Goal: Task Accomplishment & Management: Manage account settings

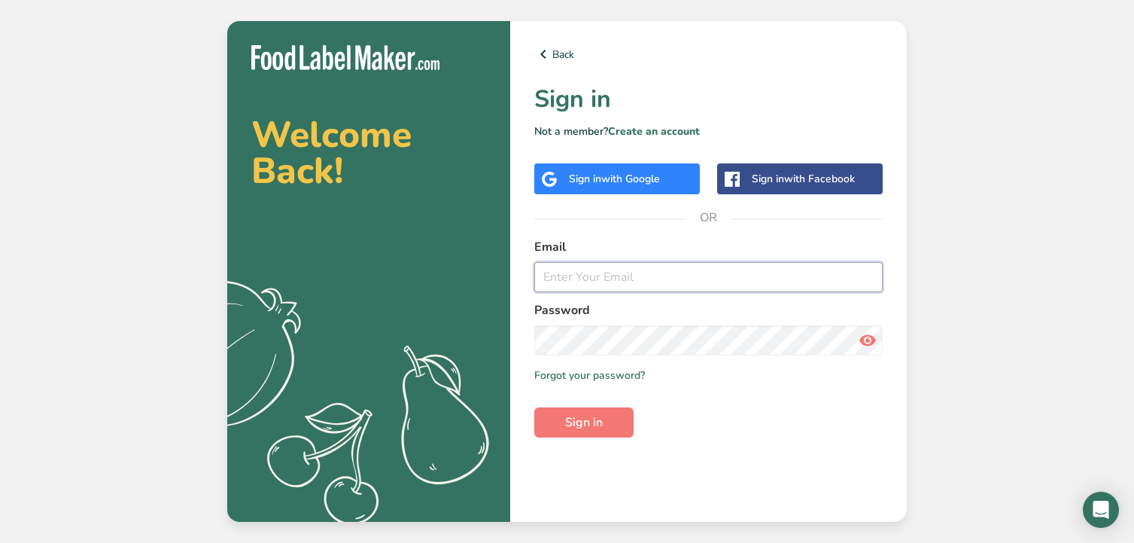
click at [617, 279] on input "email" at bounding box center [708, 277] width 349 height 30
type input "nferguson@2river.com"
click at [605, 415] on button "Sign in" at bounding box center [583, 422] width 99 height 30
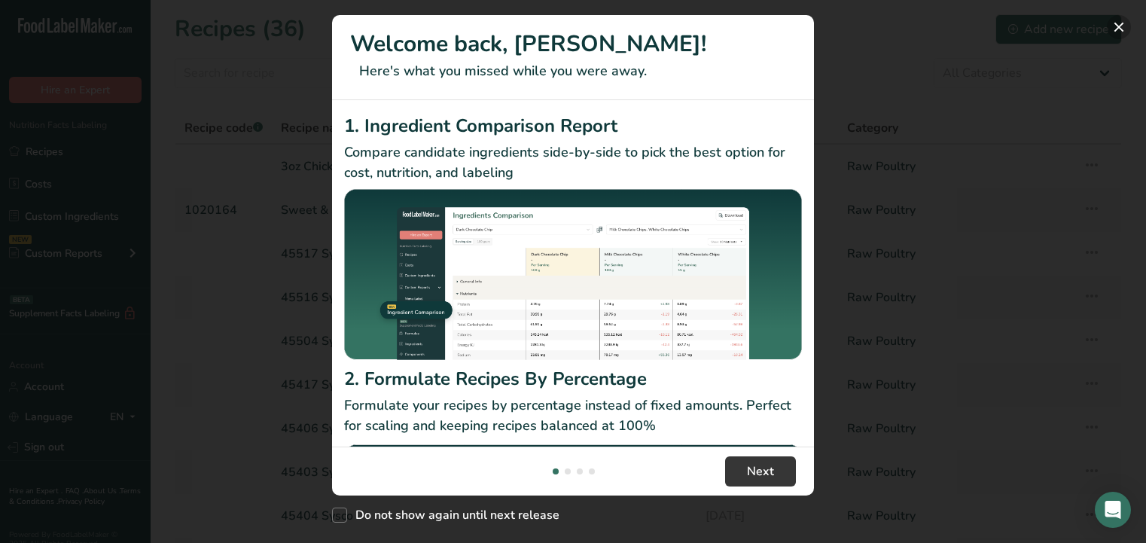
click at [1118, 21] on button "New Features" at bounding box center [1119, 27] width 24 height 24
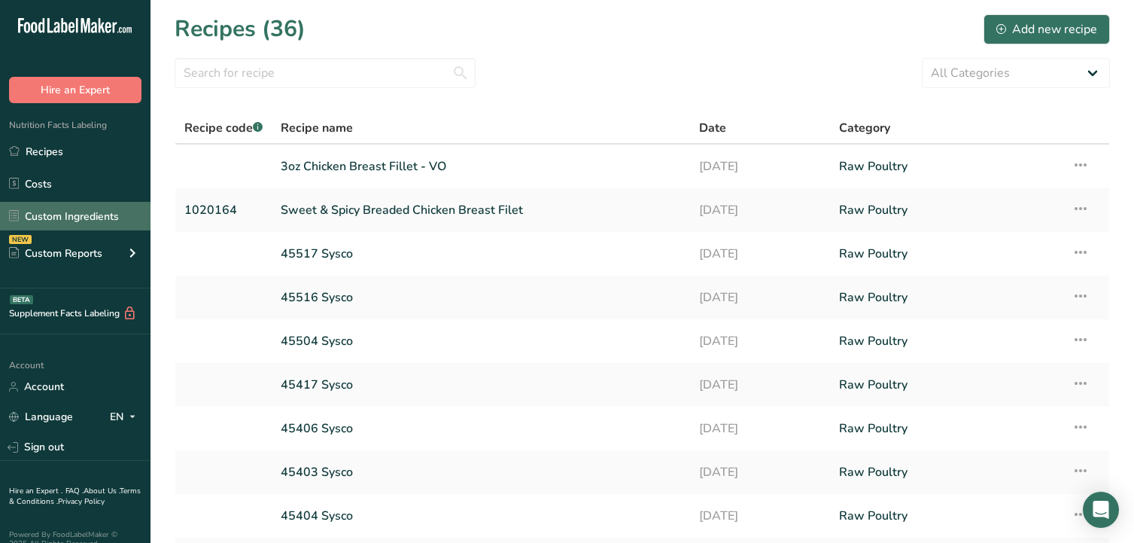
click at [84, 215] on link "Custom Ingredients" at bounding box center [75, 216] width 151 height 29
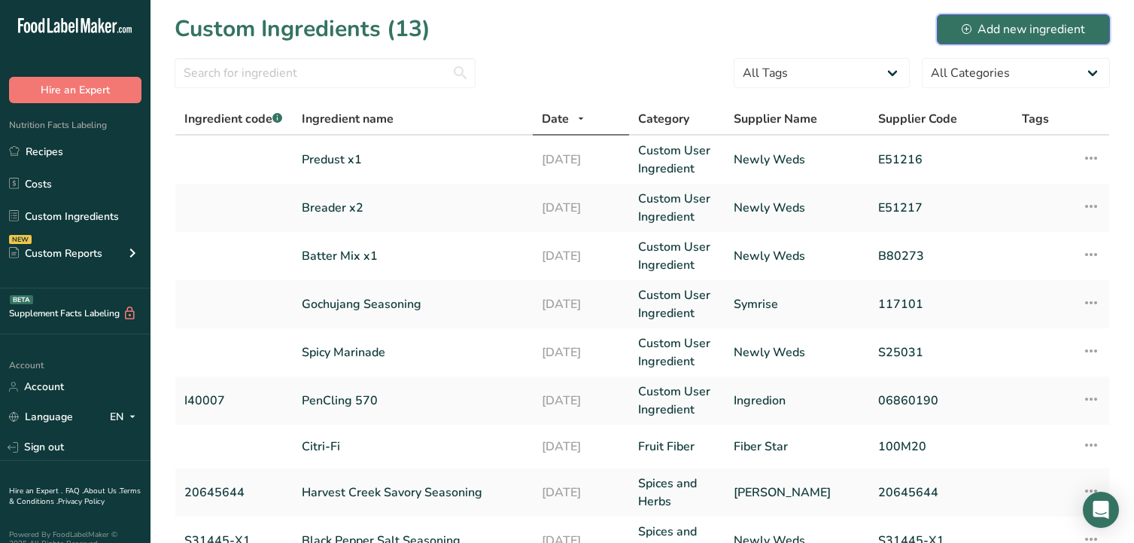
click at [977, 23] on div "Add new ingredient" at bounding box center [1023, 29] width 123 height 18
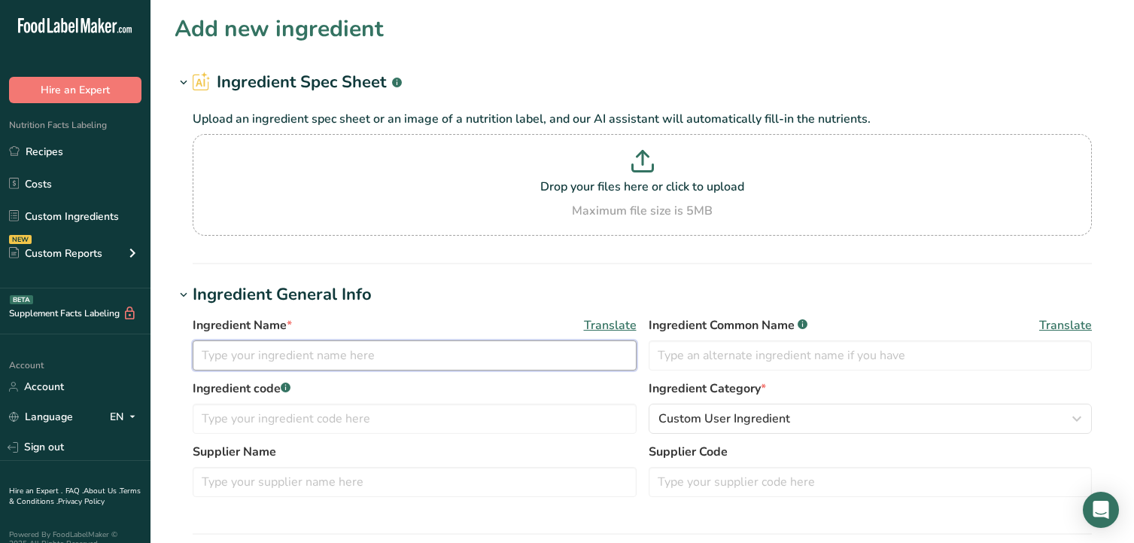
click at [404, 353] on input "text" at bounding box center [415, 355] width 444 height 30
type input "TRH CKN MAR Seasoningx2"
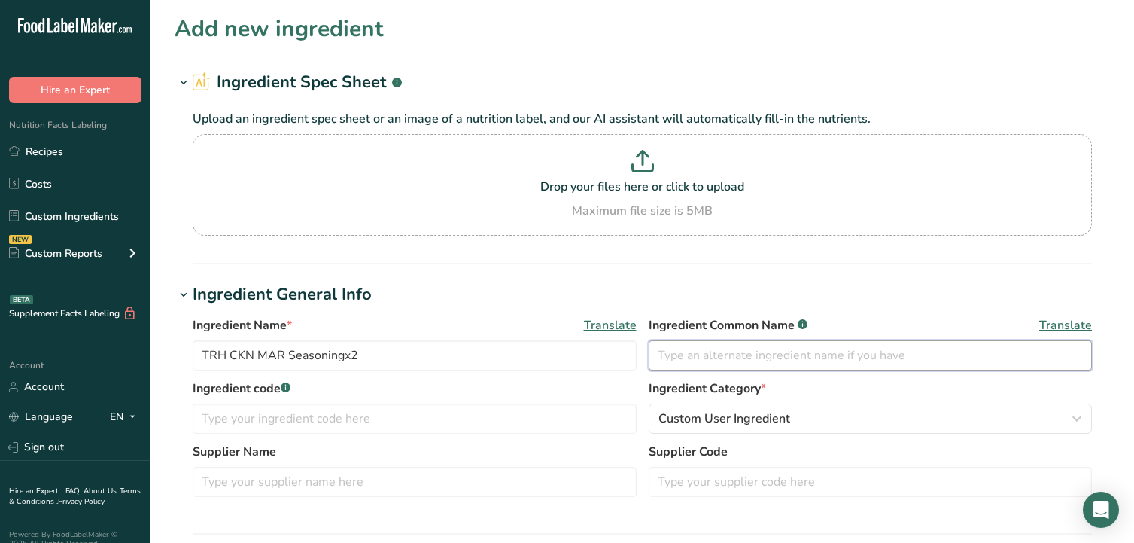
click at [687, 352] on input "text" at bounding box center [871, 355] width 444 height 30
type input "Seasoning"
click at [529, 423] on input "text" at bounding box center [415, 419] width 444 height 30
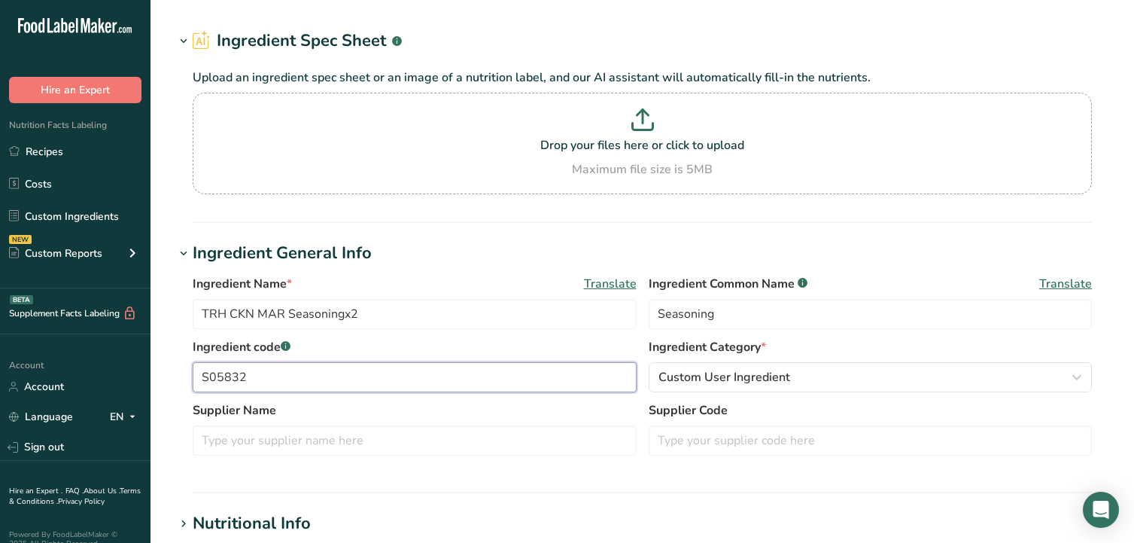
scroll to position [75, 0]
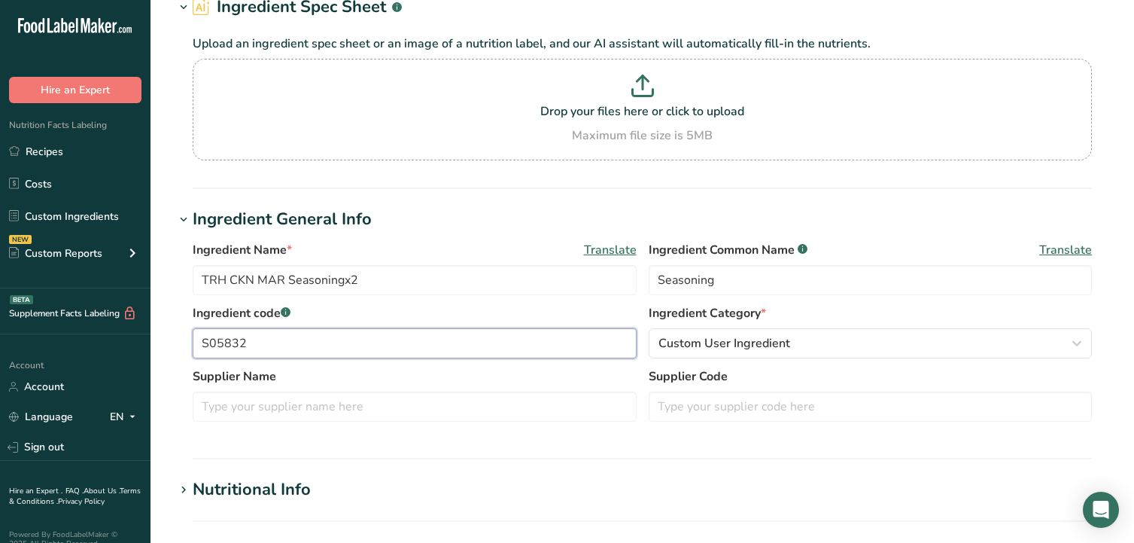
drag, startPoint x: 266, startPoint y: 342, endPoint x: 163, endPoint y: 346, distance: 102.5
click at [163, 346] on section "Add new ingredient Ingredient Spec Sheet .a-a{fill:#347362;}.b-a{fill:#fff;} Up…" at bounding box center [643, 478] width 984 height 1106
type input "S05832"
click at [690, 410] on input "text" at bounding box center [871, 406] width 444 height 30
paste input "S05832"
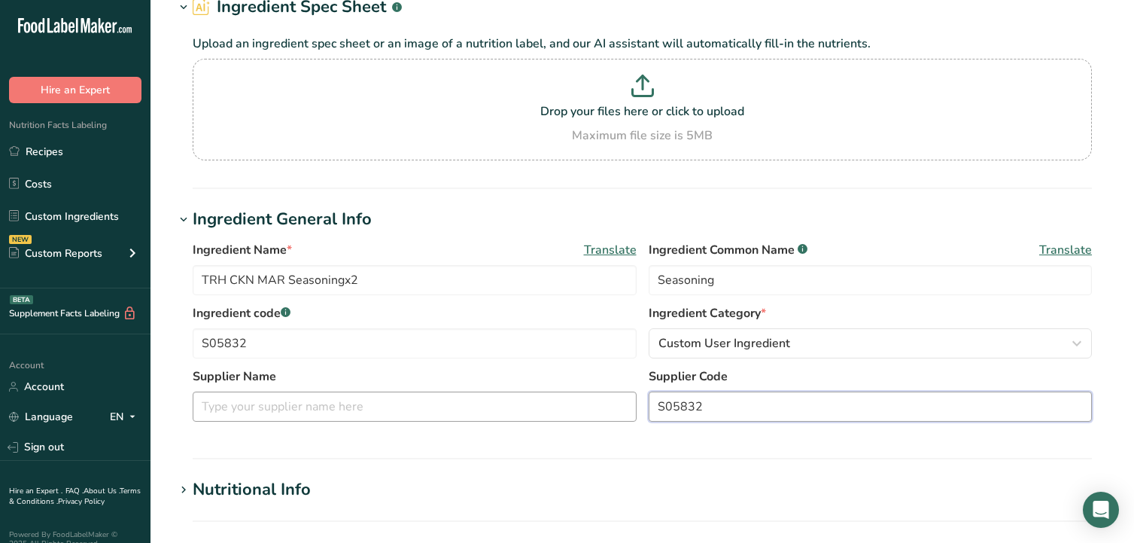
type input "S05832"
click at [455, 400] on input "text" at bounding box center [415, 406] width 444 height 30
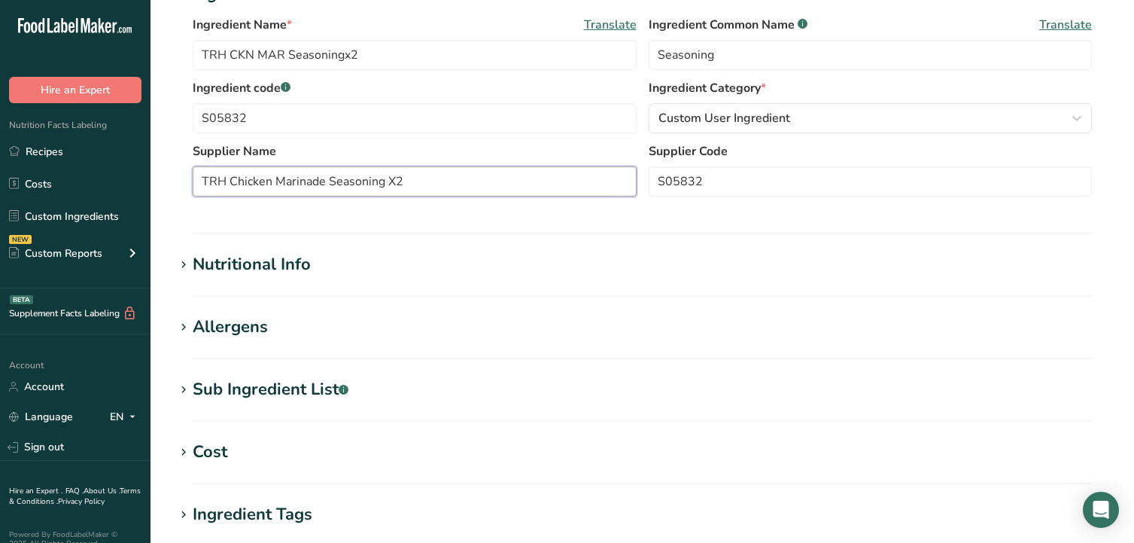
scroll to position [301, 0]
type input "TRH Chicken Marinade Seasoning X2"
click at [181, 264] on icon at bounding box center [184, 264] width 14 height 21
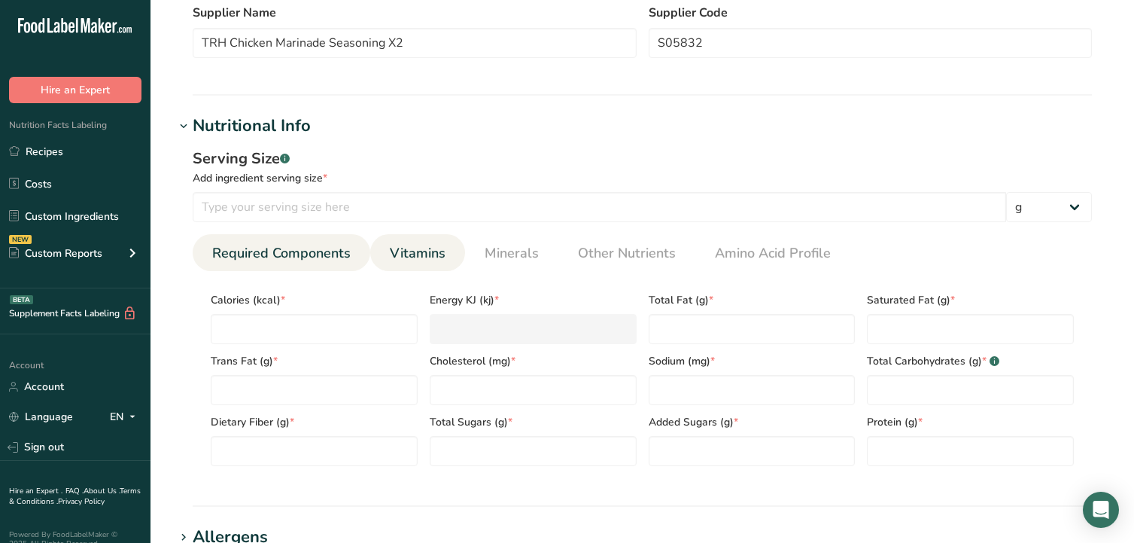
scroll to position [452, 0]
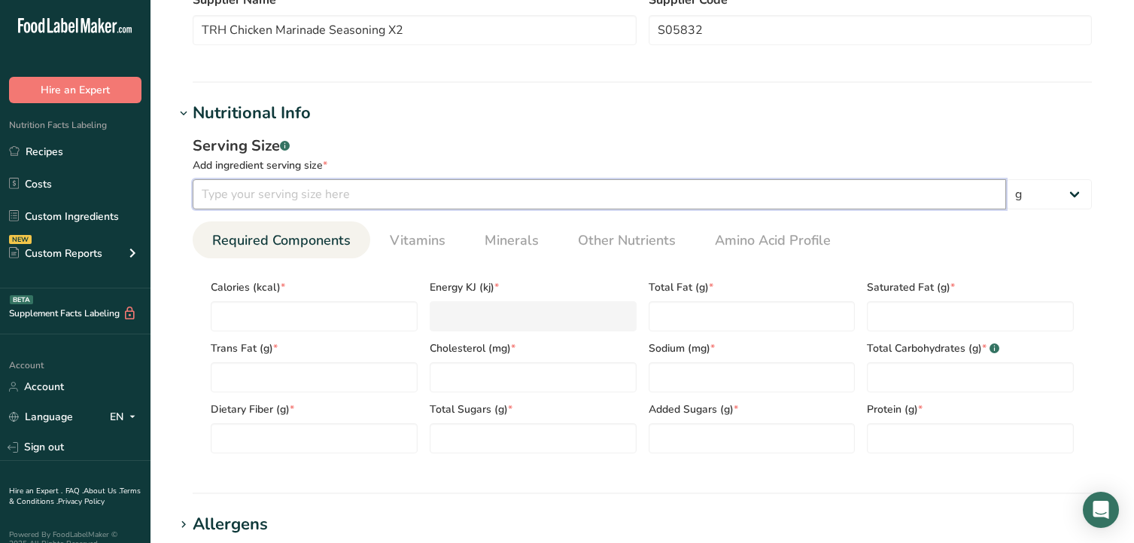
click at [364, 196] on input "number" at bounding box center [600, 194] width 814 height 30
type input "100"
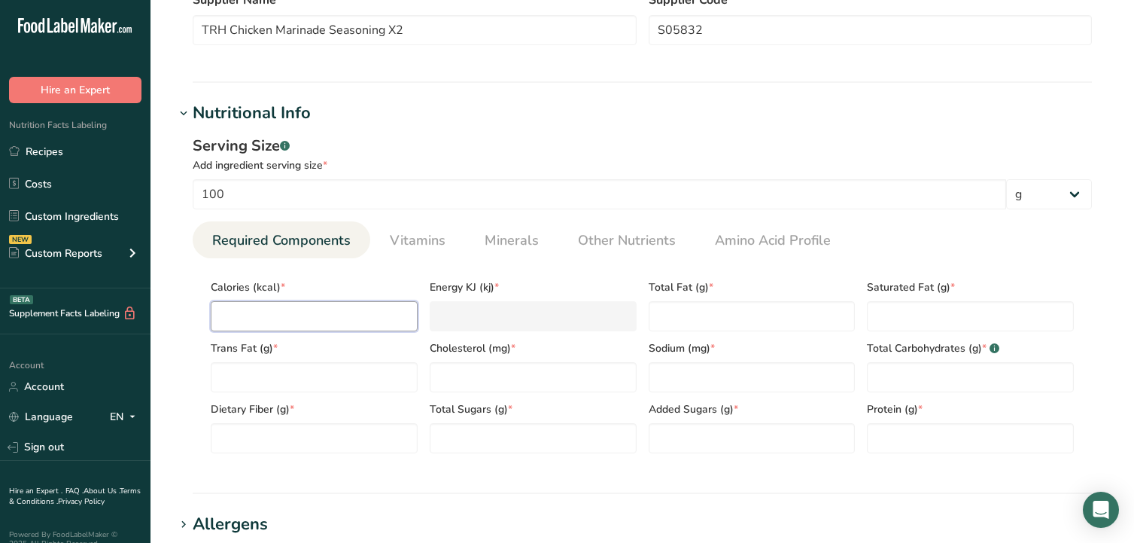
click at [320, 309] on input "number" at bounding box center [314, 316] width 207 height 30
type input "2"
type KJ "8.4"
type input "26"
type KJ "108.8"
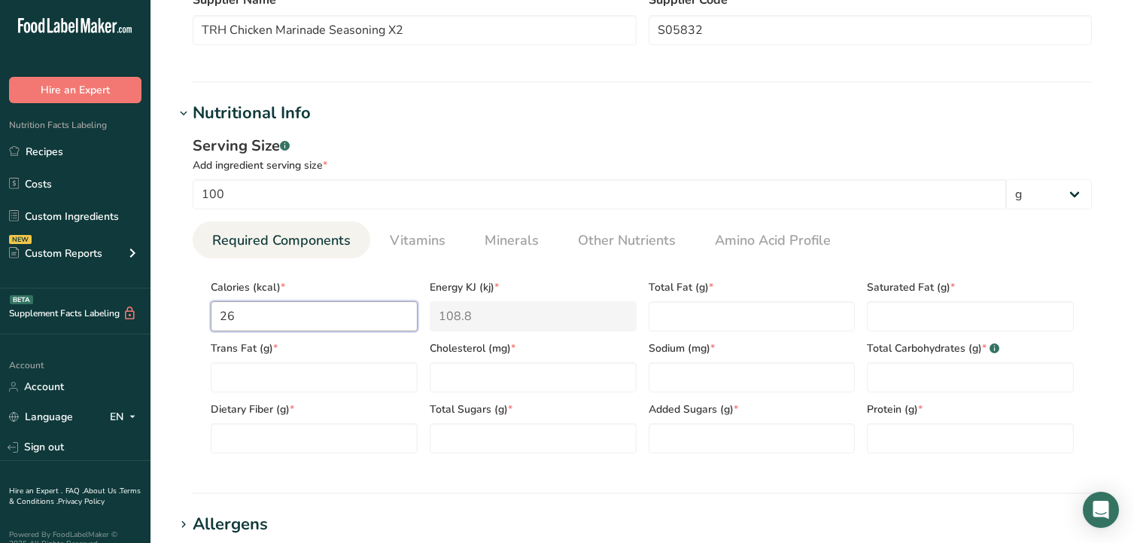
type input "268"
type KJ "1121.3"
type input "268.8"
type KJ "1124.7"
type input "268.89"
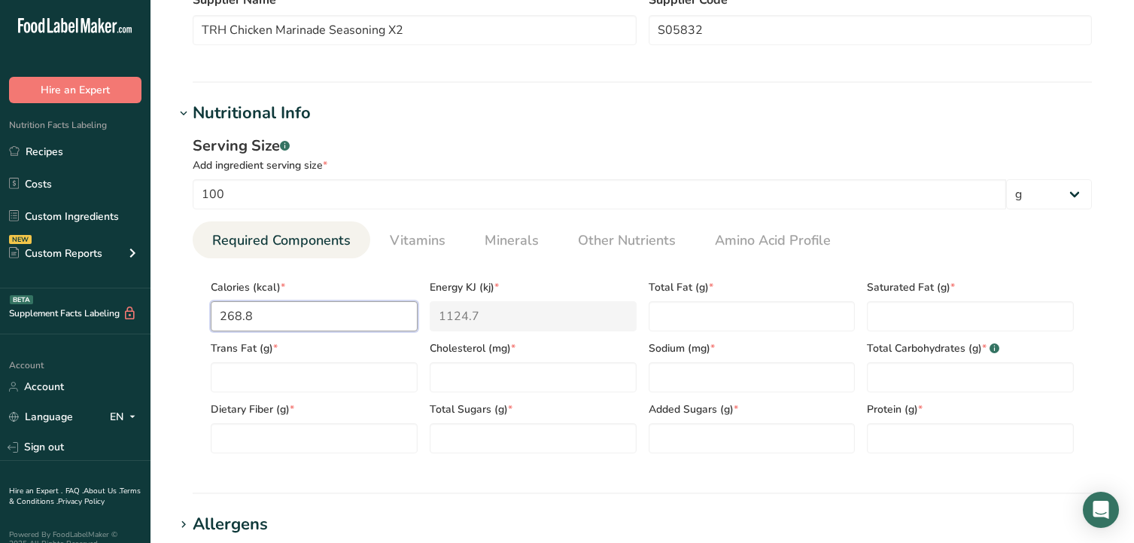
type KJ "1125"
type input "268.89"
type Fat "2.5"
click at [933, 310] on Fat "number" at bounding box center [970, 316] width 207 height 30
click at [935, 299] on div "Saturated Fat (g) * 29" at bounding box center [970, 300] width 219 height 61
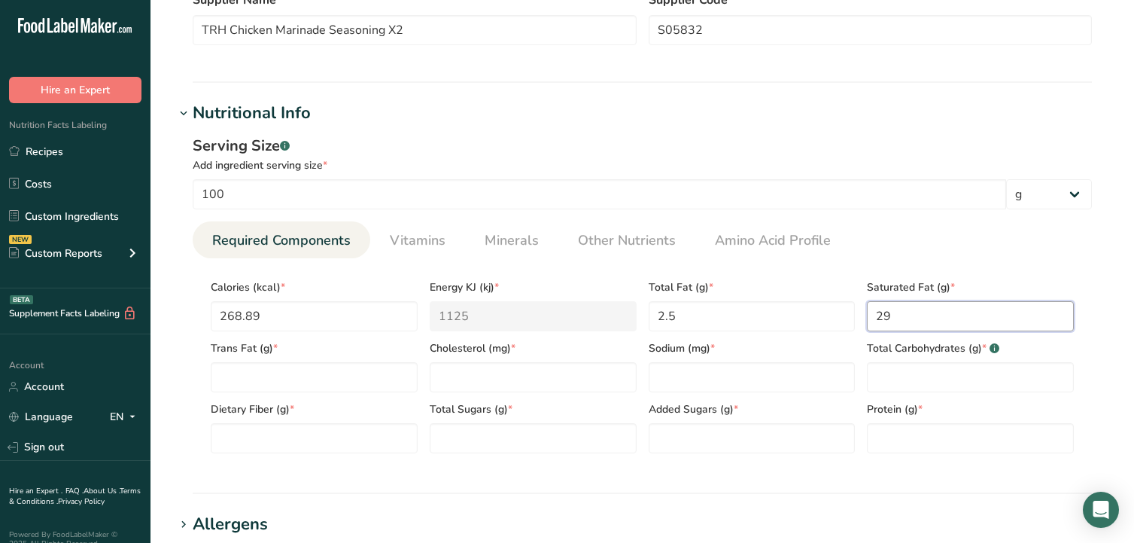
drag, startPoint x: 879, startPoint y: 319, endPoint x: 864, endPoint y: 325, distance: 16.2
click at [864, 325] on div "Saturated Fat (g) * 29" at bounding box center [970, 300] width 219 height 61
type Fat "0.29"
type Fat "0.01"
type input "0.00"
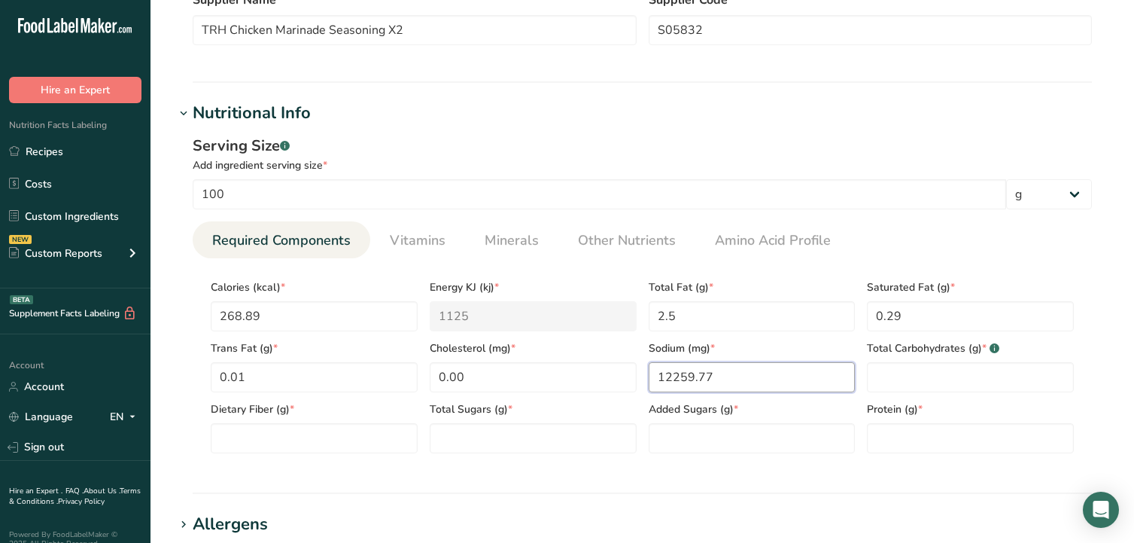
type input "12259.77"
type Carbohydrates "51.41"
type Fiber "3.44"
type Sugars "37.16"
type Sugars "36.31"
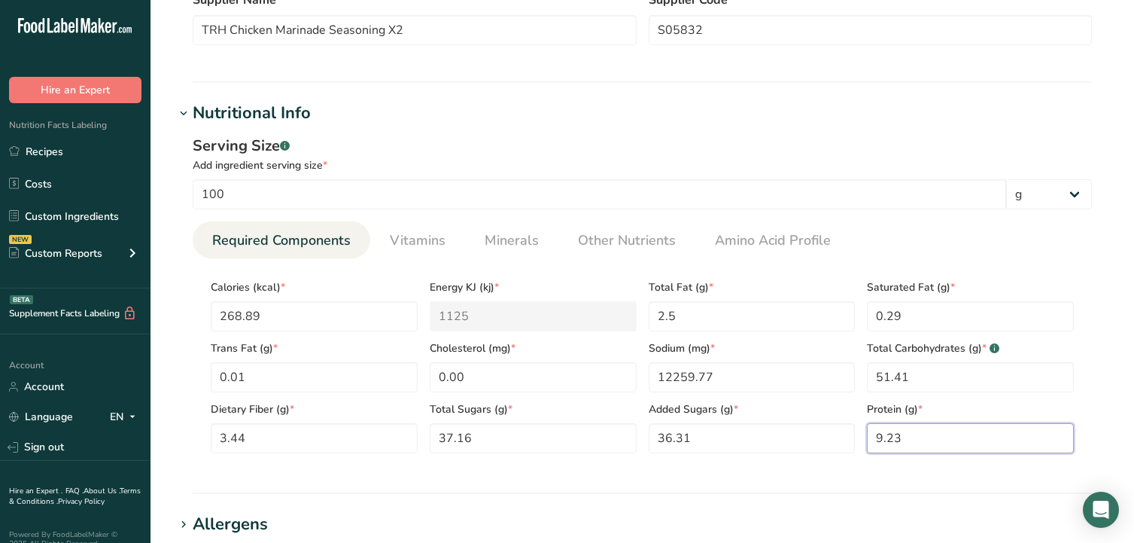
type input "9.23"
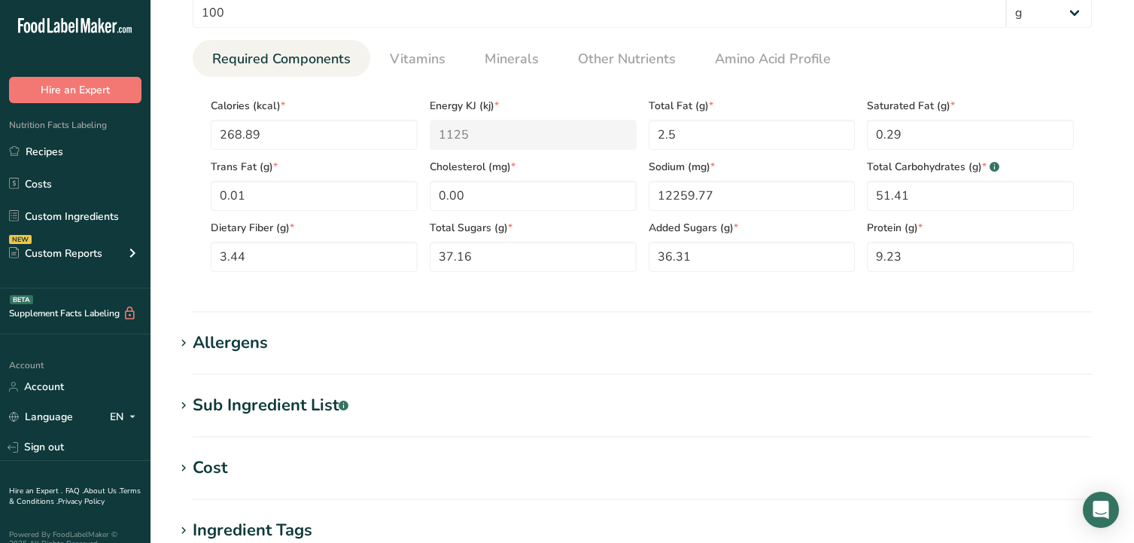
scroll to position [541, 0]
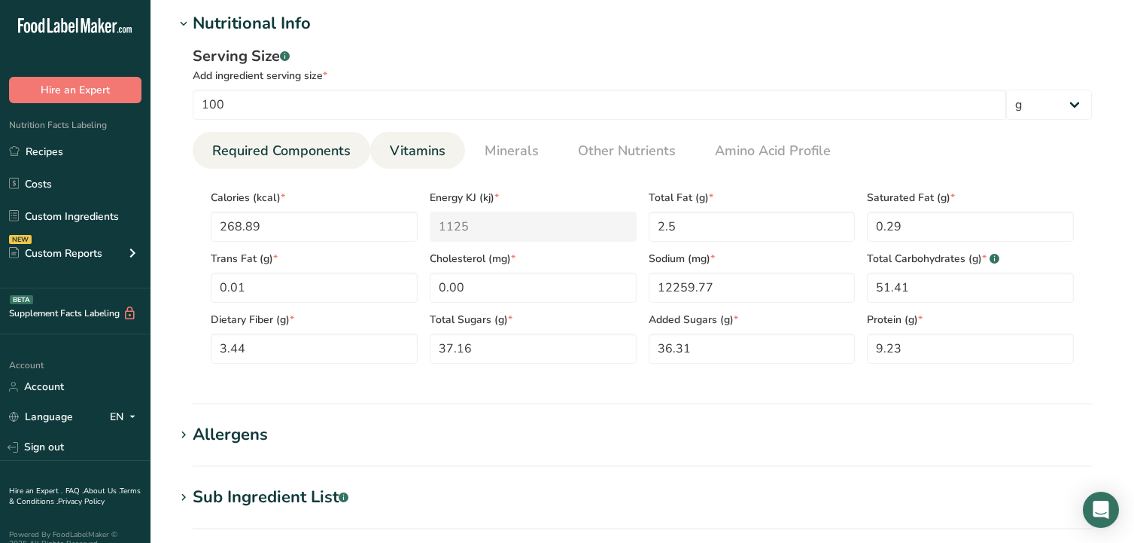
click at [428, 147] on span "Vitamins" at bounding box center [418, 151] width 56 height 20
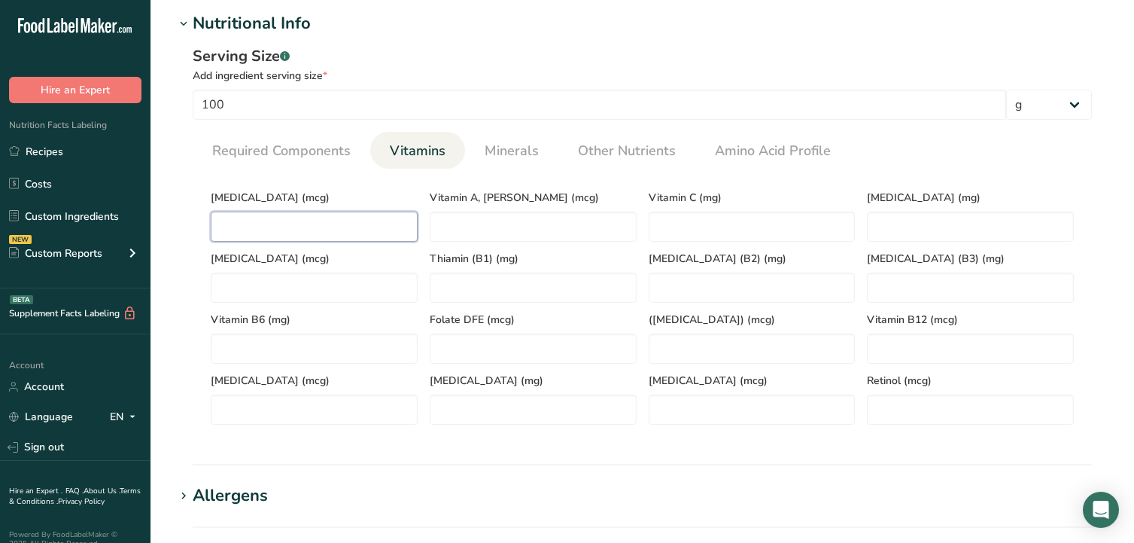
click at [321, 228] on D "number" at bounding box center [314, 227] width 207 height 30
type D "0.00"
type RAE "598.43"
type C "3.84"
click at [679, 291] on \(B2\) "number" at bounding box center [752, 288] width 207 height 30
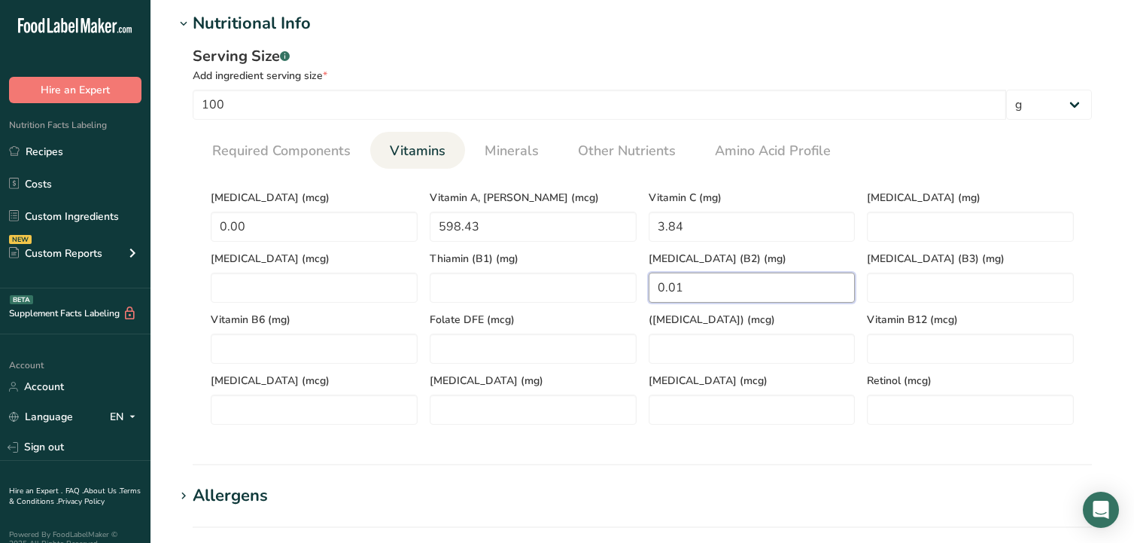
type \(B2\) "0.01"
type \(B3\) "0.20"
click at [561, 295] on \(B1\) "number" at bounding box center [533, 288] width 207 height 30
type \(B1\) "0.01"
click at [883, 437] on div "Serving Size .a-a{fill:#347362;}.b-a{fill:#fff;} Add ingredient serving size * …" at bounding box center [643, 241] width 936 height 410
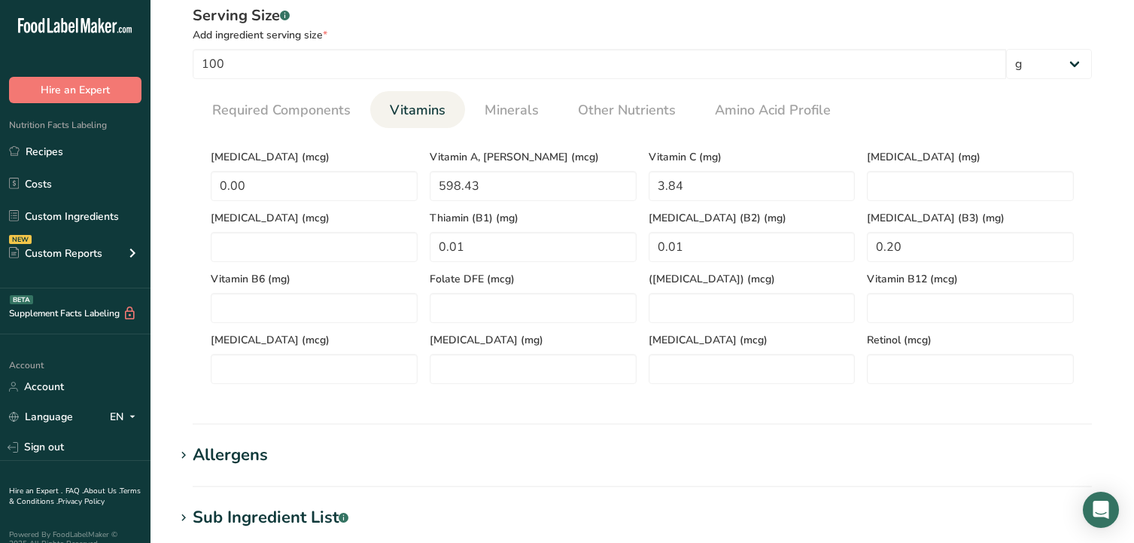
scroll to position [617, 0]
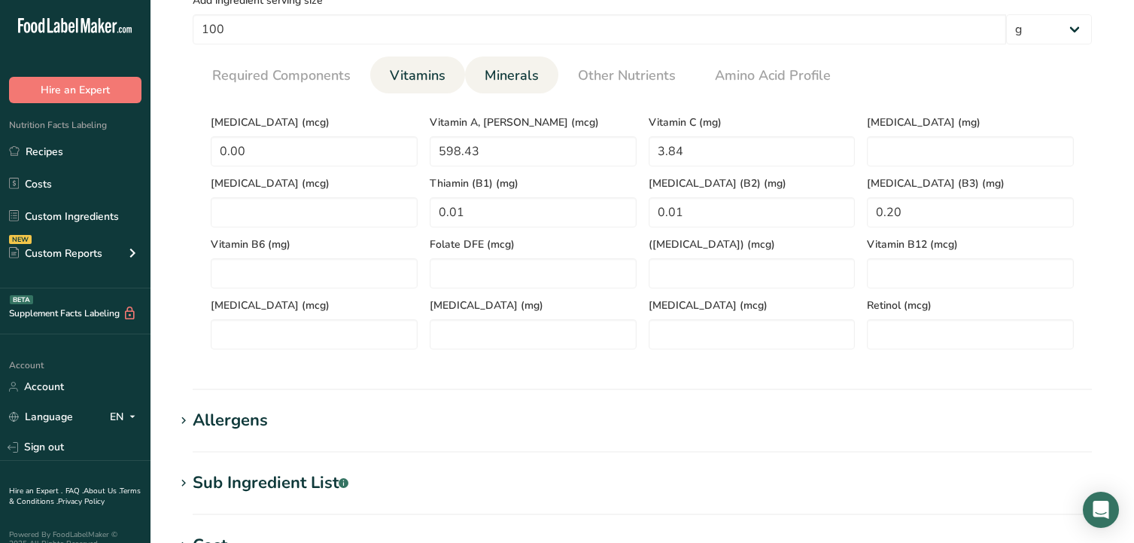
click at [509, 77] on span "Minerals" at bounding box center [512, 75] width 54 height 20
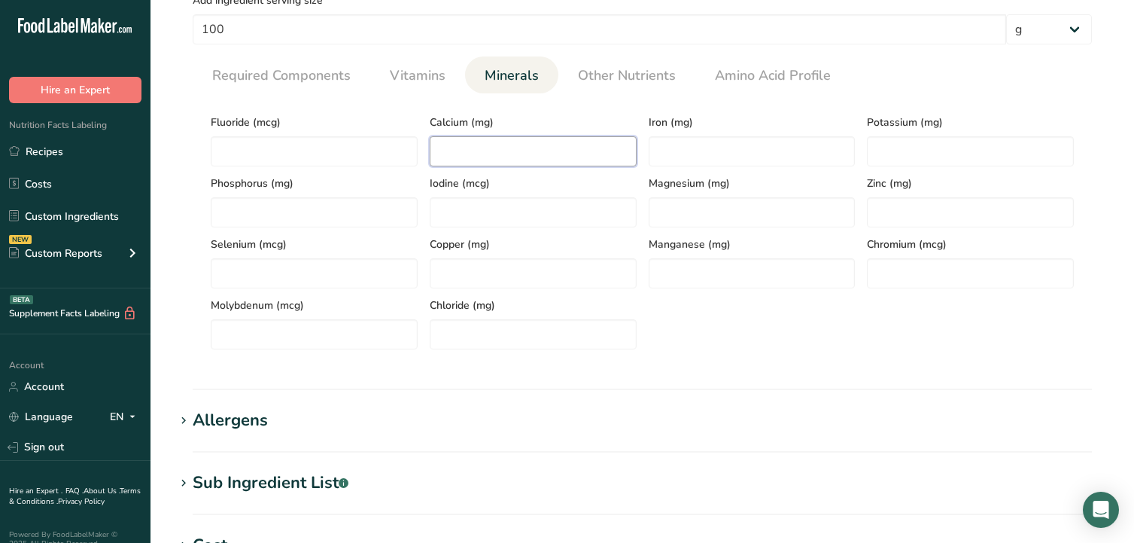
click at [487, 152] on input "number" at bounding box center [533, 151] width 207 height 30
type input "75.94"
type input "1.84"
type input "208.72"
type input "18.07"
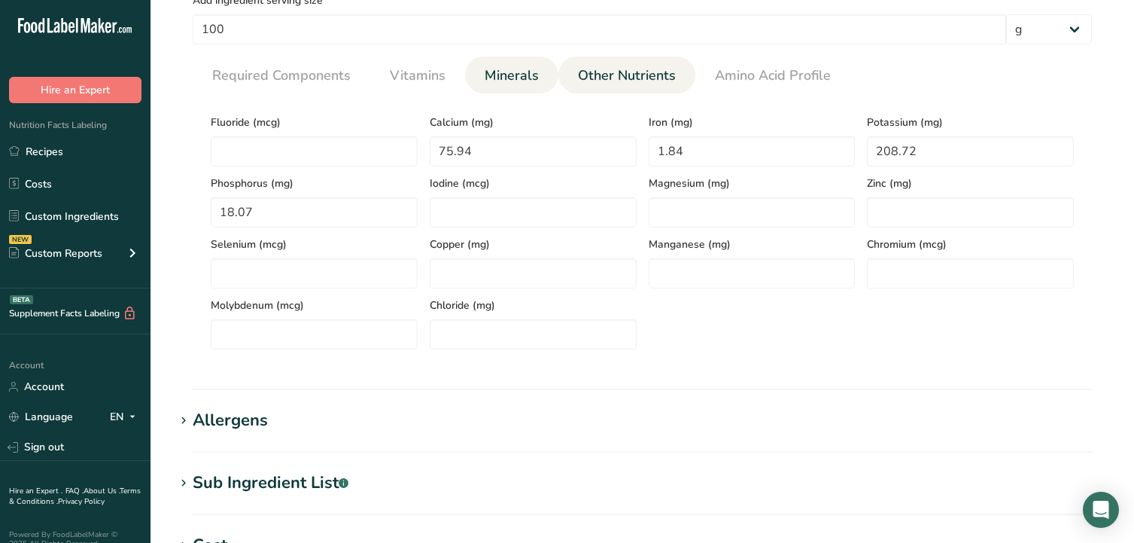
click at [630, 75] on span "Other Nutrients" at bounding box center [627, 75] width 98 height 20
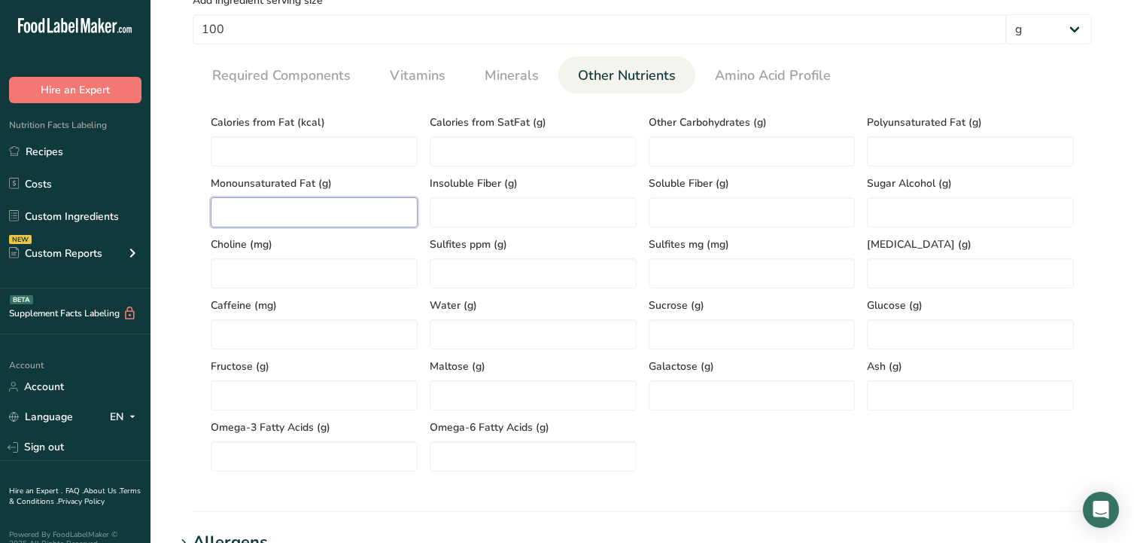
click at [317, 213] on Fat "number" at bounding box center [314, 212] width 207 height 30
type Fat "1.69"
click at [926, 157] on Fat "number" at bounding box center [970, 151] width 207 height 30
type Fat "0.32"
click at [1117, 358] on section "Add new ingredient Ingredient Spec Sheet .a-a{fill:#347362;}.b-a{fill:#fff;} Up…" at bounding box center [643, 201] width 984 height 1637
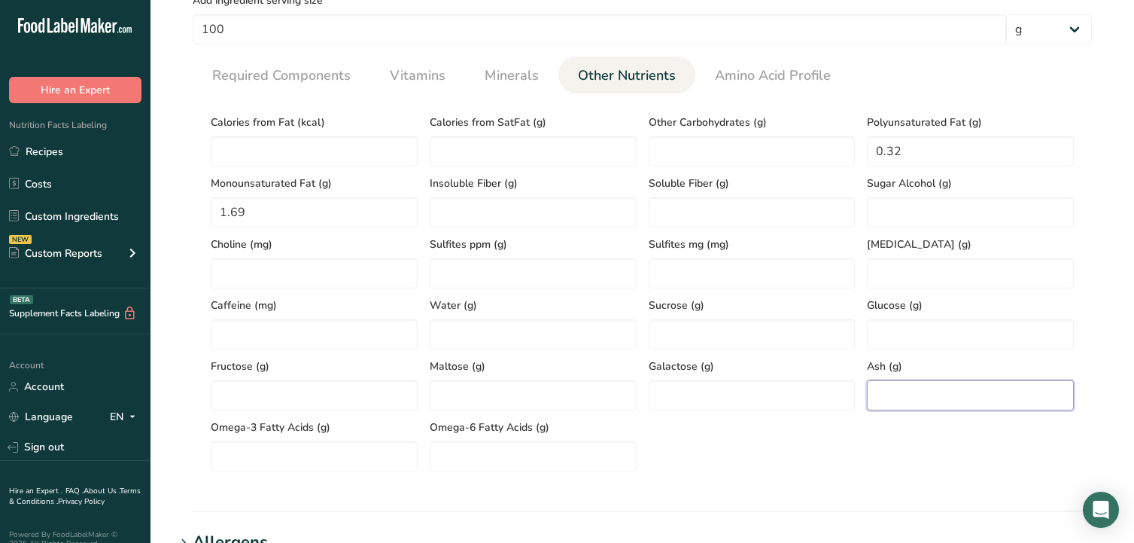
click at [896, 397] on input "number" at bounding box center [970, 395] width 207 height 30
type input "35.59"
click at [905, 468] on div "Calories from Fat (kcal) Calories from SatFat (g) Other Carbohydrates (g) Polyu…" at bounding box center [643, 288] width 876 height 366
click at [259, 151] on Fat "number" at bounding box center [314, 151] width 207 height 30
type Fat "22.50"
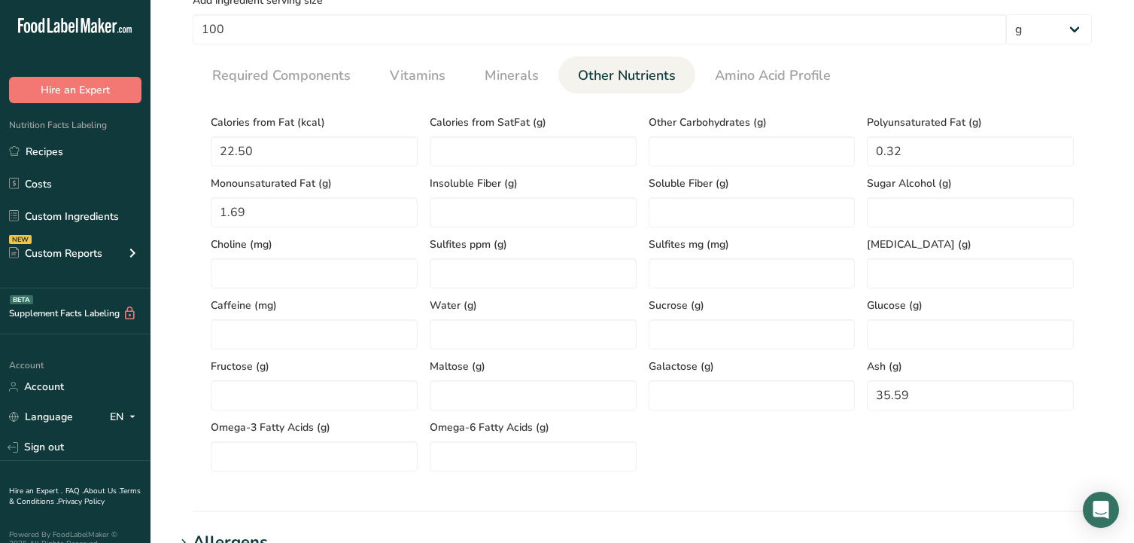
click at [781, 480] on section "Calories (kcal) * 268.89 Energy KJ (kj) * 1125 Total Fat (g) * 2.5 Saturated Fa…" at bounding box center [643, 288] width 900 height 390
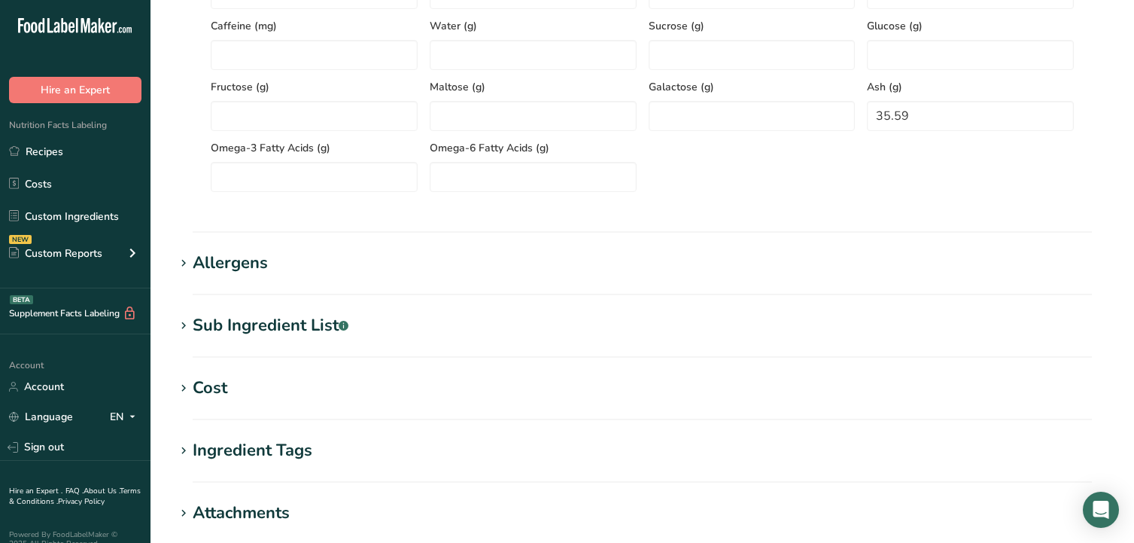
scroll to position [918, 0]
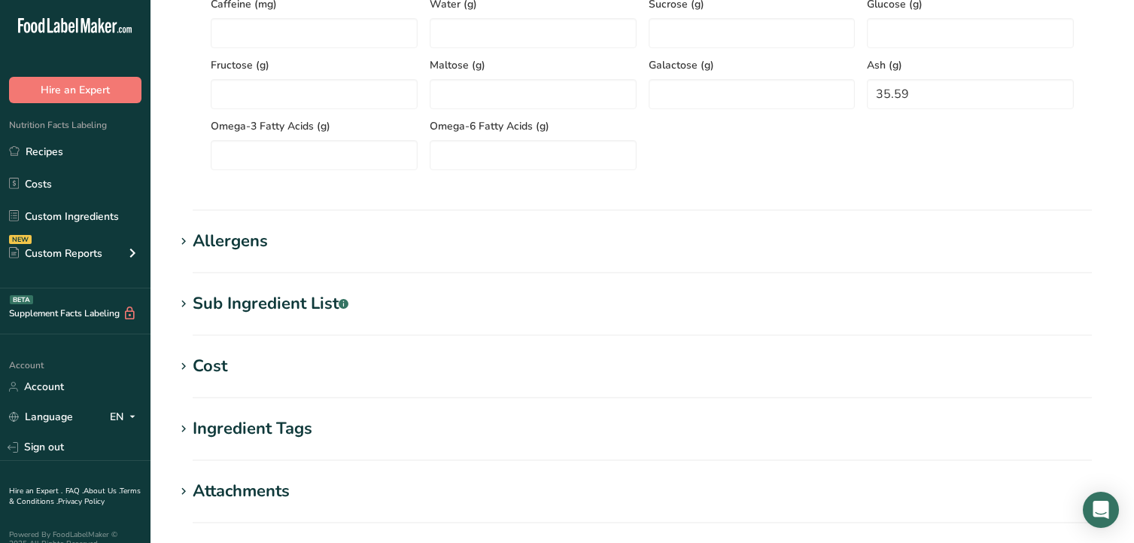
click at [179, 243] on icon at bounding box center [184, 241] width 14 height 21
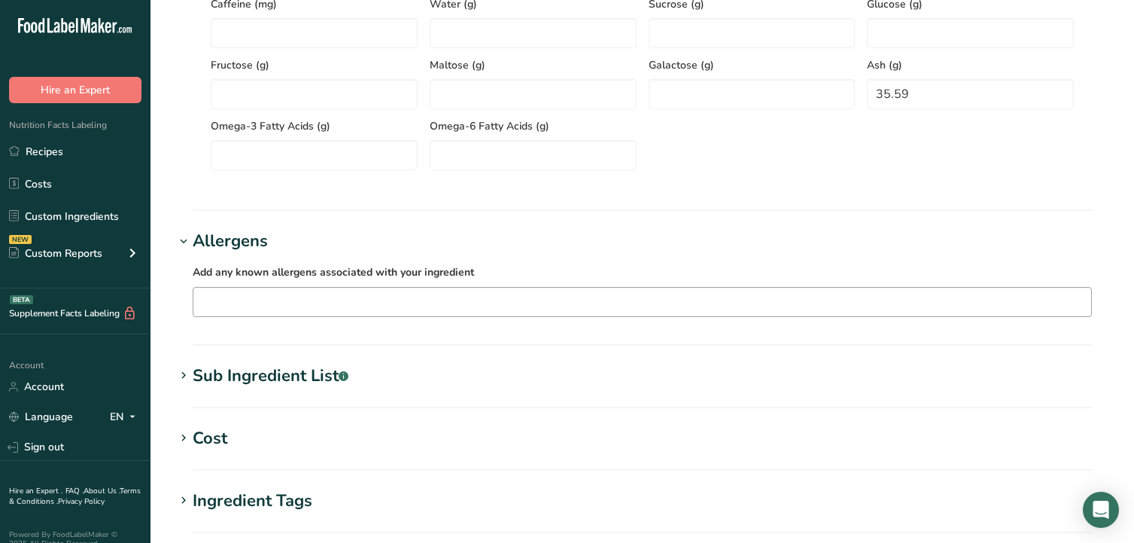
click at [285, 301] on input "text" at bounding box center [642, 301] width 898 height 23
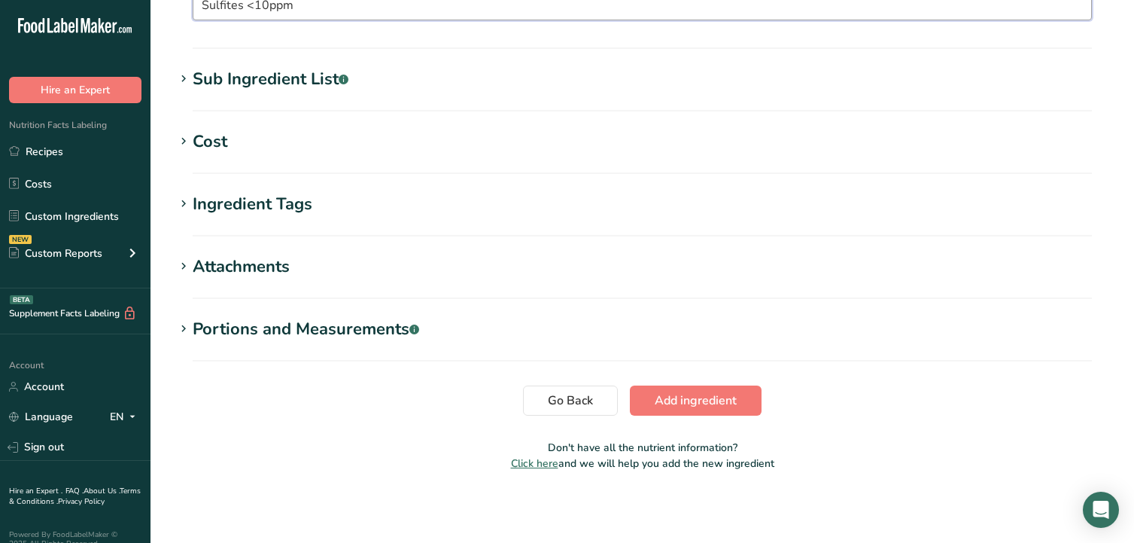
scroll to position [1215, 0]
type input "Sulfites <10ppm"
click at [684, 400] on span "Add ingredient" at bounding box center [696, 400] width 82 height 18
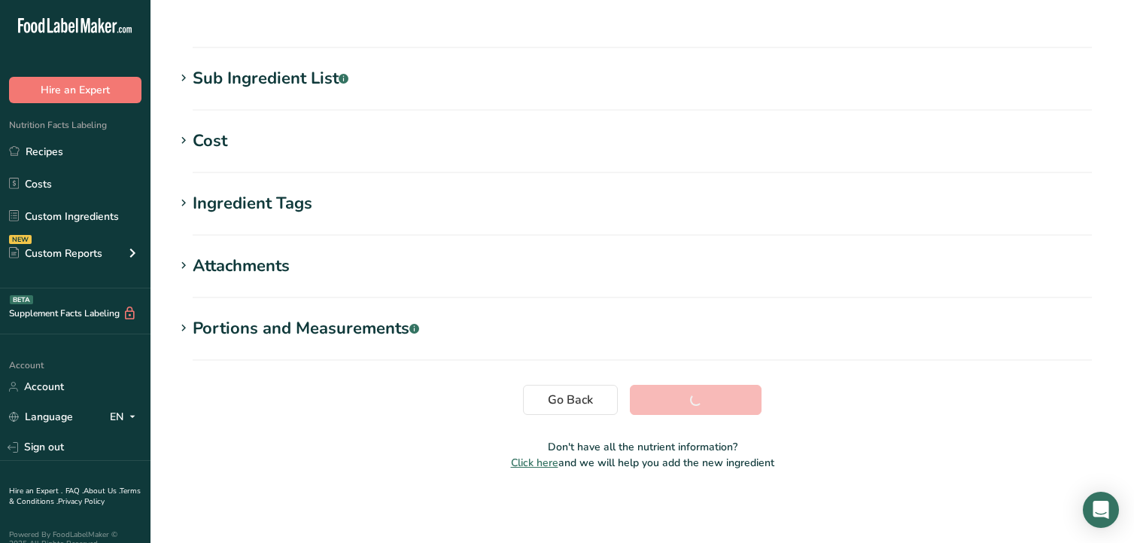
scroll to position [254, 0]
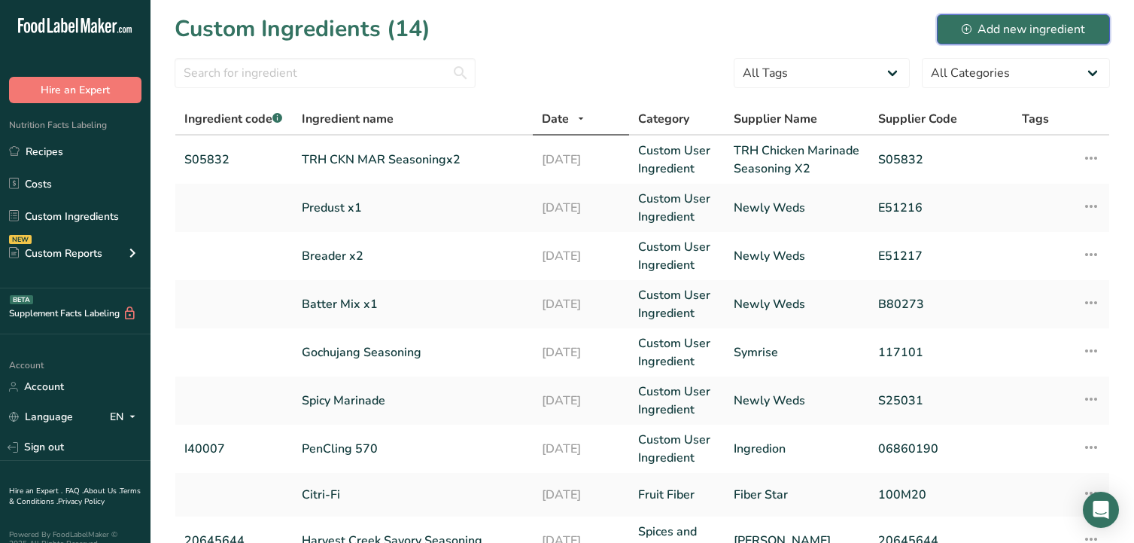
click at [996, 32] on div "Add new ingredient" at bounding box center [1023, 29] width 123 height 18
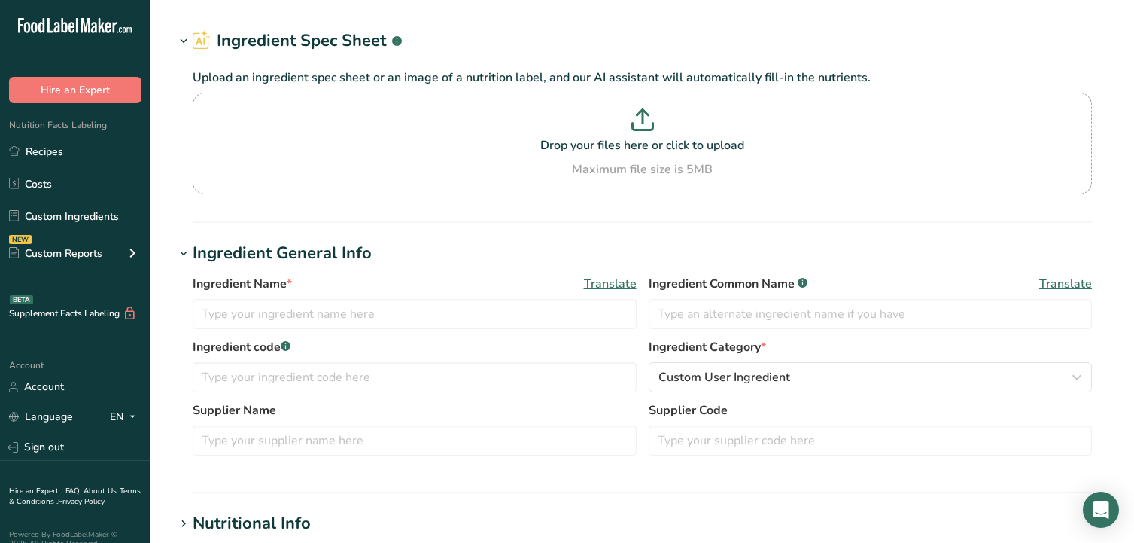
scroll to position [151, 0]
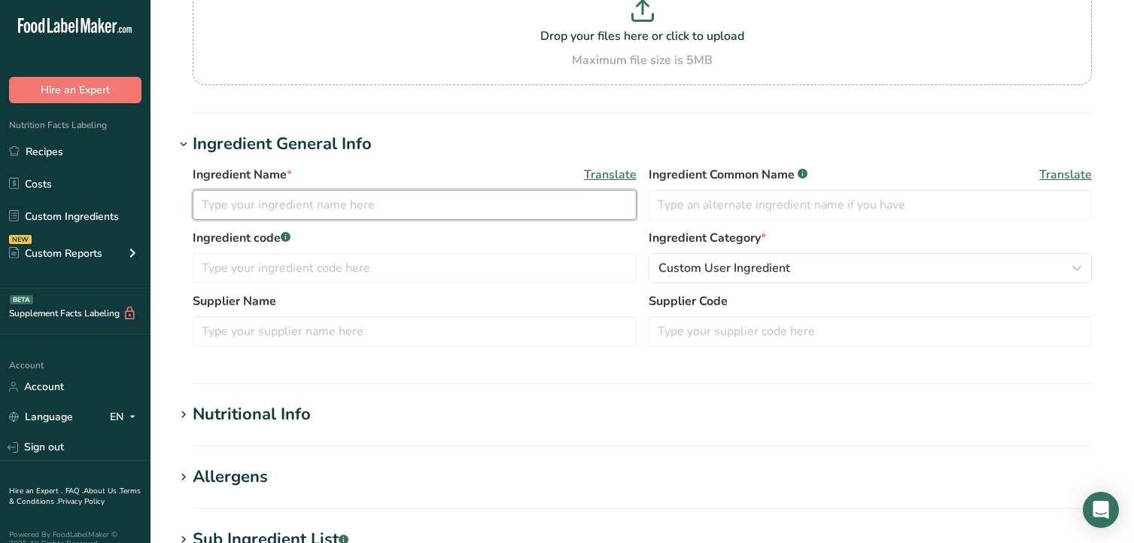
click at [406, 202] on input "text" at bounding box center [415, 205] width 444 height 30
type input "TRH CKN MAR Seasoningx3"
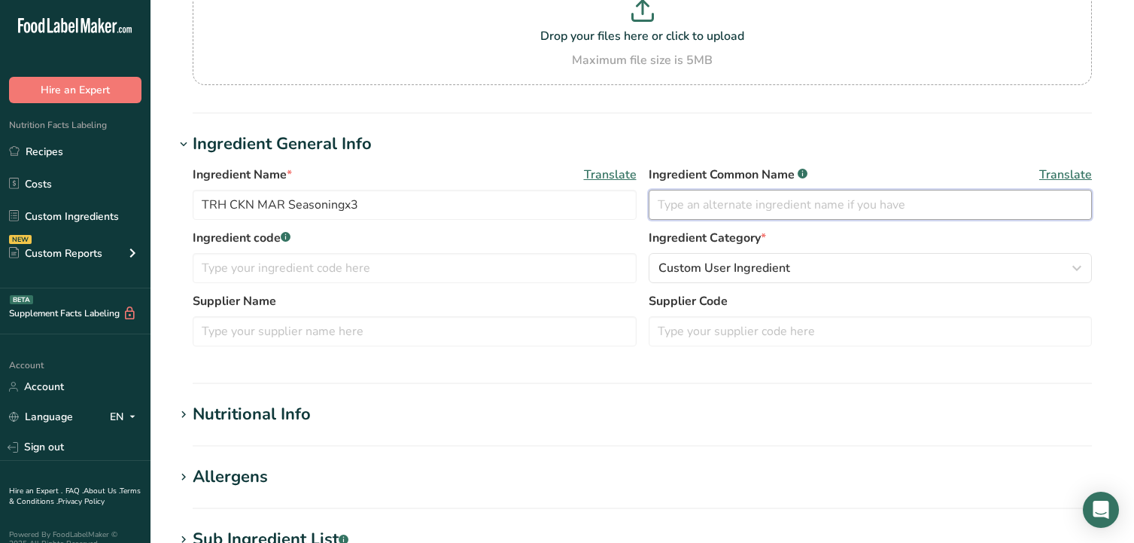
click at [785, 207] on input "text" at bounding box center [871, 205] width 444 height 30
type input "Seasoning"
click at [615, 260] on input "text" at bounding box center [415, 268] width 444 height 30
type input "G88219"
click at [417, 332] on input "text" at bounding box center [415, 331] width 444 height 30
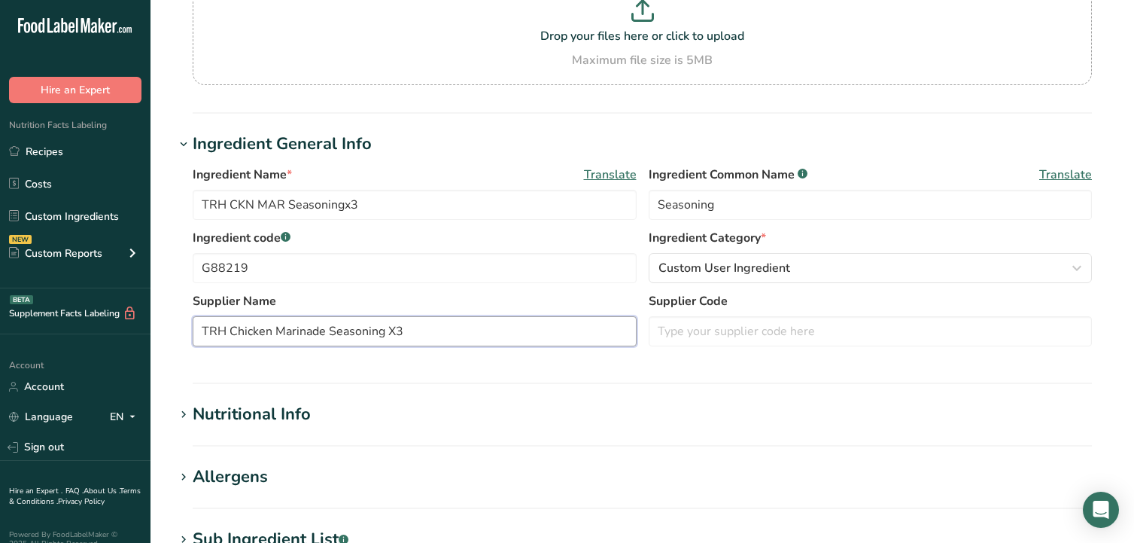
type input "TRH Chicken Marinade Seasoning X3"
type input "G88219"
click at [184, 412] on icon at bounding box center [184, 414] width 14 height 21
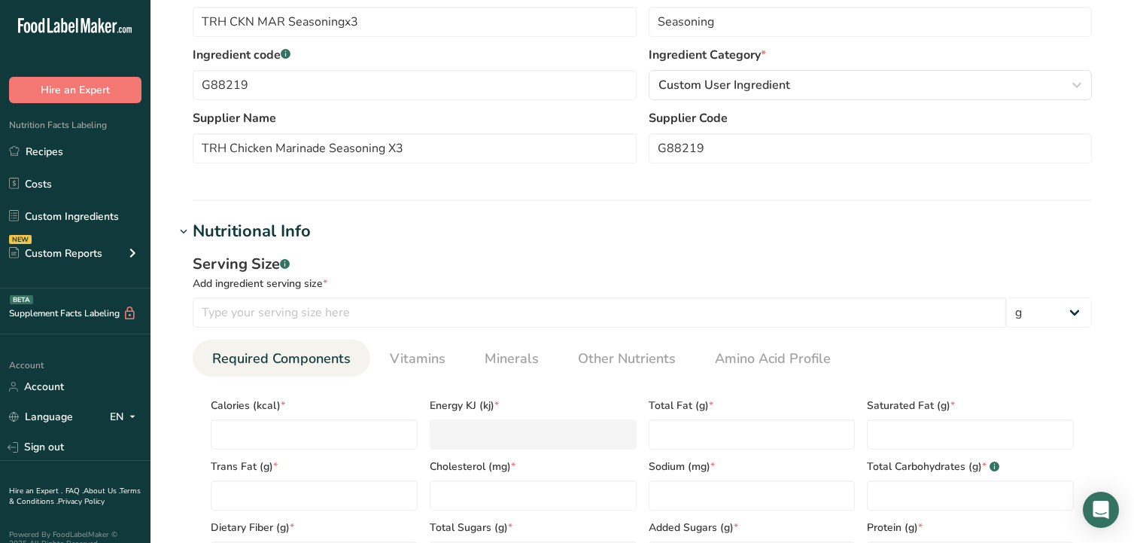
scroll to position [452, 0]
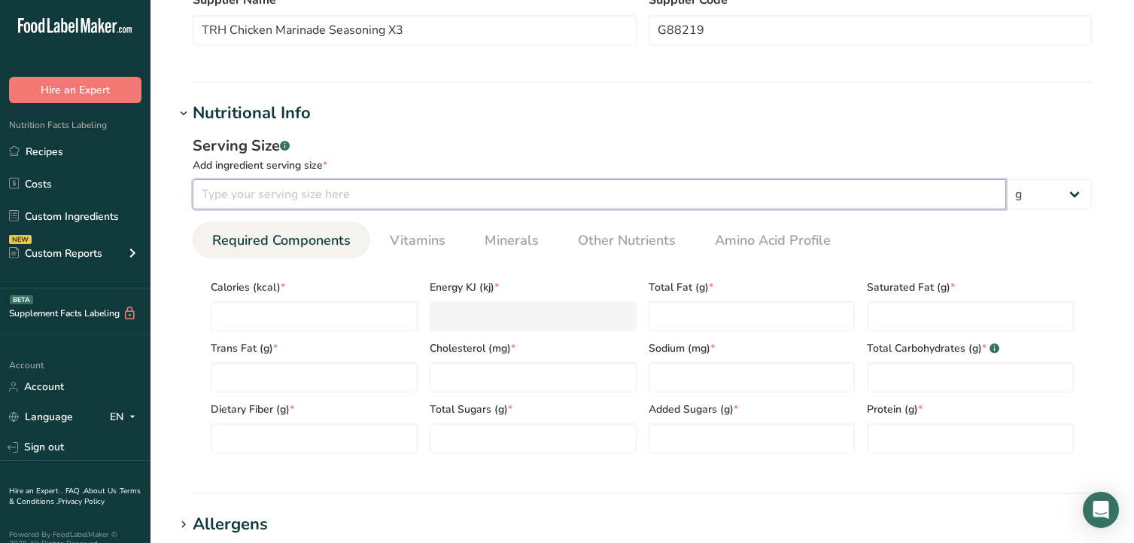
click at [360, 189] on input "number" at bounding box center [600, 194] width 814 height 30
type input "100"
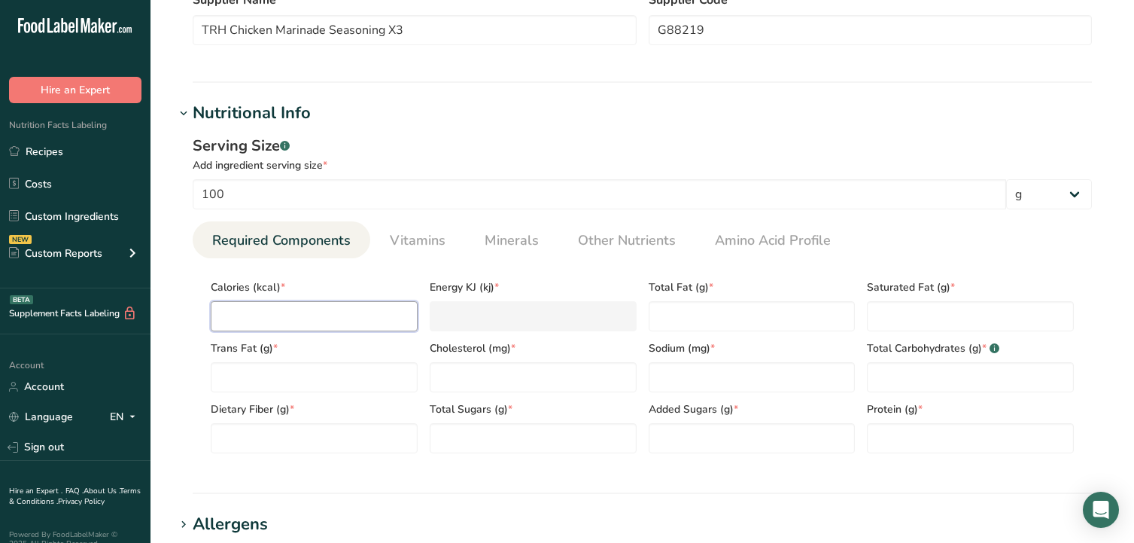
click at [298, 325] on input "number" at bounding box center [314, 316] width 207 height 30
type input "2"
type KJ "8.4"
type input "26"
type KJ "108.8"
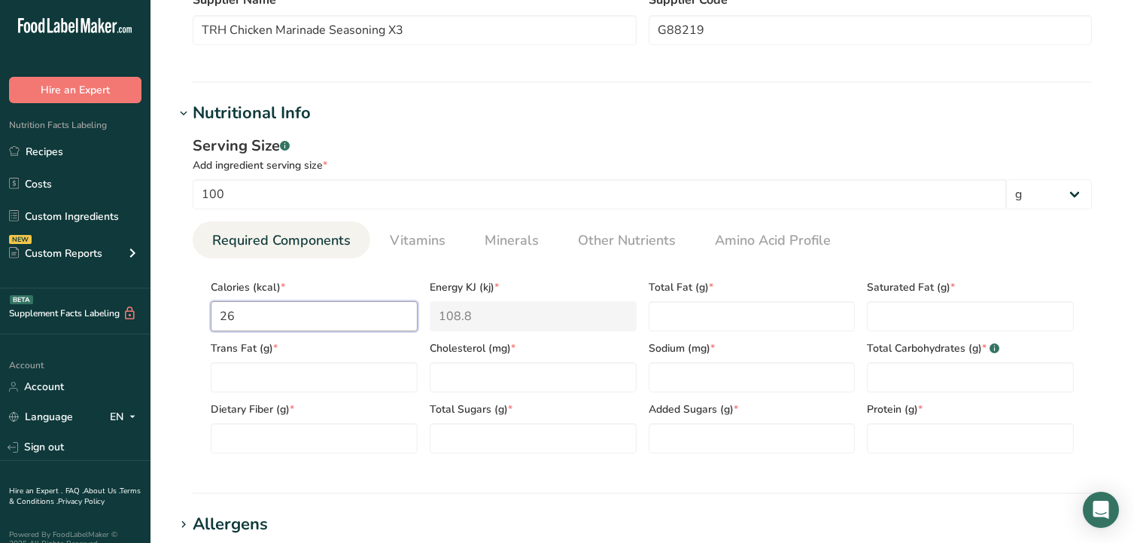
type input "261"
type KJ "1092"
type input "261.3"
type KJ "1093.3"
type input "261.30"
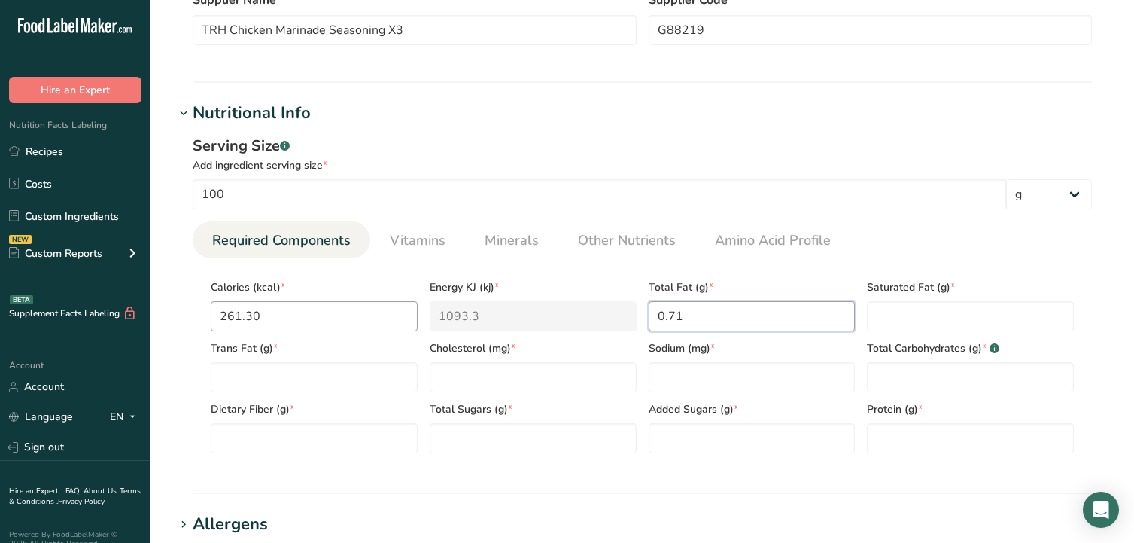
type Fat "0.71"
type Fat "0.14"
type Fat "0.00"
type input "0.00"
type input "11840.01"
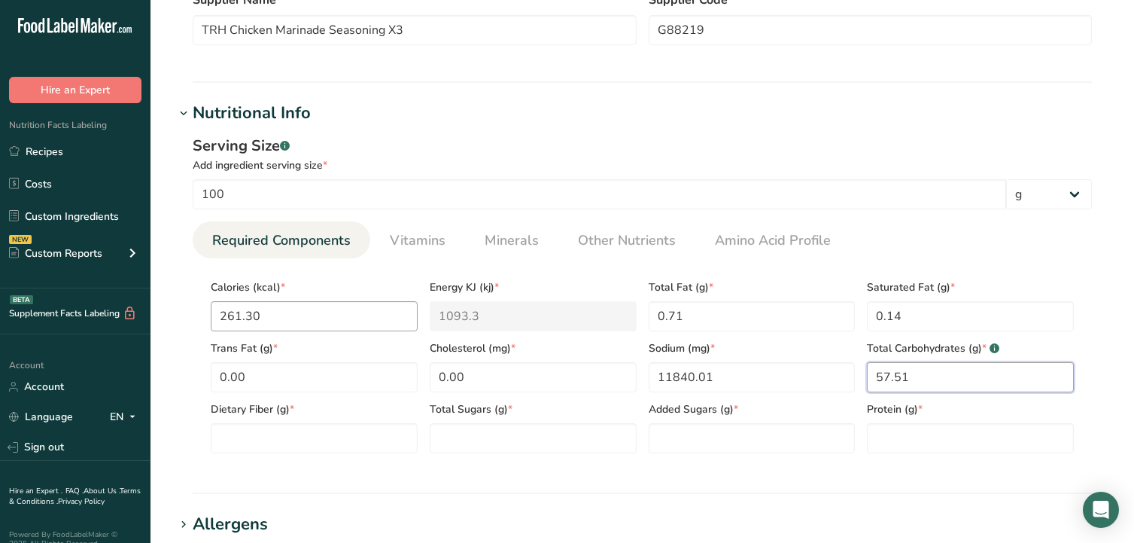
type Carbohydrates "57.51"
type Fiber "3.43"
type Sugars "42.17"
type Sugars "41.31"
type input "6.95"
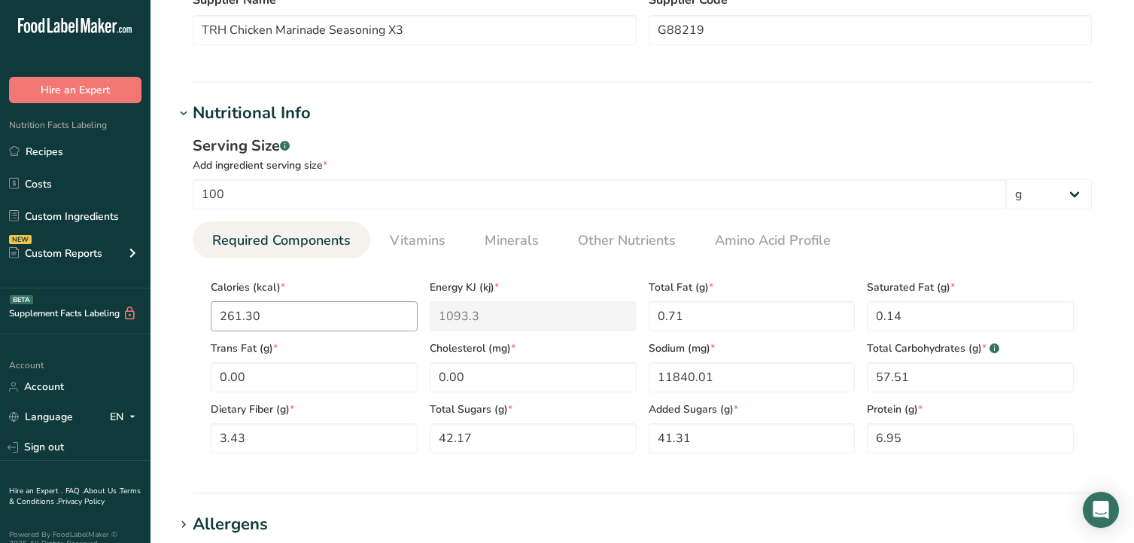
scroll to position [767, 0]
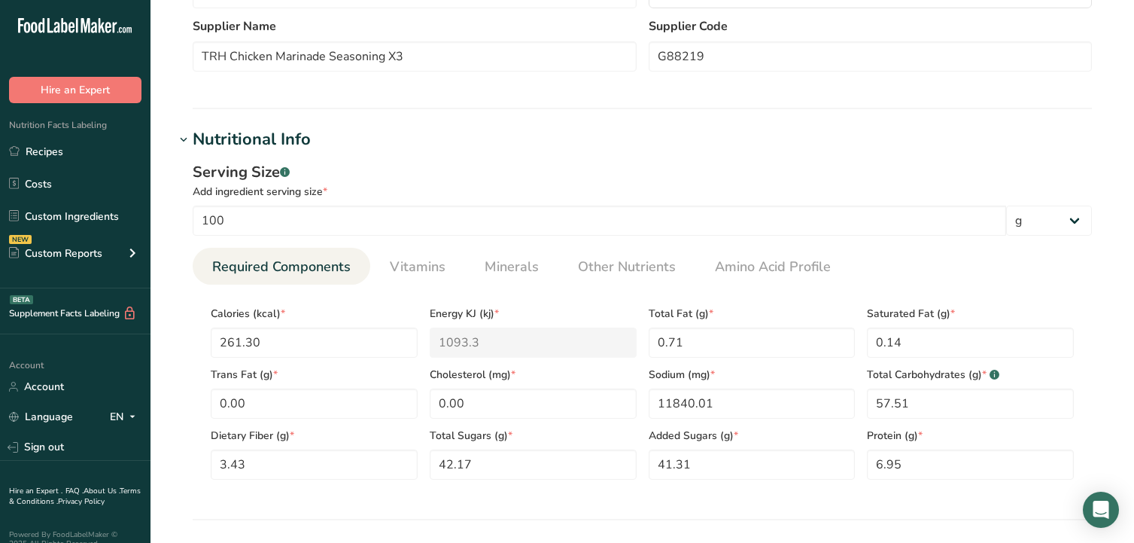
scroll to position [391, 0]
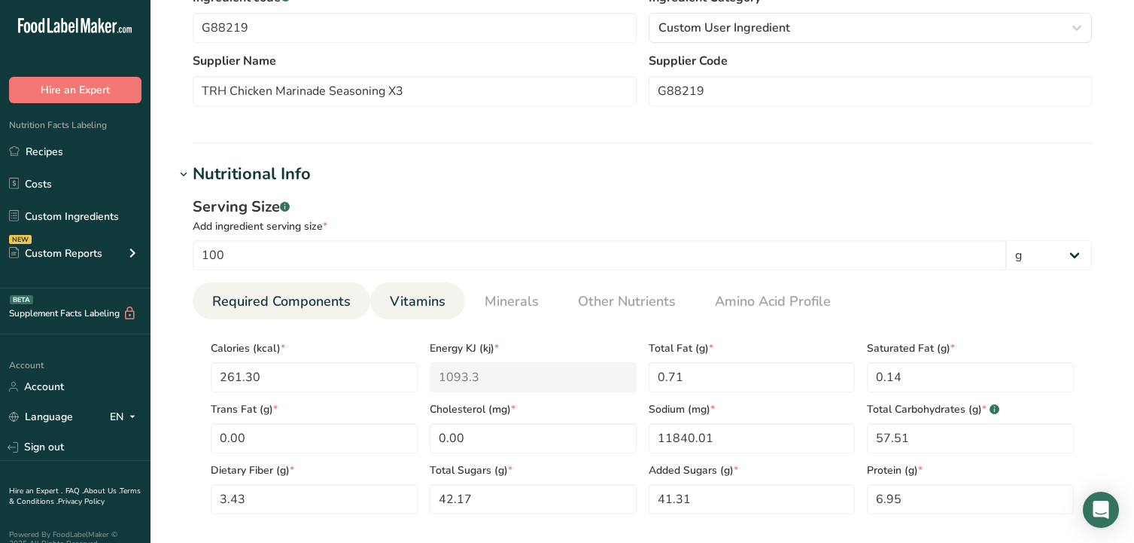
click at [434, 304] on span "Vitamins" at bounding box center [418, 301] width 56 height 20
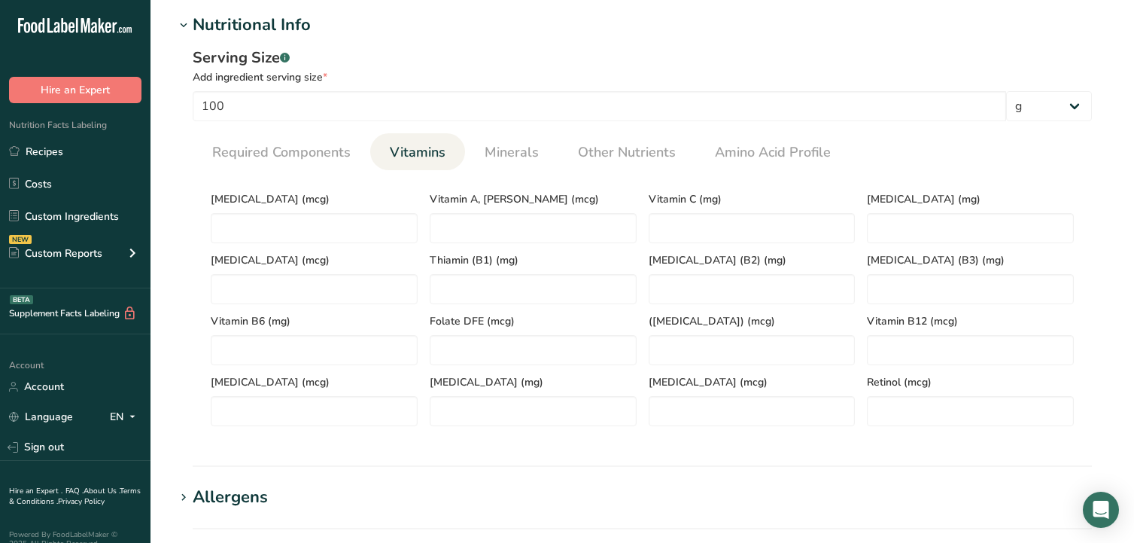
scroll to position [541, 0]
click at [301, 226] on D "number" at bounding box center [314, 227] width 207 height 30
type D "0.00"
type RAE "602.26"
type C "3.56"
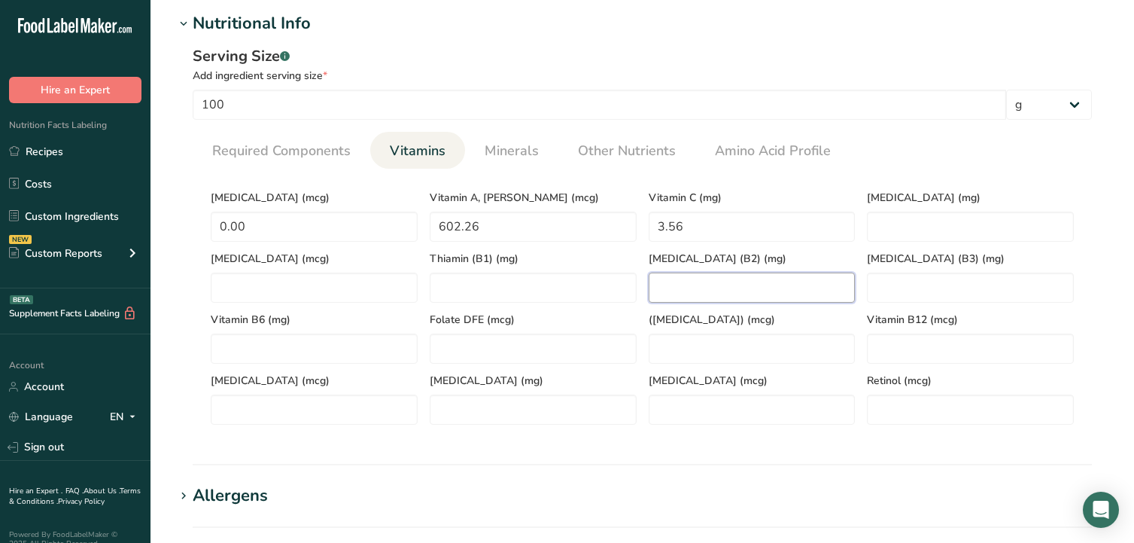
click at [689, 288] on \(B2\) "number" at bounding box center [752, 288] width 207 height 30
type \(B2\) "0.01"
type \(B3\) "0.22"
click at [618, 298] on \(B1\) "number" at bounding box center [533, 288] width 207 height 30
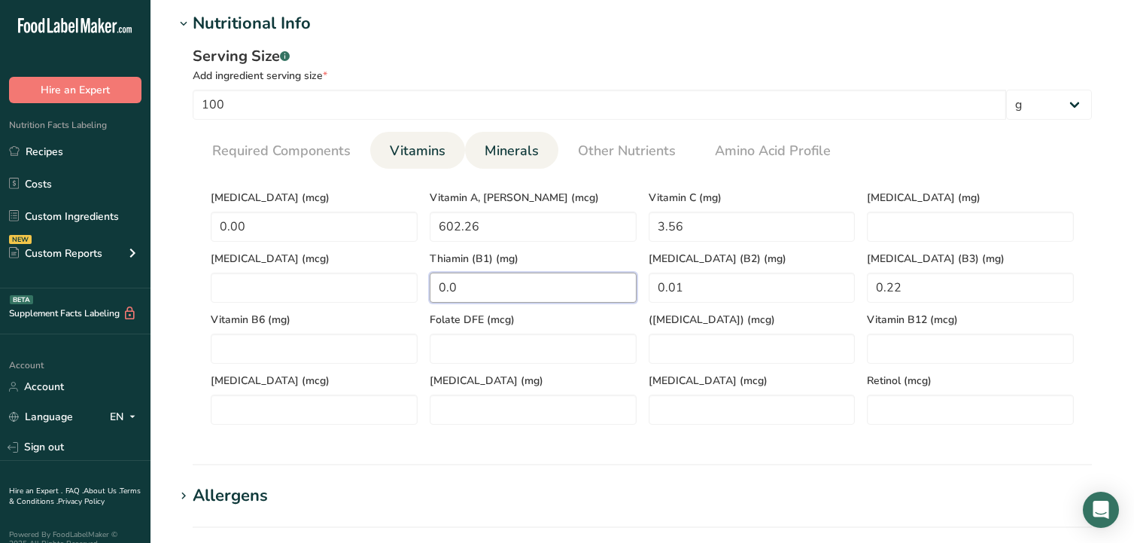
type \(B1\) "0.0"
click at [495, 160] on span "Minerals" at bounding box center [512, 151] width 54 height 20
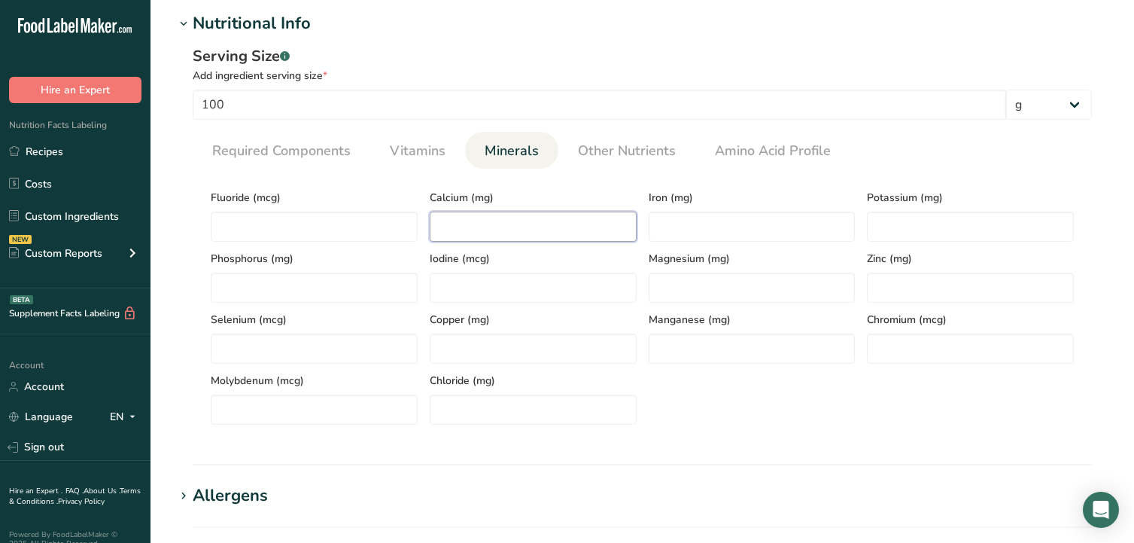
click at [489, 220] on input "number" at bounding box center [533, 227] width 207 height 30
type input "79.53"
type input "1.59"
type input "211.61"
type input "15.74"
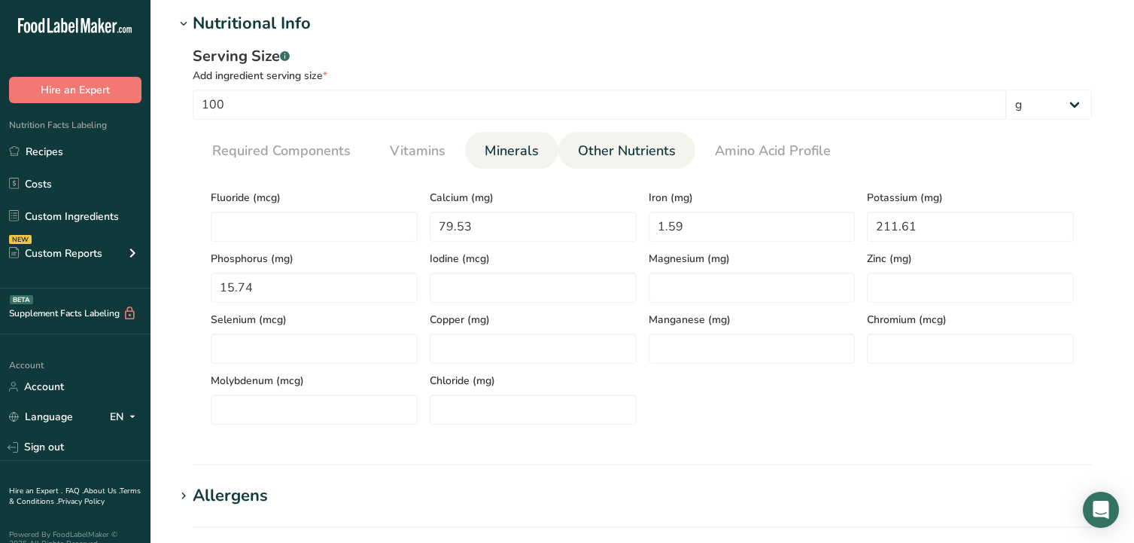
click at [612, 157] on span "Other Nutrients" at bounding box center [627, 151] width 98 height 20
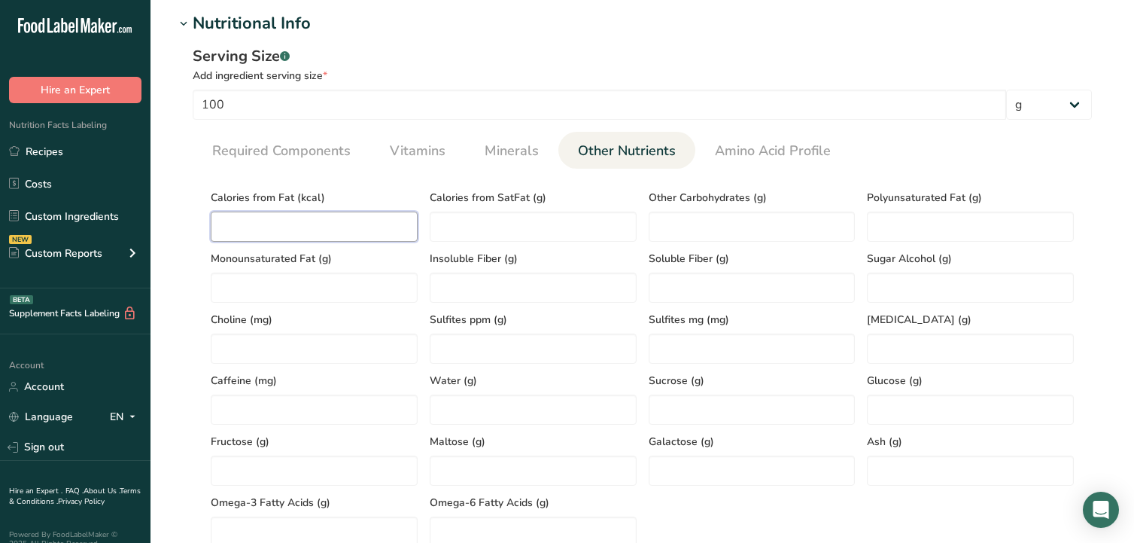
click at [370, 222] on Fat "number" at bounding box center [314, 227] width 207 height 30
type Fat "6.34"
click at [1016, 227] on Fat "number" at bounding box center [970, 227] width 207 height 30
type Fat "0.15"
click at [399, 283] on Fat "number" at bounding box center [314, 288] width 207 height 30
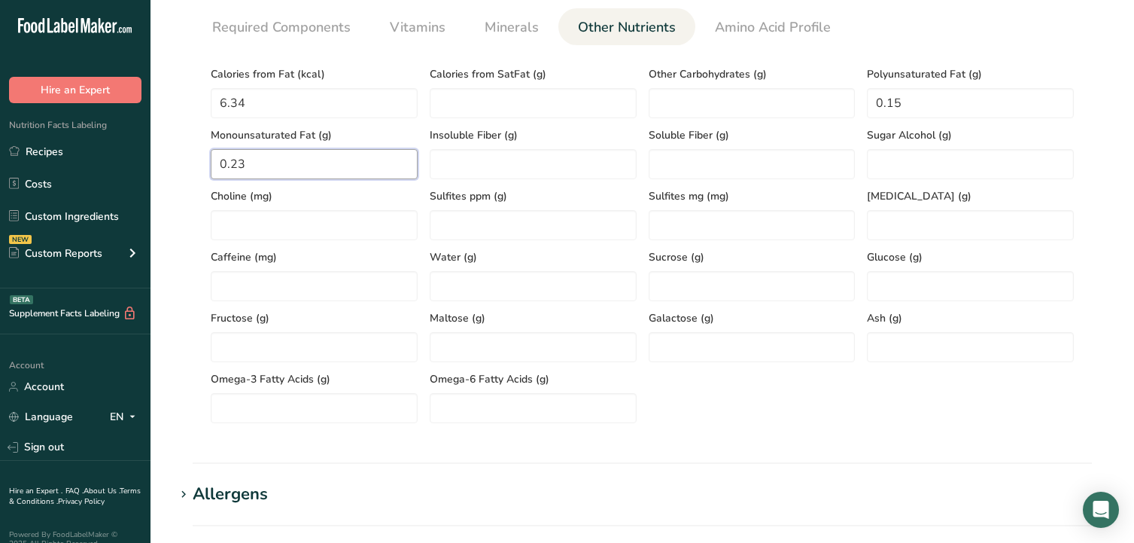
scroll to position [692, 0]
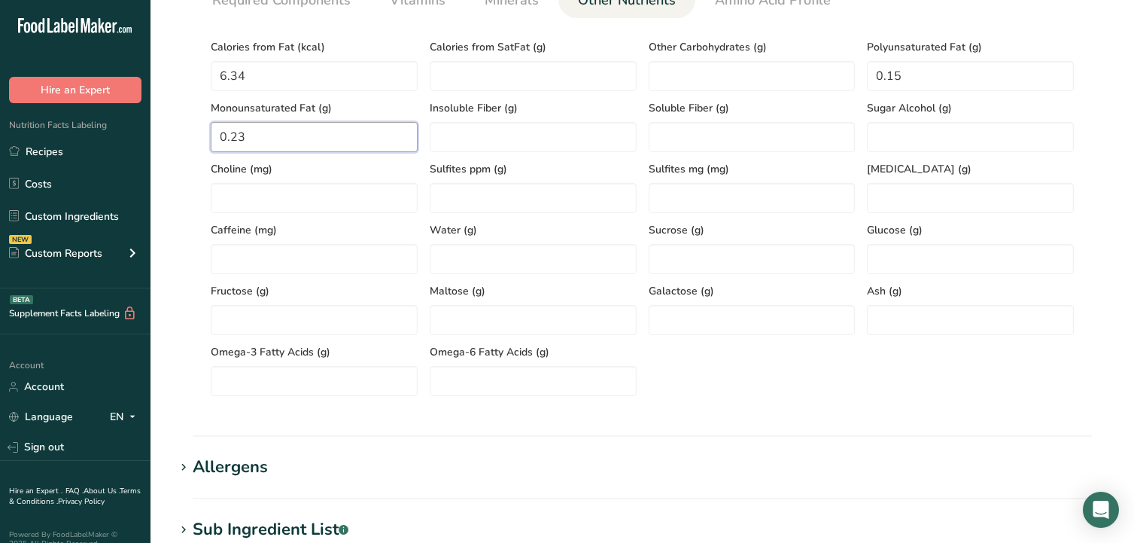
type Fat "0.23"
click at [178, 469] on icon at bounding box center [184, 467] width 14 height 21
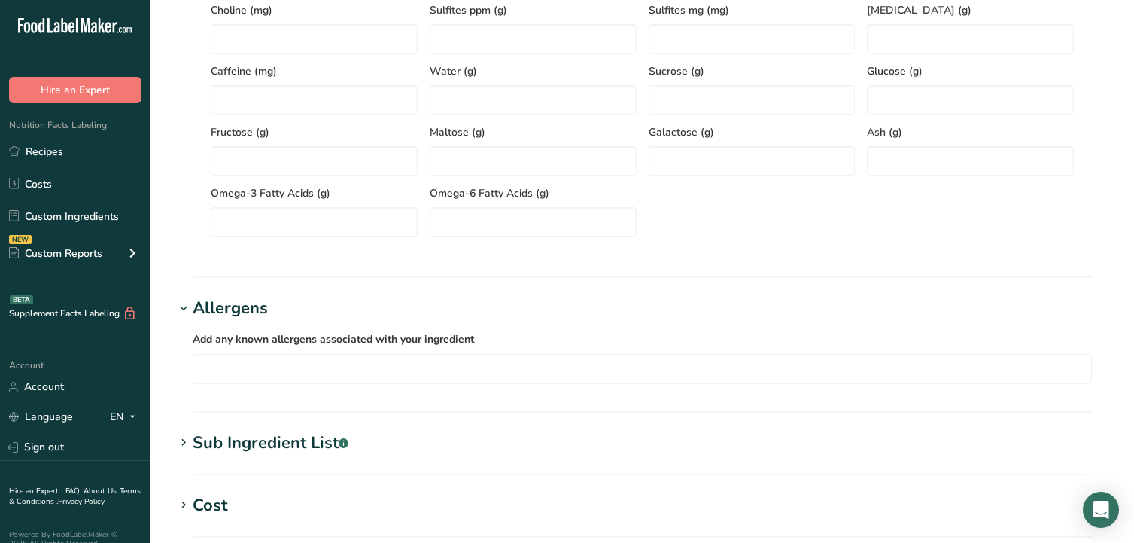
scroll to position [918, 0]
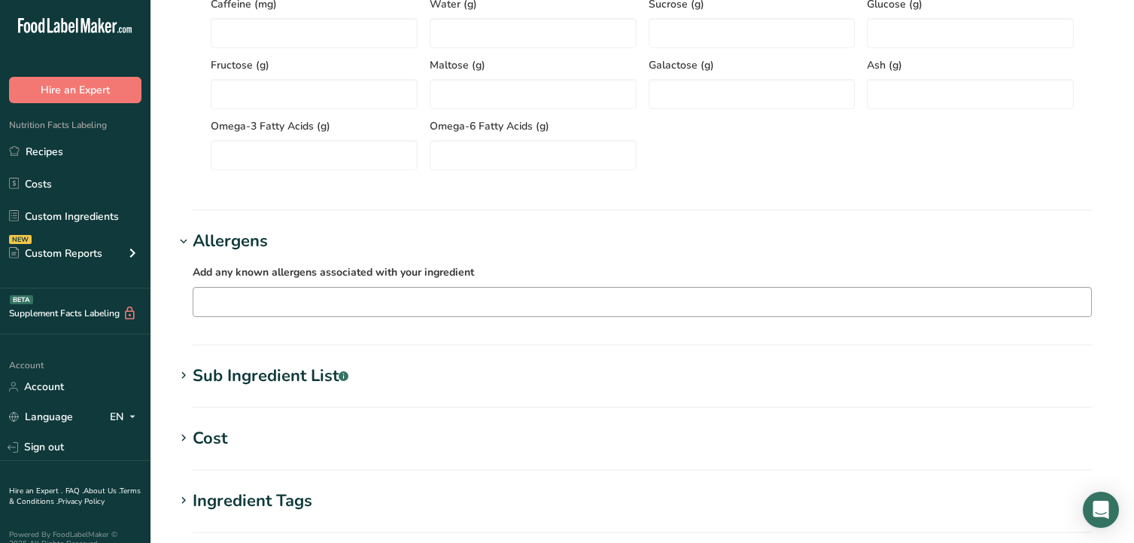
click at [270, 310] on input "text" at bounding box center [642, 301] width 898 height 23
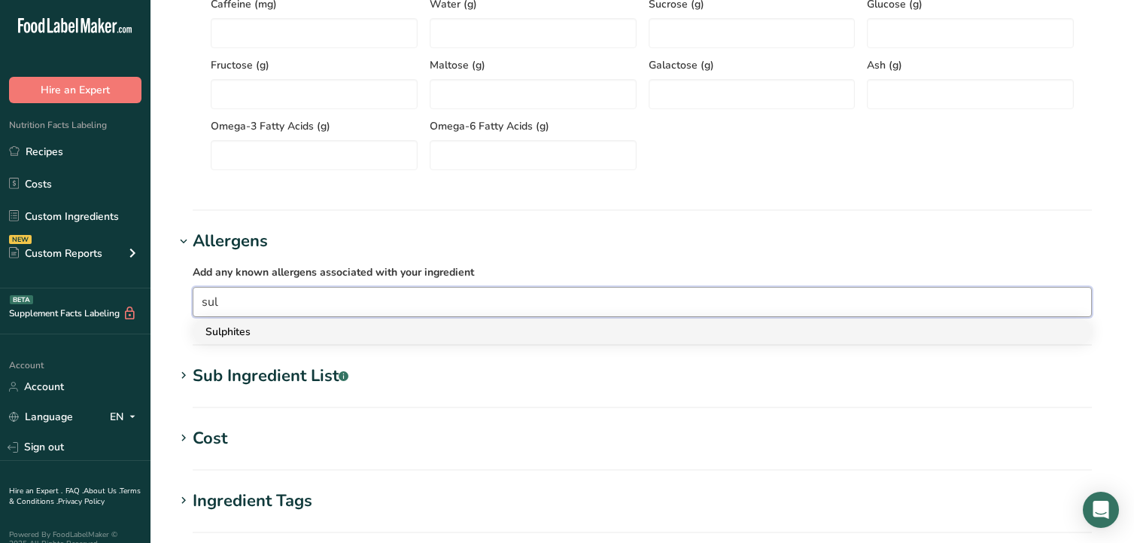
type input "sul"
click at [251, 333] on div "Sulphites" at bounding box center [631, 332] width 850 height 16
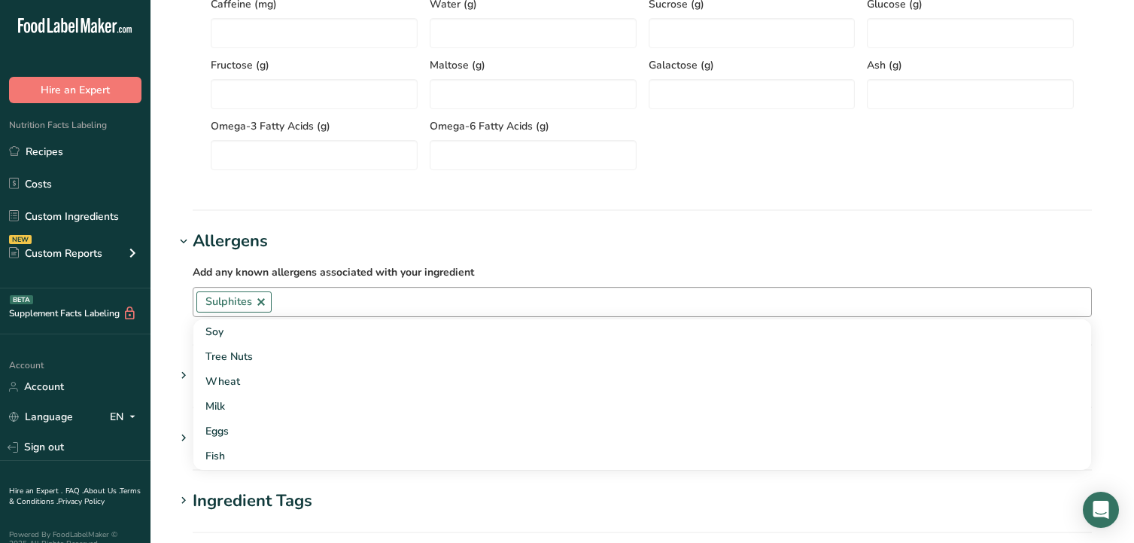
click at [256, 302] on link at bounding box center [261, 302] width 12 height 12
click at [320, 241] on h1 "Allergens" at bounding box center [643, 241] width 936 height 25
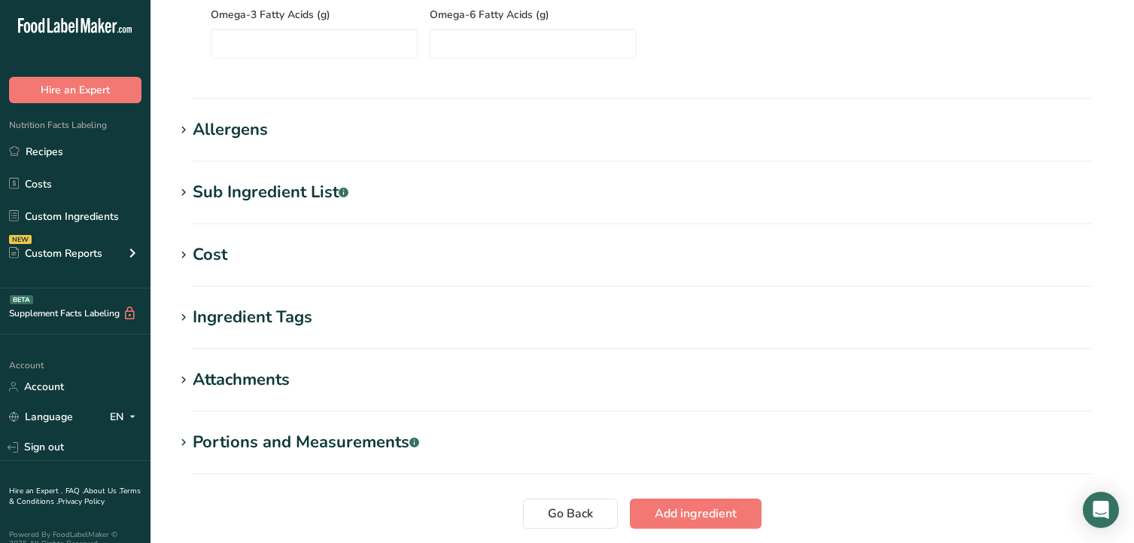
scroll to position [1068, 0]
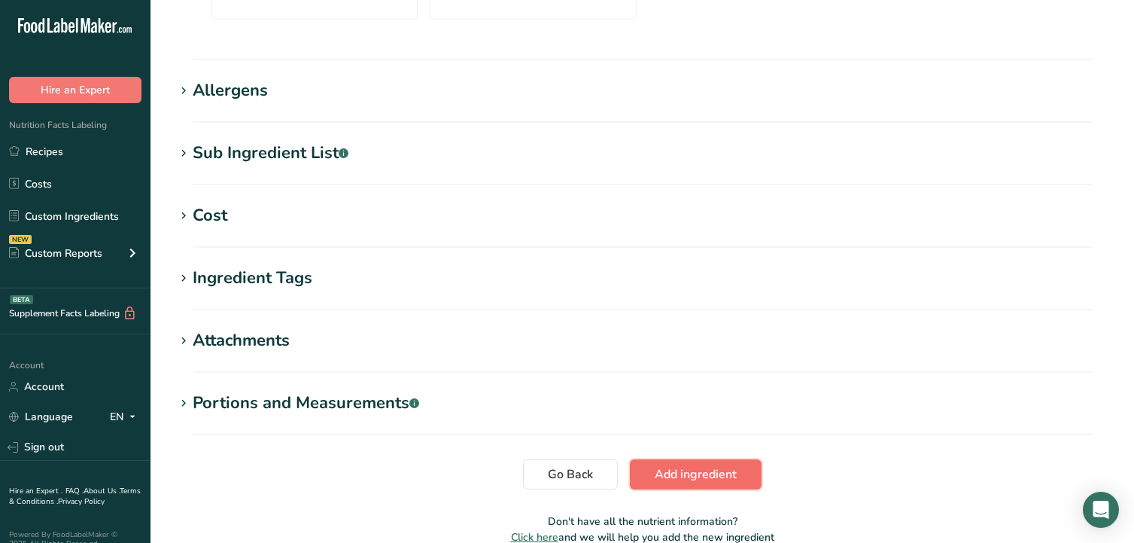
click at [698, 480] on span "Add ingredient" at bounding box center [696, 474] width 82 height 18
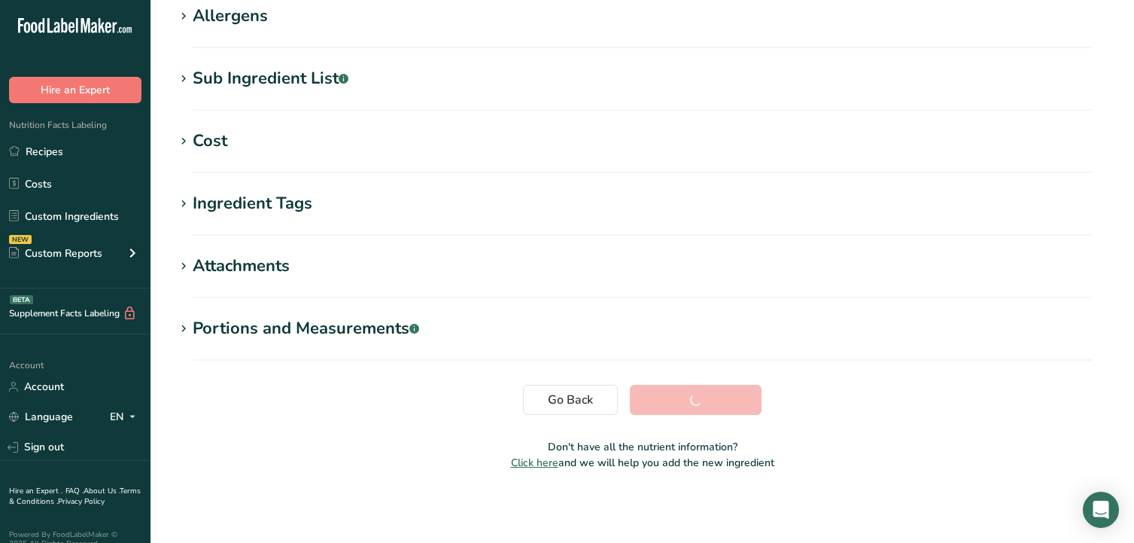
scroll to position [254, 0]
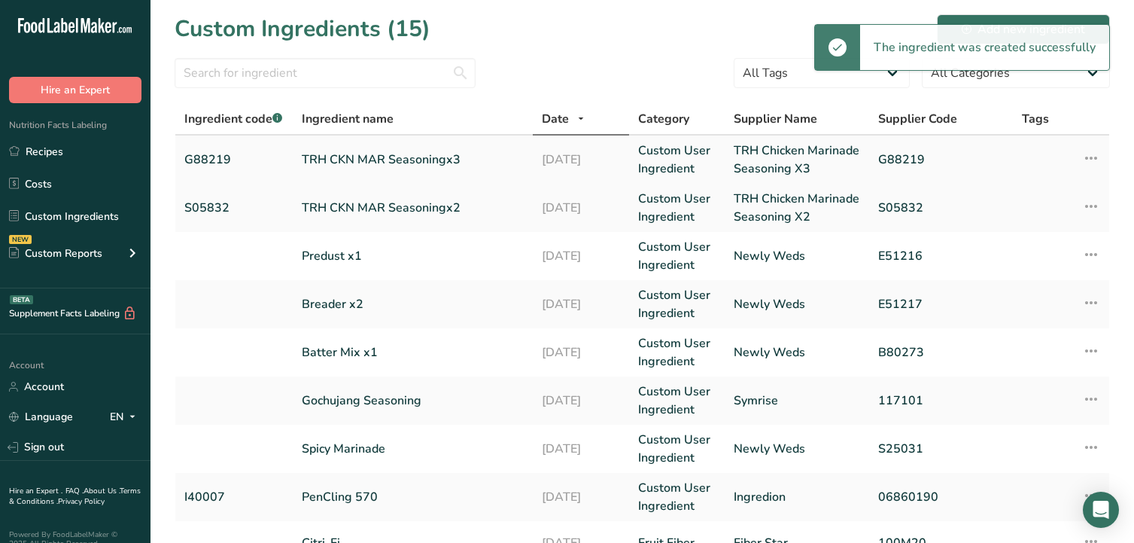
click at [368, 161] on link "TRH CKN MAR Seasoningx3" at bounding box center [413, 160] width 222 height 18
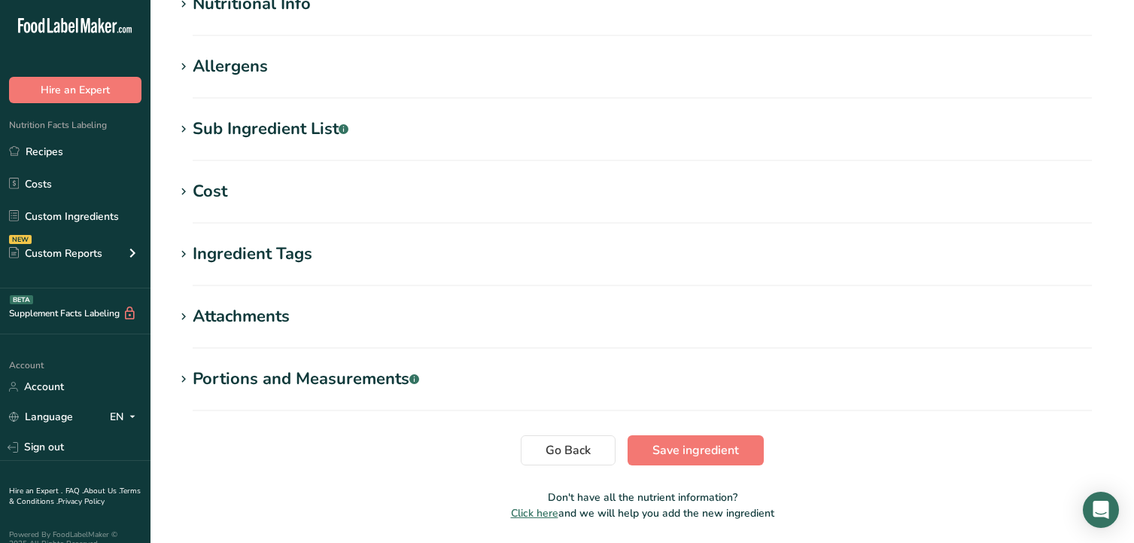
scroll to position [527, 0]
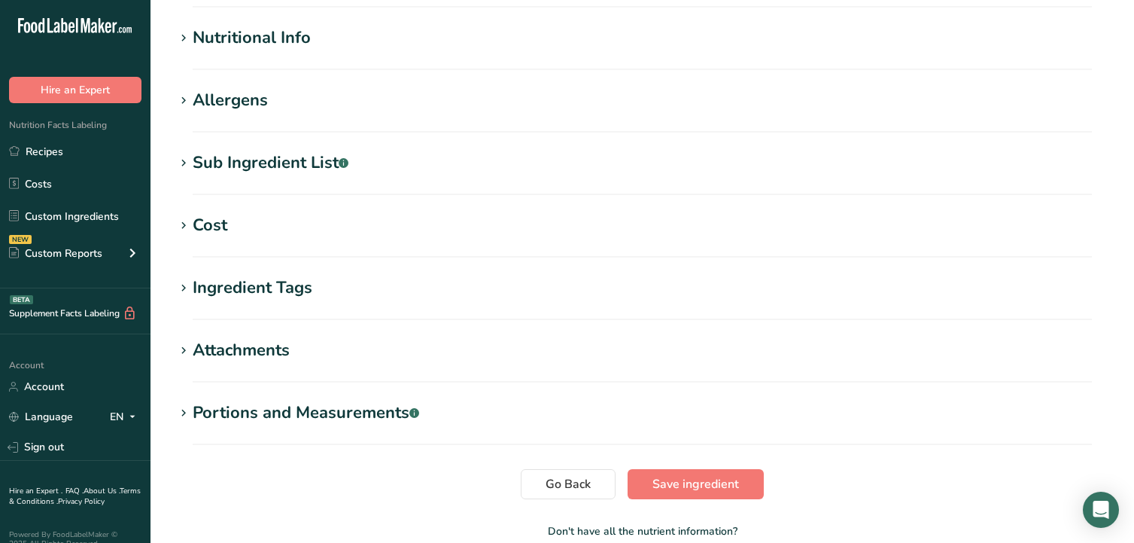
click at [180, 98] on icon at bounding box center [184, 100] width 14 height 21
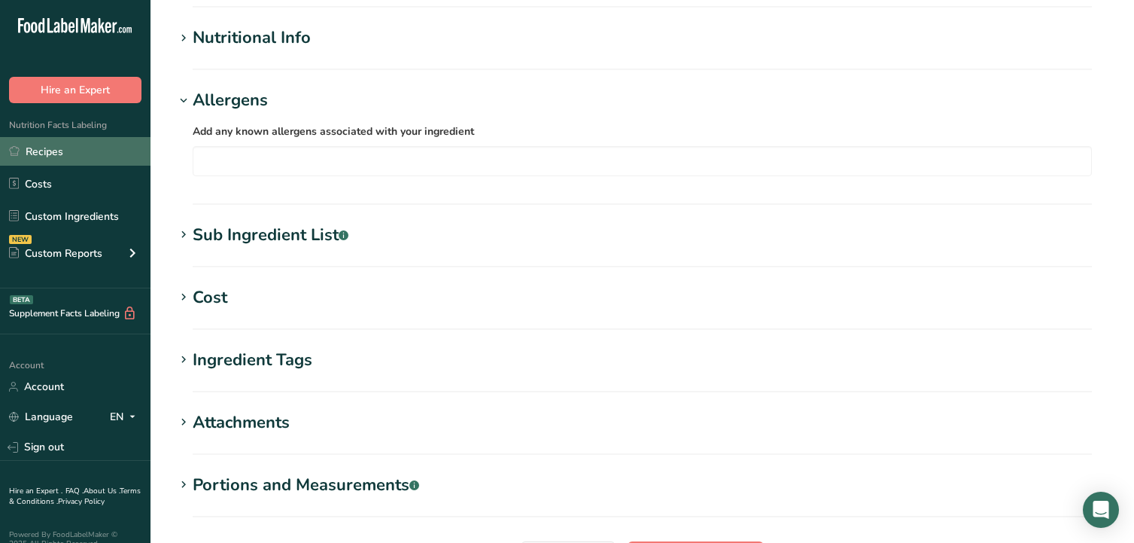
click at [61, 159] on link "Recipes" at bounding box center [75, 151] width 151 height 29
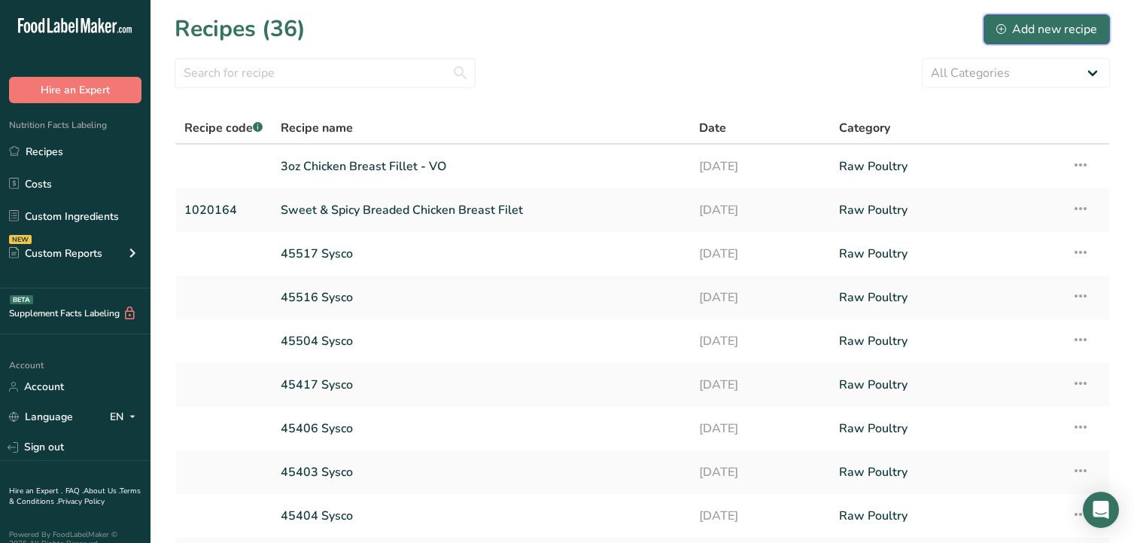
click at [1056, 25] on div "Add new recipe" at bounding box center [1047, 29] width 101 height 18
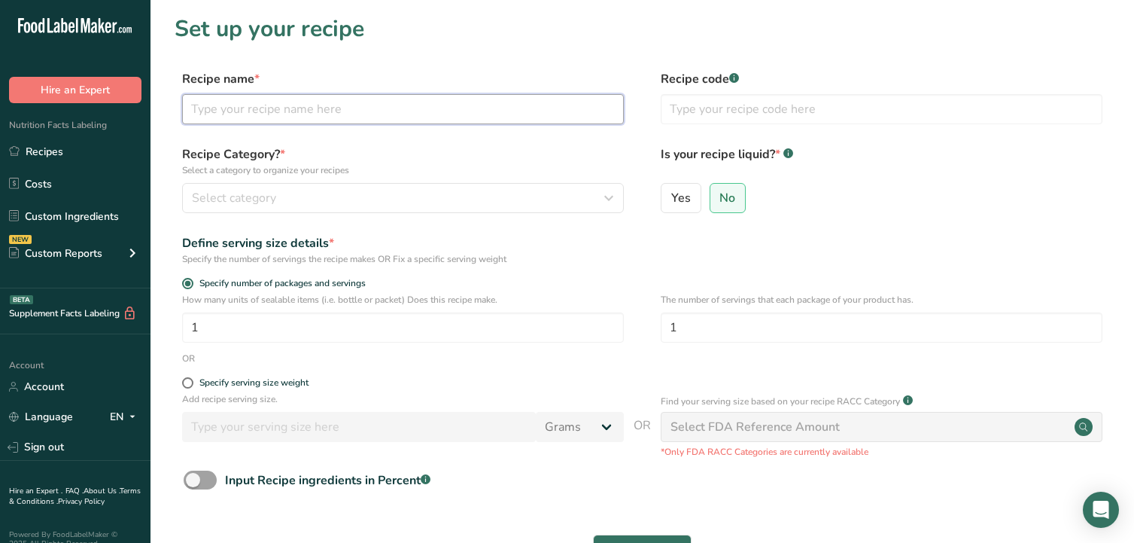
click at [279, 122] on input "text" at bounding box center [403, 109] width 442 height 30
click at [348, 108] on input "text" at bounding box center [403, 109] width 442 height 30
type input "TRH 8oz BS BTTFY"
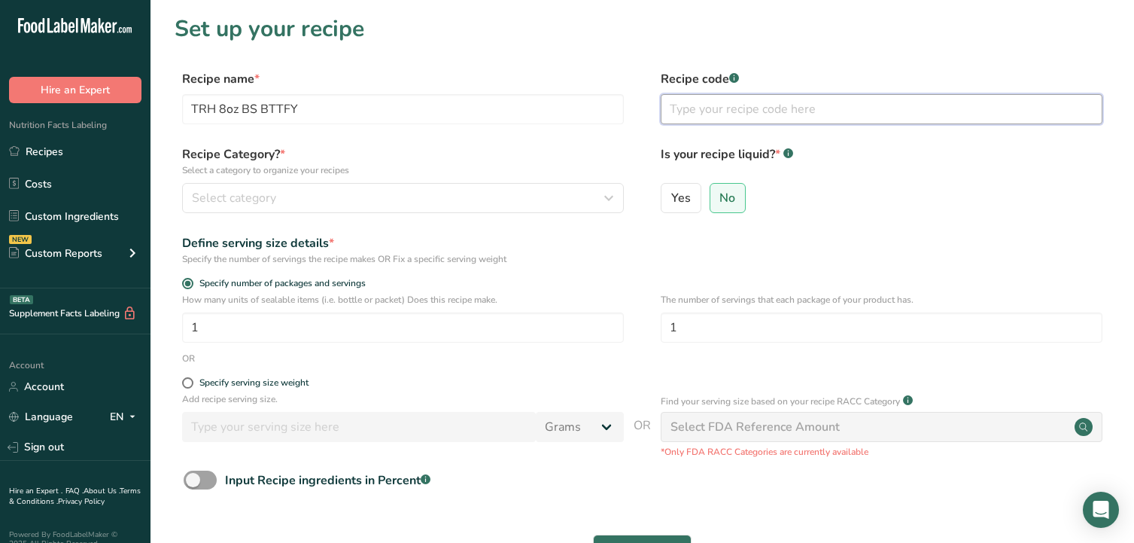
click at [693, 113] on input "text" at bounding box center [882, 109] width 442 height 30
type input "83368"
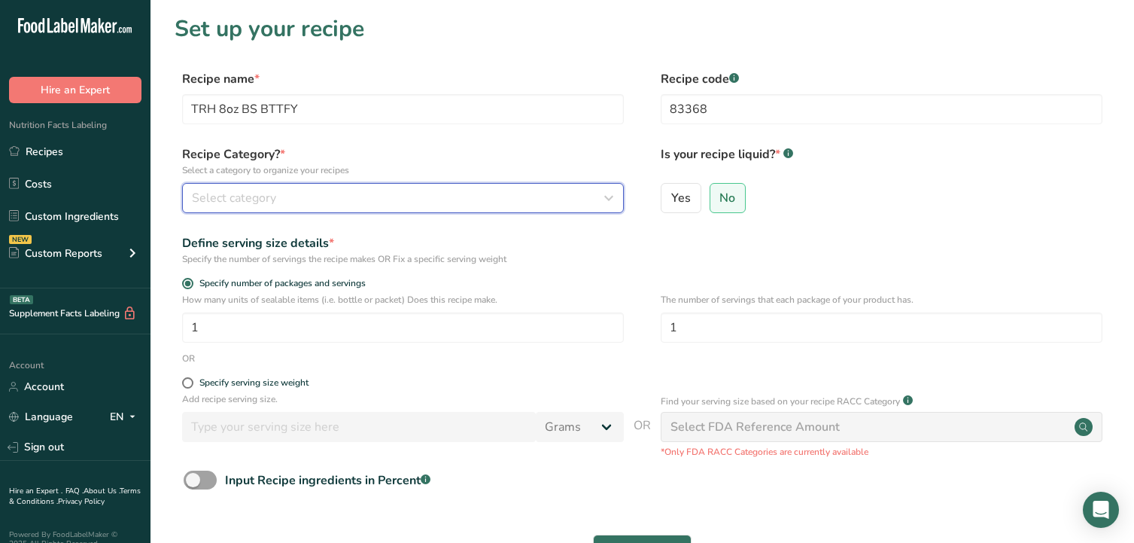
click at [528, 196] on div "Select category" at bounding box center [398, 198] width 413 height 18
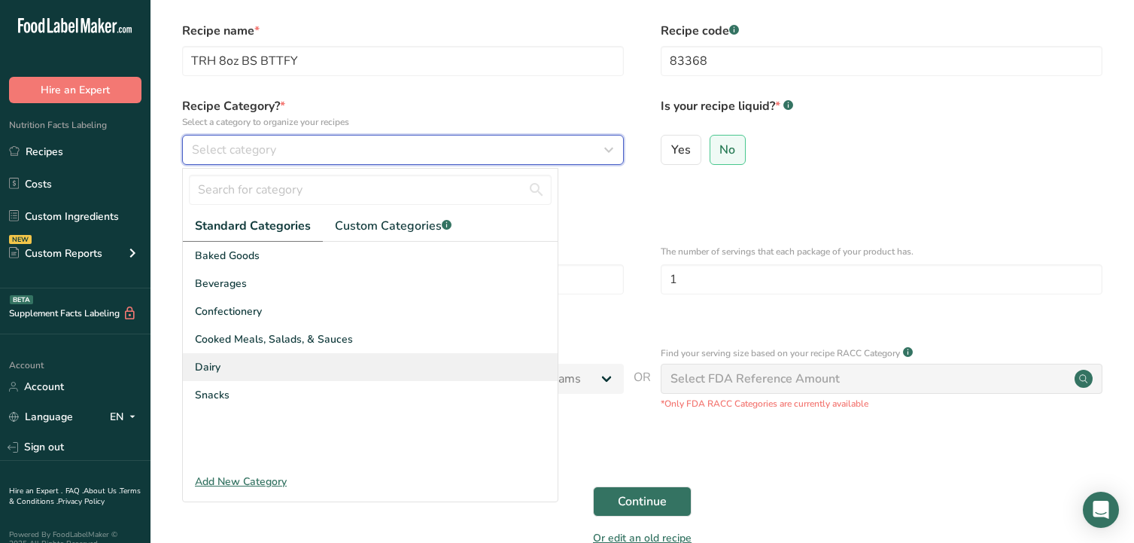
scroll to position [75, 0]
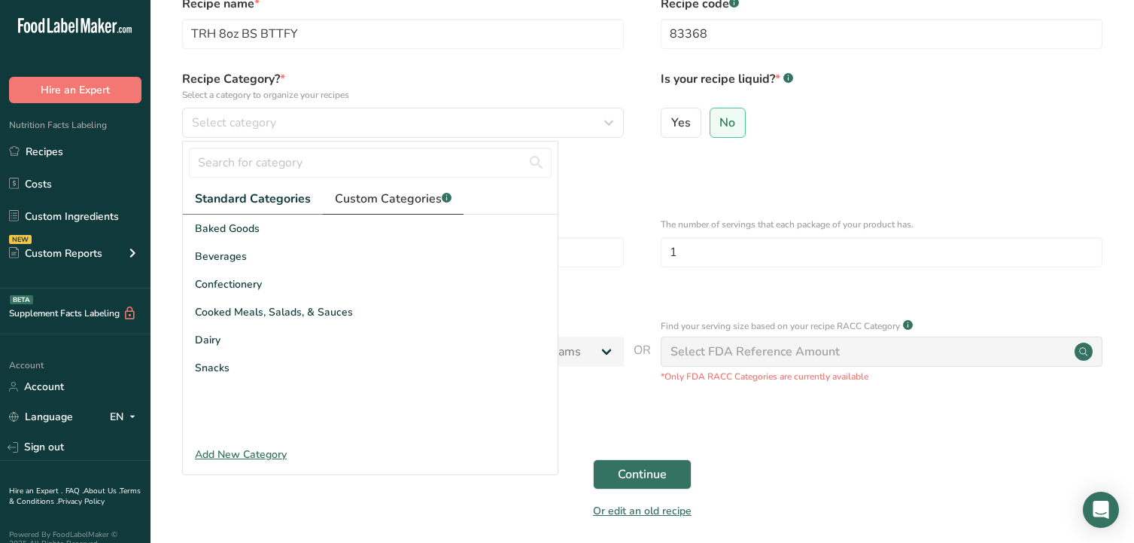
click at [405, 187] on link "Custom Categories .a-a{fill:#347362;}.b-a{fill:#fff;}" at bounding box center [393, 199] width 141 height 31
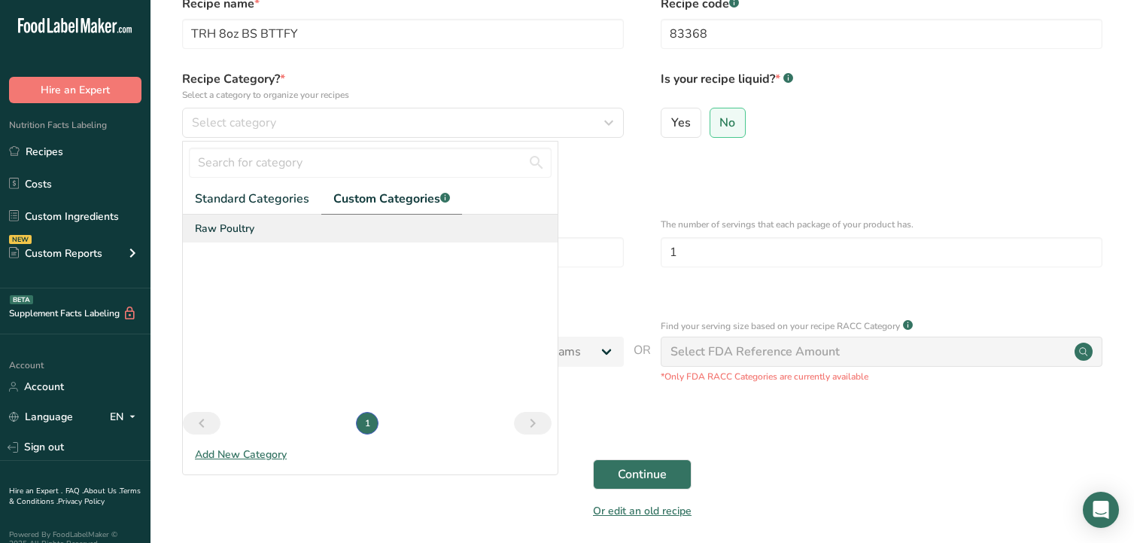
click at [211, 231] on span "Raw Poultry" at bounding box center [224, 229] width 59 height 16
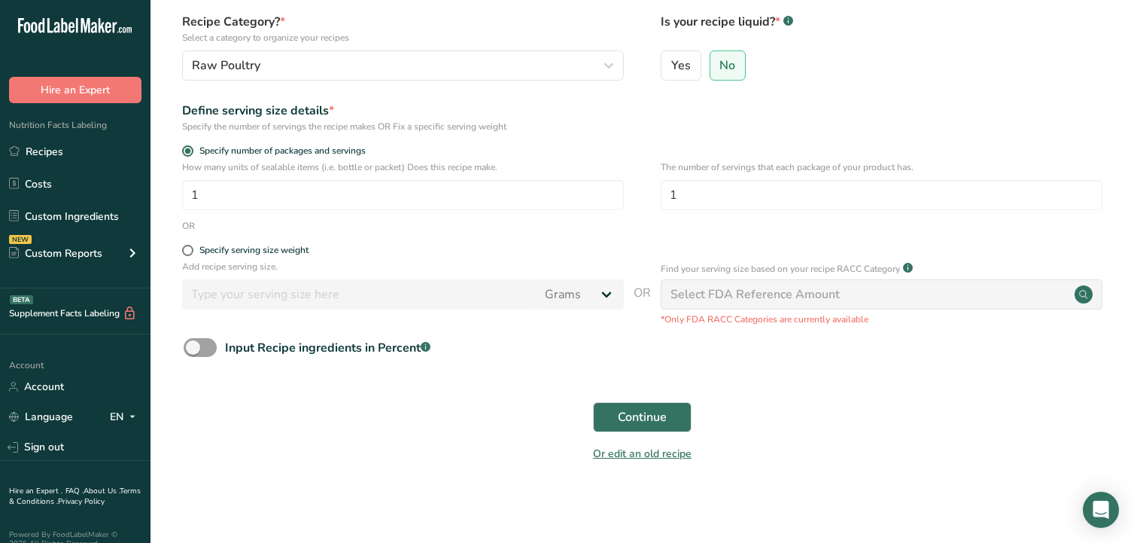
scroll to position [133, 0]
click at [184, 249] on span at bounding box center [187, 249] width 11 height 11
click at [184, 249] on input "Specify serving size weight" at bounding box center [187, 250] width 10 height 10
radio input "true"
radio input "false"
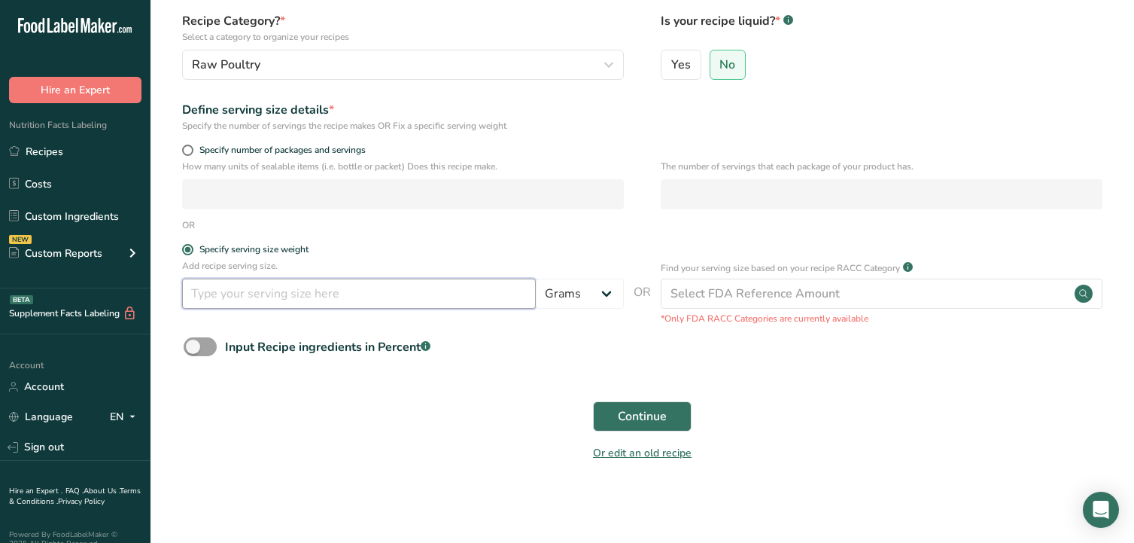
click at [249, 291] on input "number" at bounding box center [359, 294] width 354 height 30
type input "227"
click at [633, 418] on span "Continue" at bounding box center [642, 416] width 49 height 18
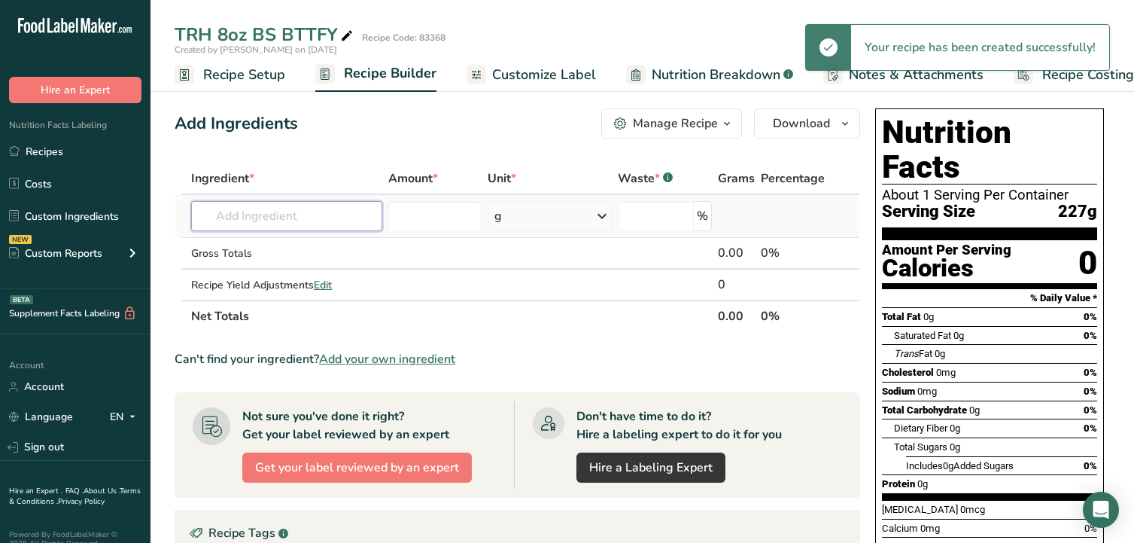
click at [324, 220] on input "text" at bounding box center [286, 216] width 191 height 30
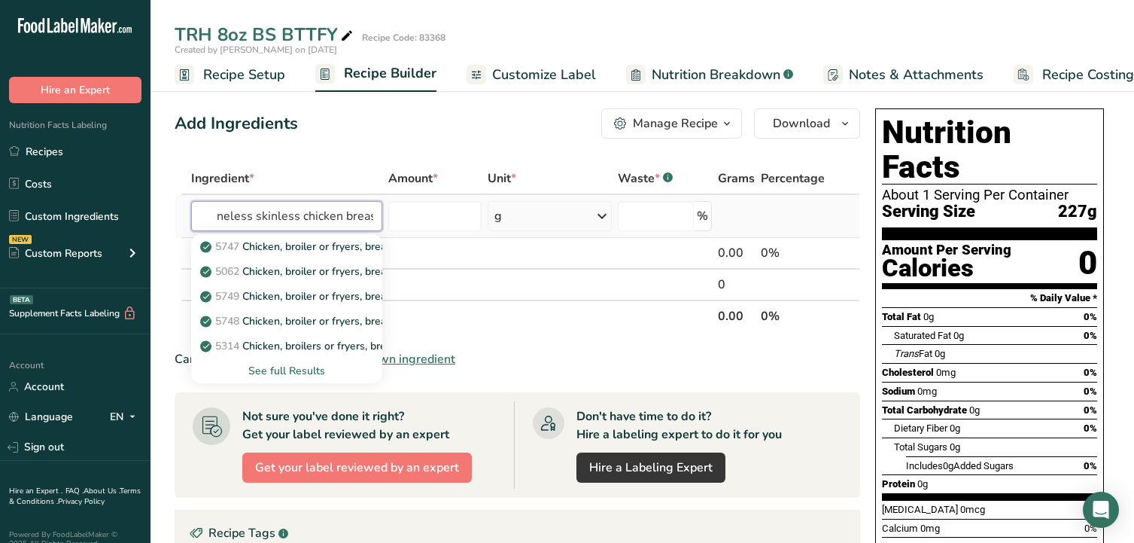
scroll to position [0, 17]
type input "boneless skinless chicken breast"
click at [301, 373] on div "See full Results" at bounding box center [286, 371] width 167 height 16
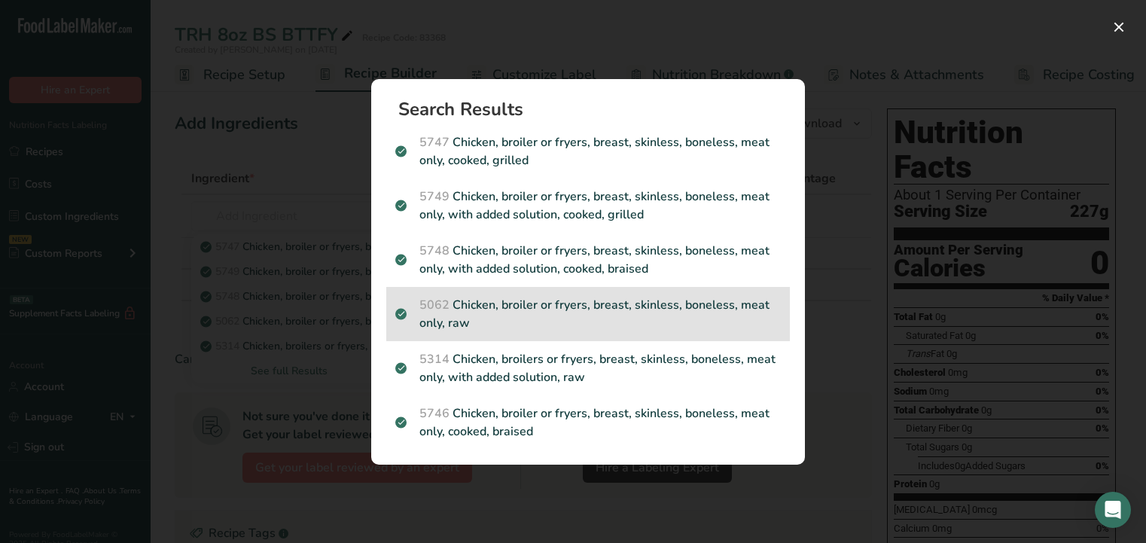
click at [562, 313] on p "5062 Chicken, broiler or fryers, breast, skinless, boneless, meat only, raw" at bounding box center [587, 314] width 385 height 36
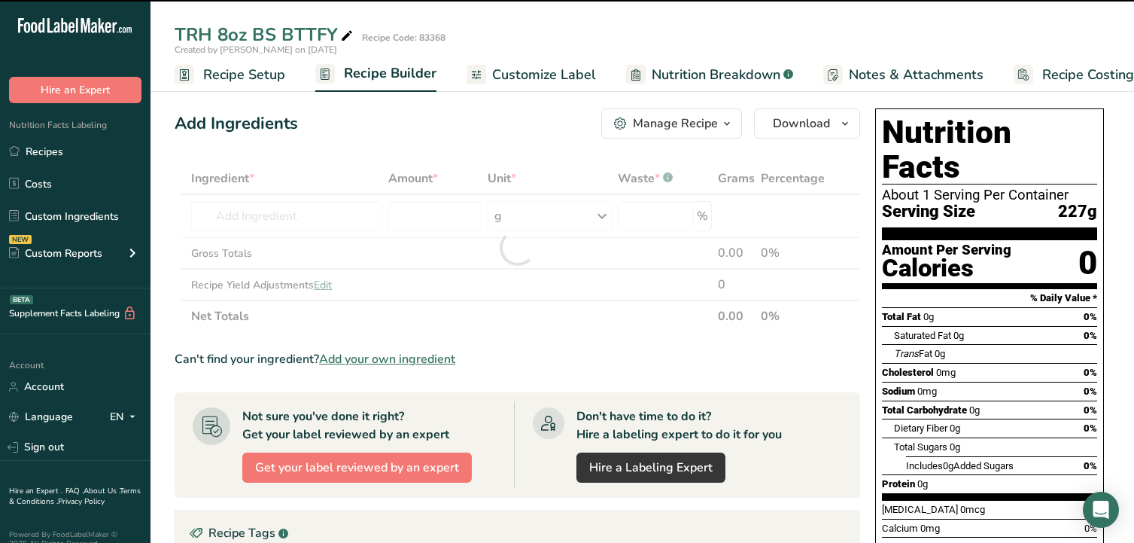
type input "0"
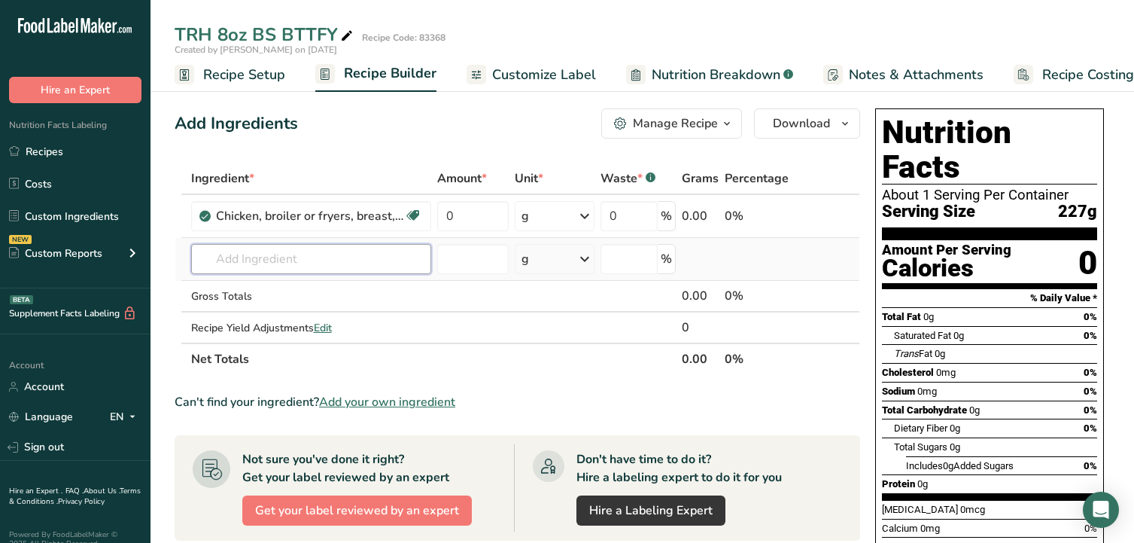
click at [254, 256] on input "text" at bounding box center [311, 259] width 240 height 30
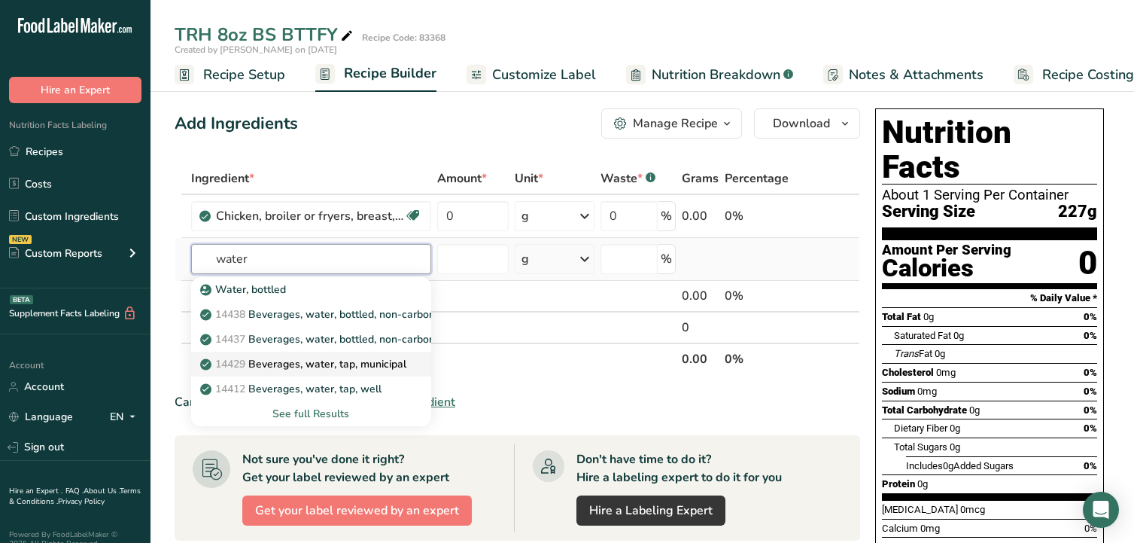
type input "water"
click at [326, 364] on p "14429 Beverages, water, tap, municipal" at bounding box center [304, 364] width 203 height 16
type input "Beverages, water, tap, municipal"
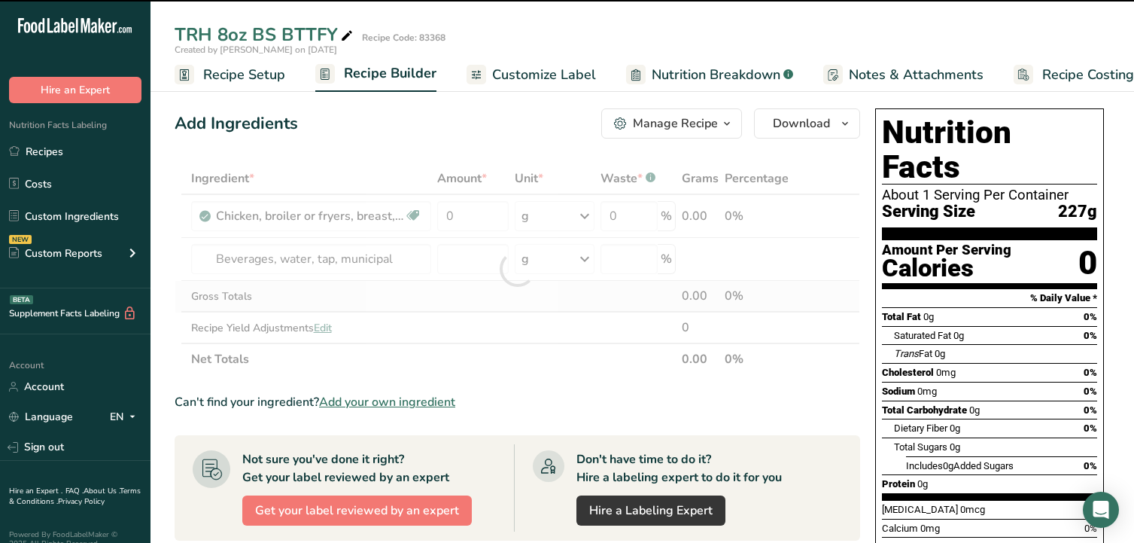
type input "0"
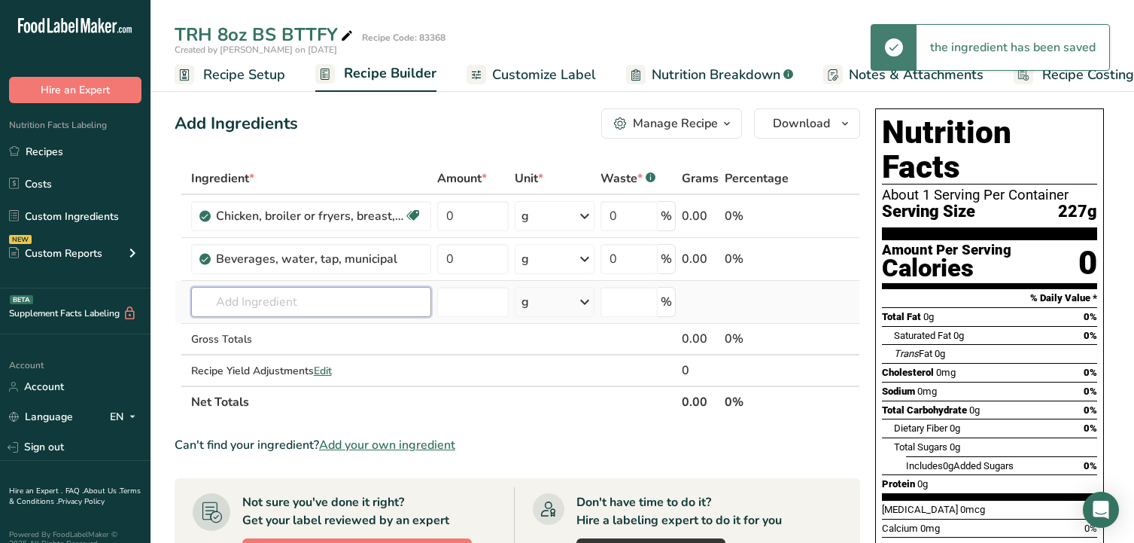
click at [281, 306] on input "text" at bounding box center [311, 302] width 240 height 30
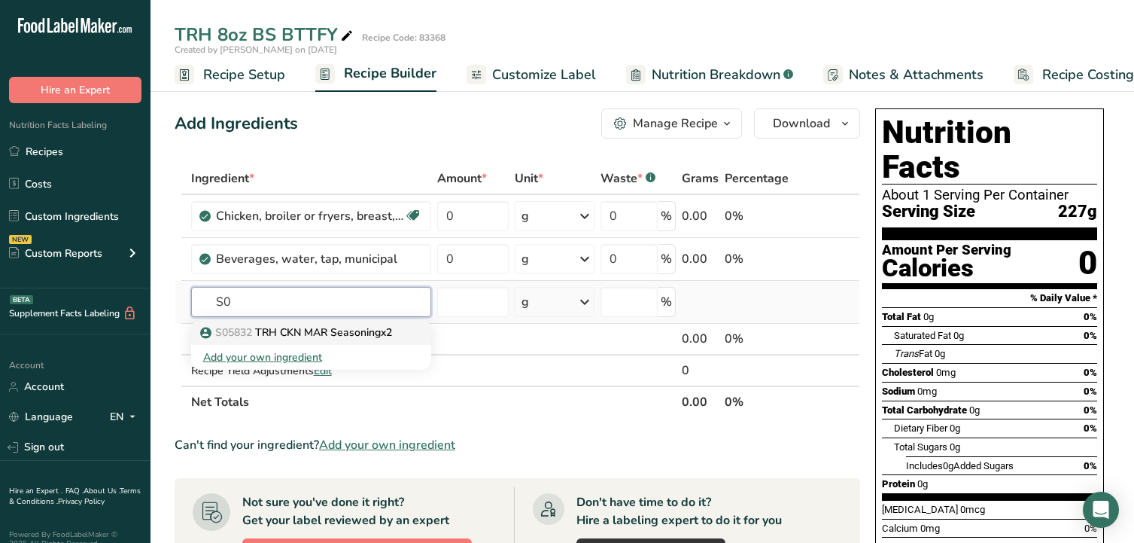
type input "S0"
click at [289, 327] on p "S05832 TRH CKN MAR Seasoningx2" at bounding box center [297, 332] width 189 height 16
type input "TRH CKN MAR Seasoningx2"
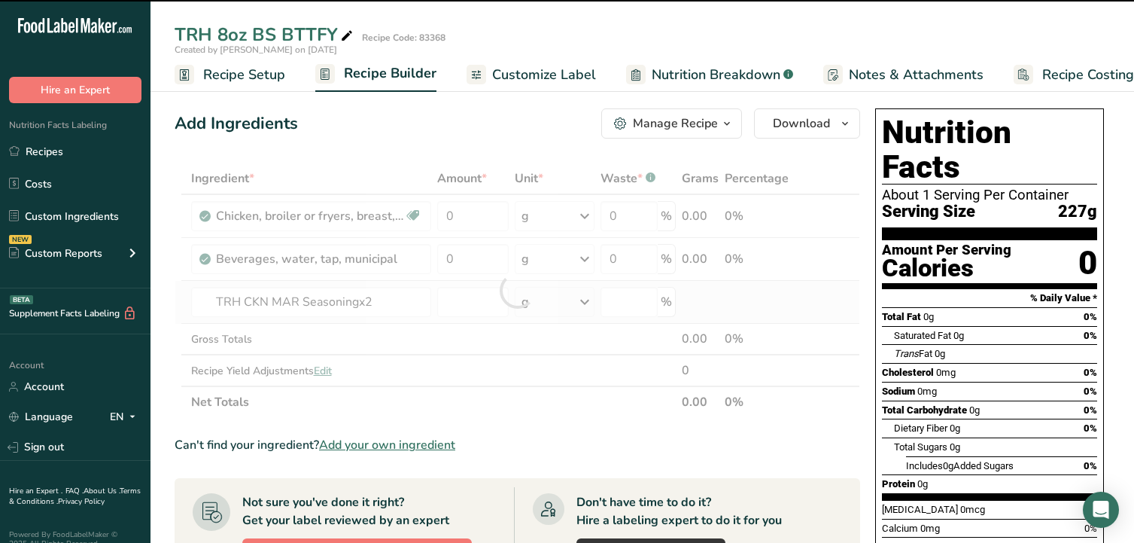
type input "0"
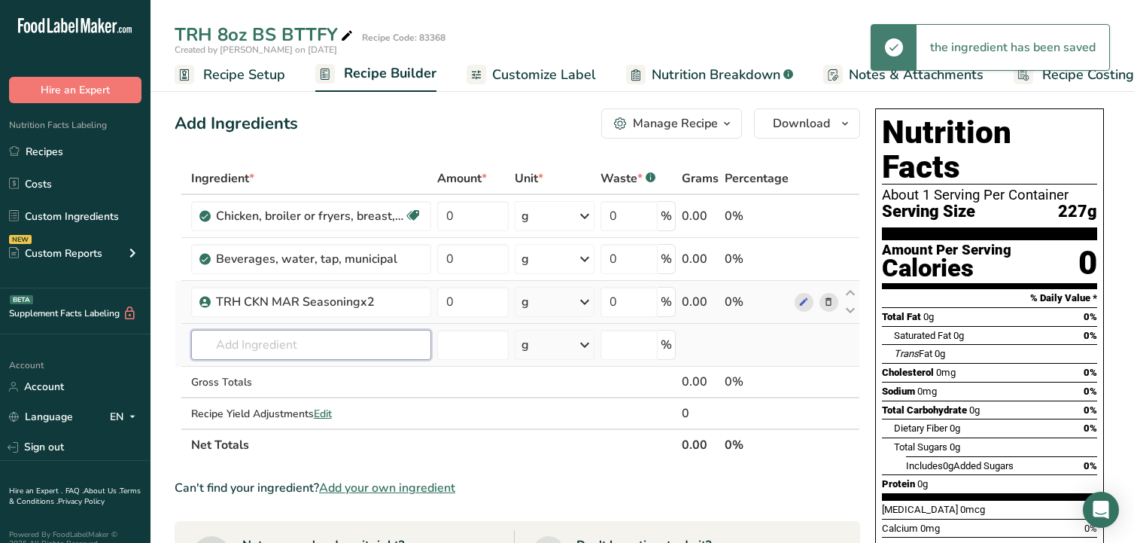
click at [288, 345] on input "text" at bounding box center [311, 345] width 240 height 30
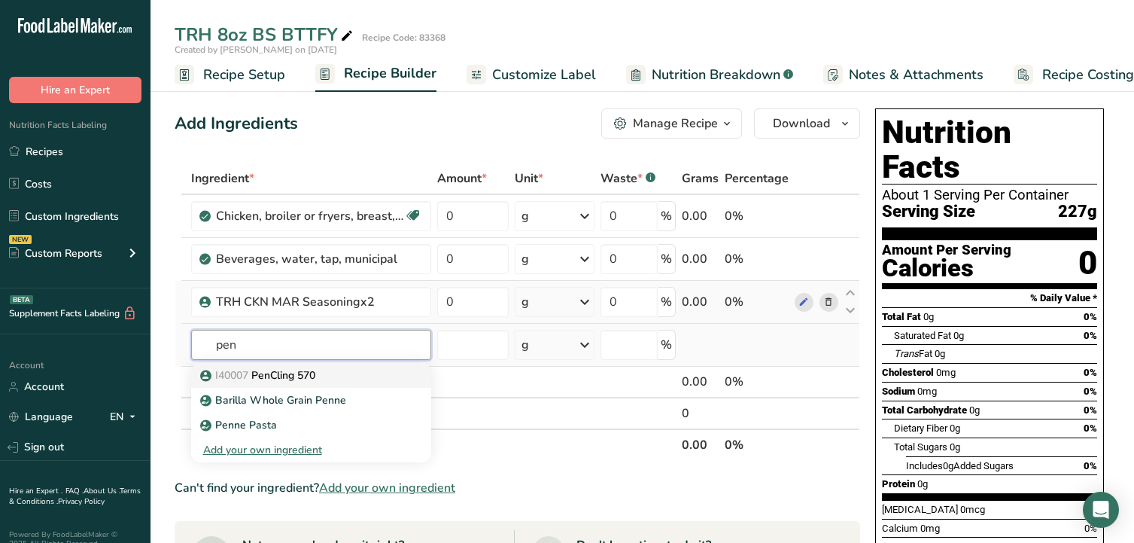
type input "pen"
click at [295, 373] on p "I40007 PenCling 570" at bounding box center [259, 375] width 112 height 16
type input "PenCling 570"
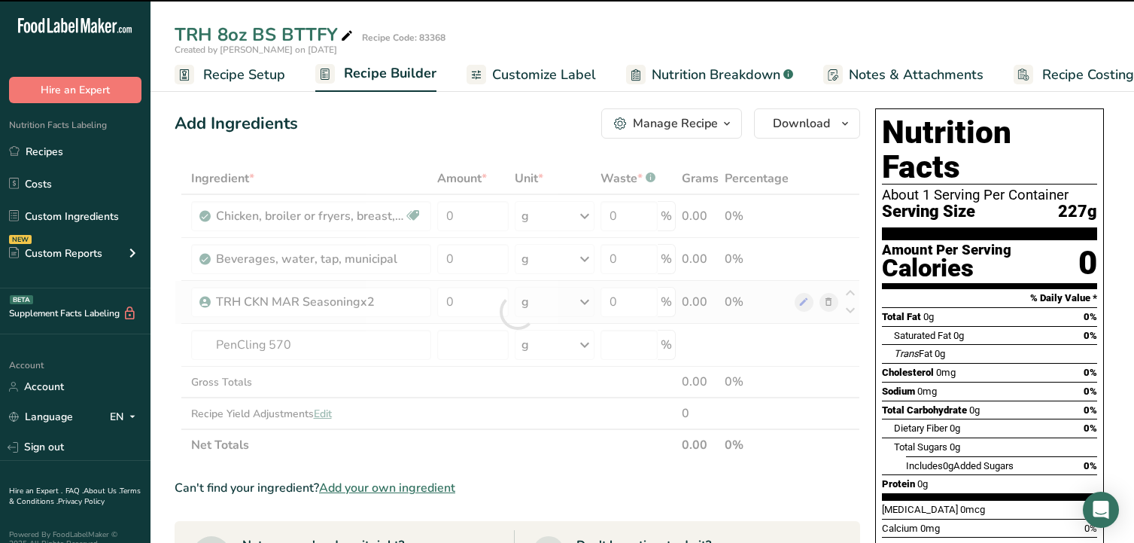
type input "0"
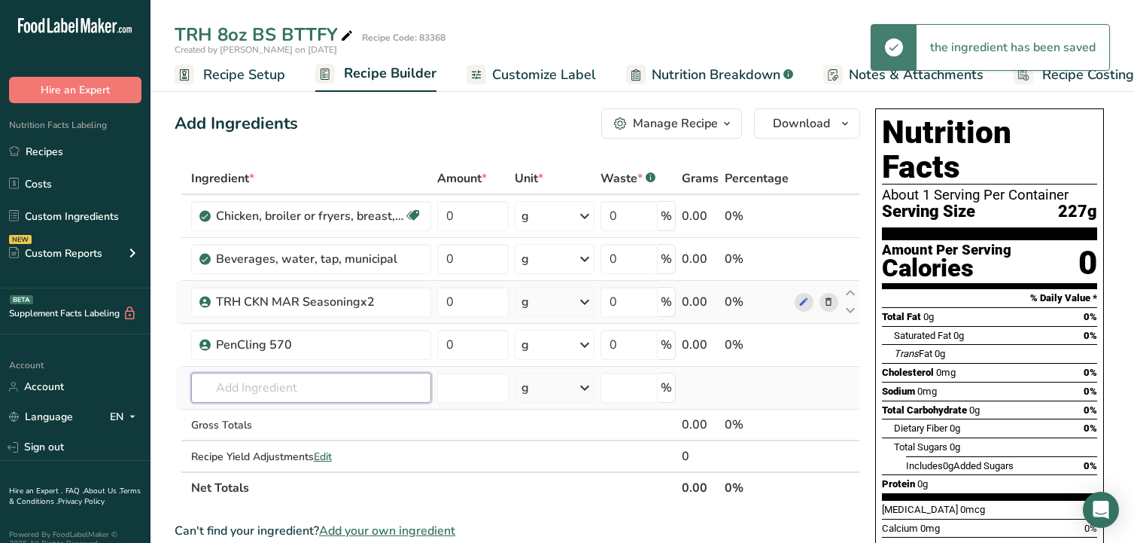
click at [286, 389] on input "text" at bounding box center [311, 388] width 240 height 30
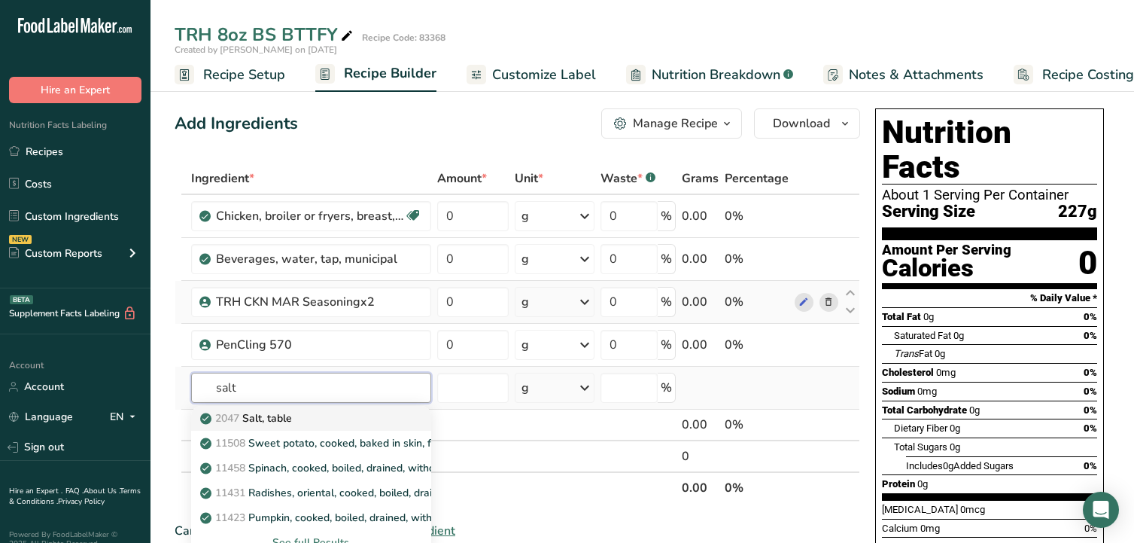
type input "salt"
click at [276, 415] on p "2047 Salt, table" at bounding box center [247, 418] width 89 height 16
type input "Salt, table"
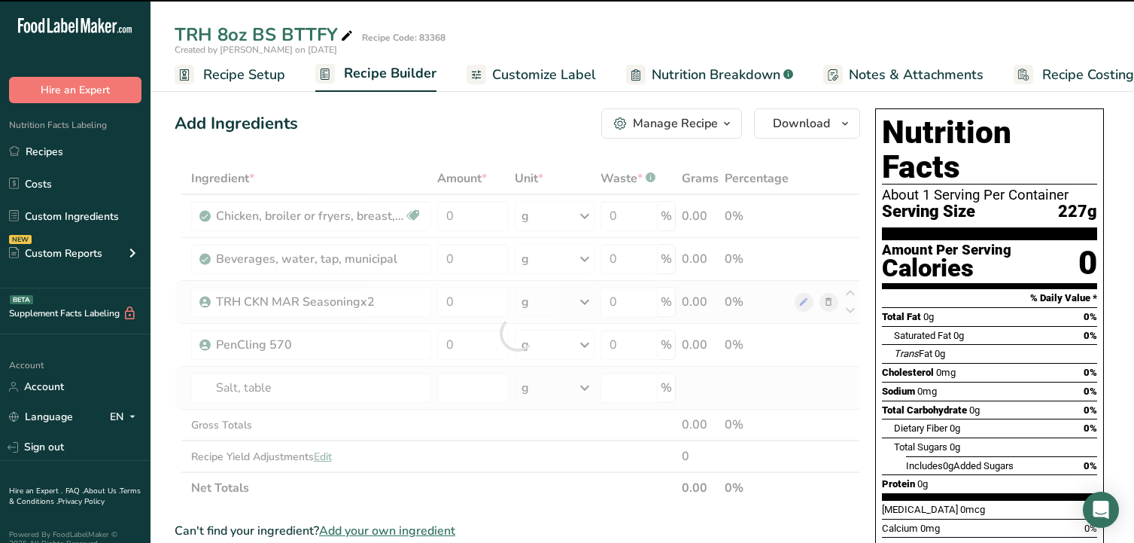
type input "0"
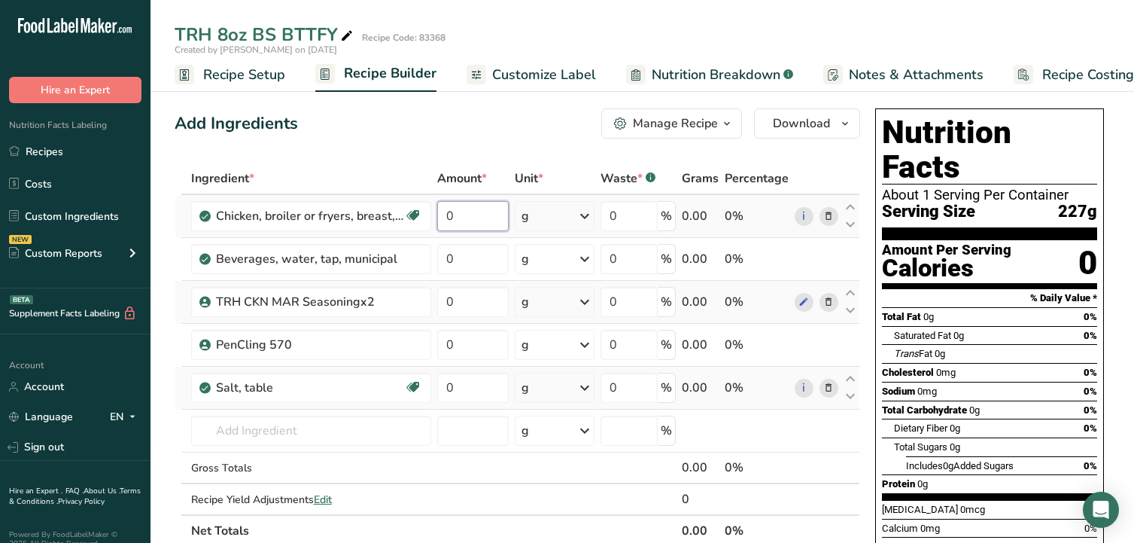
click at [481, 219] on input "0" at bounding box center [473, 216] width 72 height 30
type input "35.6"
click at [586, 218] on div "Ingredient * Amount * Unit * Waste * .a-a{fill:#347362;}.b-a{fill:#fff;} Grams …" at bounding box center [518, 355] width 686 height 384
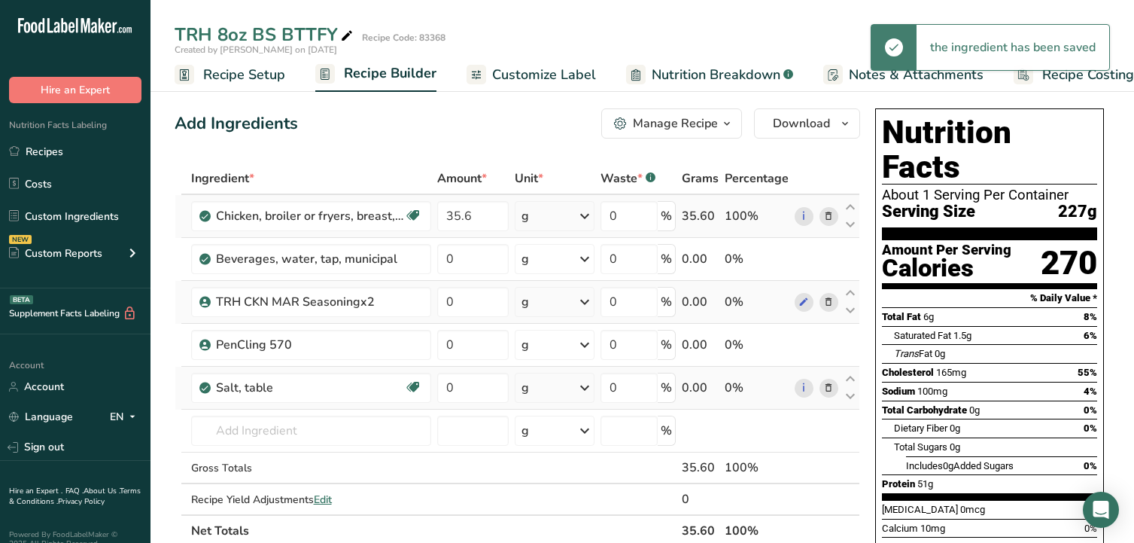
click at [586, 218] on icon at bounding box center [585, 216] width 18 height 27
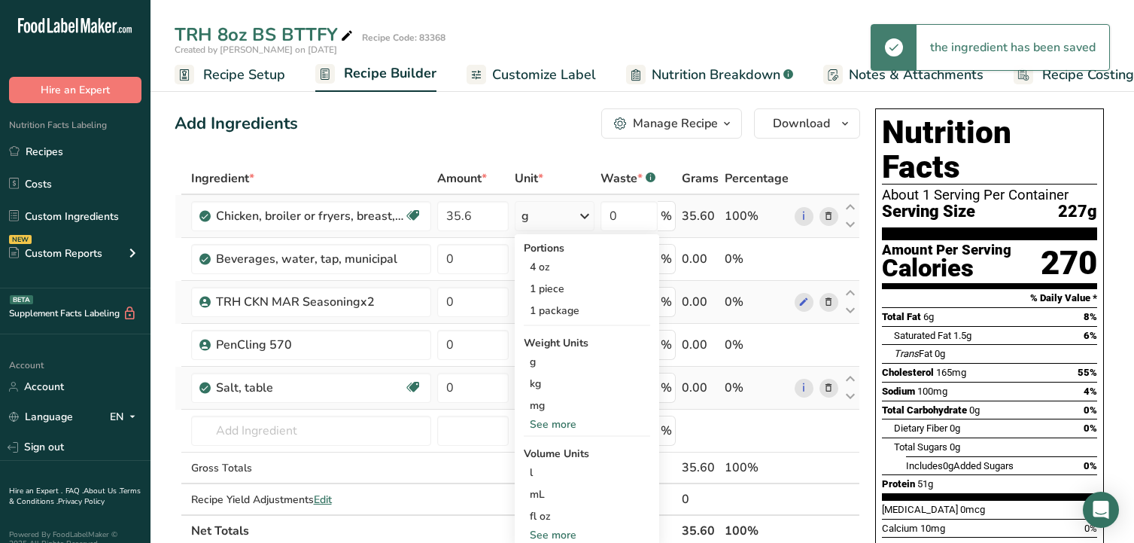
click at [552, 418] on div "See more" at bounding box center [587, 424] width 126 height 16
click at [550, 450] on div "lb" at bounding box center [587, 449] width 126 height 22
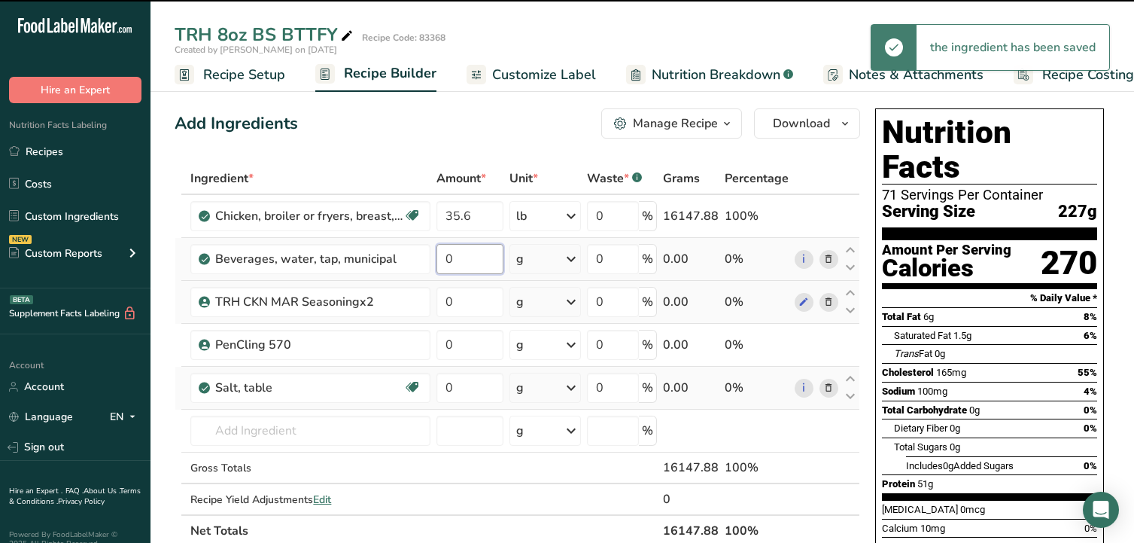
click at [467, 258] on input "0" at bounding box center [470, 259] width 67 height 30
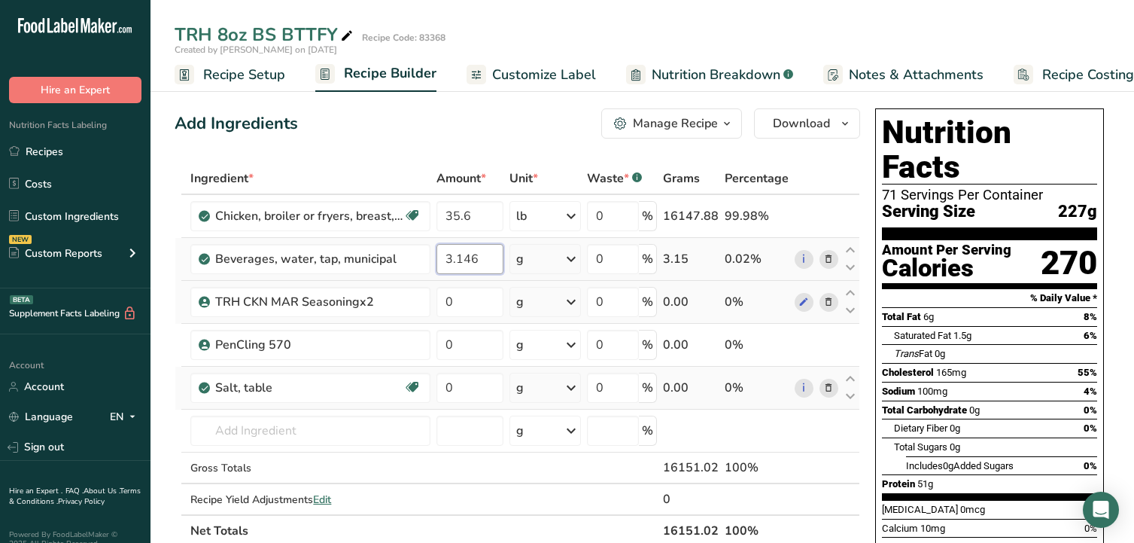
type input "3.146"
click at [563, 258] on div "Ingredient * Amount * Unit * Waste * .a-a{fill:#347362;}.b-a{fill:#fff;} Grams …" at bounding box center [518, 355] width 686 height 384
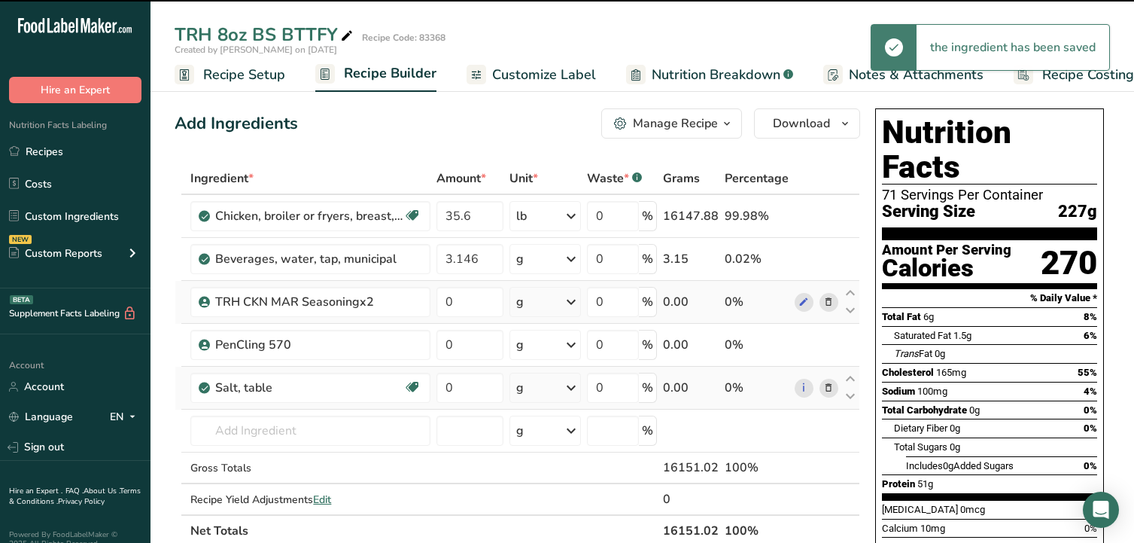
click at [572, 259] on icon at bounding box center [571, 258] width 18 height 27
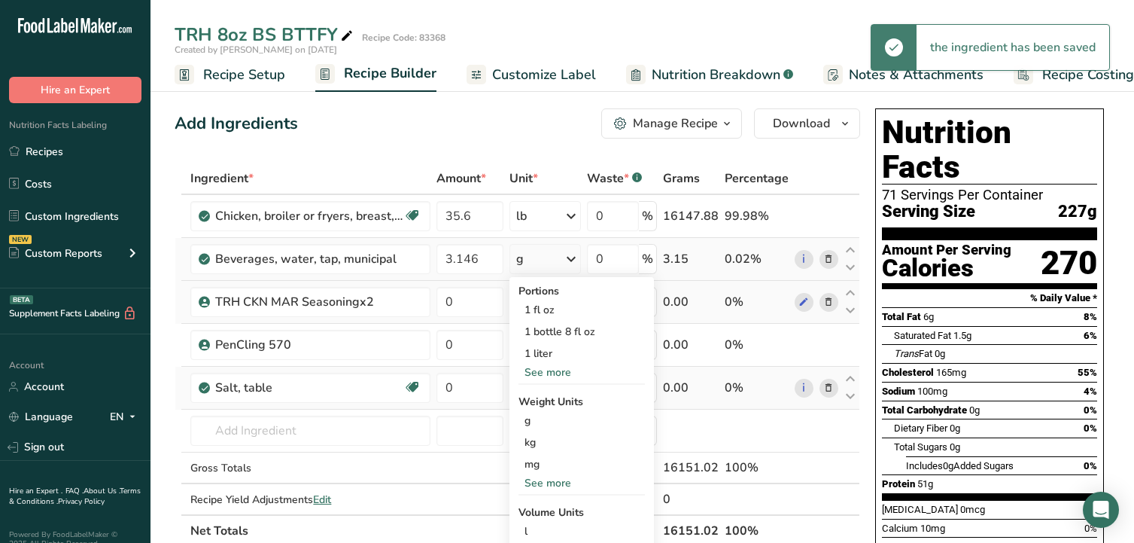
click at [542, 481] on div "See more" at bounding box center [582, 483] width 126 height 16
click at [538, 504] on div "lb" at bounding box center [582, 508] width 126 height 22
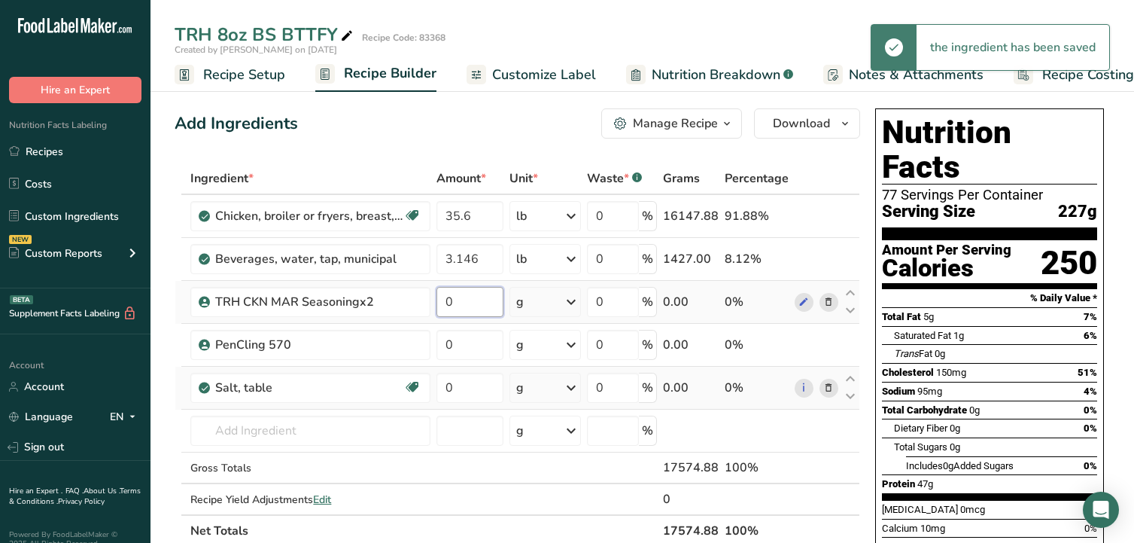
click at [465, 304] on input "0" at bounding box center [470, 302] width 67 height 30
type input "2.20"
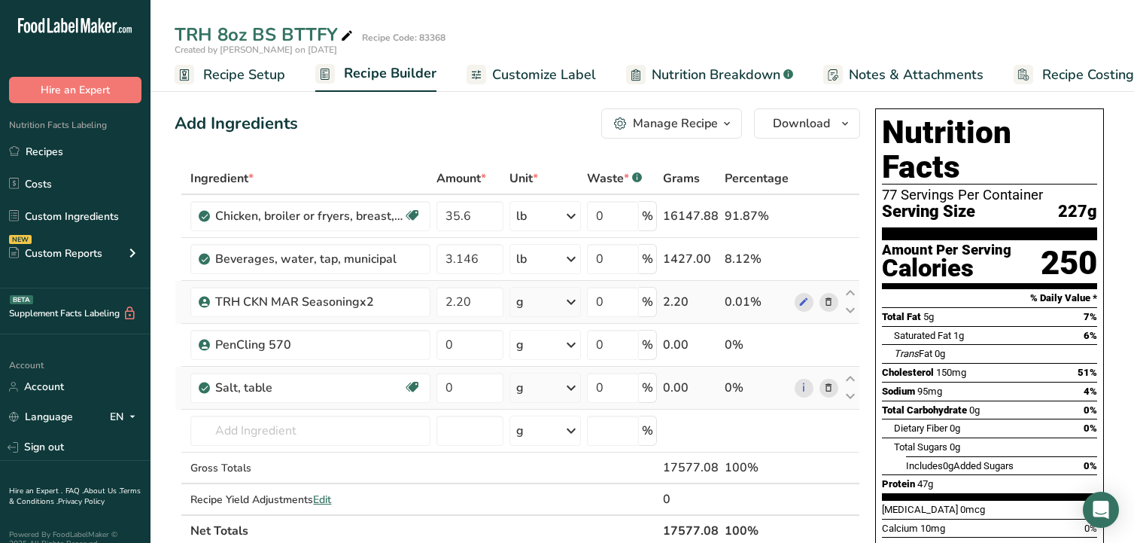
click at [568, 306] on div "Ingredient * Amount * Unit * Waste * .a-a{fill:#347362;}.b-a{fill:#fff;} Grams …" at bounding box center [518, 355] width 686 height 384
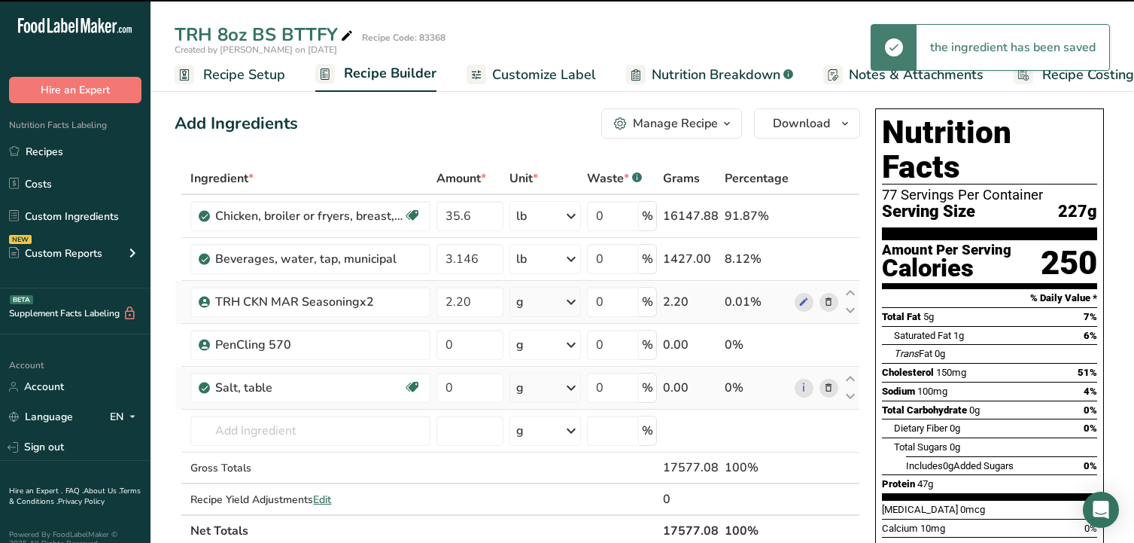
click at [571, 304] on icon at bounding box center [571, 301] width 18 height 27
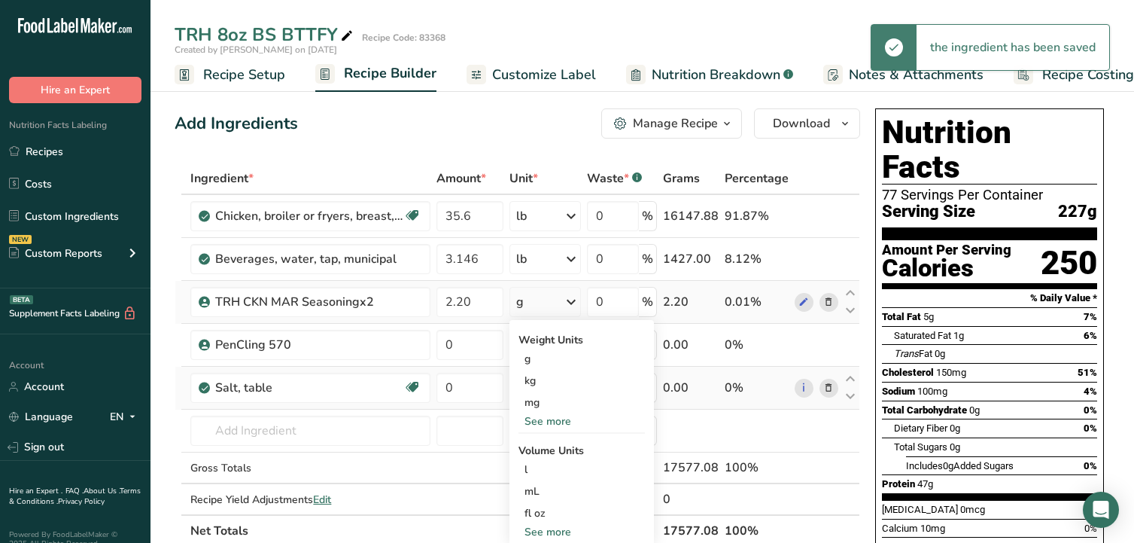
click at [564, 421] on div "See more" at bounding box center [582, 421] width 126 height 16
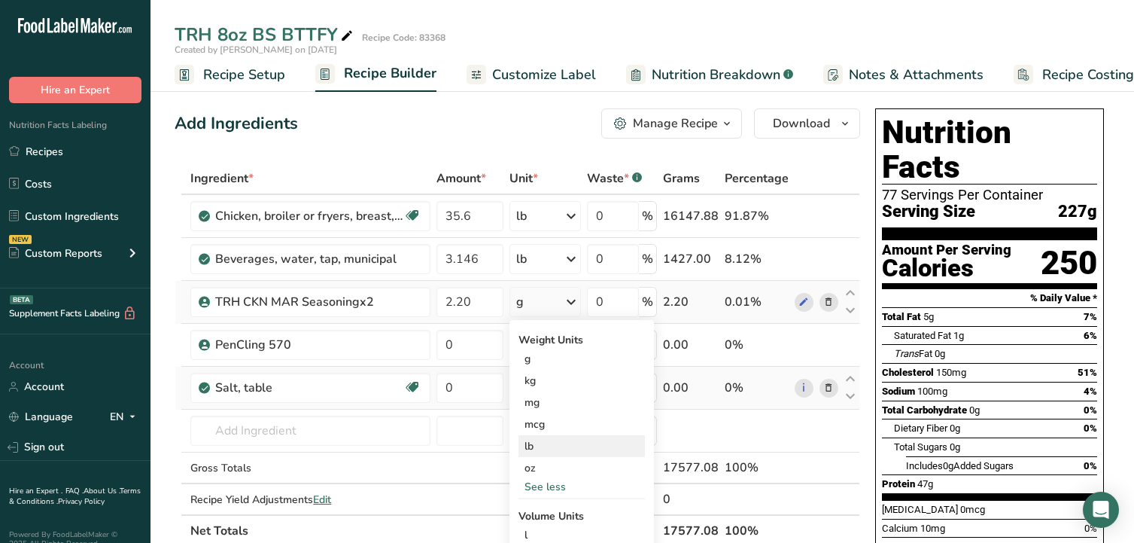
click at [549, 445] on div "lb" at bounding box center [582, 446] width 126 height 22
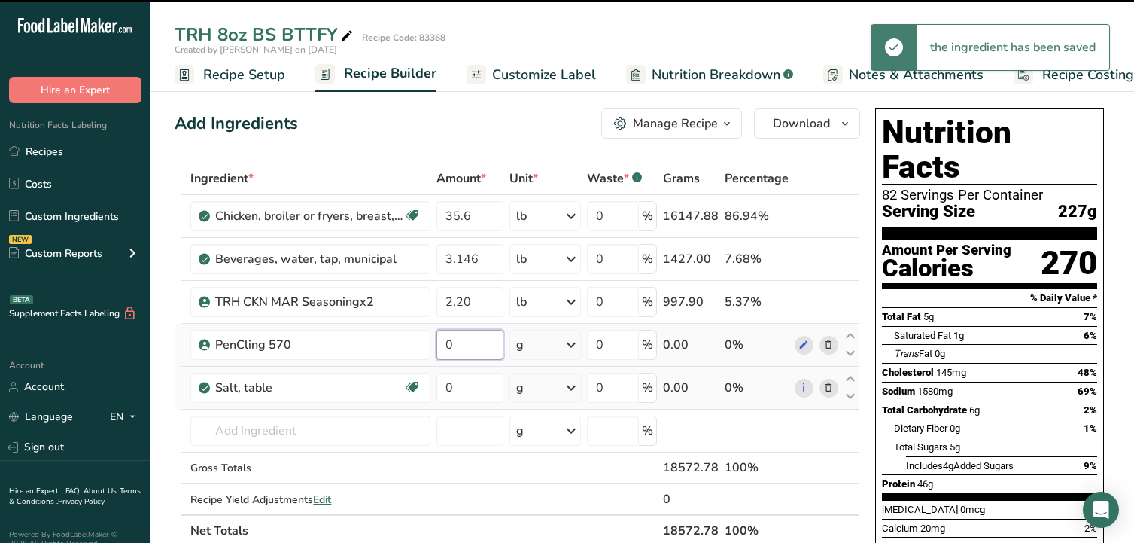
click at [471, 343] on input "0" at bounding box center [470, 345] width 67 height 30
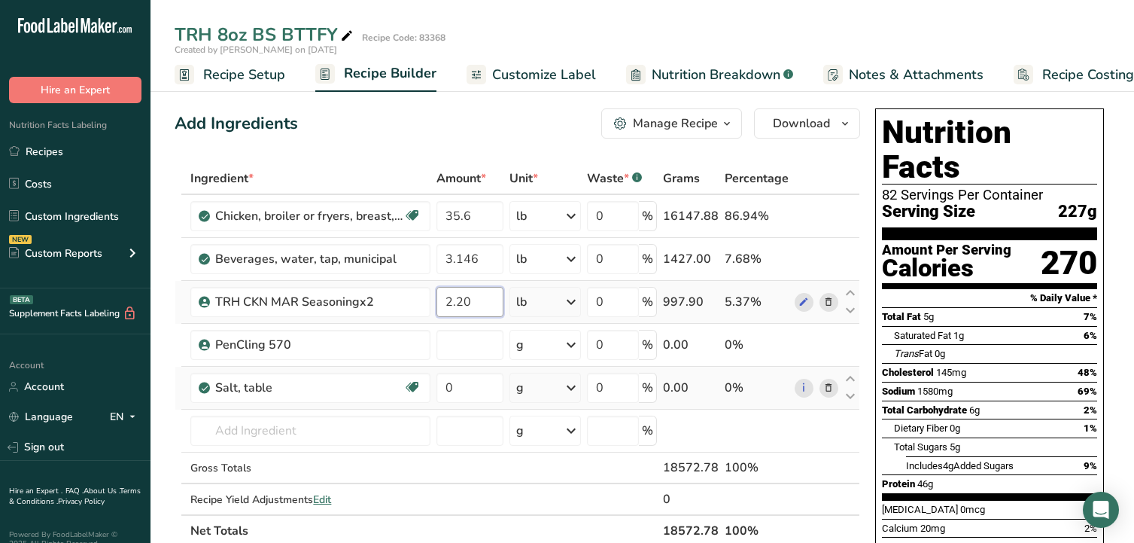
type input "0"
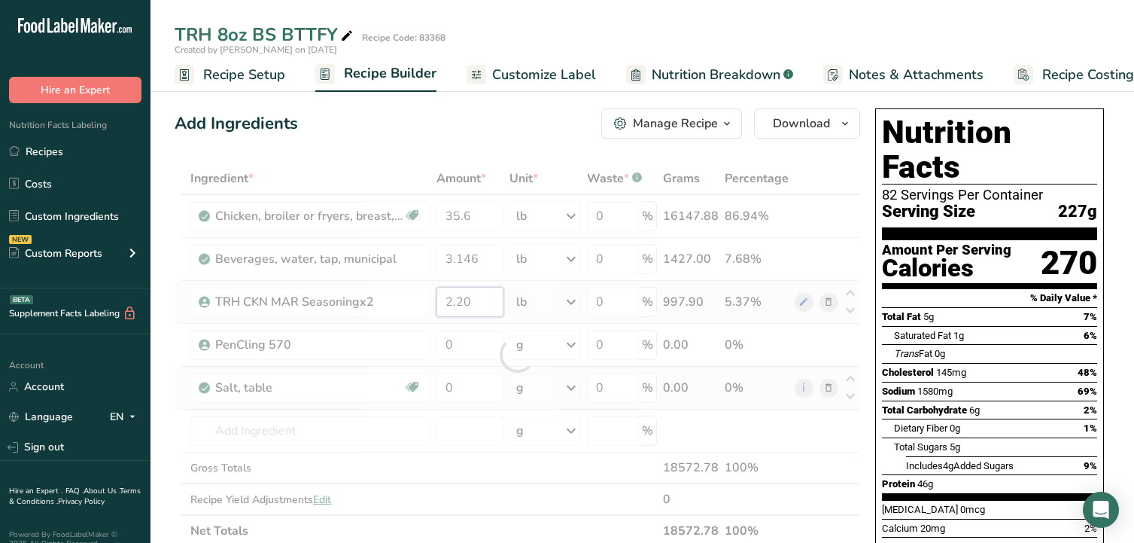
click at [476, 302] on div "Ingredient * Amount * Unit * Waste * .a-a{fill:#347362;}.b-a{fill:#fff;} Grams …" at bounding box center [518, 355] width 686 height 384
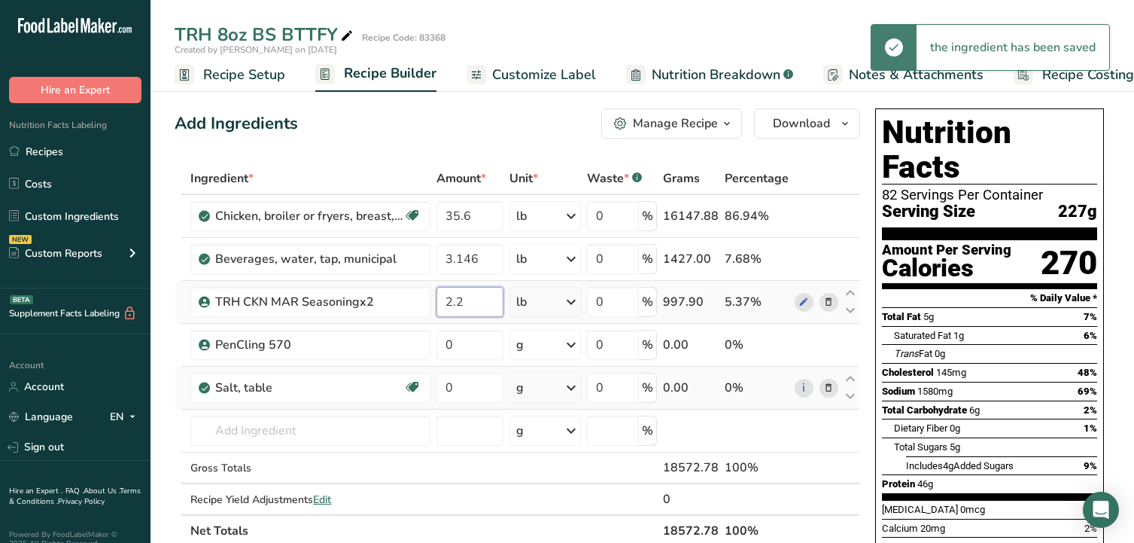
type input "2"
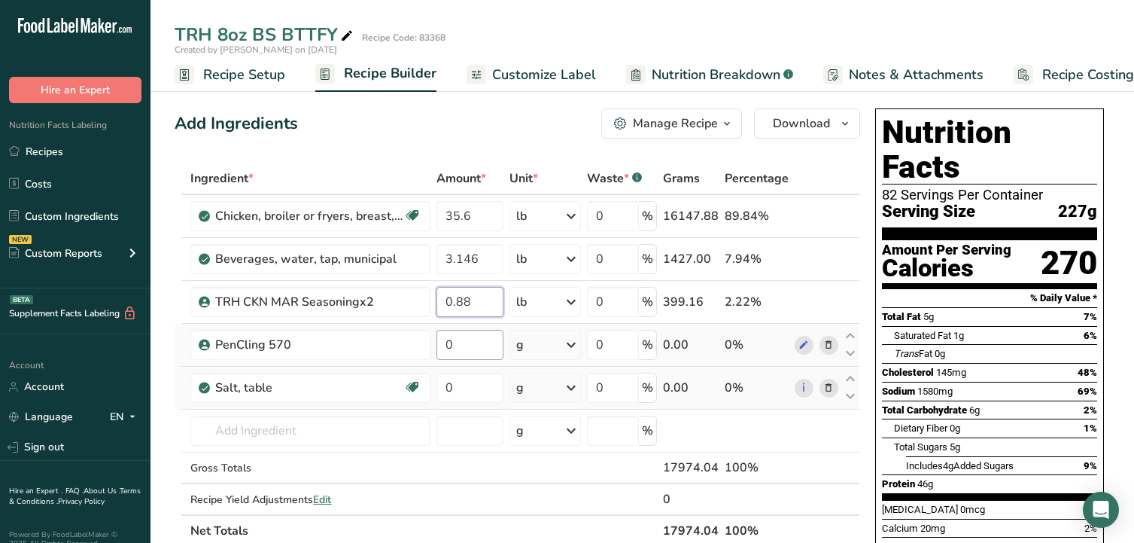
type input "0.88"
click at [473, 343] on div "Ingredient * Amount * Unit * Waste * .a-a{fill:#347362;}.b-a{fill:#fff;} Grams …" at bounding box center [518, 355] width 686 height 384
type input "0.2992"
click at [484, 388] on div "Ingredient * Amount * Unit * Waste * .a-a{fill:#347362;}.b-a{fill:#fff;} Grams …" at bounding box center [518, 355] width 686 height 384
type input "0.0748"
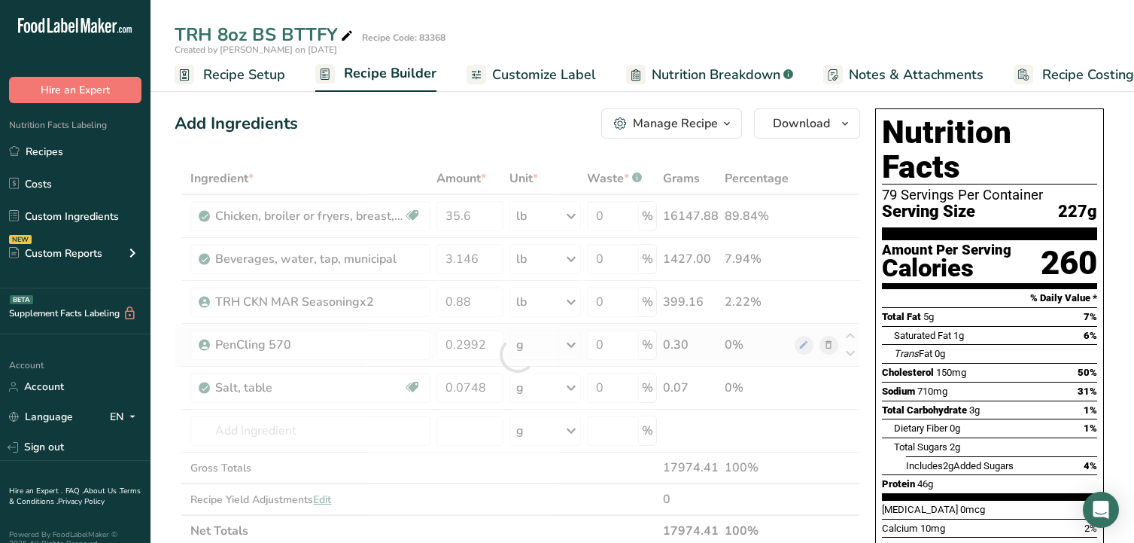
click at [572, 343] on div "Ingredient * Amount * Unit * Waste * .a-a{fill:#347362;}.b-a{fill:#fff;} Grams …" at bounding box center [518, 355] width 686 height 384
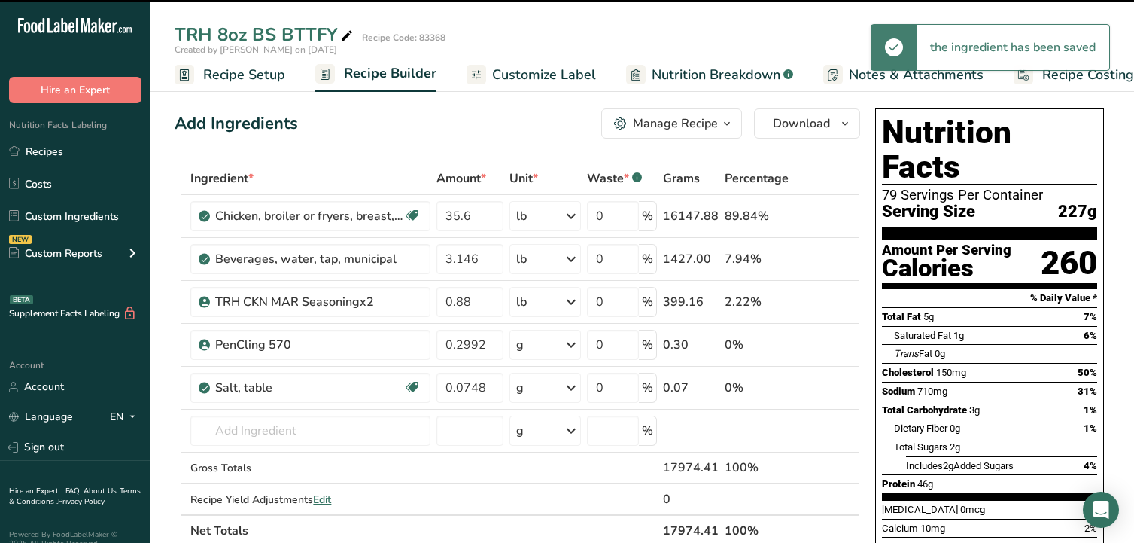
click at [572, 343] on icon at bounding box center [571, 344] width 18 height 27
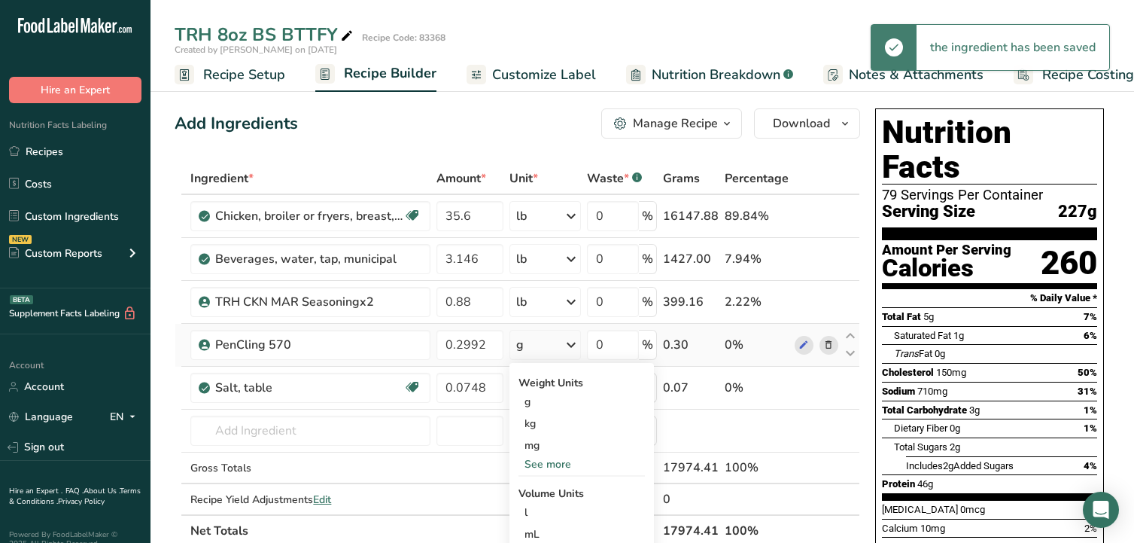
click at [553, 463] on div "See more" at bounding box center [582, 464] width 126 height 16
click at [547, 492] on div "lb" at bounding box center [582, 489] width 126 height 22
click at [574, 387] on icon at bounding box center [571, 387] width 18 height 27
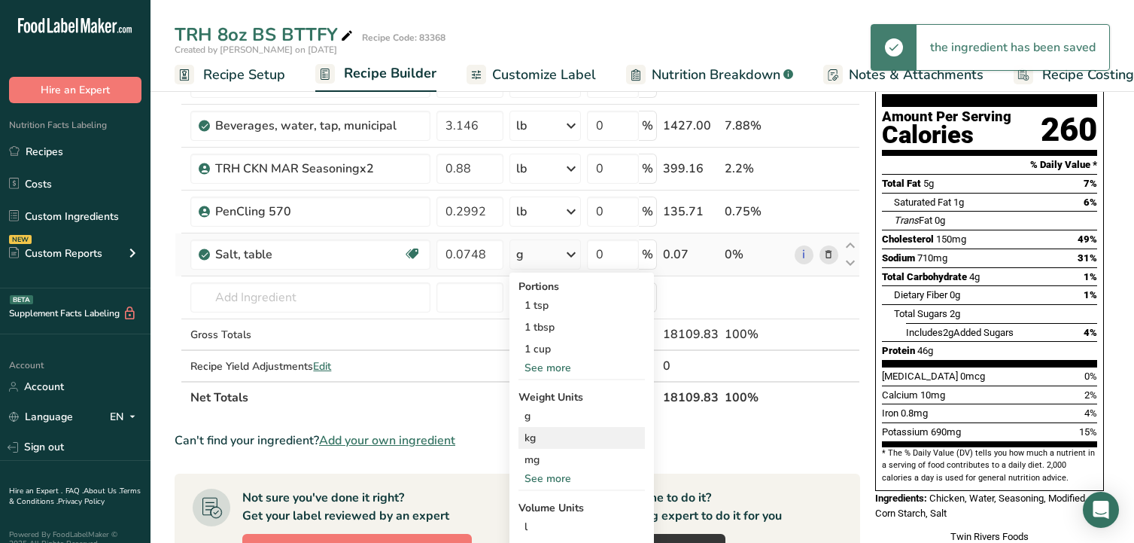
scroll to position [151, 0]
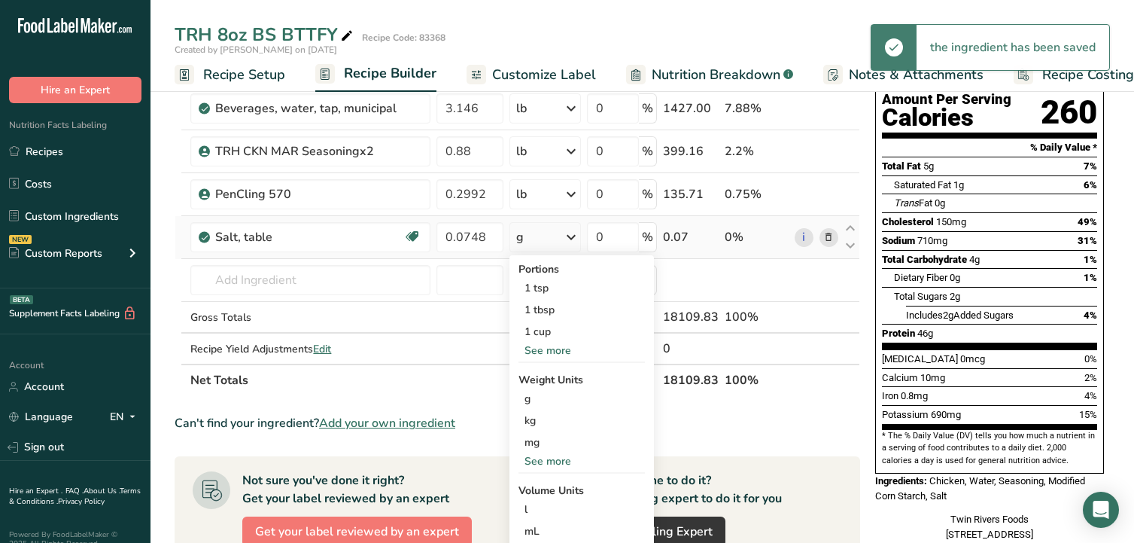
click at [547, 461] on div "See more" at bounding box center [582, 461] width 126 height 16
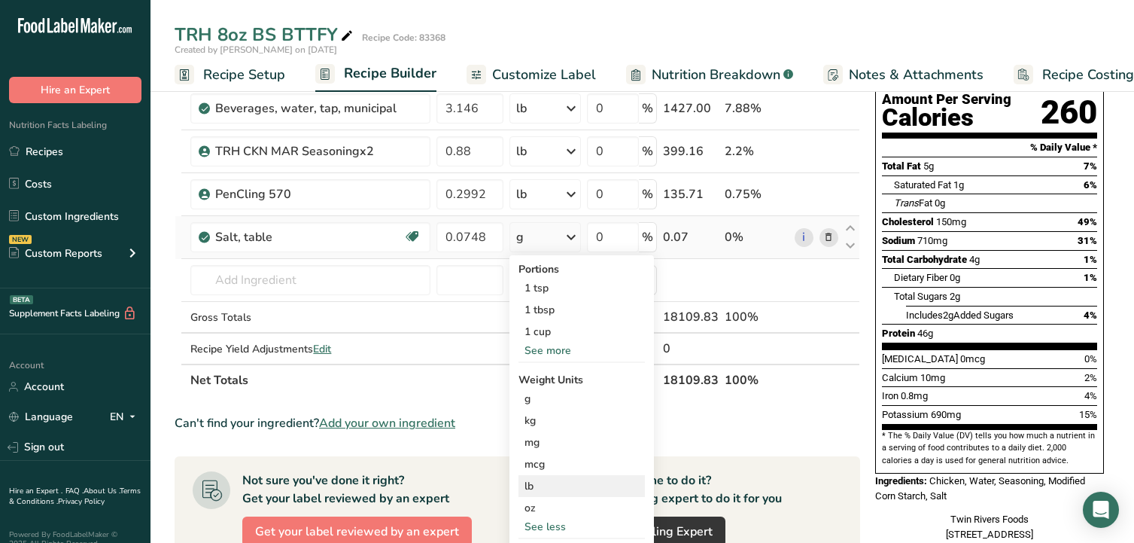
click at [543, 486] on div "lb" at bounding box center [582, 486] width 126 height 22
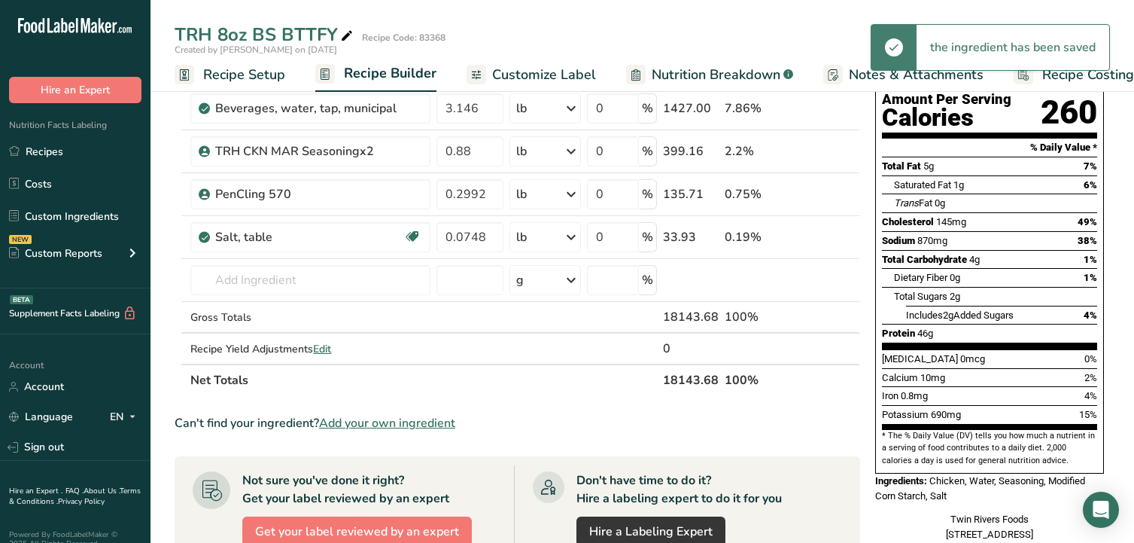
click at [806, 418] on div "Can't find your ingredient? Add your own ingredient" at bounding box center [518, 423] width 686 height 18
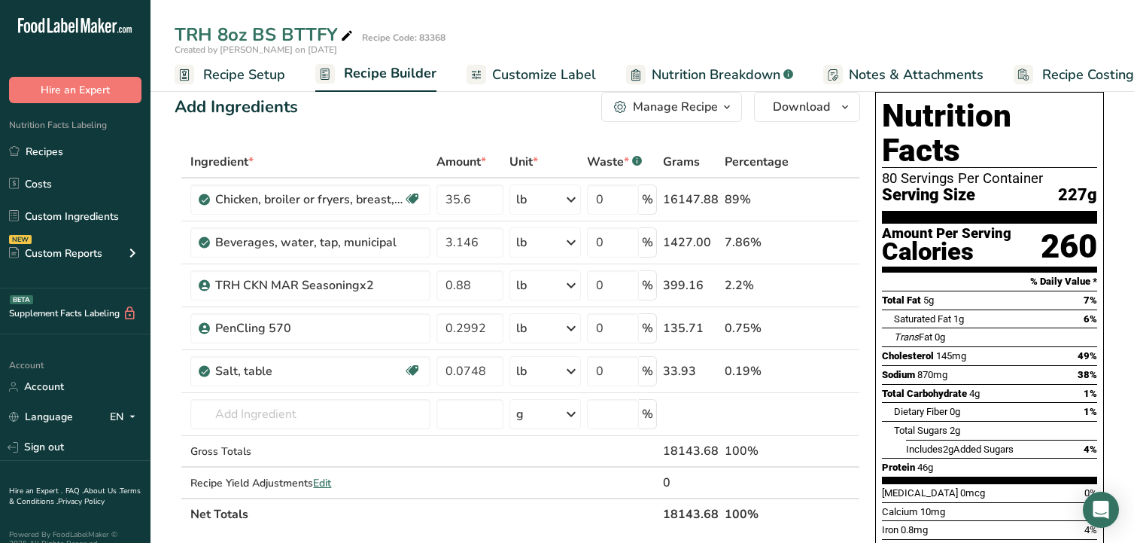
scroll to position [0, 0]
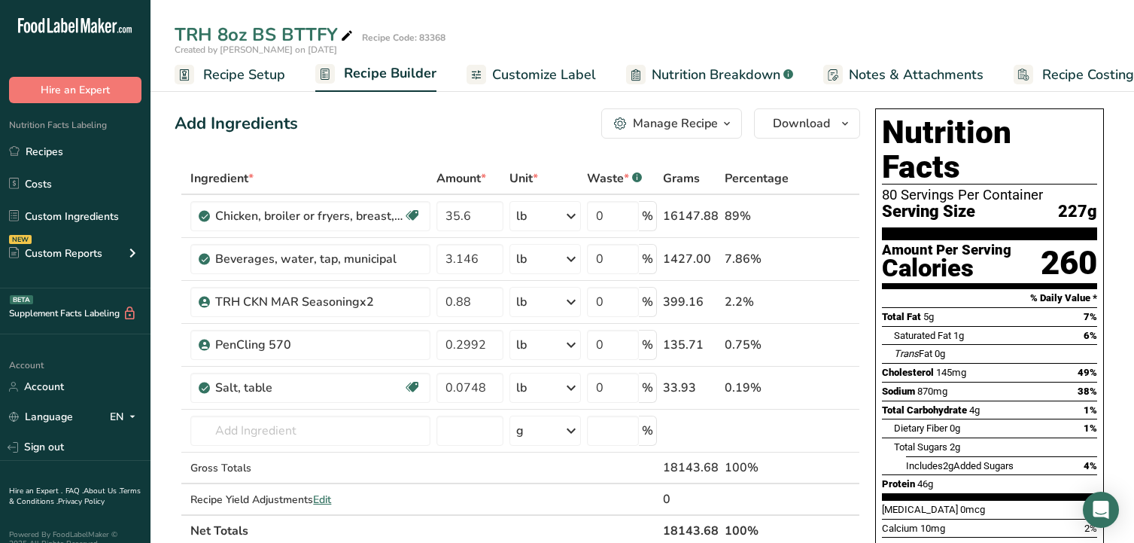
click at [574, 72] on span "Customize Label" at bounding box center [544, 75] width 104 height 20
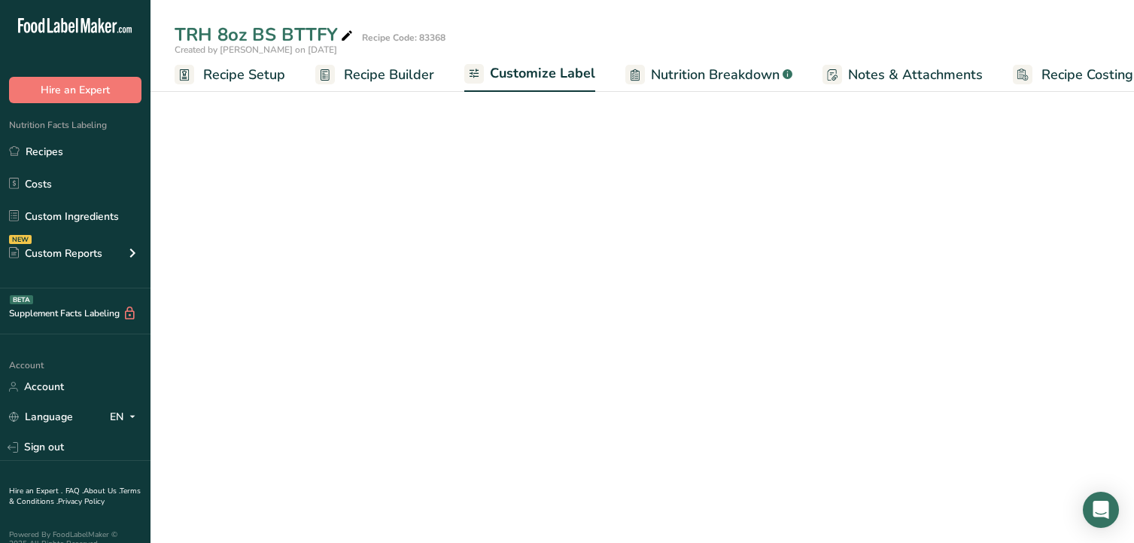
scroll to position [0, 23]
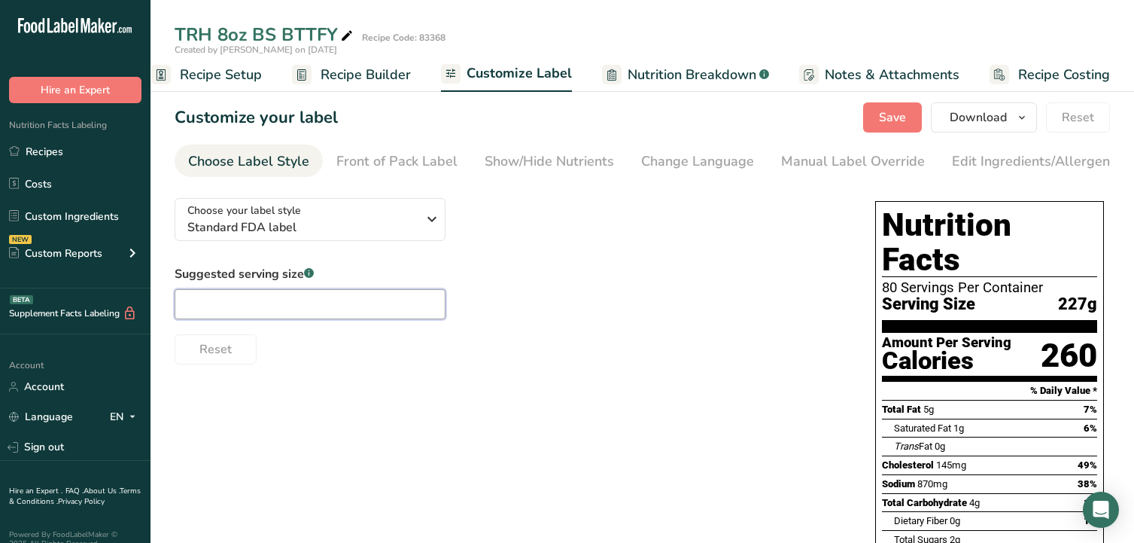
click at [320, 309] on input "text" at bounding box center [310, 304] width 271 height 30
type input "8 oz"
click at [621, 306] on div "Suggested serving size .a-a{fill:#347362;}.b-a{fill:#fff;} 8 oz Reset" at bounding box center [510, 314] width 671 height 99
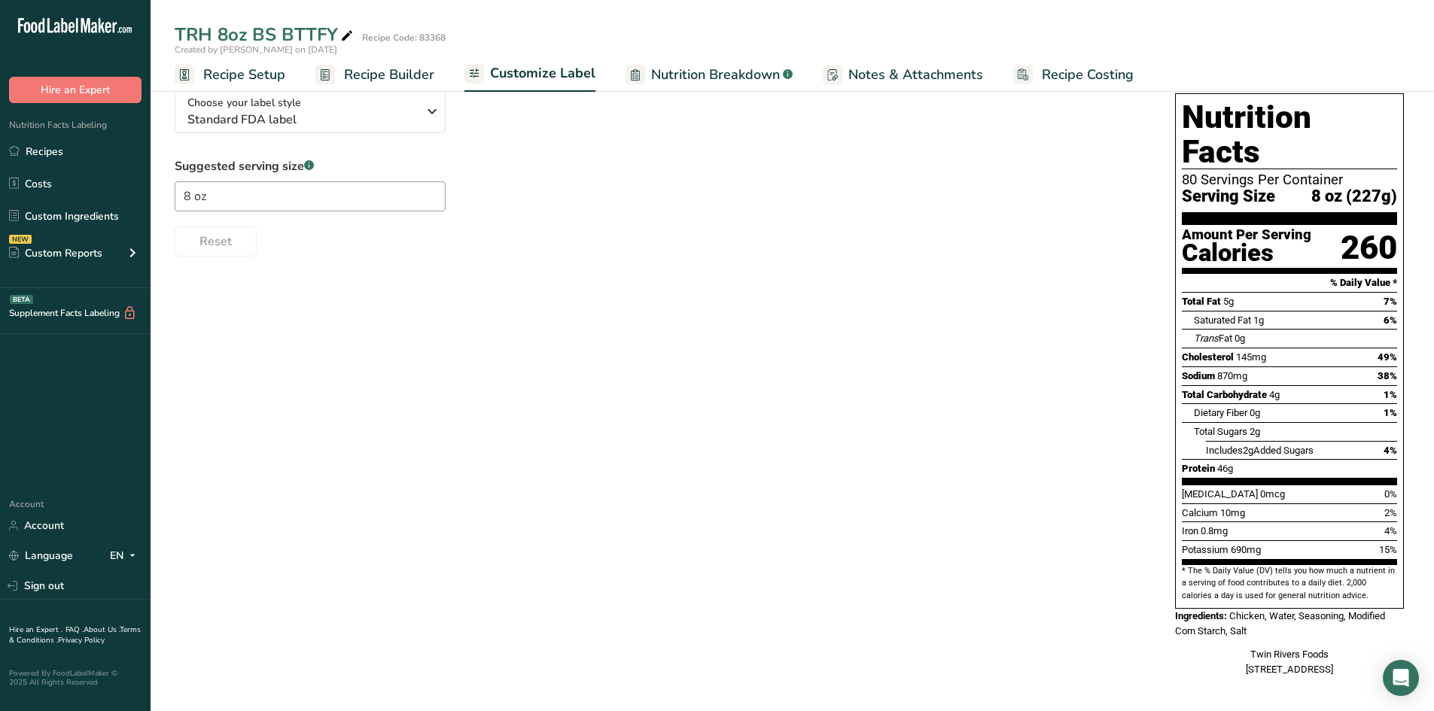
scroll to position [32, 0]
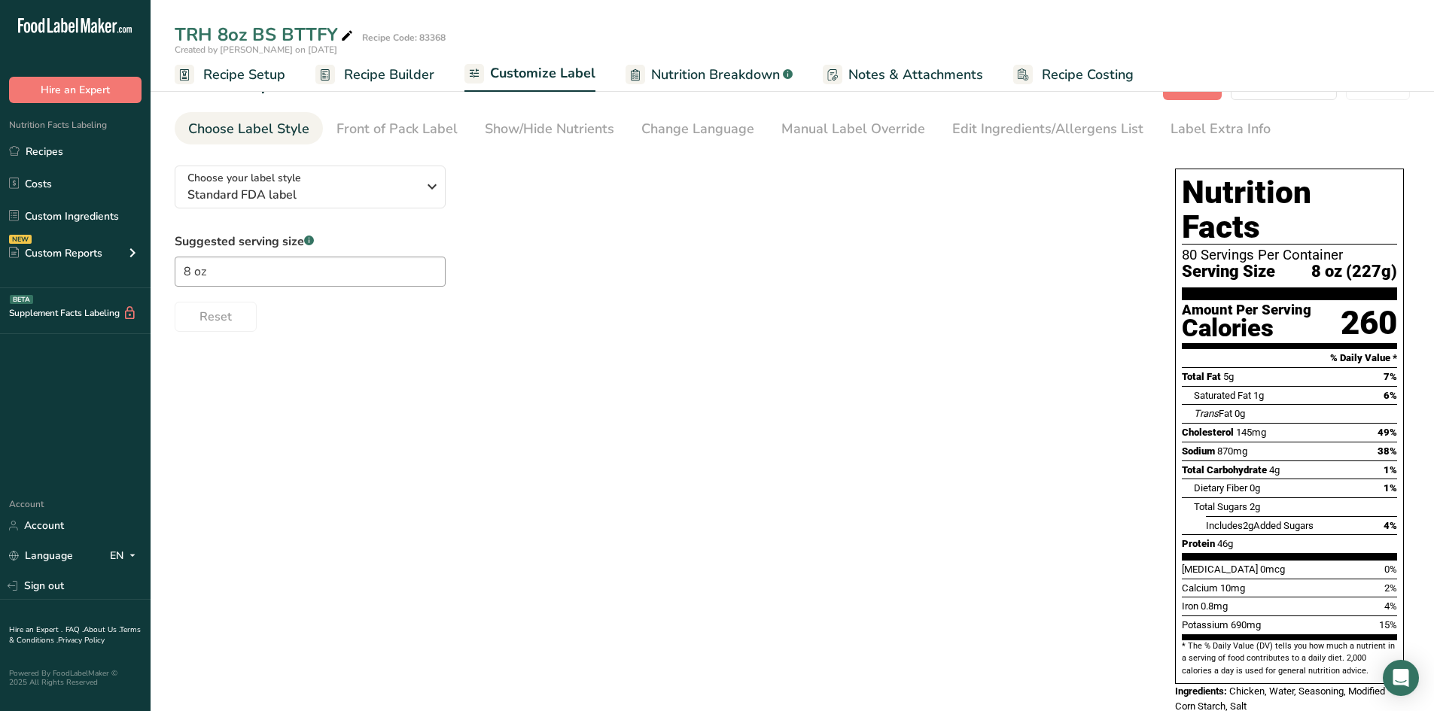
click at [1014, 542] on div "Choose your label style Standard FDA label USA (FDA) Standard FDA label Tabular…" at bounding box center [792, 461] width 1235 height 614
click at [60, 155] on link "Recipes" at bounding box center [75, 151] width 151 height 29
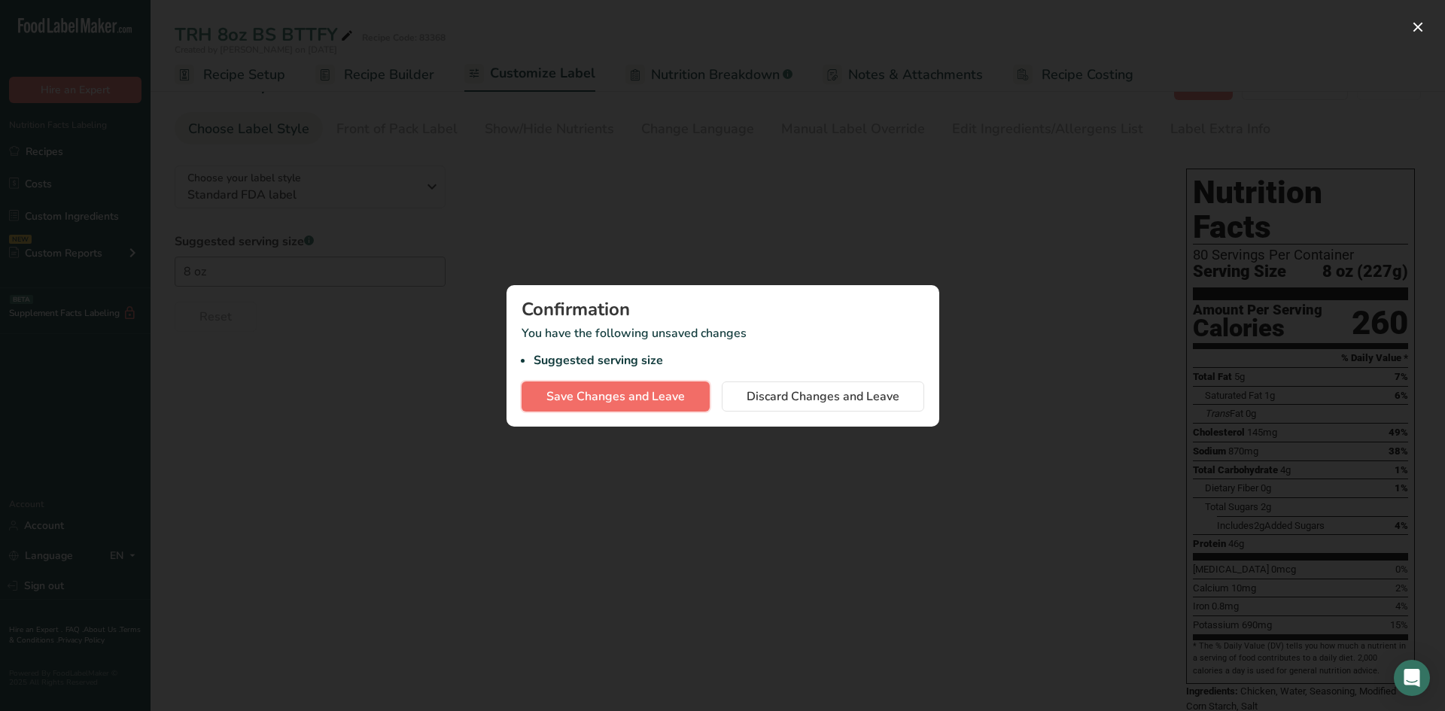
click at [670, 397] on span "Save Changes and Leave" at bounding box center [616, 397] width 139 height 18
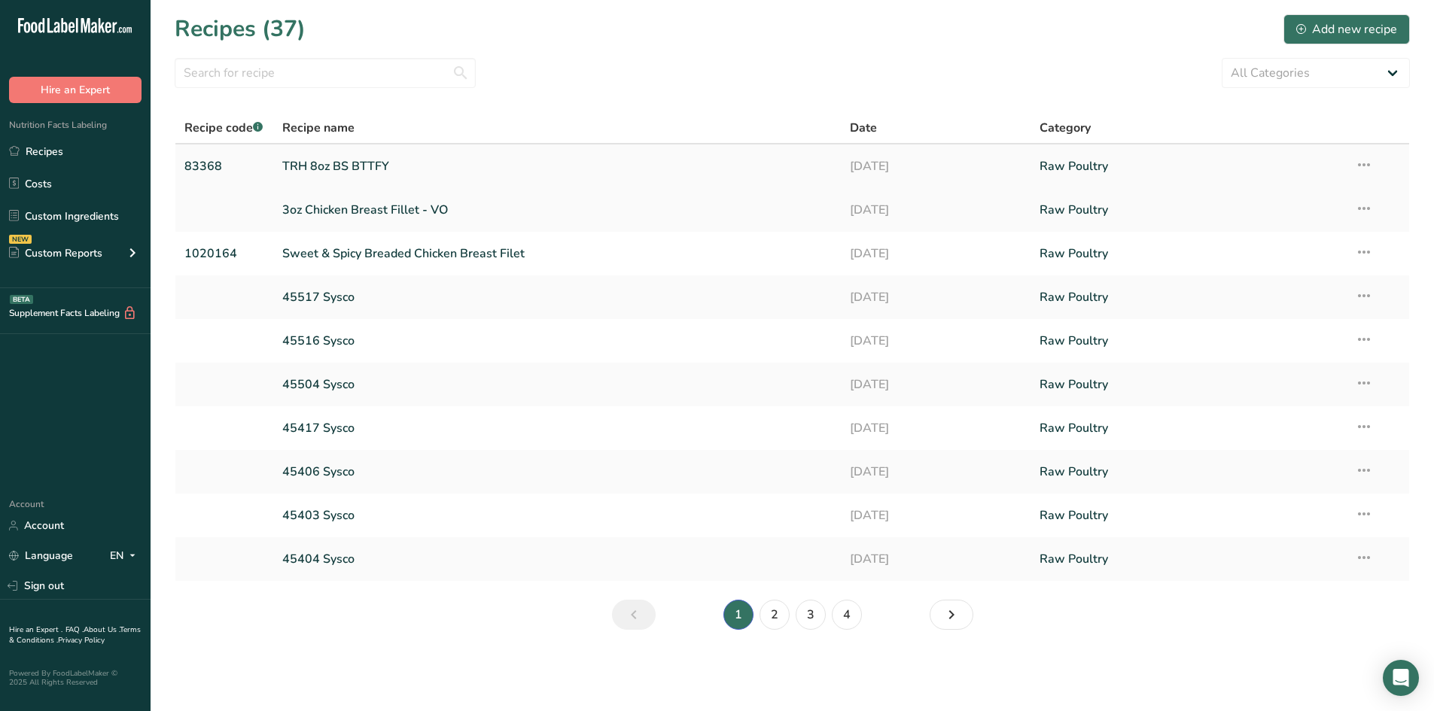
click at [1134, 160] on icon at bounding box center [1364, 164] width 18 height 27
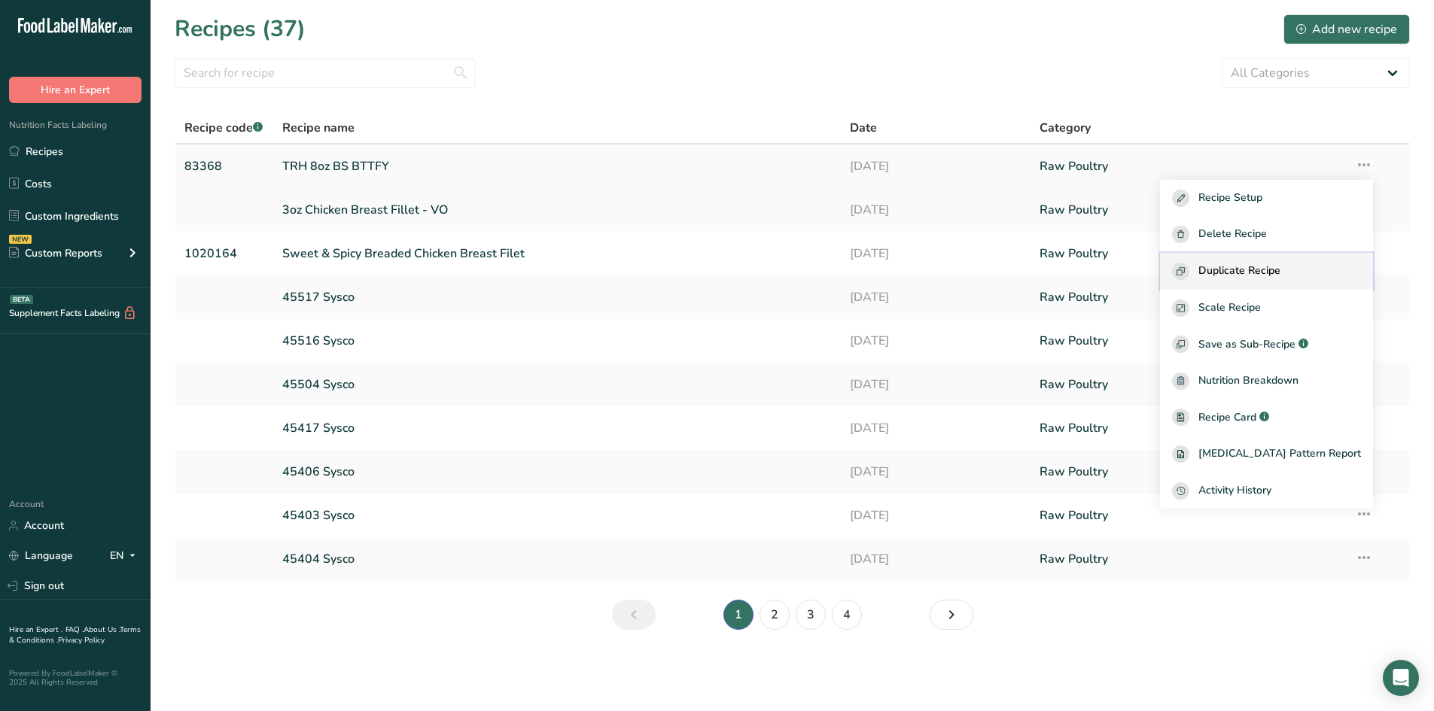
click at [1134, 281] on button "Duplicate Recipe" at bounding box center [1266, 271] width 213 height 37
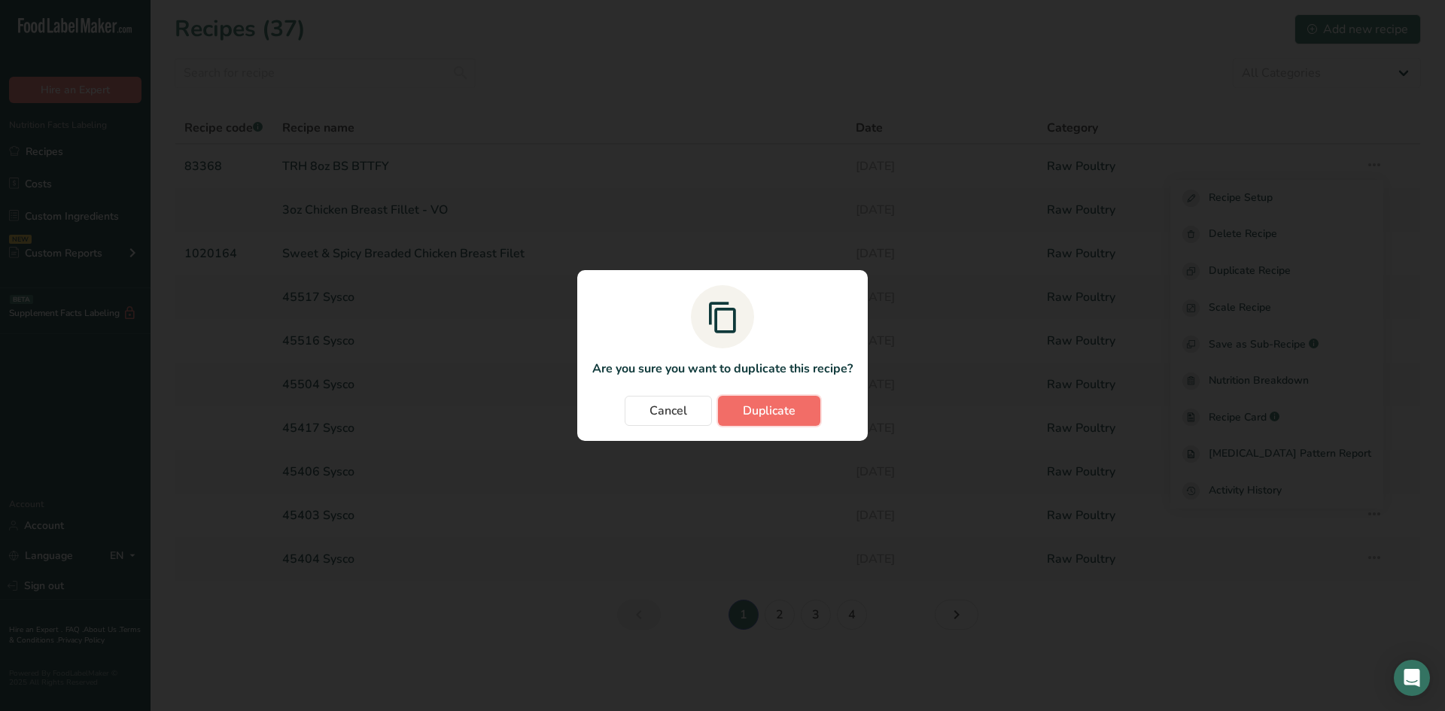
click at [775, 410] on span "Duplicate" at bounding box center [769, 411] width 53 height 18
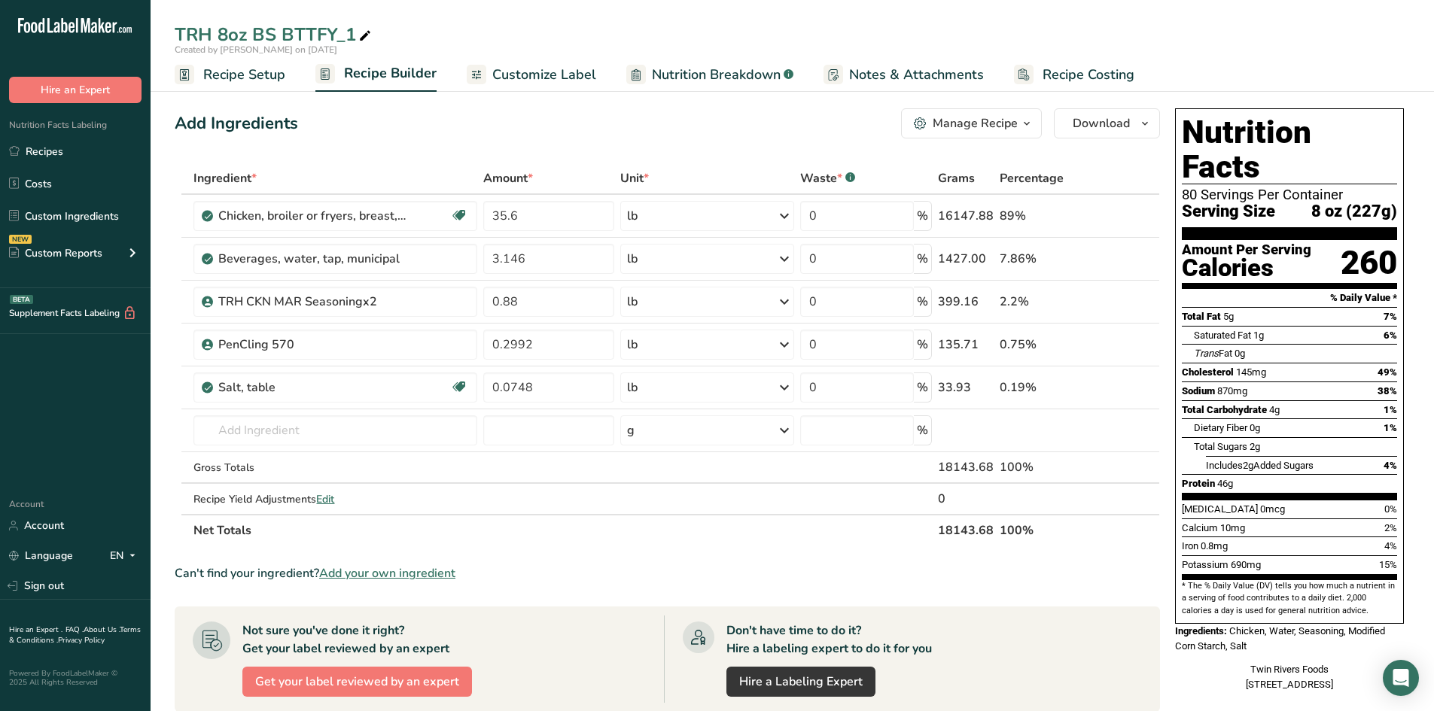
click at [362, 36] on icon at bounding box center [365, 36] width 14 height 21
type input "TRH 4oz BRST FLT"
click at [267, 75] on span "Recipe Setup" at bounding box center [244, 75] width 82 height 20
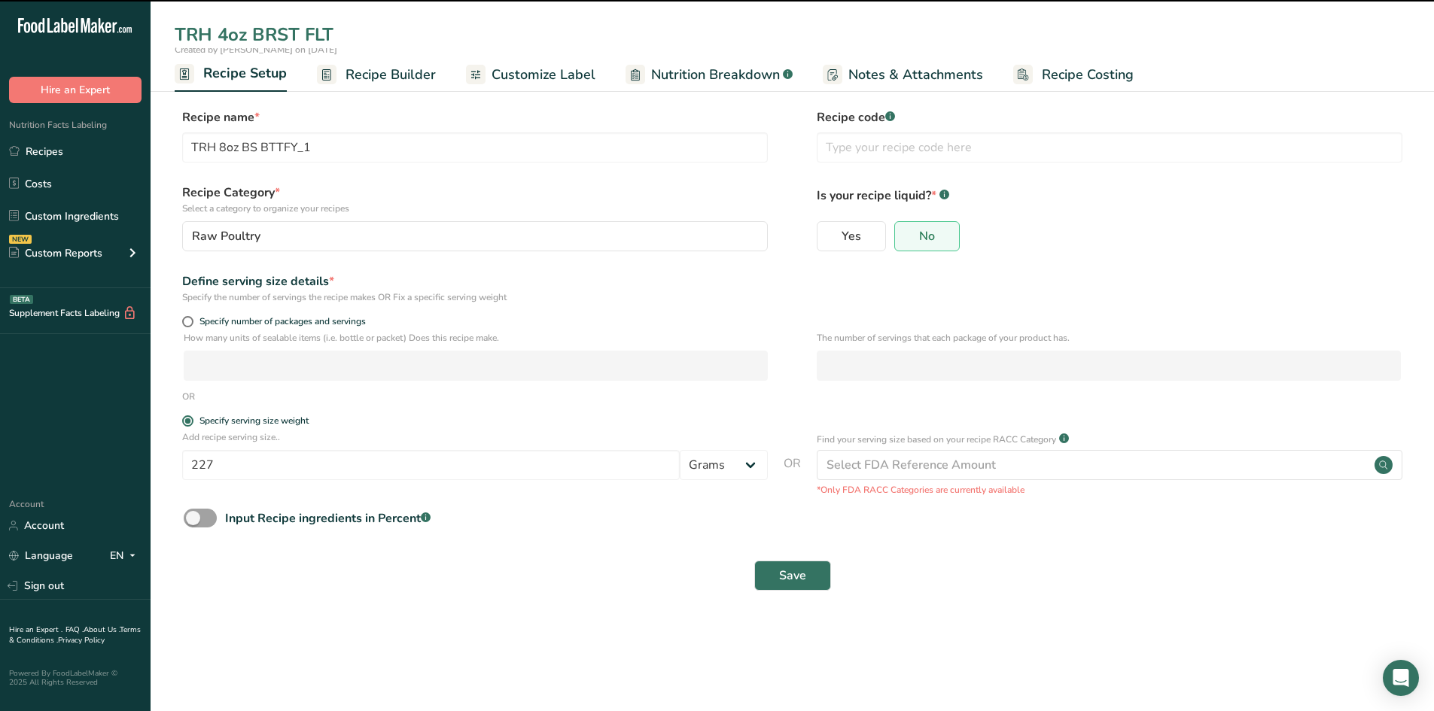
type input "TRH 4oz BRST FLT"
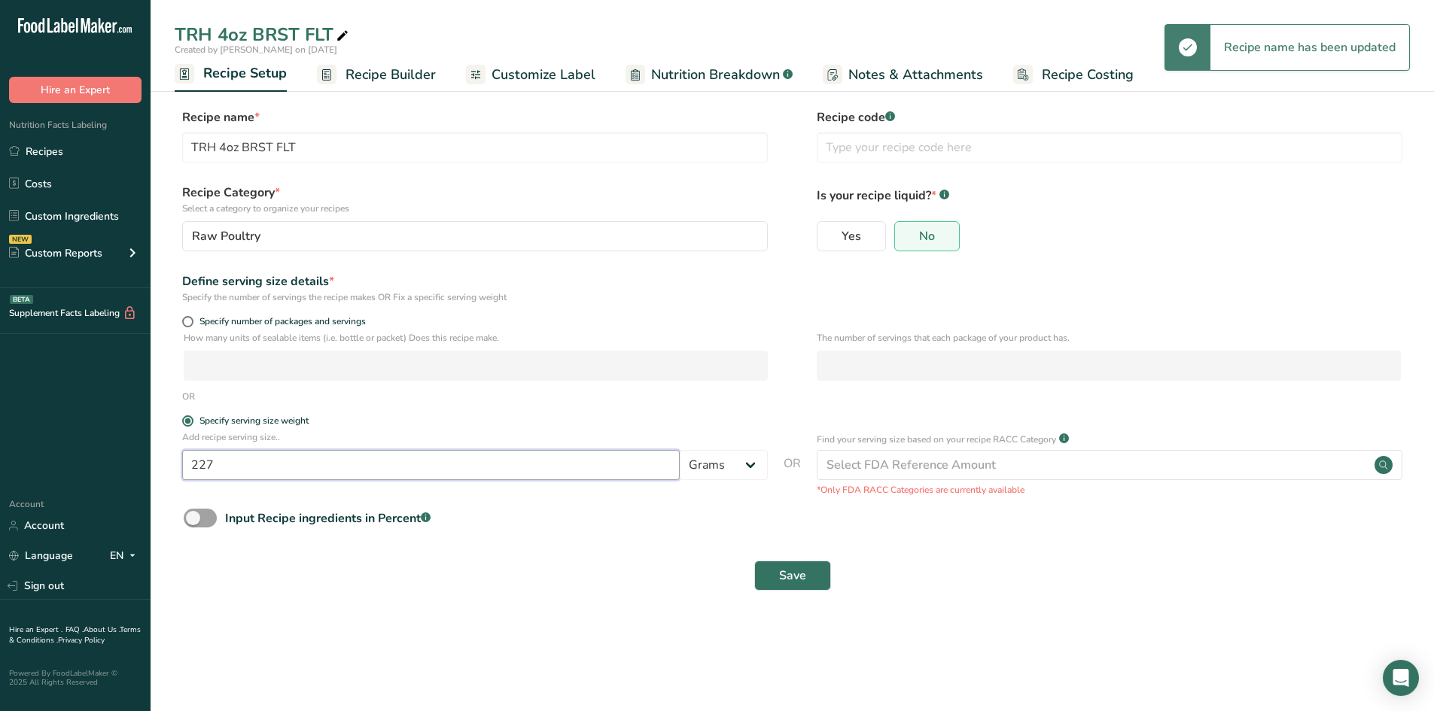
drag, startPoint x: 252, startPoint y: 467, endPoint x: 166, endPoint y: 472, distance: 86.7
click at [166, 472] on section "Recipe name * TRH 4oz BRST FLT Recipe code .a-a{fill:#347362;}.b-a{fill:#fff;} …" at bounding box center [793, 351] width 1284 height 546
type input "113"
click at [782, 542] on span "Save" at bounding box center [792, 576] width 27 height 18
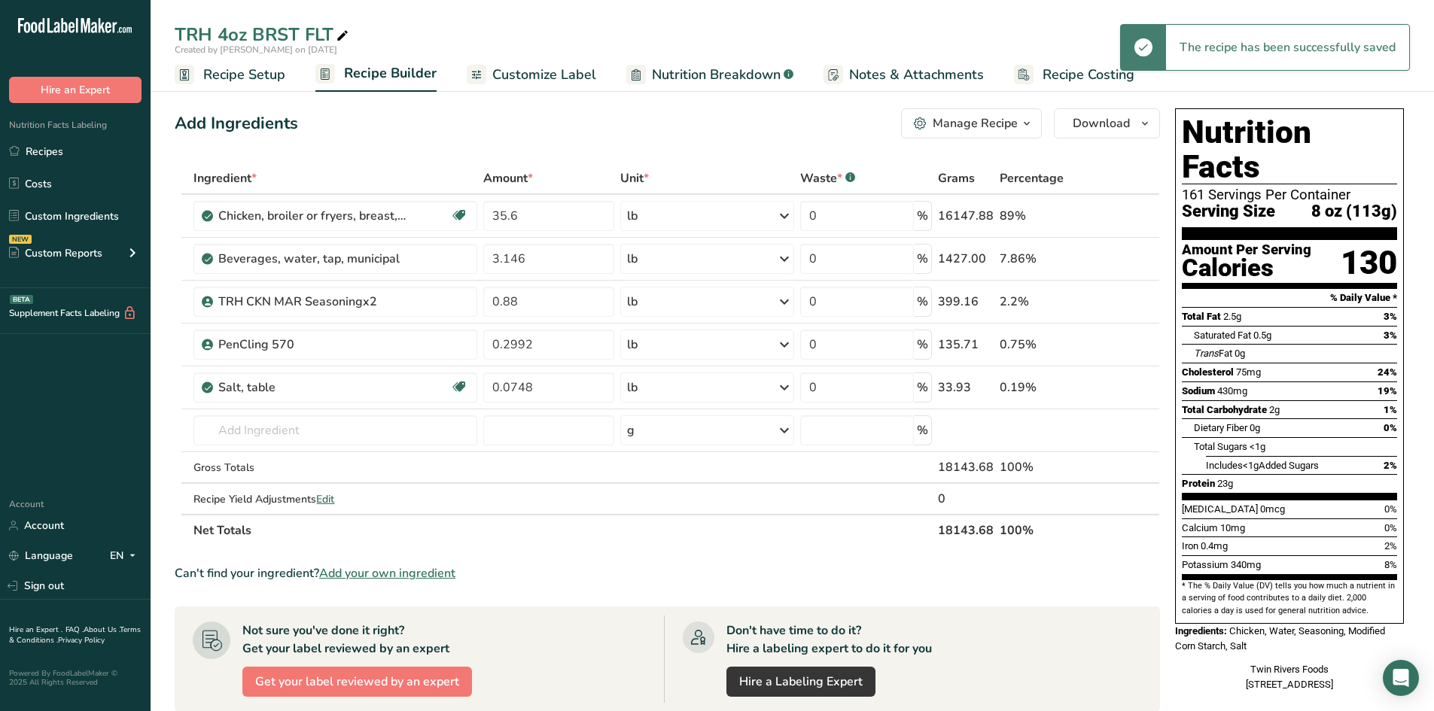
click at [547, 78] on span "Customize Label" at bounding box center [544, 75] width 104 height 20
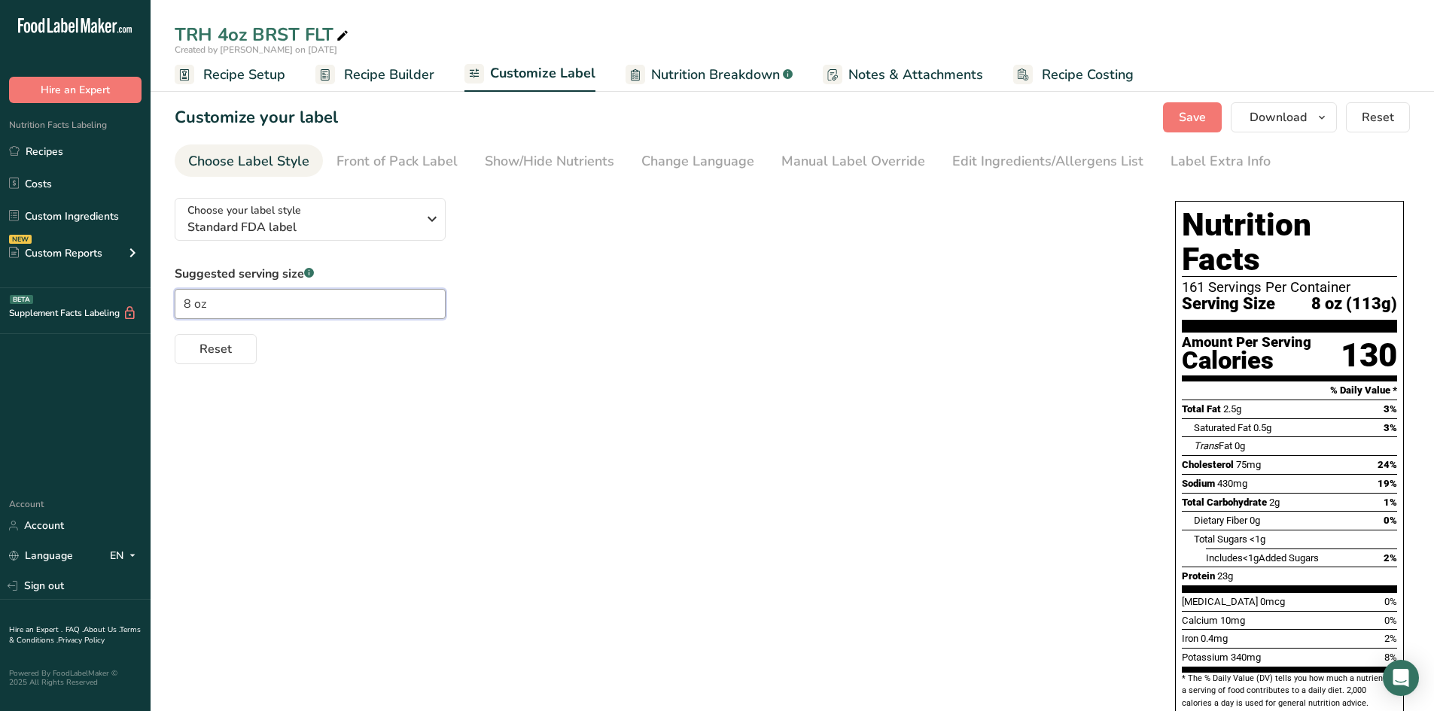
click at [190, 306] on input "8 oz" at bounding box center [310, 304] width 271 height 30
type input "4 oz"
click at [1134, 109] on span "Save" at bounding box center [1192, 117] width 27 height 18
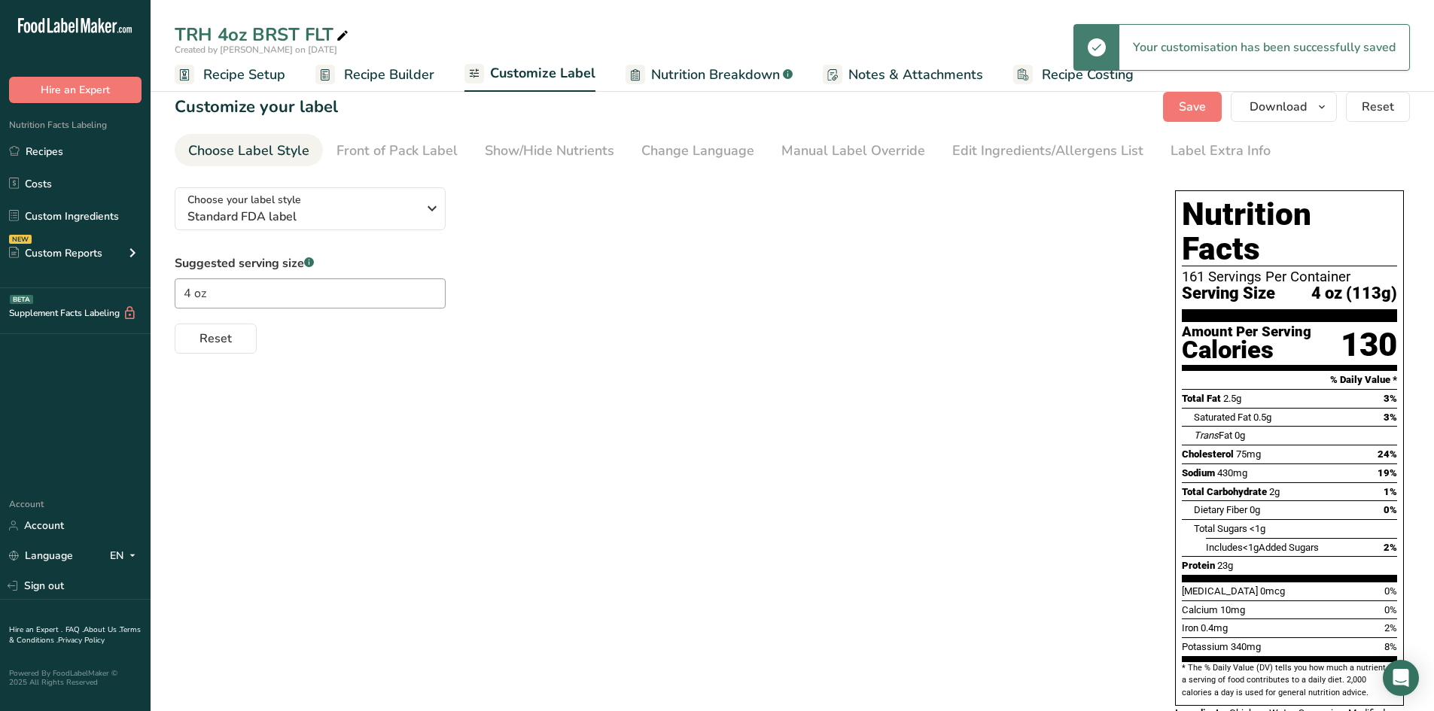
scroll to position [75, 0]
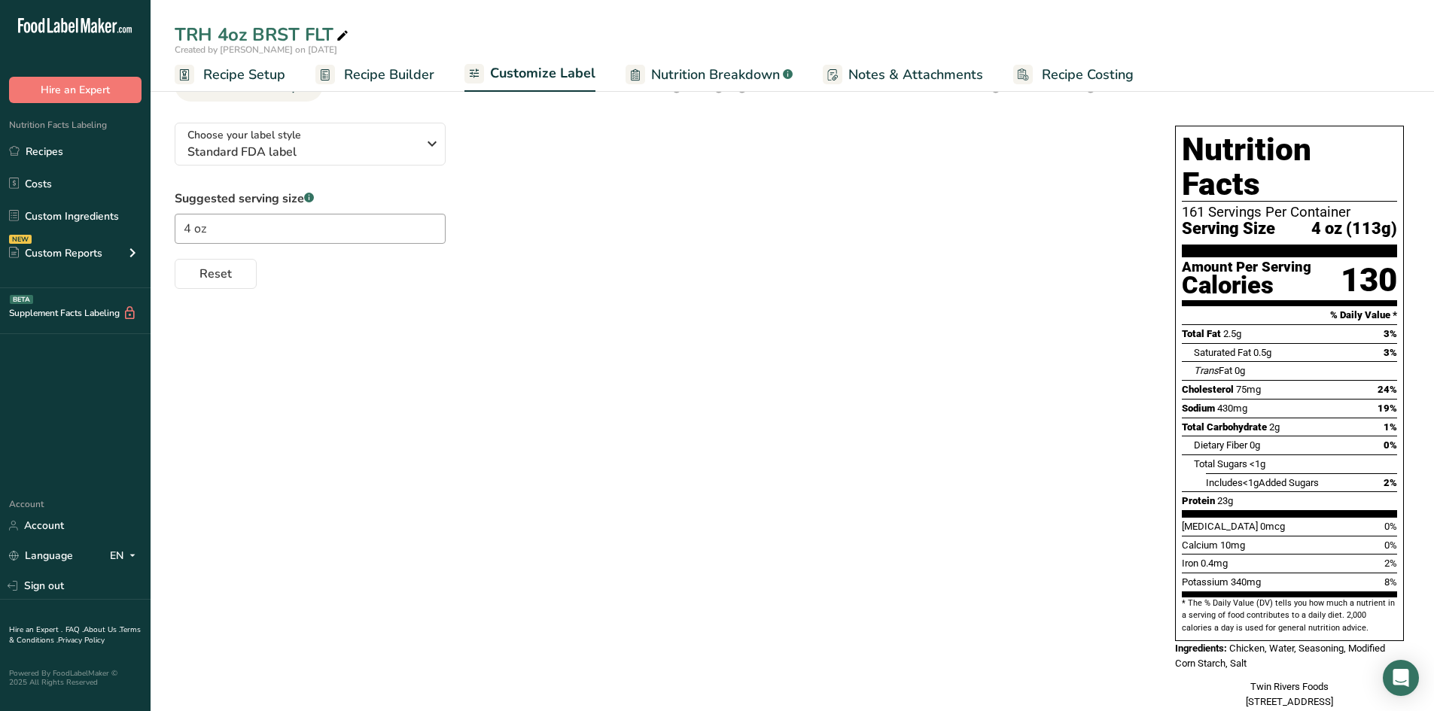
click at [262, 82] on span "Recipe Setup" at bounding box center [244, 75] width 82 height 20
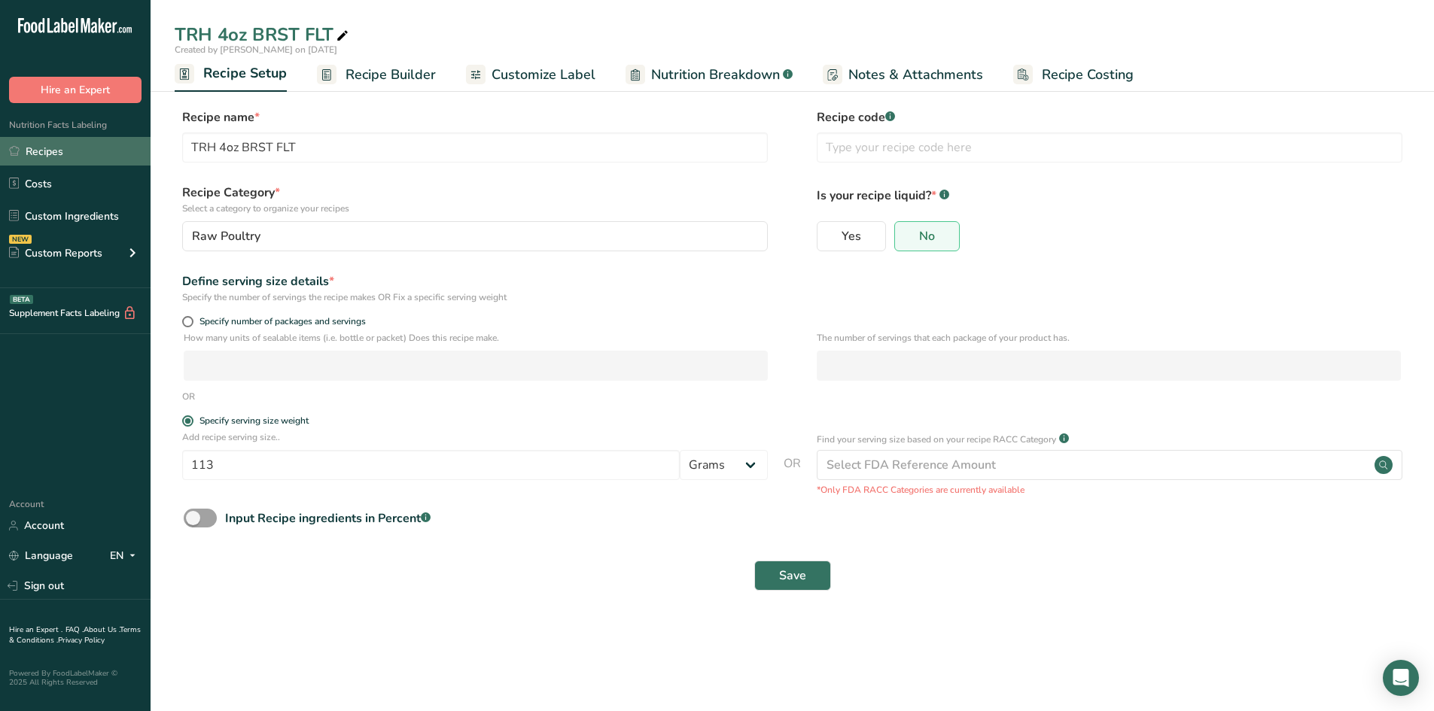
click at [61, 153] on link "Recipes" at bounding box center [75, 151] width 151 height 29
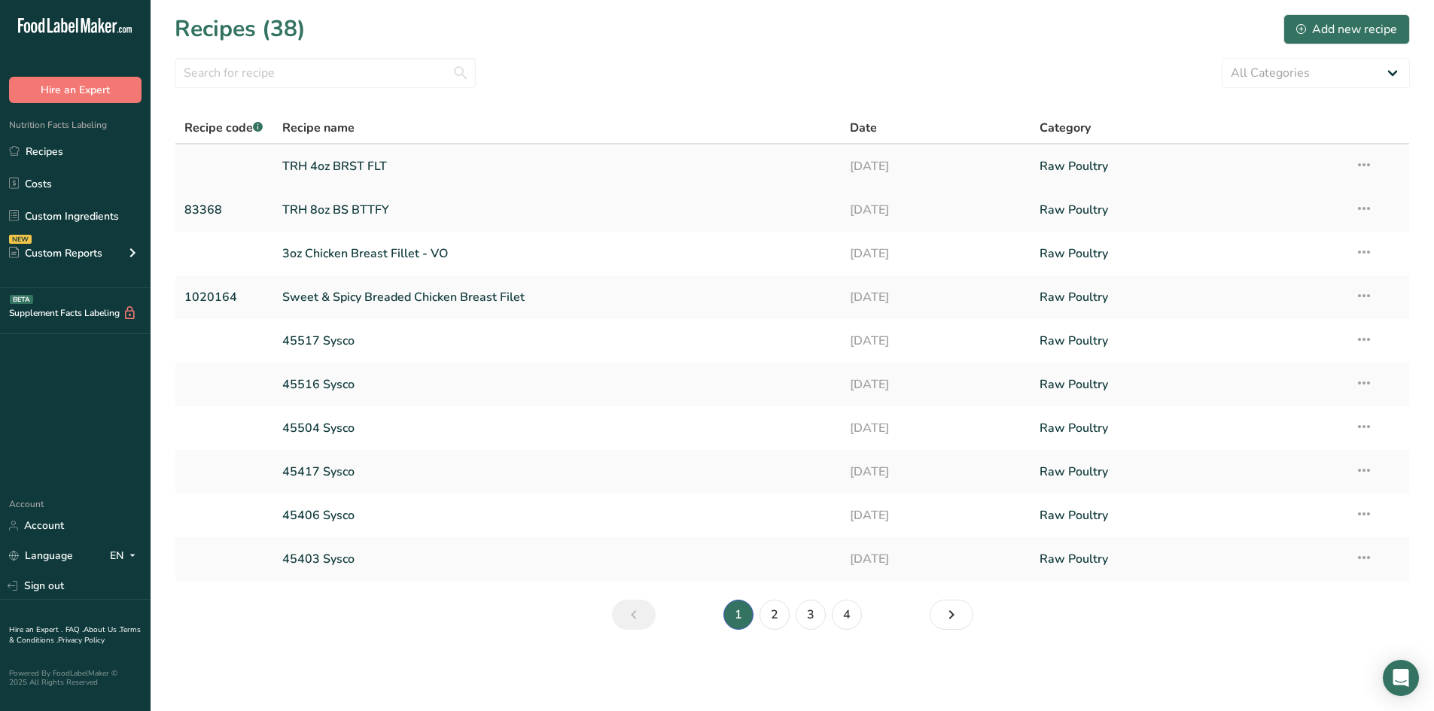
click at [363, 169] on link "TRH 4oz BRST FLT" at bounding box center [557, 167] width 550 height 32
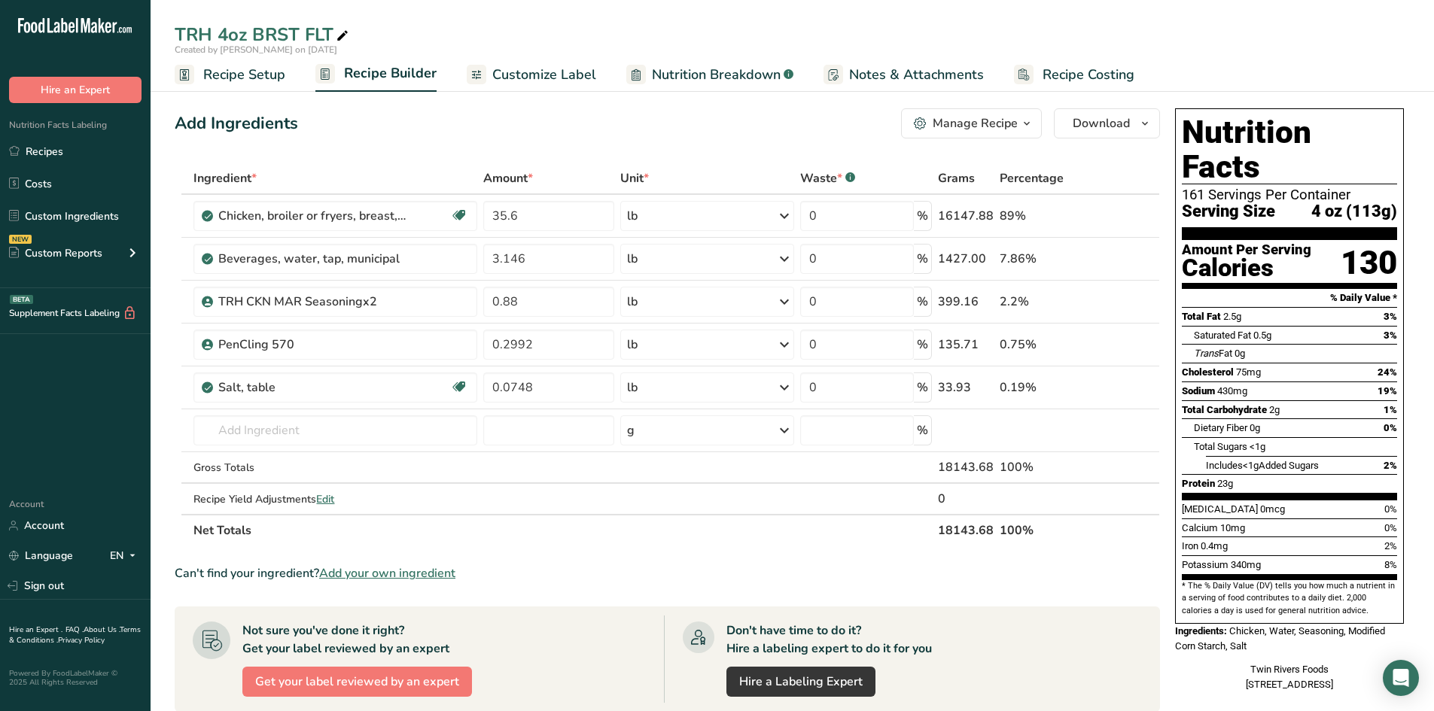
click at [263, 74] on span "Recipe Setup" at bounding box center [244, 75] width 82 height 20
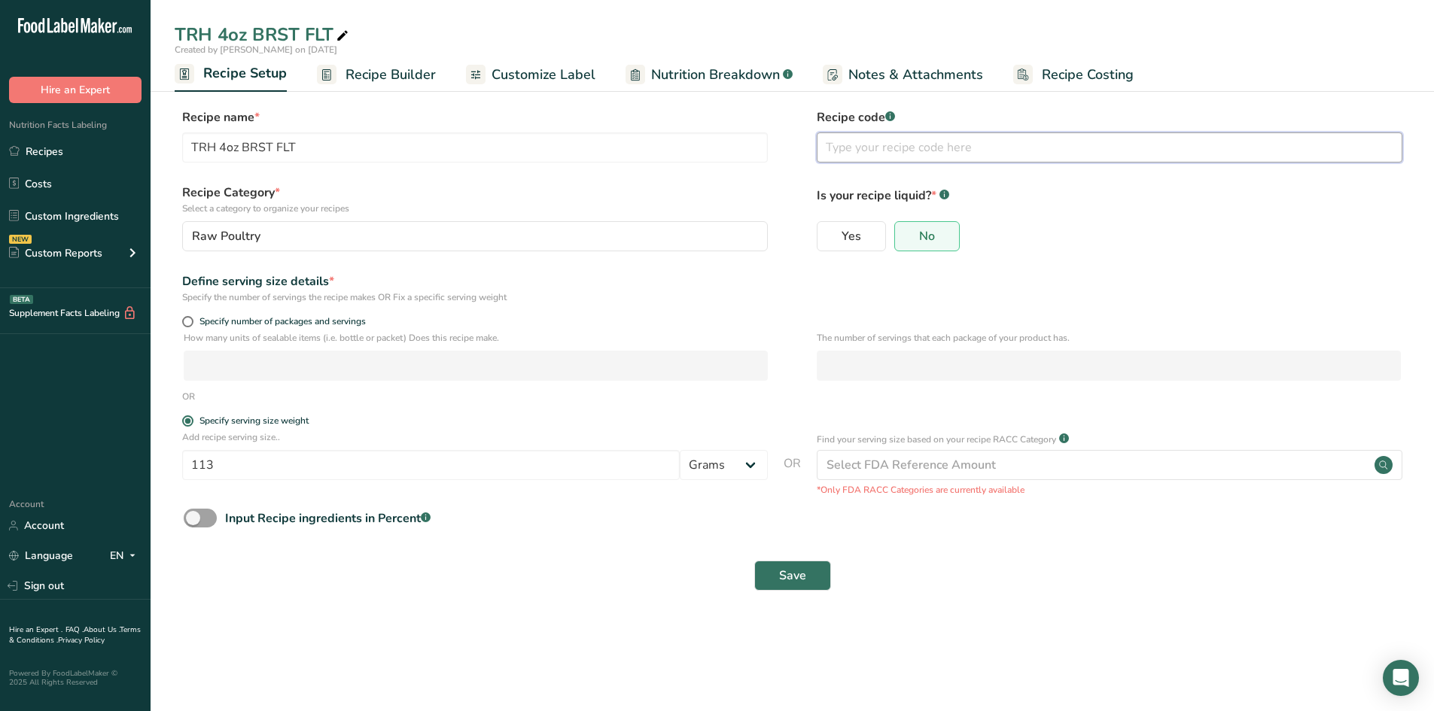
click at [840, 148] on input "text" at bounding box center [1110, 147] width 586 height 30
type input "83354"
click at [790, 542] on button "Save" at bounding box center [792, 576] width 77 height 30
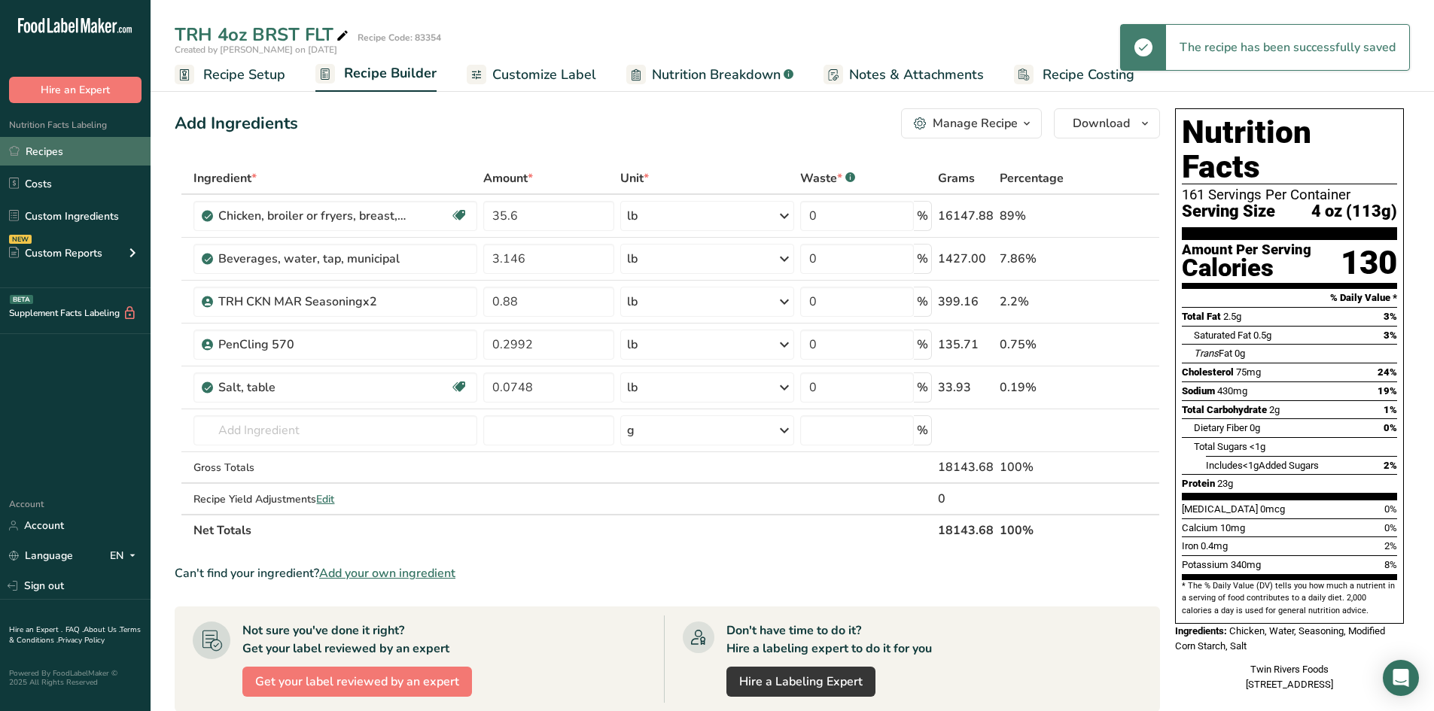
click at [52, 151] on link "Recipes" at bounding box center [75, 151] width 151 height 29
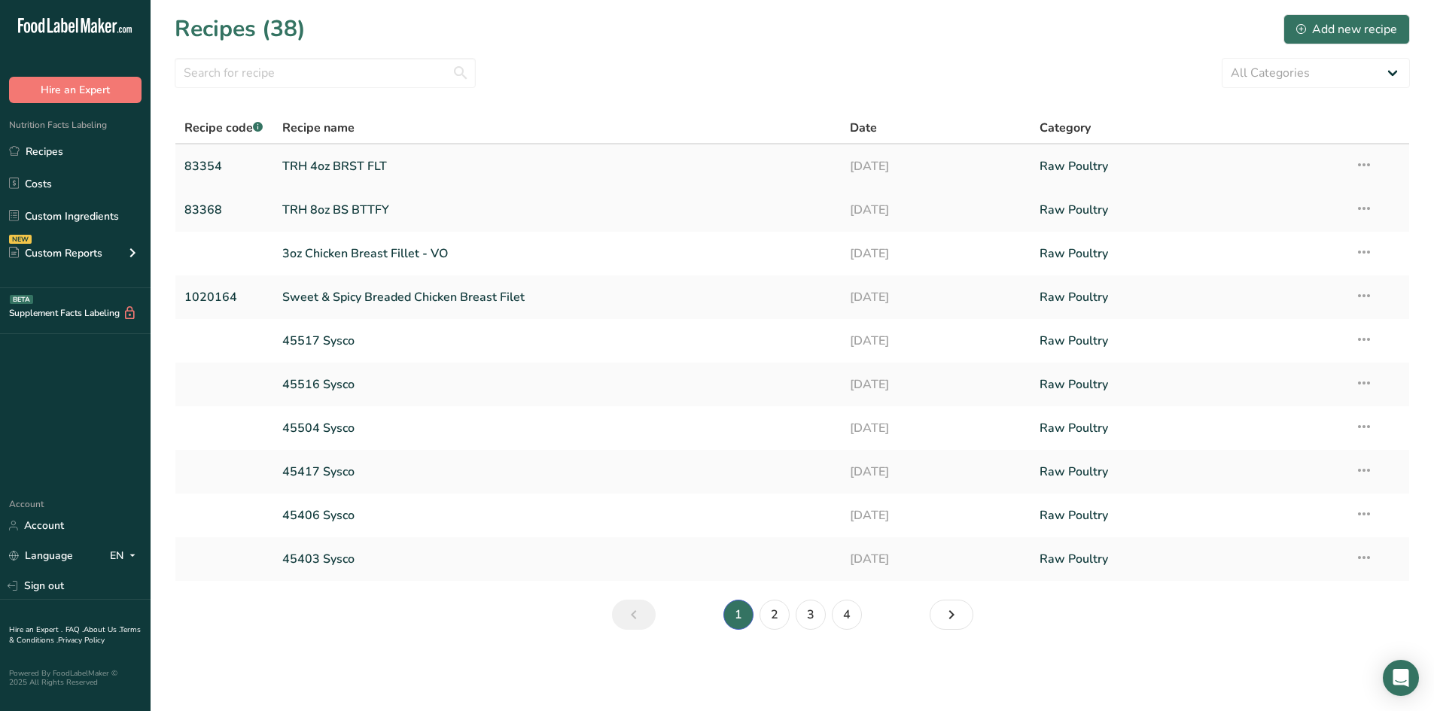
click at [1134, 169] on icon at bounding box center [1364, 164] width 18 height 27
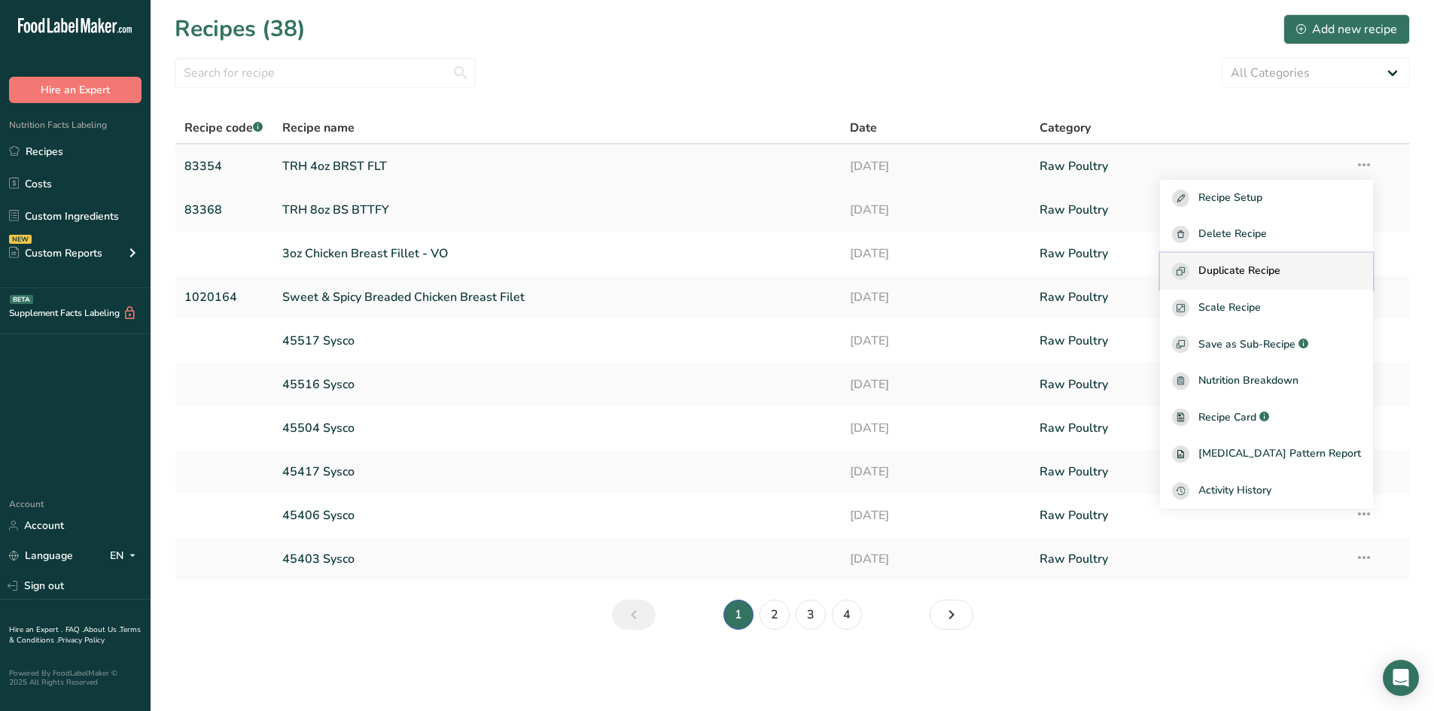
click at [1134, 273] on span "Duplicate Recipe" at bounding box center [1239, 271] width 82 height 17
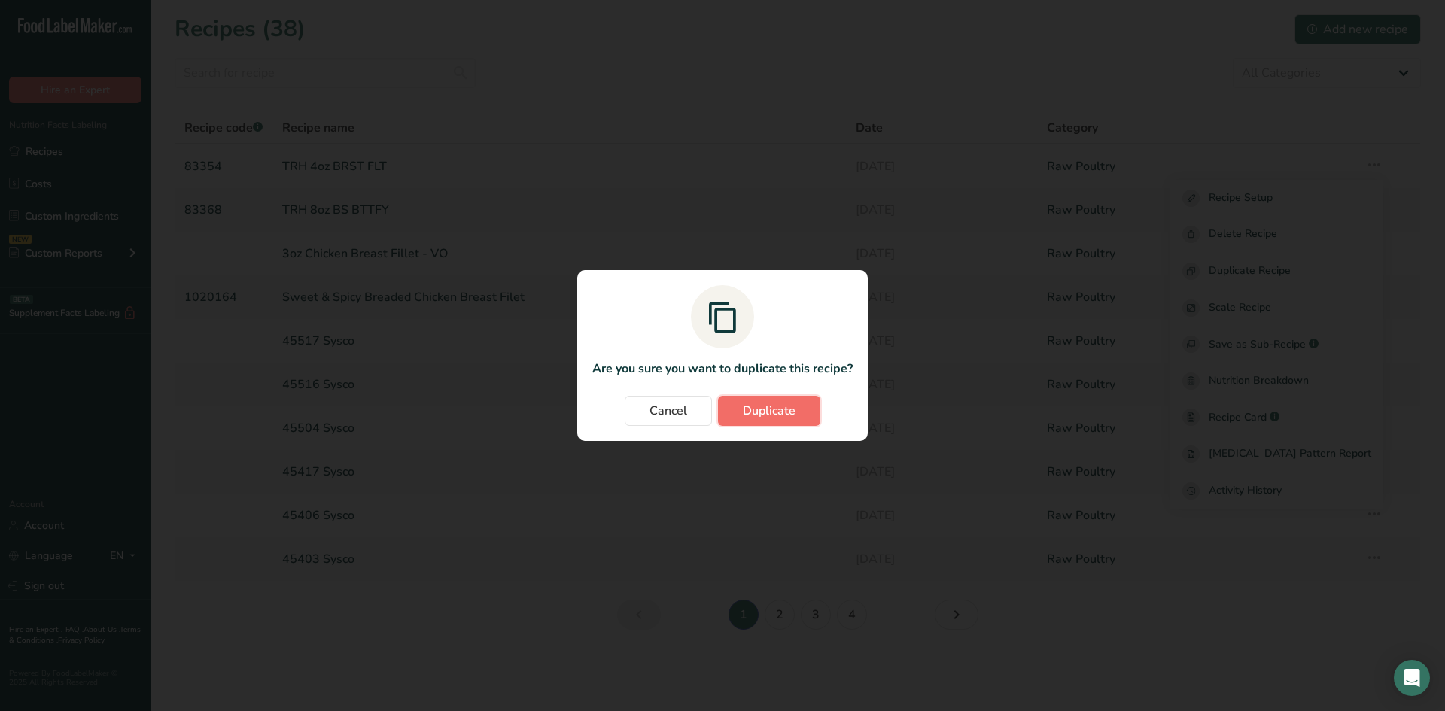
click at [790, 402] on span "Duplicate" at bounding box center [769, 411] width 53 height 18
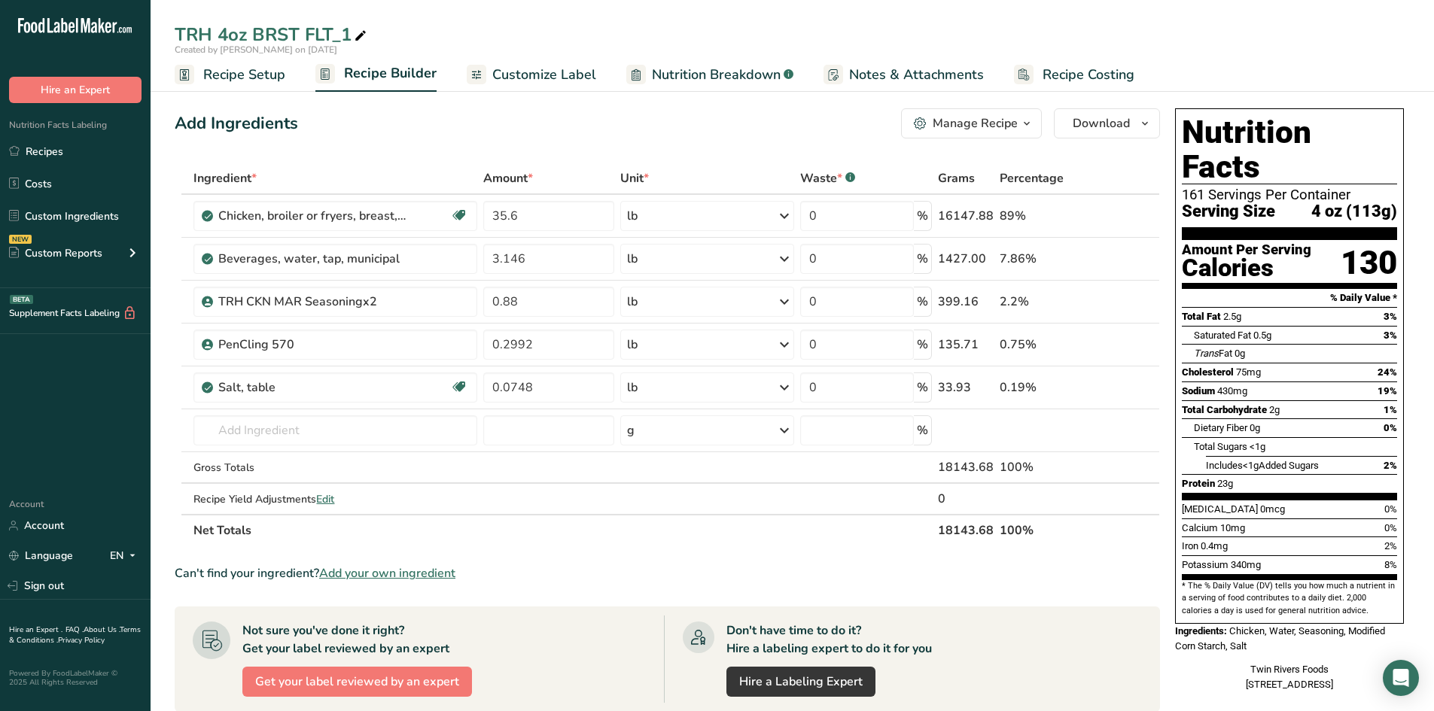
click at [360, 36] on icon at bounding box center [361, 36] width 14 height 21
type input "TRH Tenderloin"
click at [551, 216] on input "35.6" at bounding box center [548, 216] width 131 height 30
type input "36.9584"
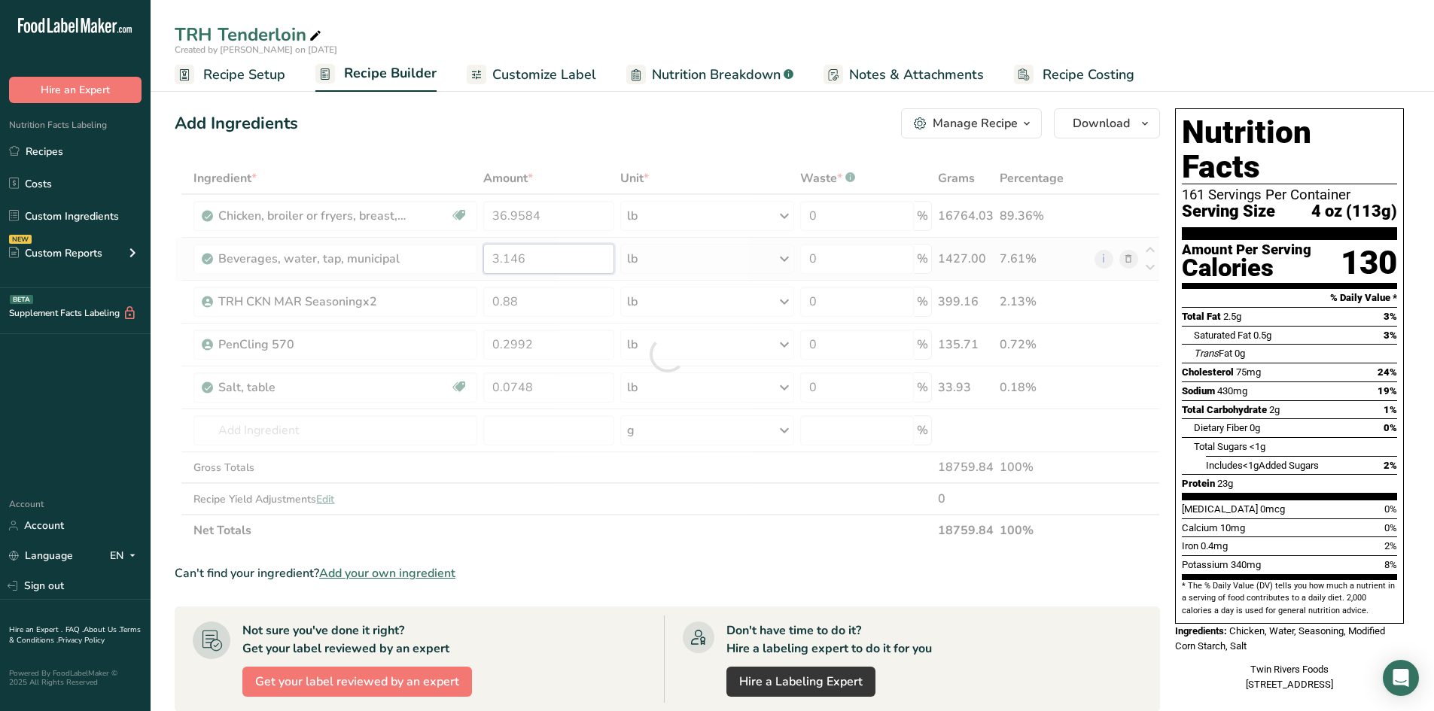
click at [550, 253] on div "Ingredient * Amount * Unit * Waste * .a-a{fill:#347362;}.b-a{fill:#fff;} Grams …" at bounding box center [667, 355] width 985 height 384
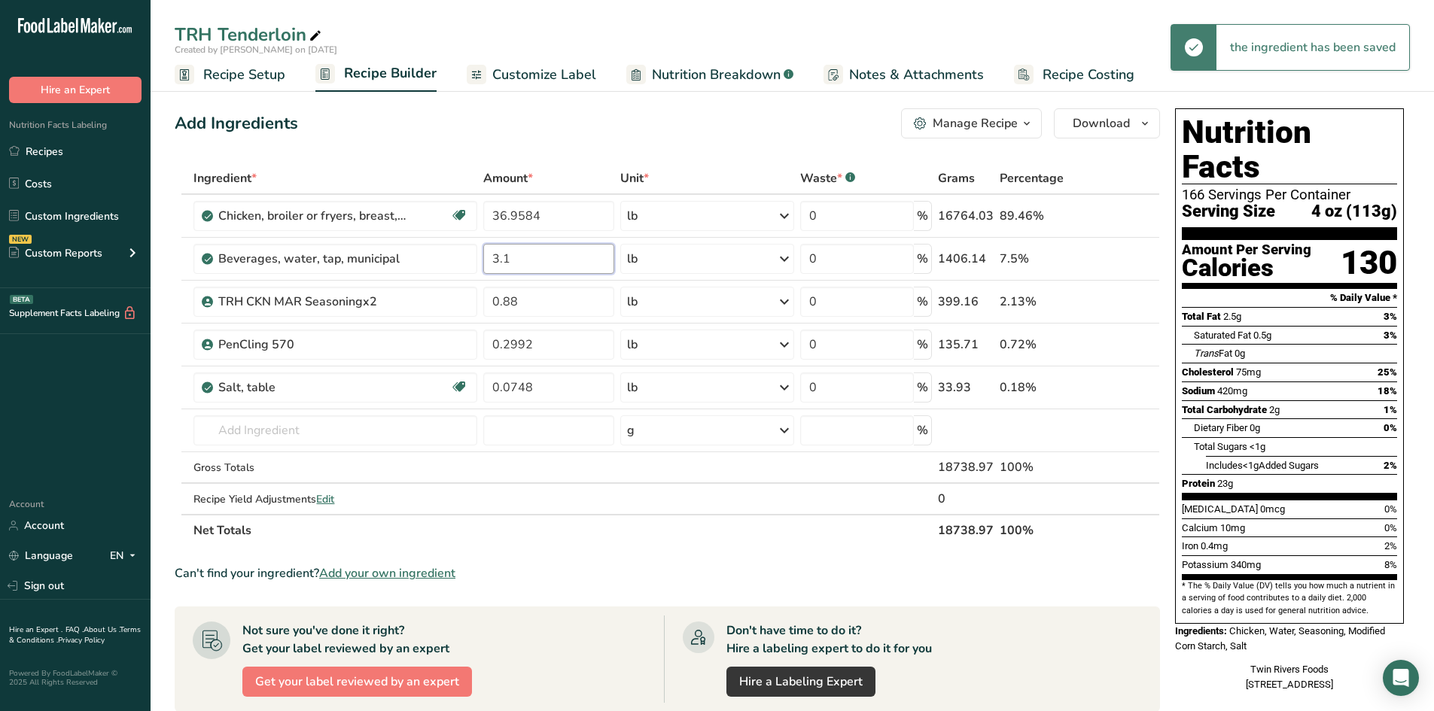
type input "3"
type input "1.8464"
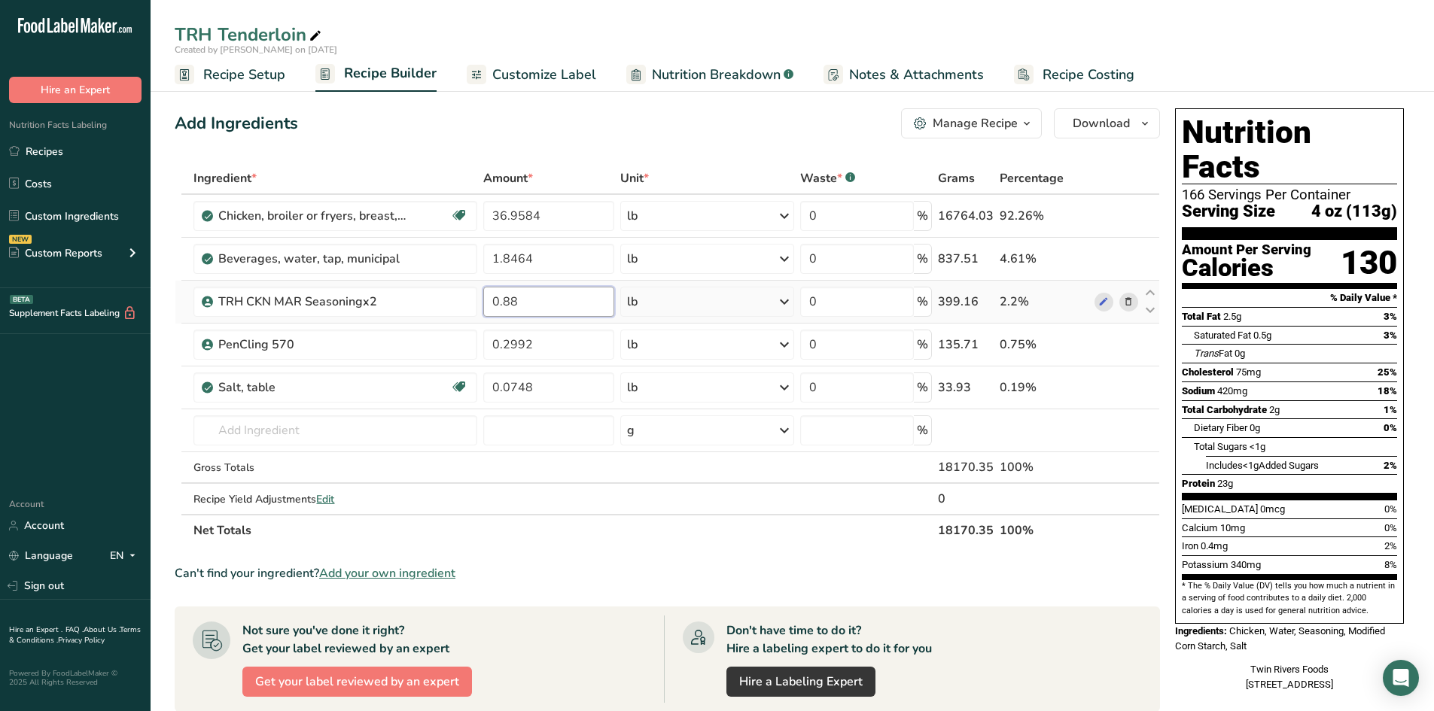
click at [548, 300] on div "Ingredient * Amount * Unit * Waste * .a-a{fill:#347362;}.b-a{fill:#fff;} Grams …" at bounding box center [667, 355] width 985 height 384
type input "0.9124"
click at [546, 344] on div "Ingredient * Amount * Unit * Waste * .a-a{fill:#347362;}.b-a{fill:#fff;} Grams …" at bounding box center [667, 355] width 985 height 384
type input "0.2068"
click at [542, 390] on div "Ingredient * Amount * Unit * Waste * .a-a{fill:#347362;}.b-a{fill:#fff;} Grams …" at bounding box center [667, 355] width 985 height 384
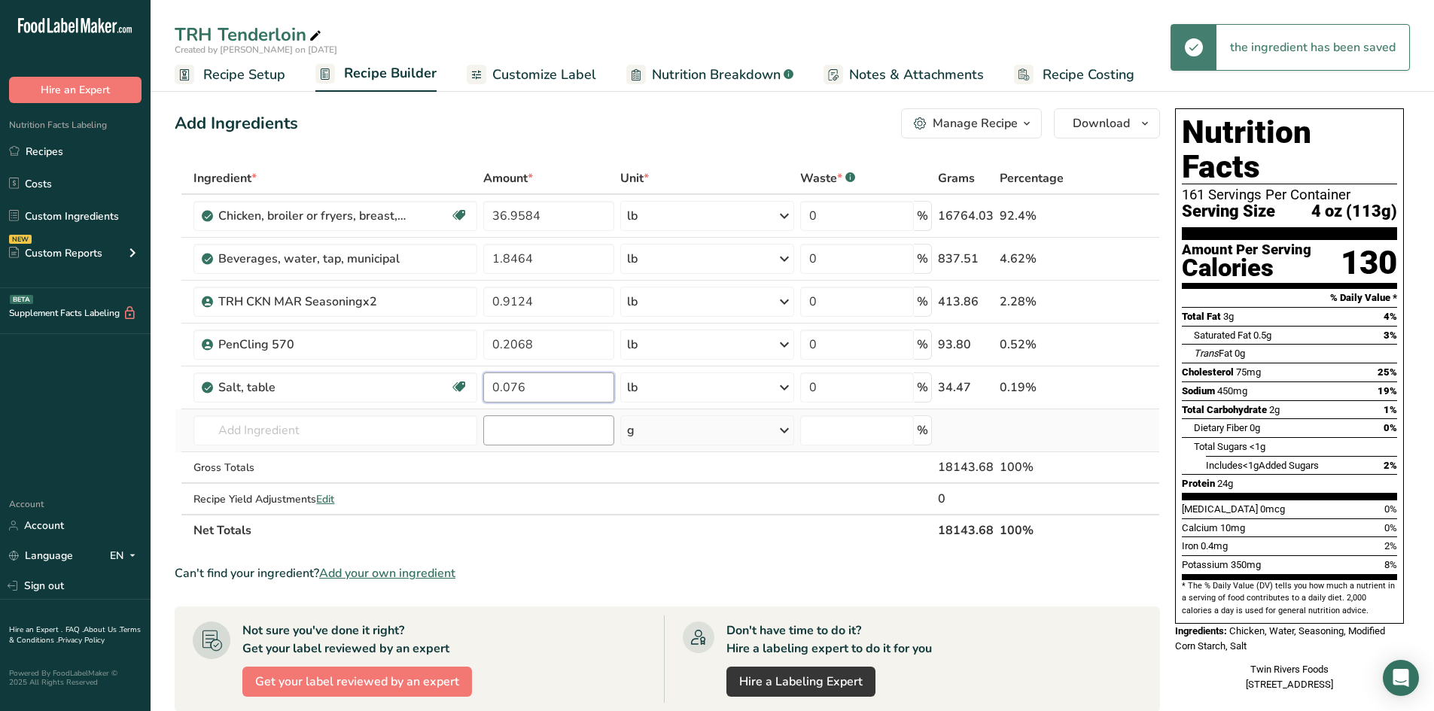
type input "0.076"
click at [539, 422] on div "Ingredient * Amount * Unit * Waste * .a-a{fill:#347362;}.b-a{fill:#fff;} Grams …" at bounding box center [667, 355] width 985 height 384
click at [242, 78] on span "Recipe Setup" at bounding box center [244, 75] width 82 height 20
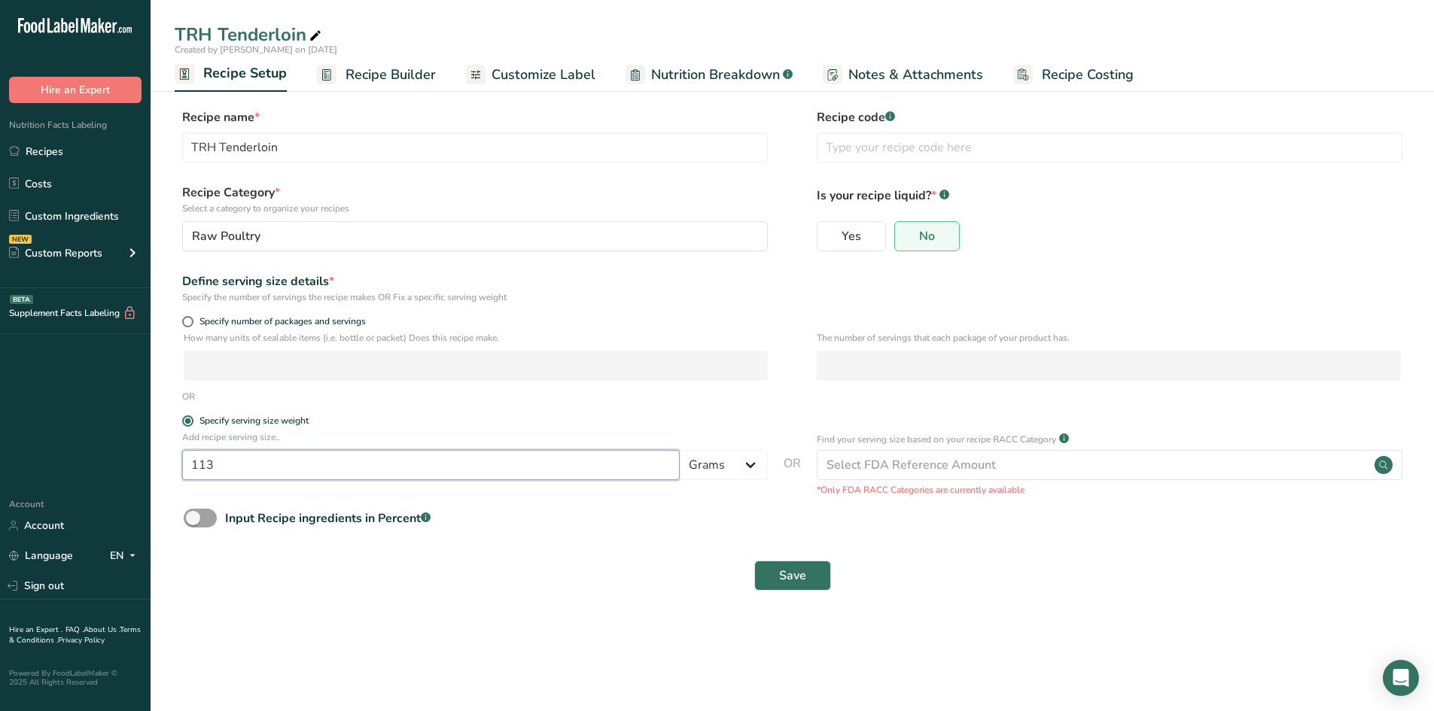
drag, startPoint x: 221, startPoint y: 460, endPoint x: 169, endPoint y: 471, distance: 53.2
click at [169, 471] on section "Recipe name * TRH Tenderloin Recipe code .a-a{fill:#347362;}.b-a{fill:#fff;} Re…" at bounding box center [793, 351] width 1284 height 546
type input "130"
click at [798, 542] on span "Save" at bounding box center [792, 576] width 27 height 18
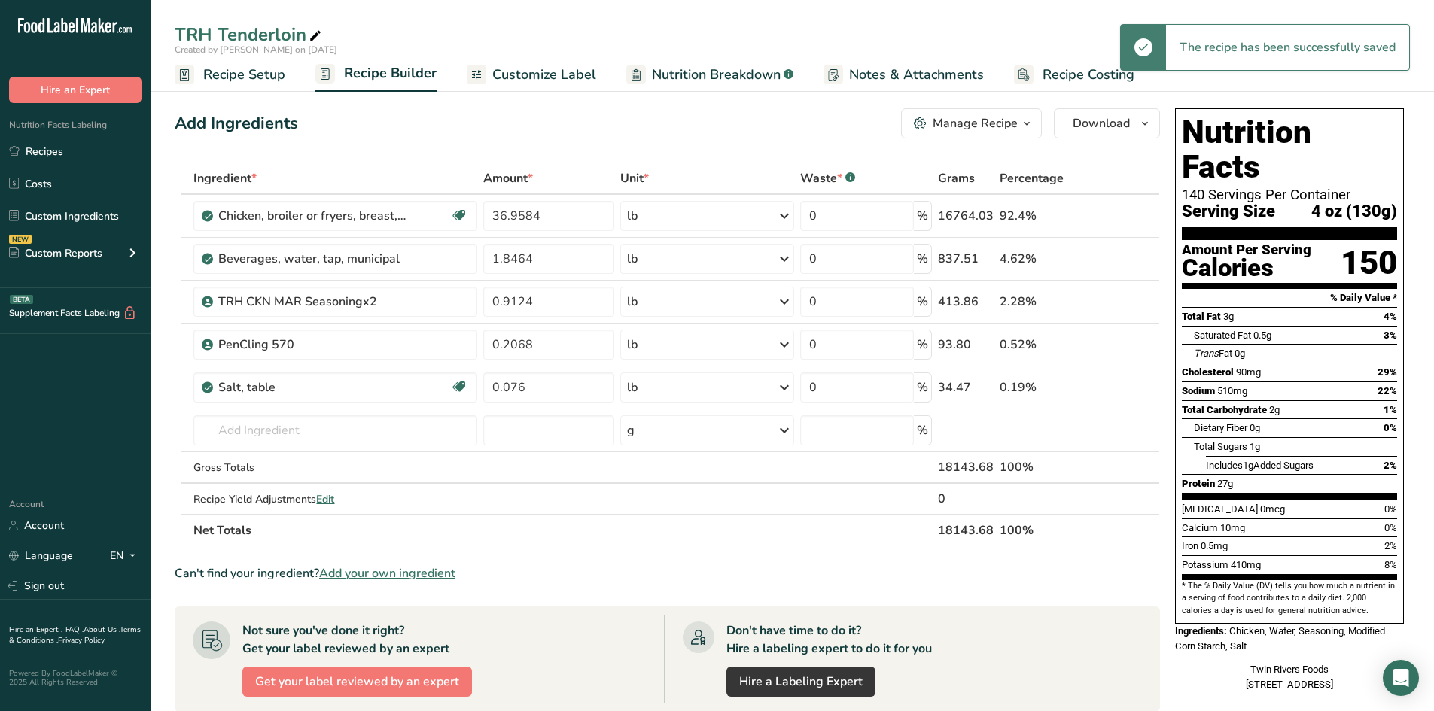
click at [550, 78] on span "Customize Label" at bounding box center [544, 75] width 104 height 20
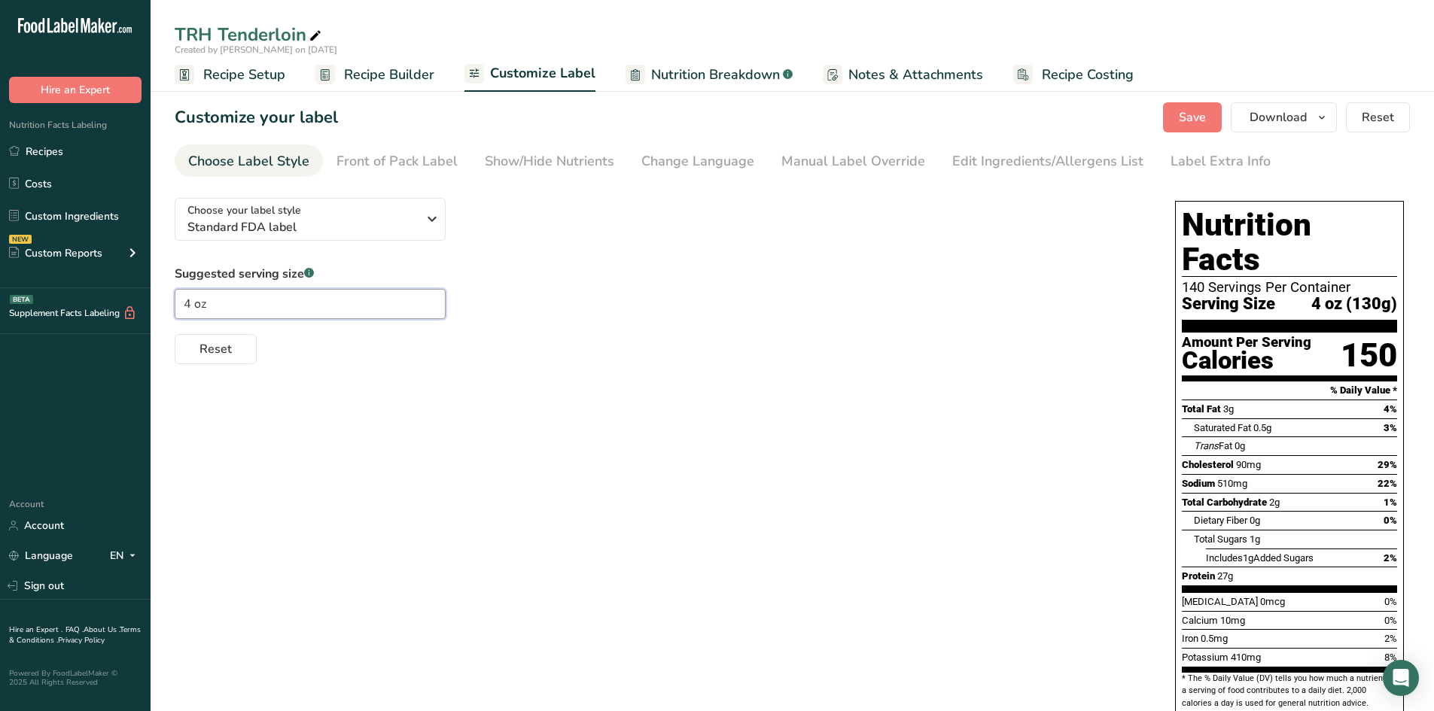
click at [216, 304] on input "4 oz" at bounding box center [310, 304] width 271 height 30
type input "4"
type input "3 pieces"
click at [424, 369] on div "Choose your label style Standard FDA label USA (FDA) Standard FDA label Tabular…" at bounding box center [792, 493] width 1235 height 614
click at [269, 74] on span "Recipe Setup" at bounding box center [244, 75] width 82 height 20
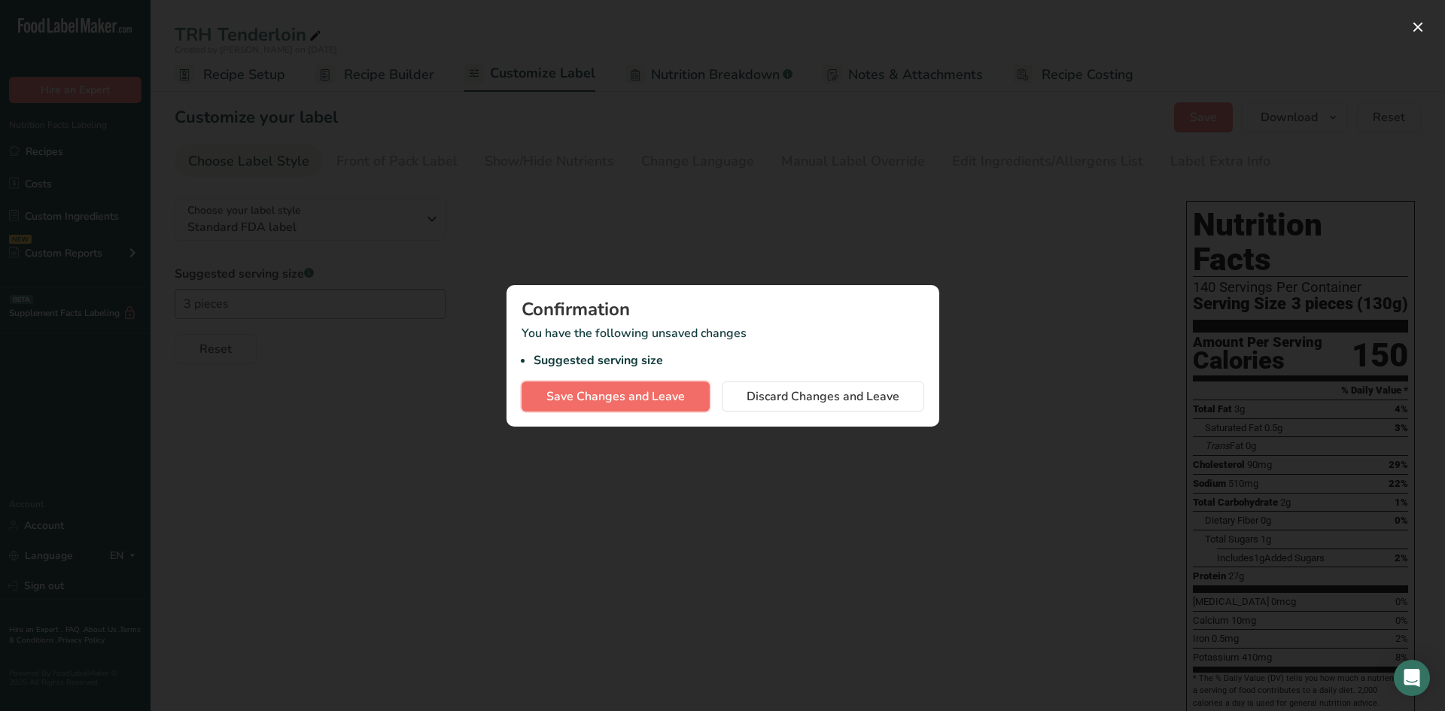
click at [570, 401] on span "Save Changes and Leave" at bounding box center [616, 397] width 139 height 18
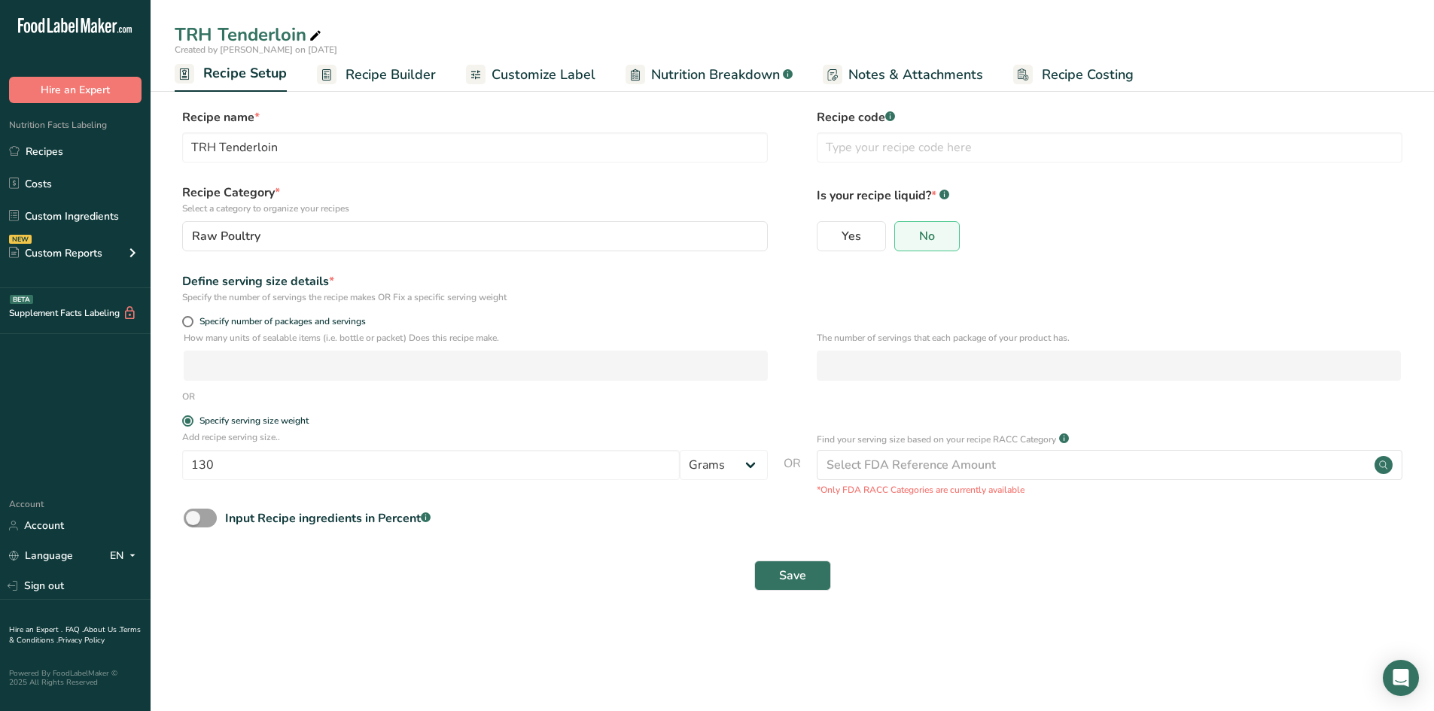
click at [402, 65] on span "Recipe Builder" at bounding box center [391, 75] width 90 height 20
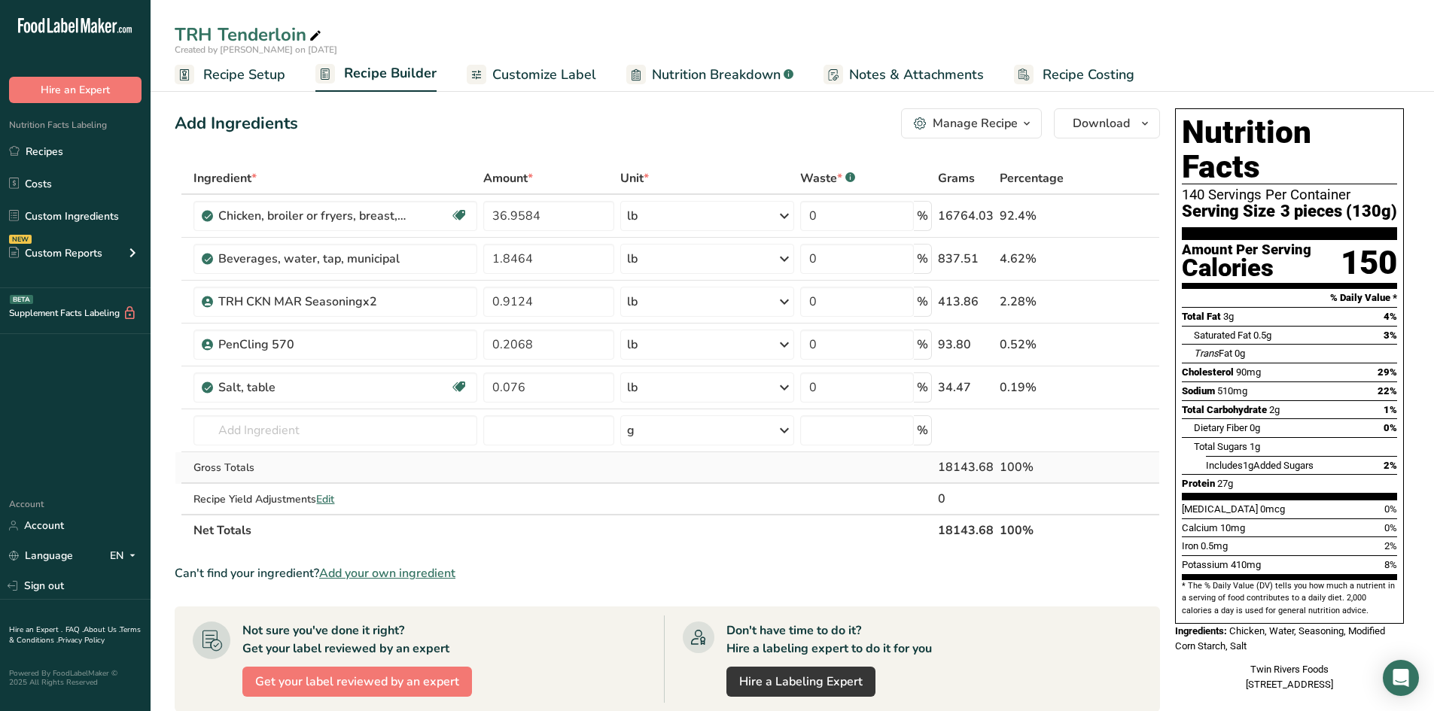
click at [663, 470] on td at bounding box center [706, 468] width 179 height 32
click at [1134, 72] on ul "Recipe Setup Recipe Builder Customize Label Nutrition Breakdown .a-a{fill:#3473…" at bounding box center [793, 73] width 1284 height 35
click at [608, 533] on th "Net Totals" at bounding box center [562, 530] width 744 height 32
click at [355, 420] on input "text" at bounding box center [335, 431] width 284 height 30
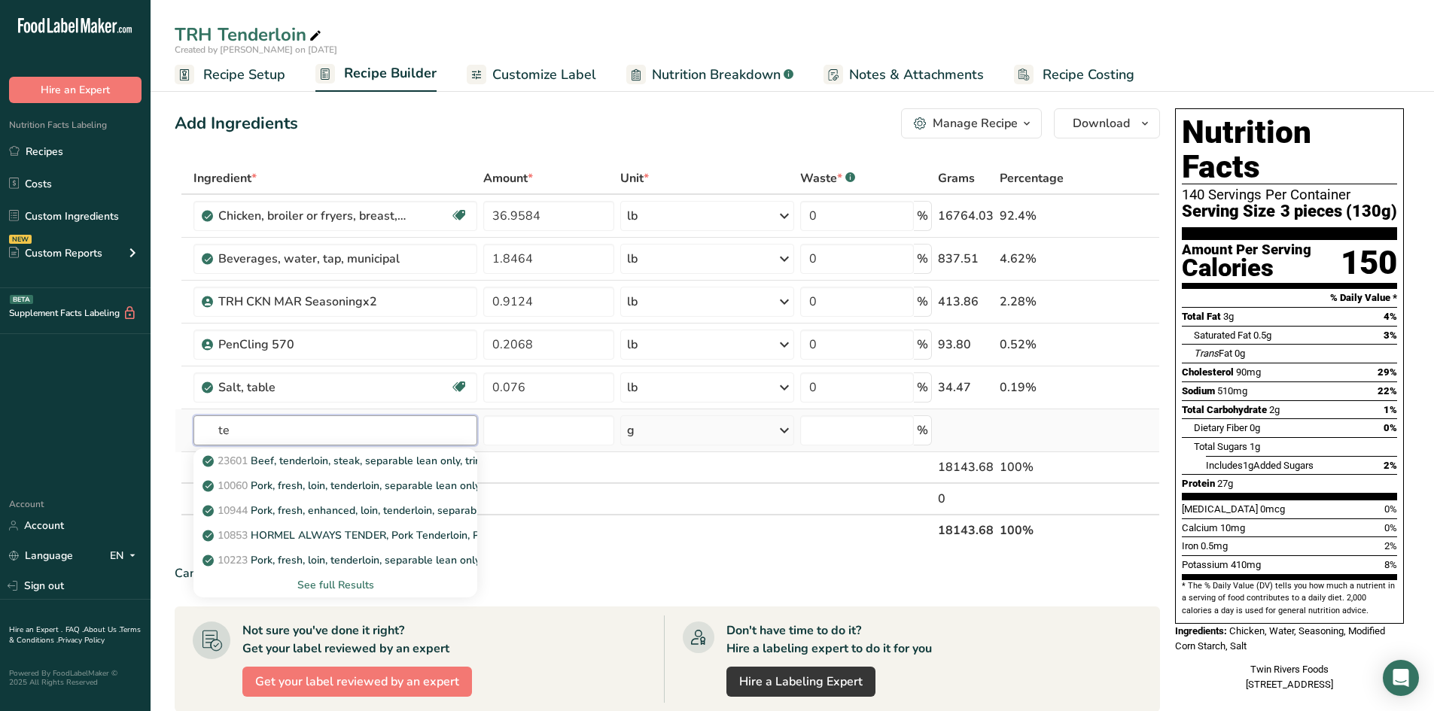
type input "t"
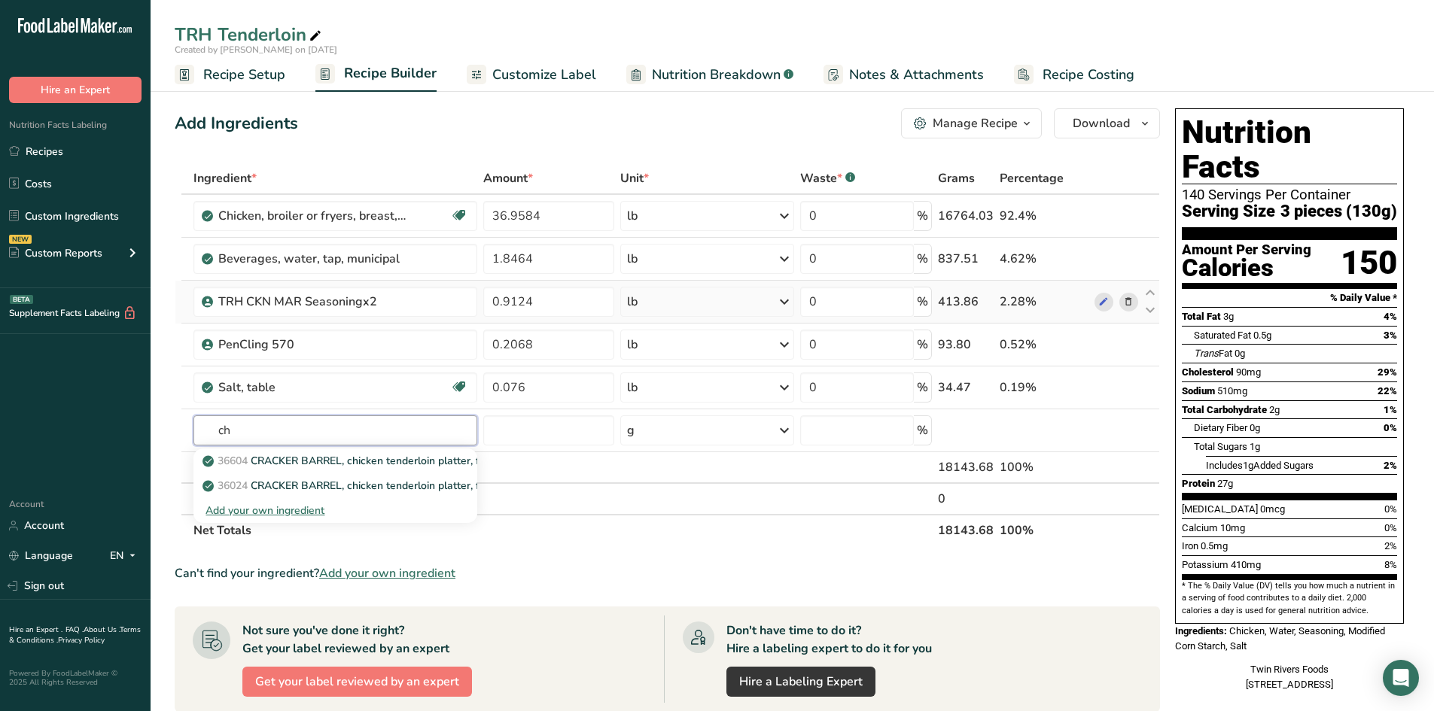
type input "c"
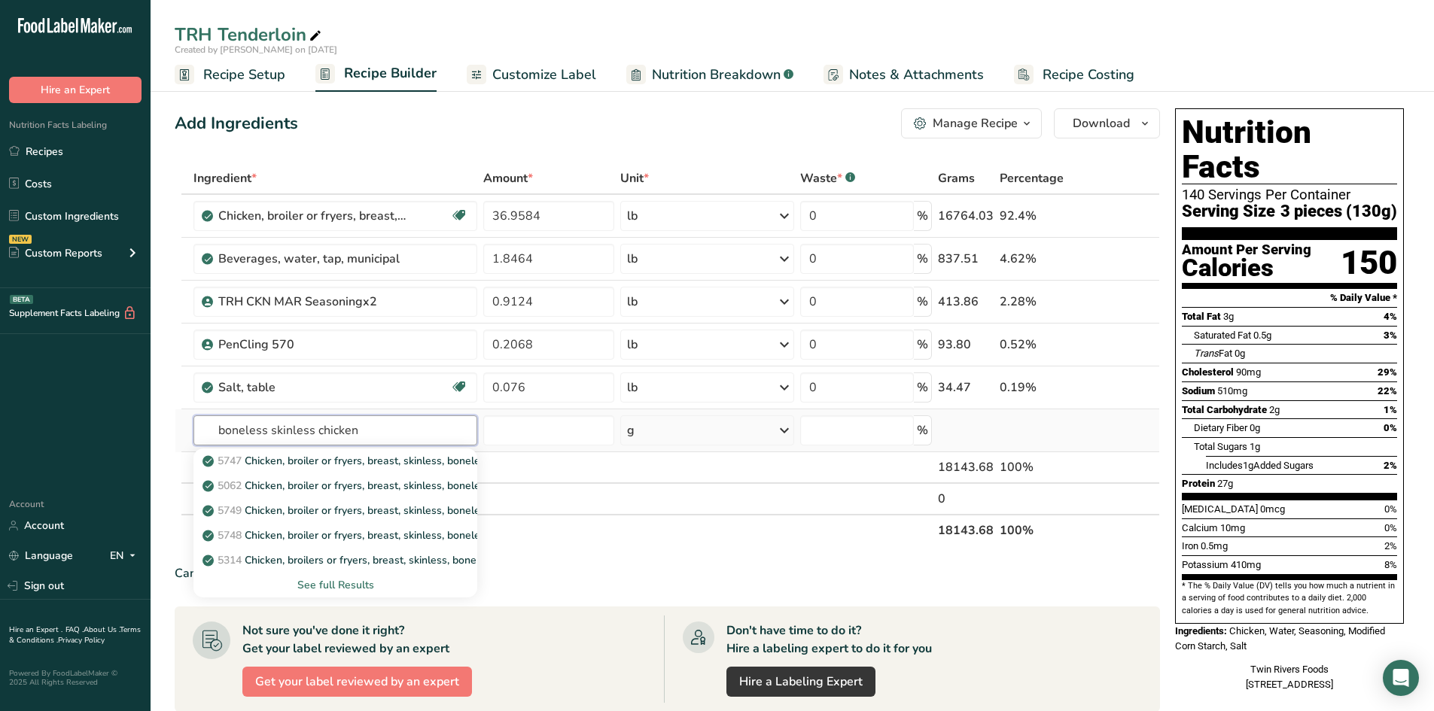
type input "boneless skinless chicken"
click at [343, 542] on div "See full Results" at bounding box center [336, 585] width 260 height 16
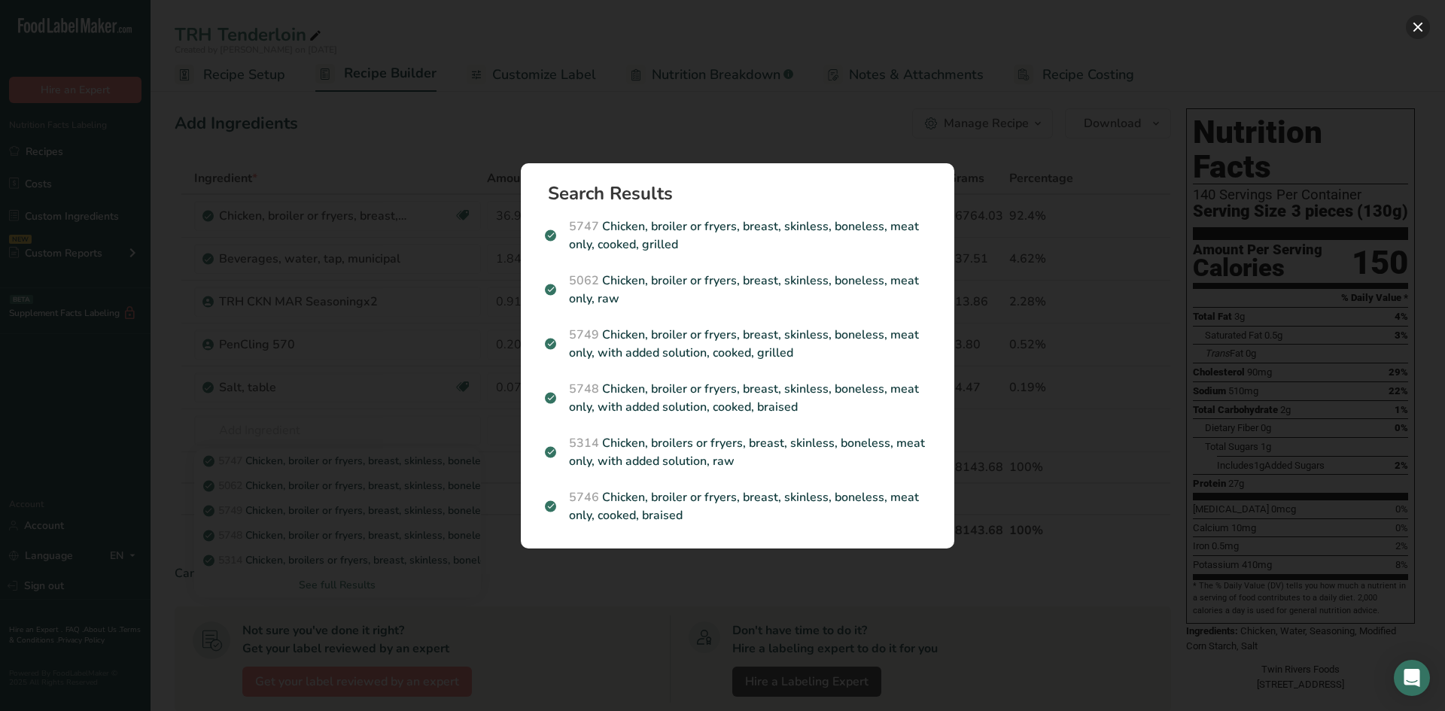
click at [1134, 24] on button "Search results modal" at bounding box center [1418, 27] width 24 height 24
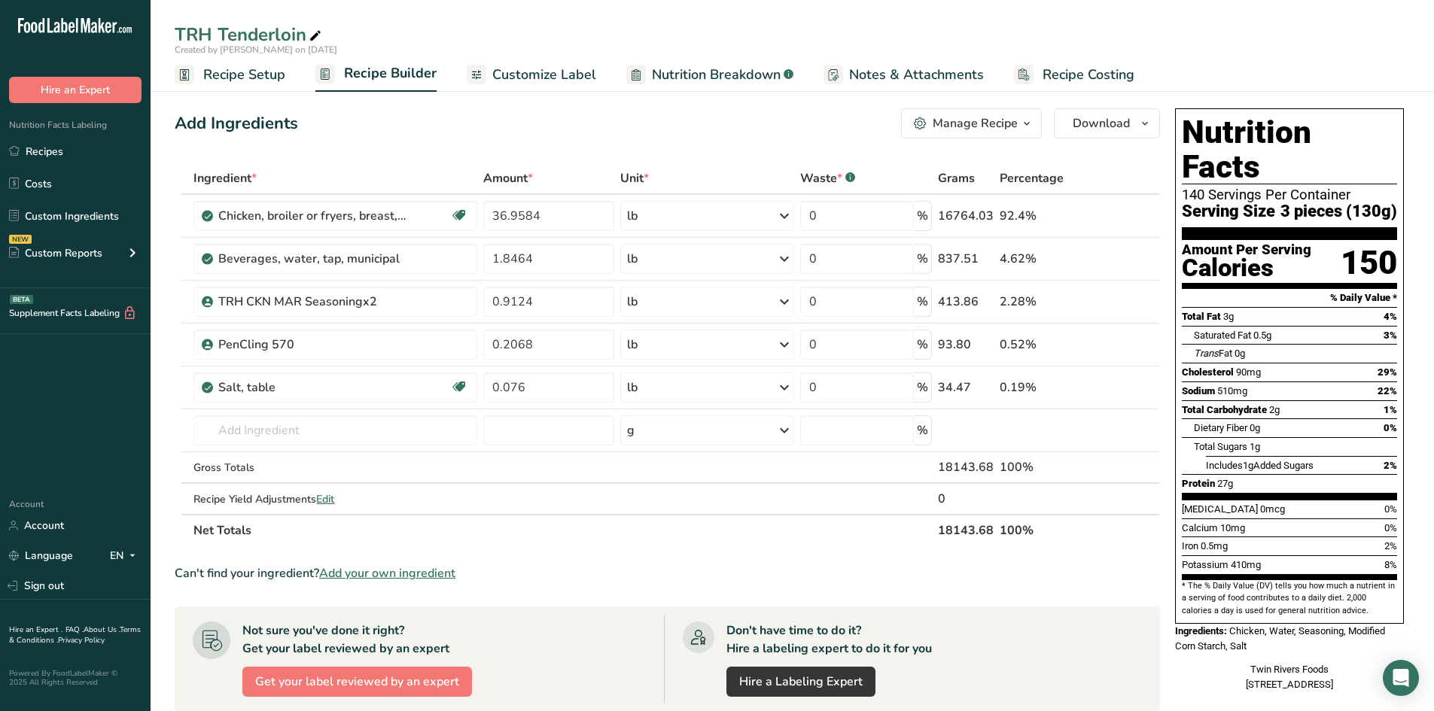
click at [226, 78] on span "Recipe Setup" at bounding box center [244, 75] width 82 height 20
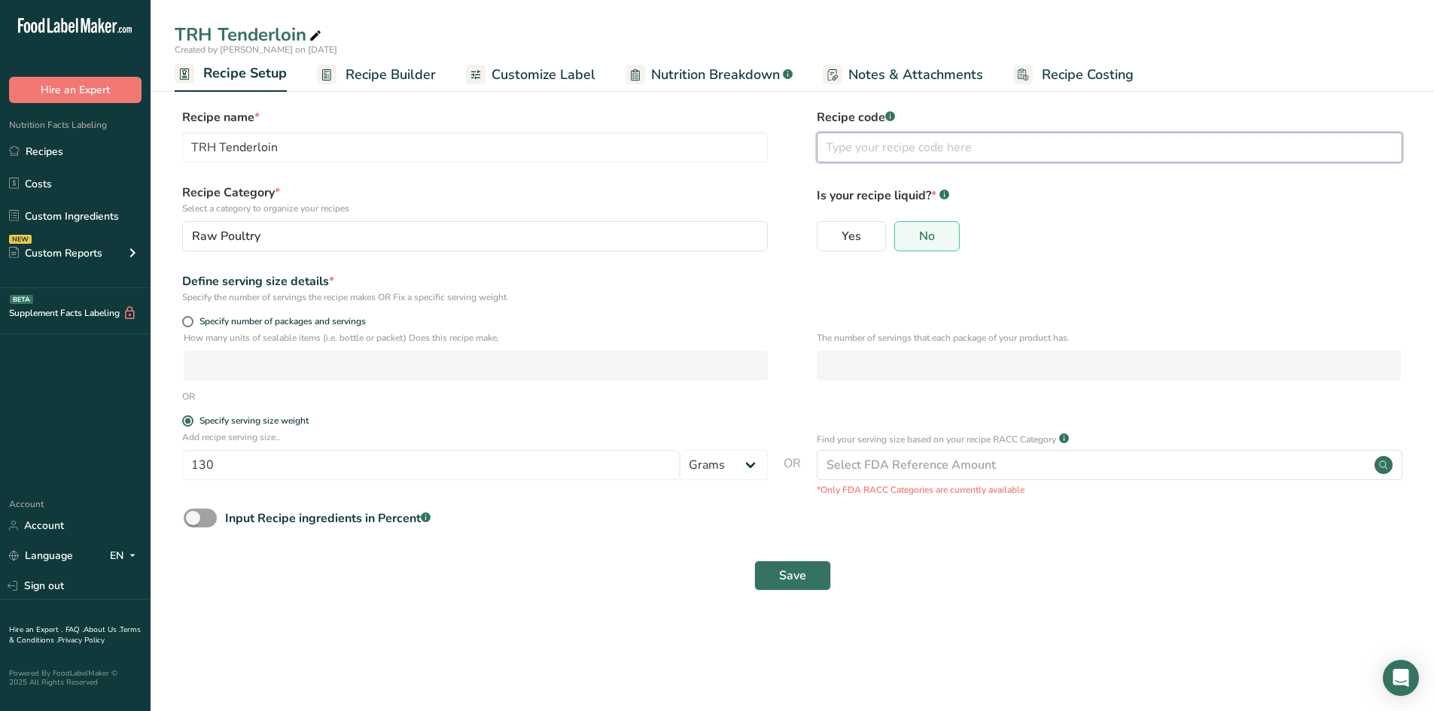
click at [856, 142] on input "text" at bounding box center [1110, 147] width 586 height 30
type input "83351"
click at [804, 542] on span "Save" at bounding box center [792, 576] width 27 height 18
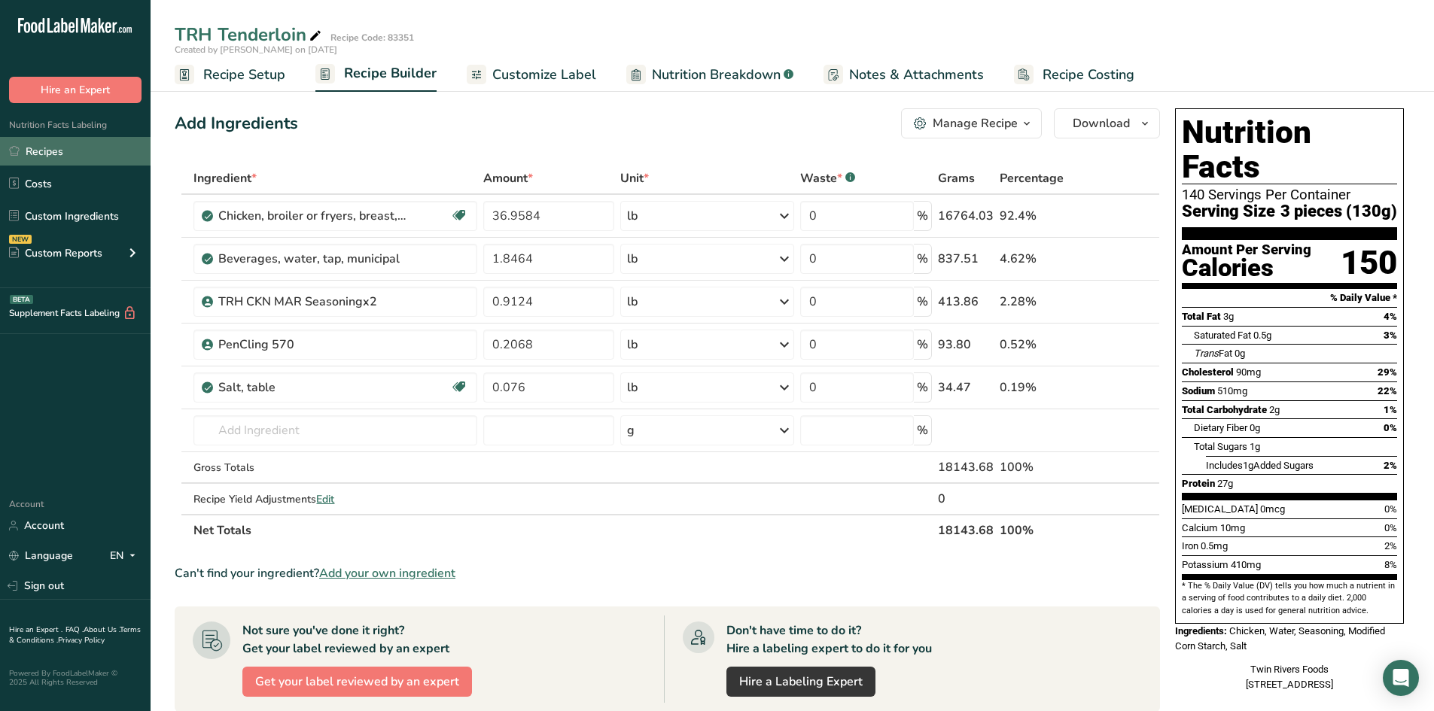
click at [76, 157] on link "Recipes" at bounding box center [75, 151] width 151 height 29
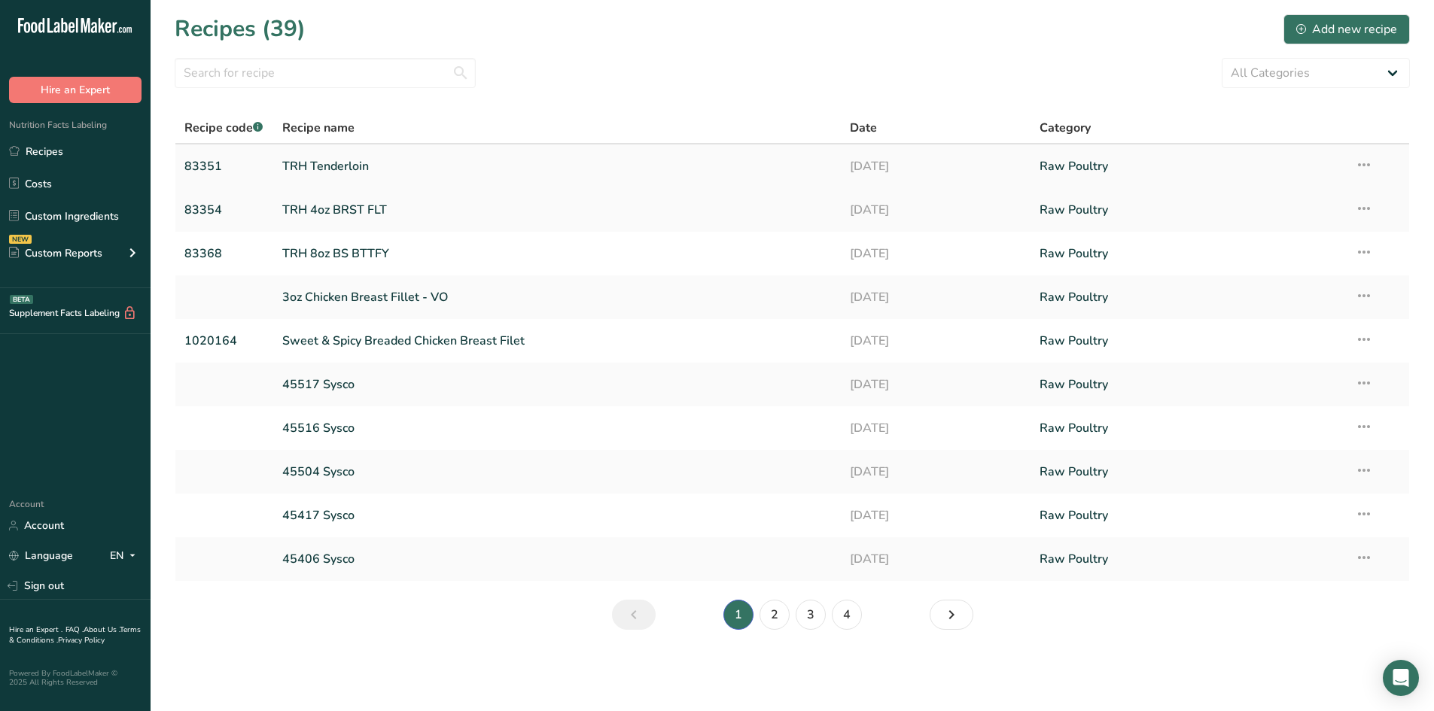
click at [1134, 162] on icon at bounding box center [1364, 164] width 18 height 27
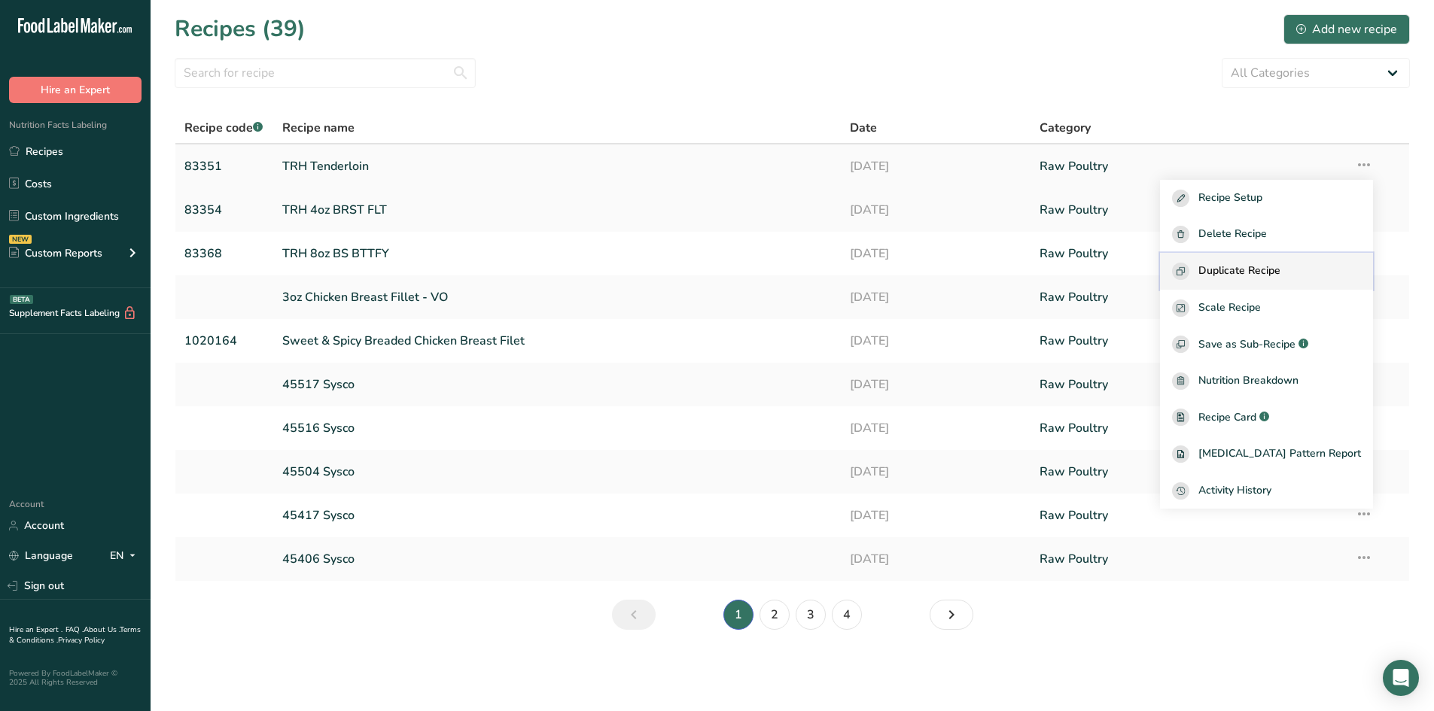
click at [1134, 273] on span "Duplicate Recipe" at bounding box center [1239, 271] width 82 height 17
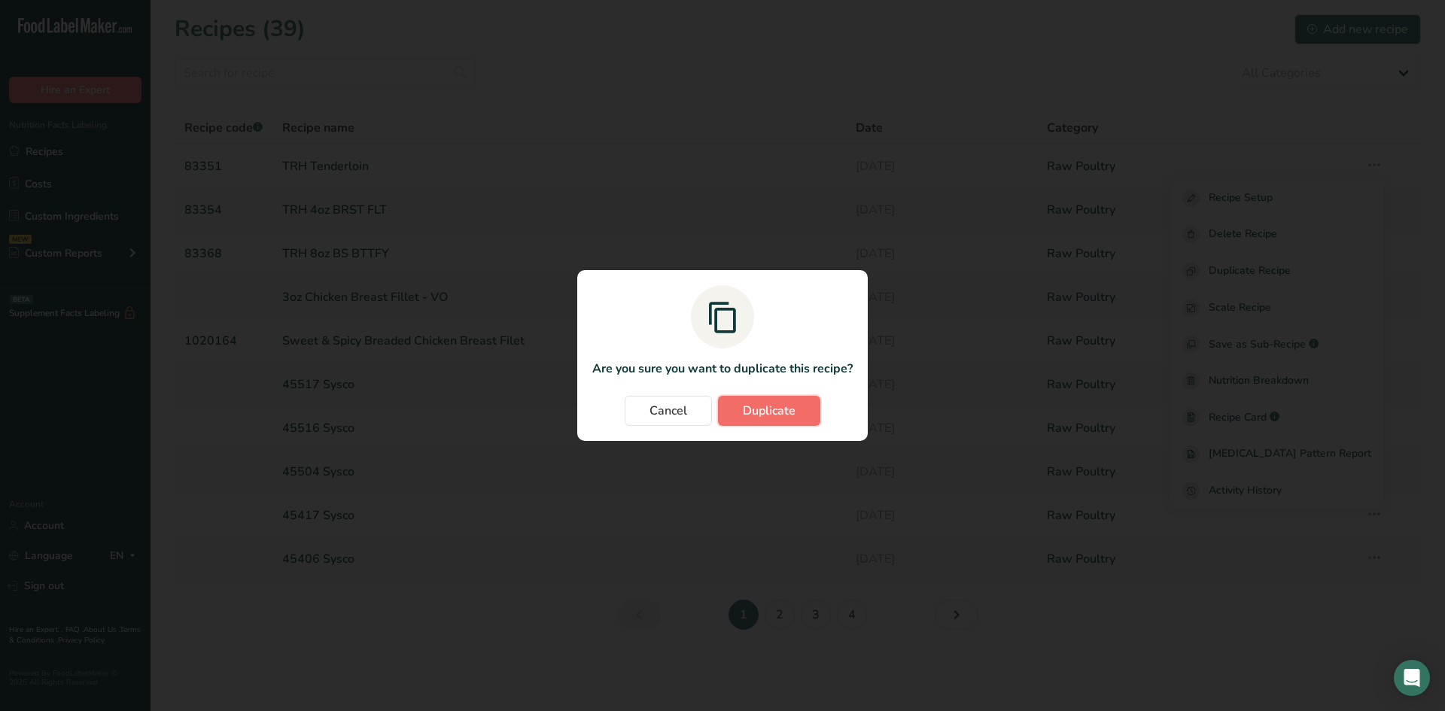
click at [757, 412] on span "Duplicate" at bounding box center [769, 411] width 53 height 18
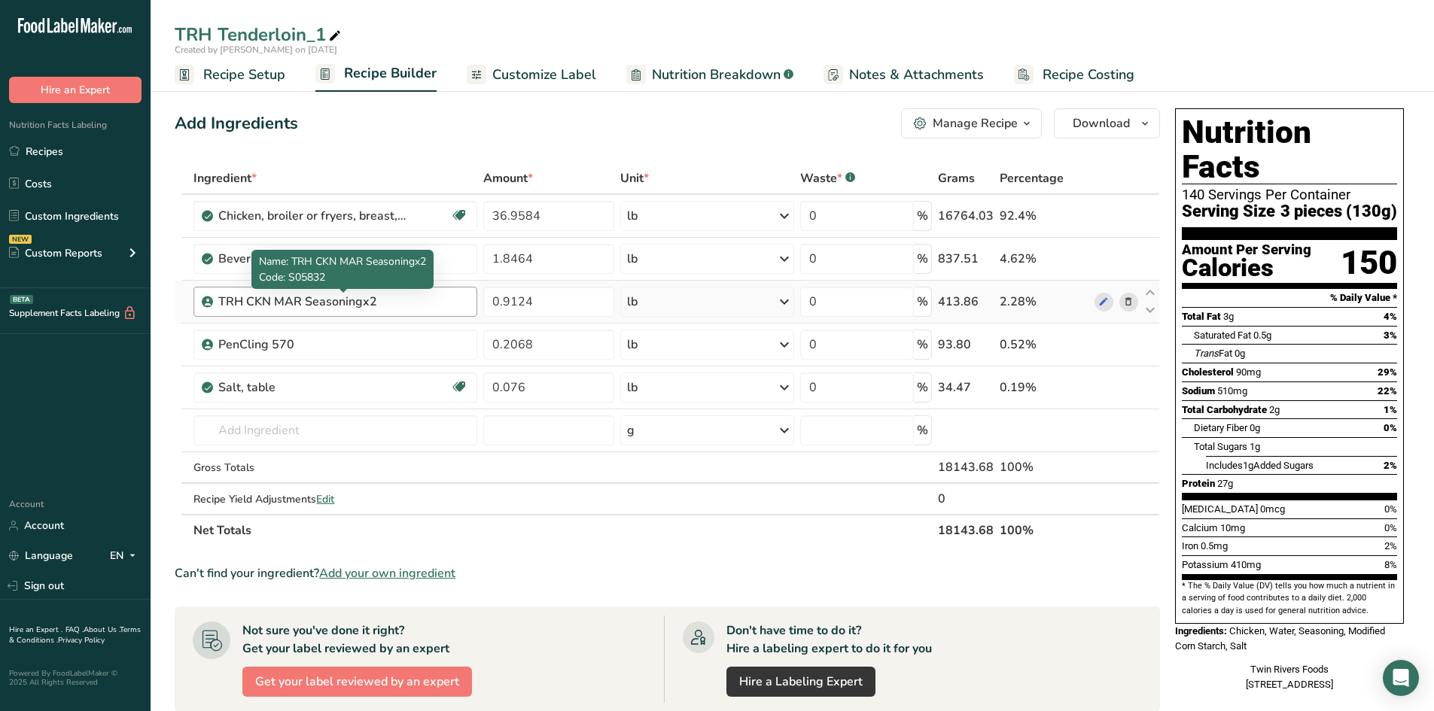
click at [407, 298] on div "TRH CKN MAR Seasoningx2" at bounding box center [312, 302] width 188 height 18
click at [377, 300] on div "TRH CKN MAR Seasoningx2" at bounding box center [312, 302] width 188 height 18
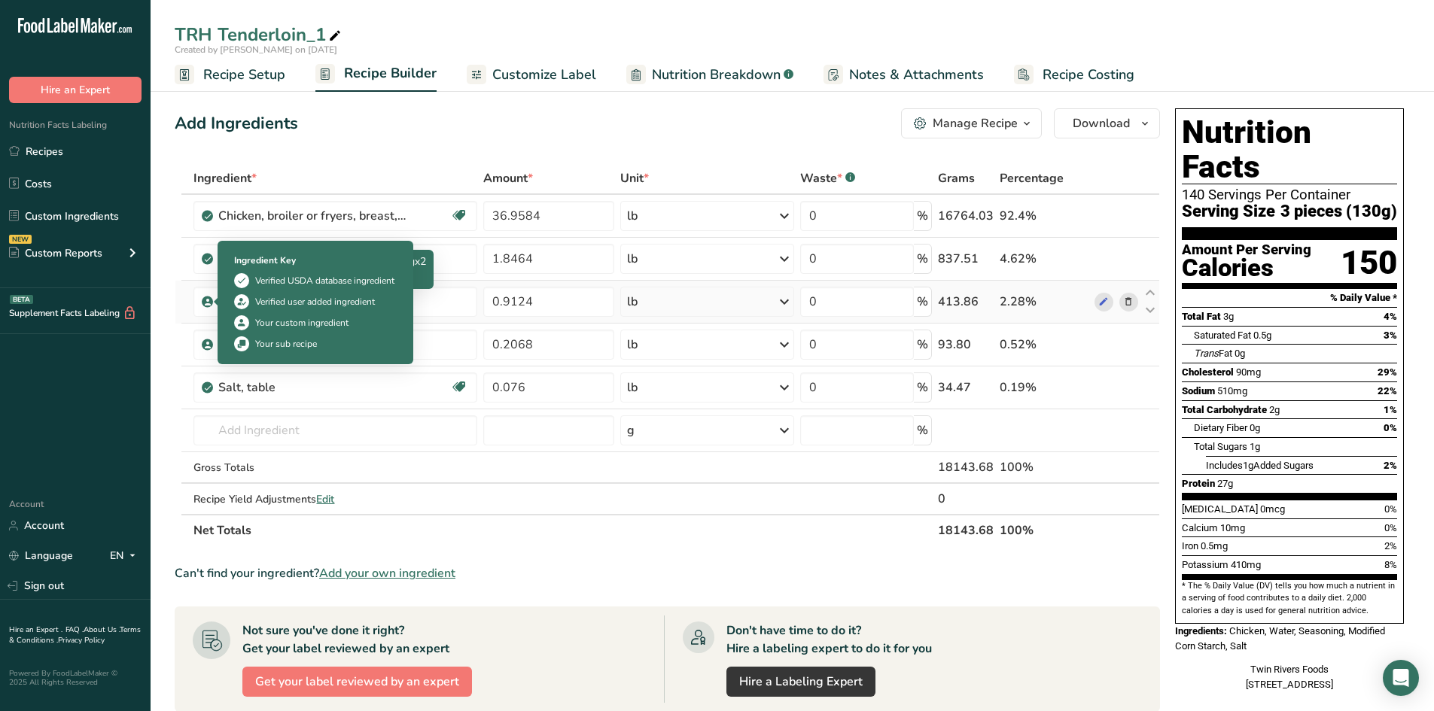
drag, startPoint x: 379, startPoint y: 302, endPoint x: 182, endPoint y: 303, distance: 197.2
click at [182, 303] on tr "TRH CKN MAR Seasoningx2 0.9124 lb Weight Units g kg mg See more Volume Units l …" at bounding box center [667, 302] width 984 height 43
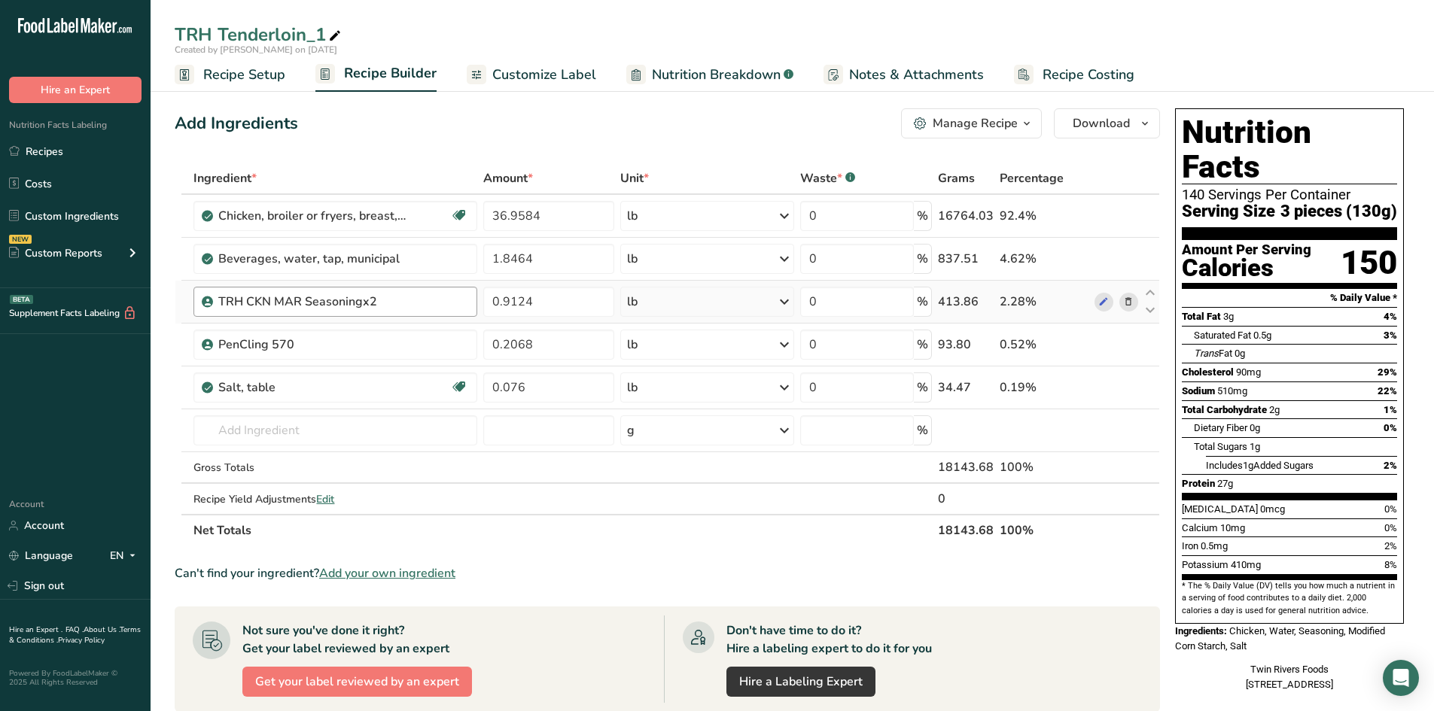
click at [421, 298] on div "TRH CKN MAR Seasoningx2" at bounding box center [343, 302] width 250 height 18
click at [421, 297] on div "TRH CKN MAR Seasoningx2" at bounding box center [343, 302] width 250 height 18
click at [1104, 303] on icon at bounding box center [1103, 302] width 11 height 16
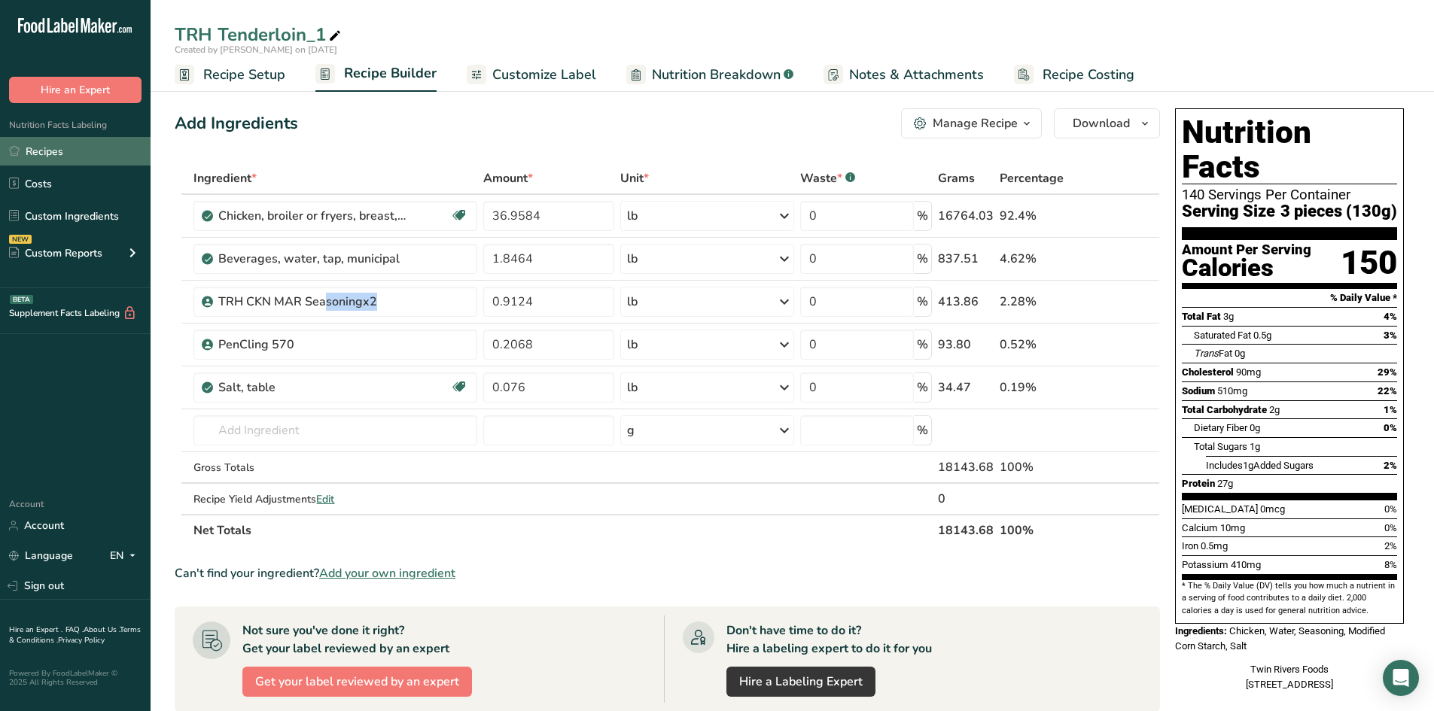
click at [32, 155] on link "Recipes" at bounding box center [75, 151] width 151 height 29
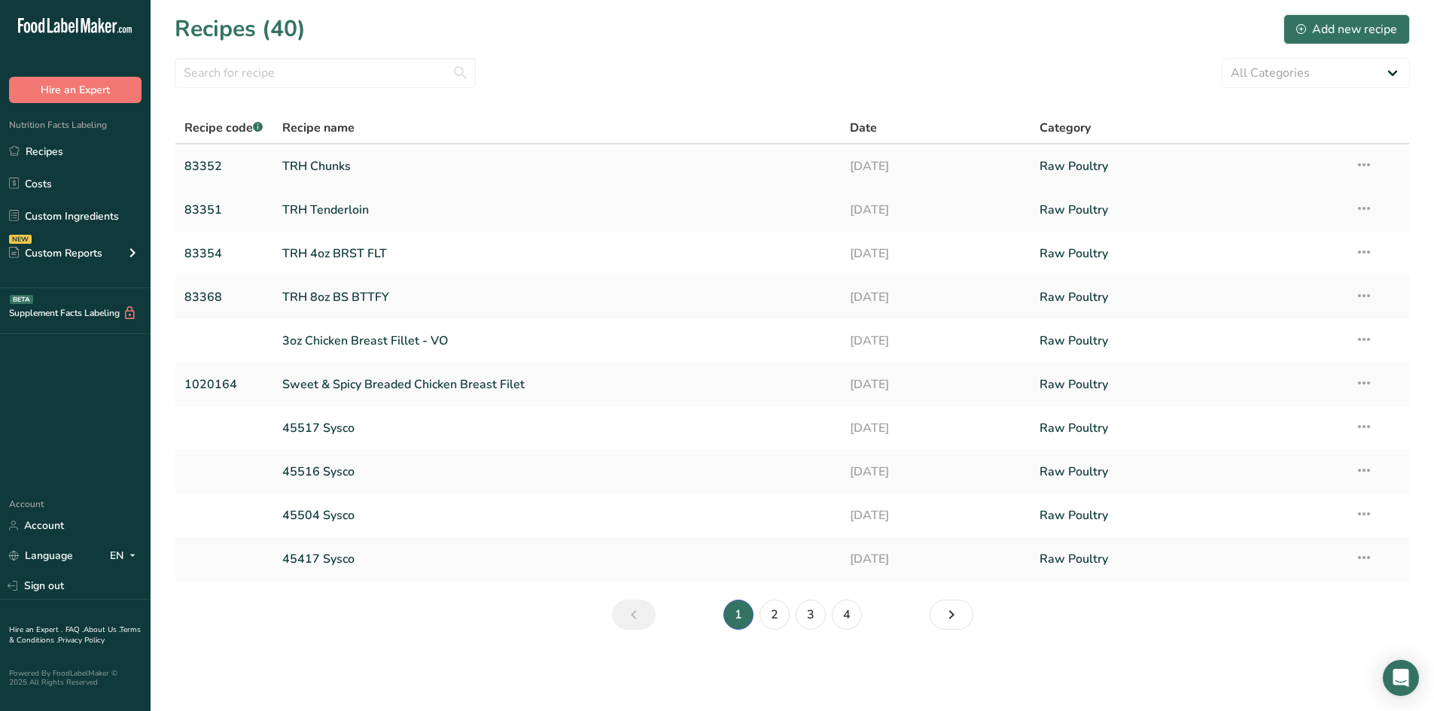
click at [327, 169] on link "TRH Chunks" at bounding box center [557, 167] width 550 height 32
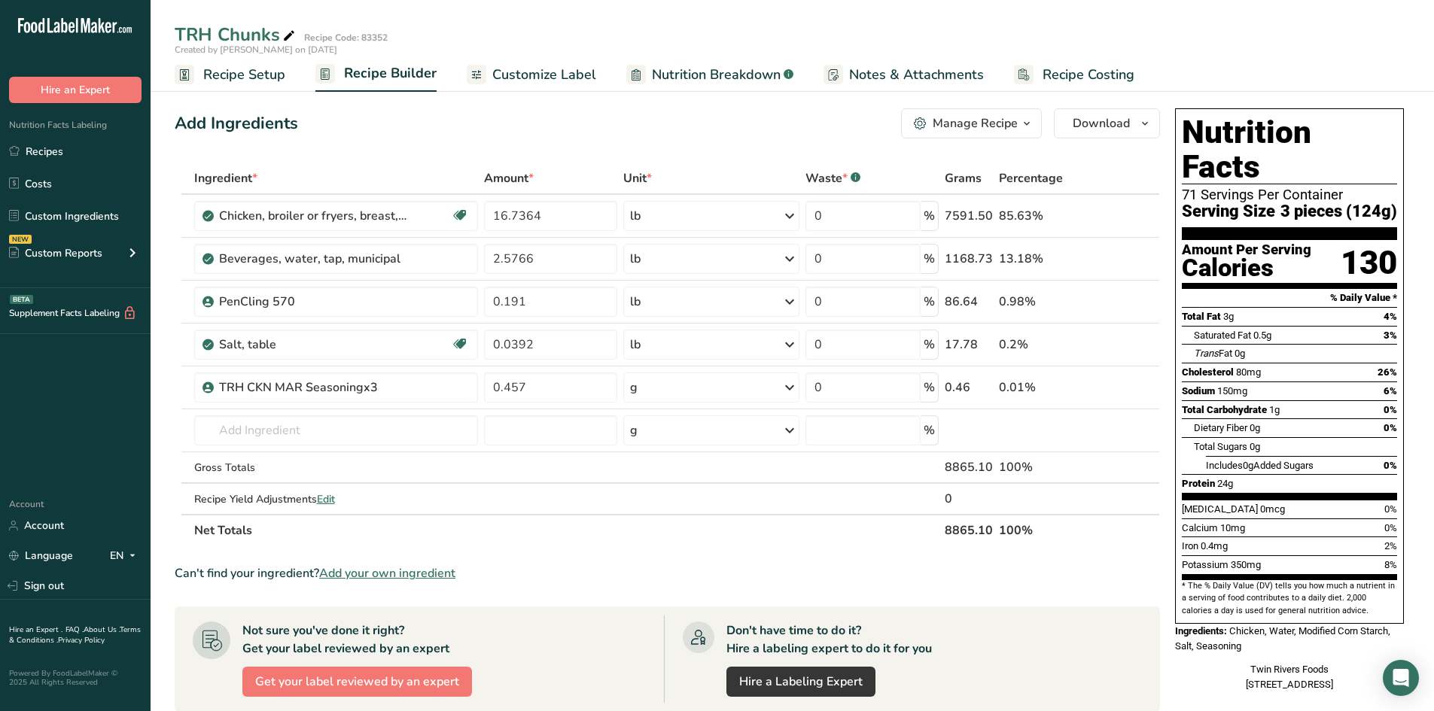
click at [572, 80] on span "Customize Label" at bounding box center [544, 75] width 104 height 20
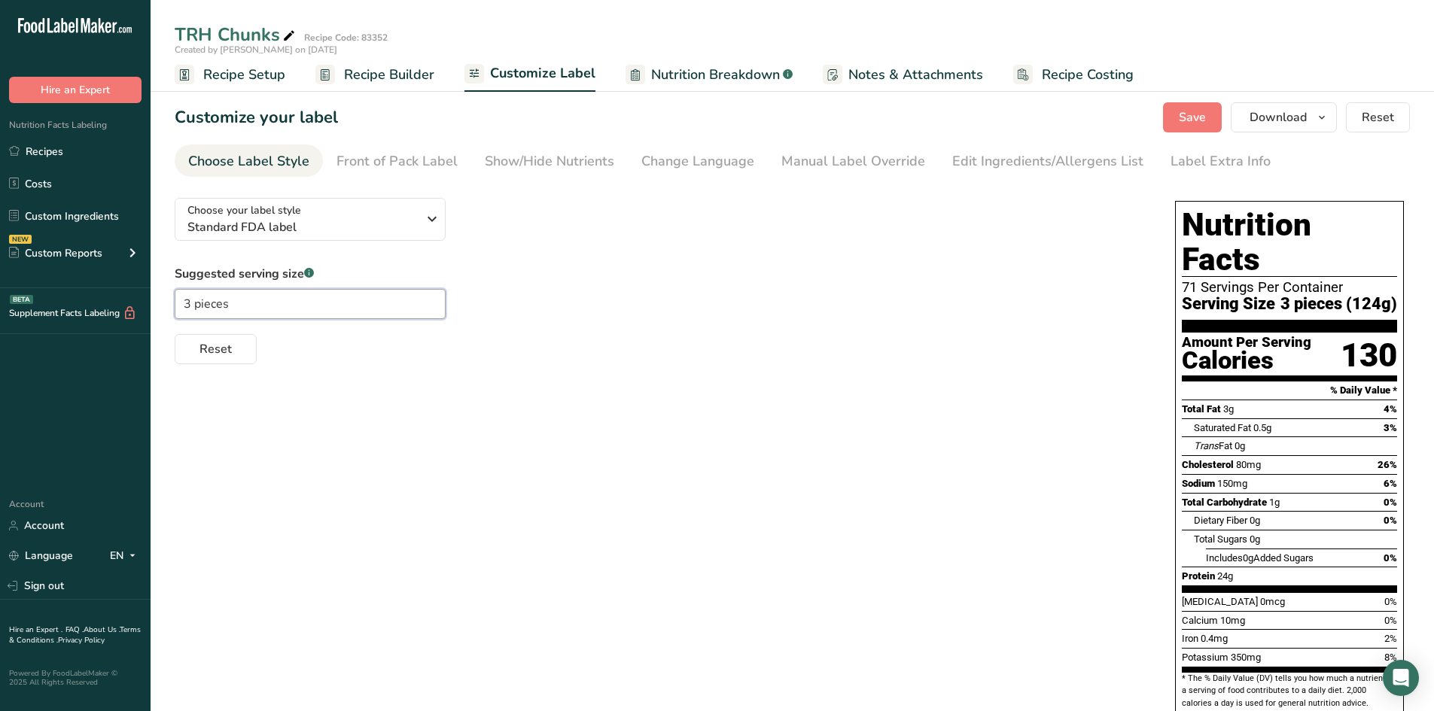
click at [190, 303] on input "3 pieces" at bounding box center [310, 304] width 271 height 30
type input "4 pieces"
click at [534, 355] on div "Reset" at bounding box center [660, 346] width 970 height 36
click at [397, 77] on span "Recipe Builder" at bounding box center [389, 75] width 90 height 20
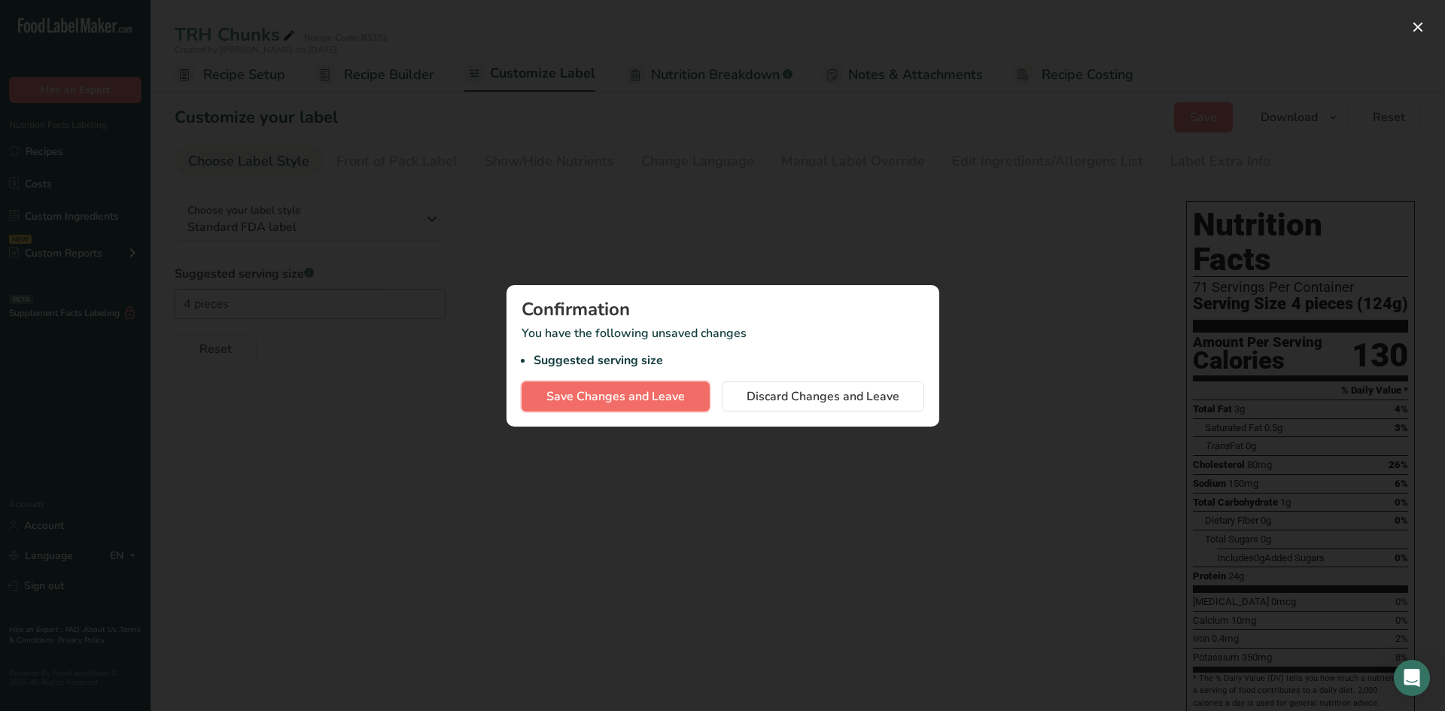
click at [583, 407] on button "Save Changes and Leave" at bounding box center [616, 397] width 188 height 30
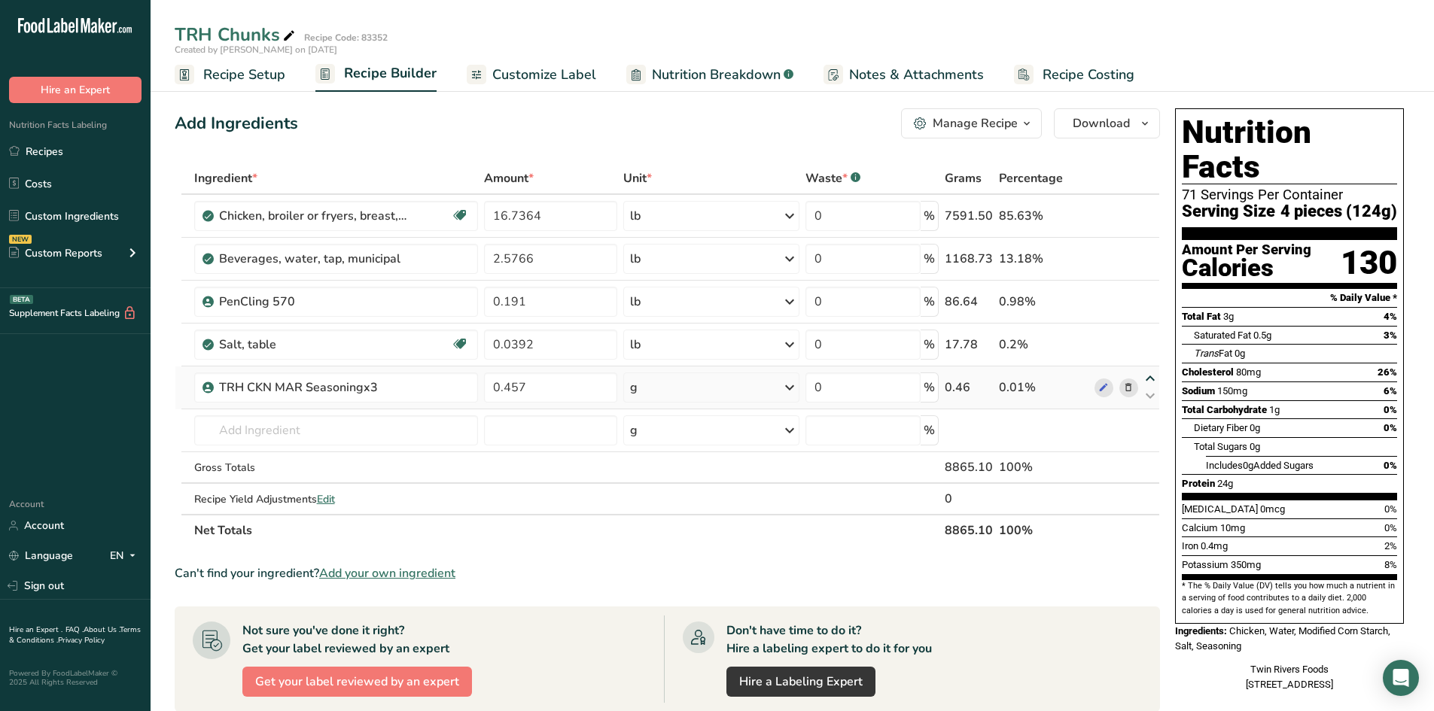
click at [1134, 378] on icon at bounding box center [1150, 378] width 18 height 11
type input "0.457"
type input "0.0392"
click at [1134, 335] on icon at bounding box center [1150, 335] width 18 height 11
type input "0.457"
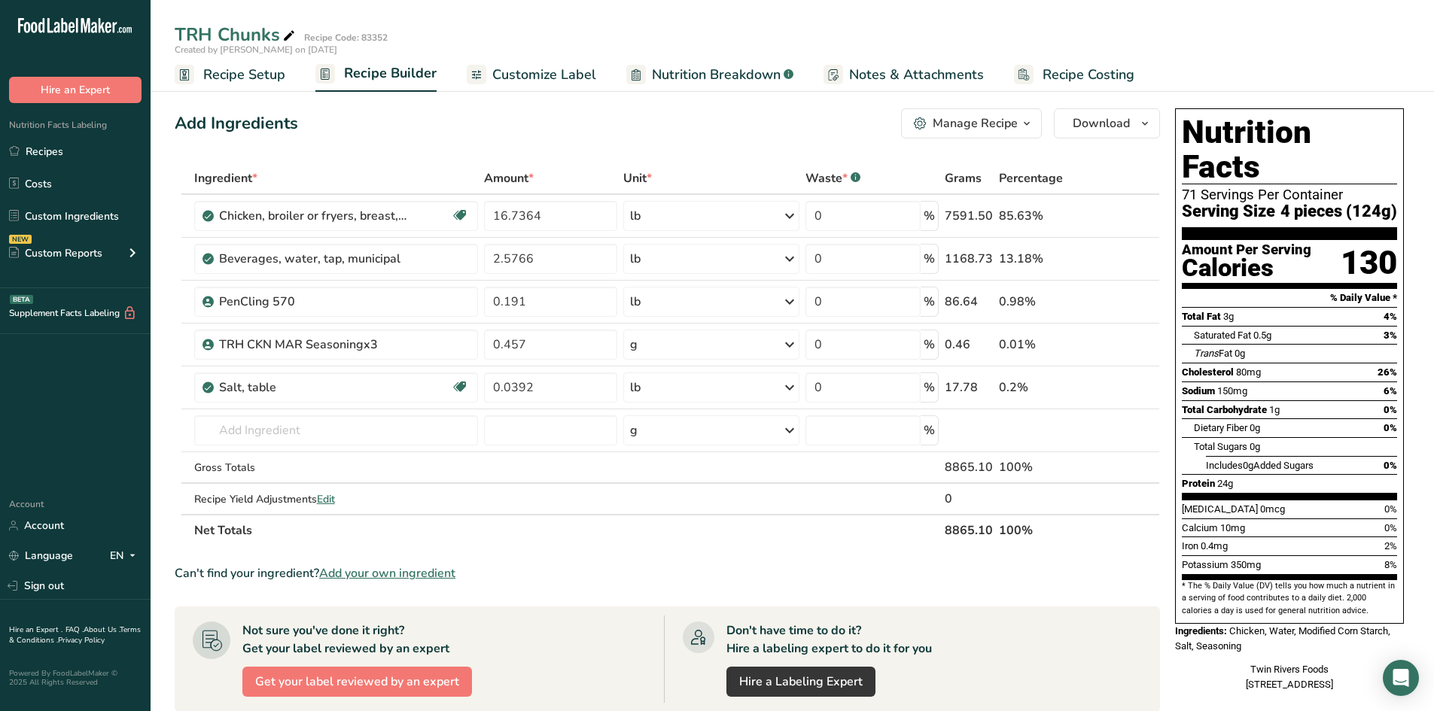
type input "0.191"
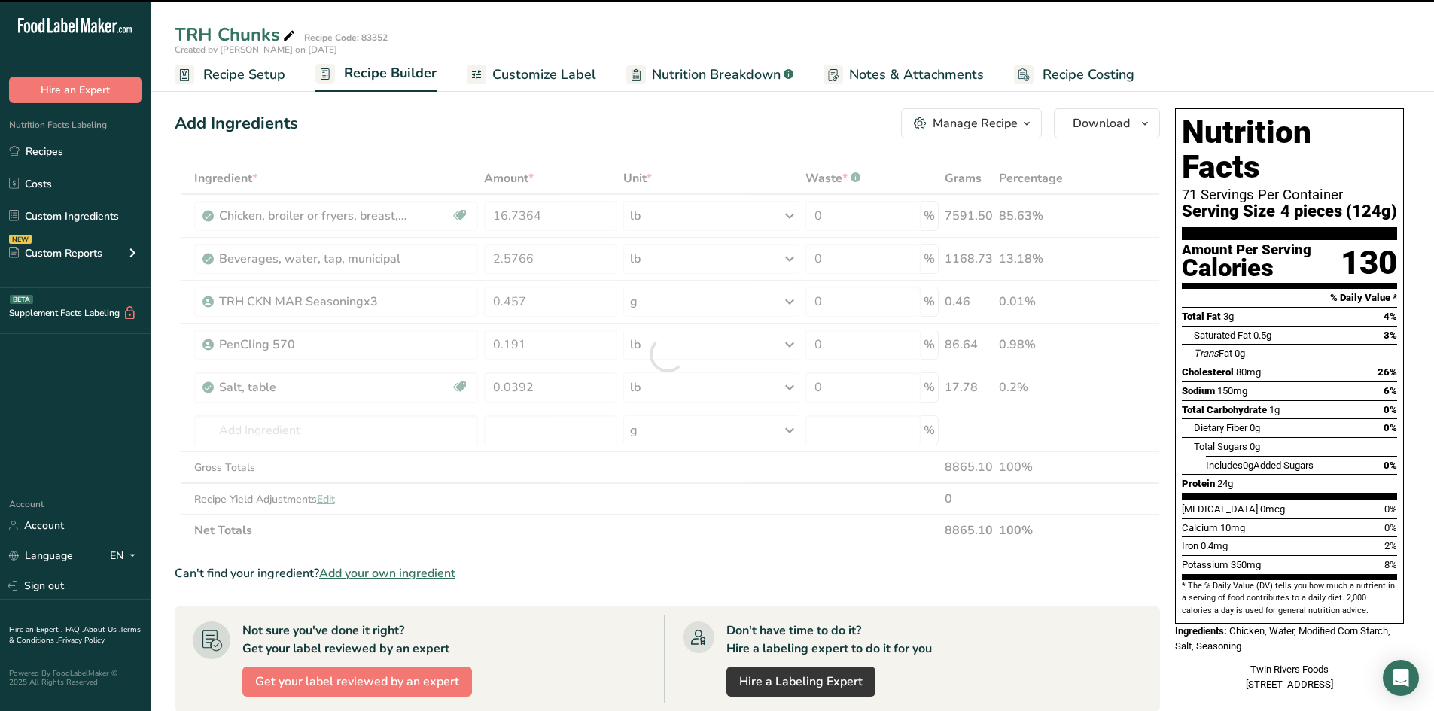
click at [789, 303] on div at bounding box center [667, 355] width 985 height 384
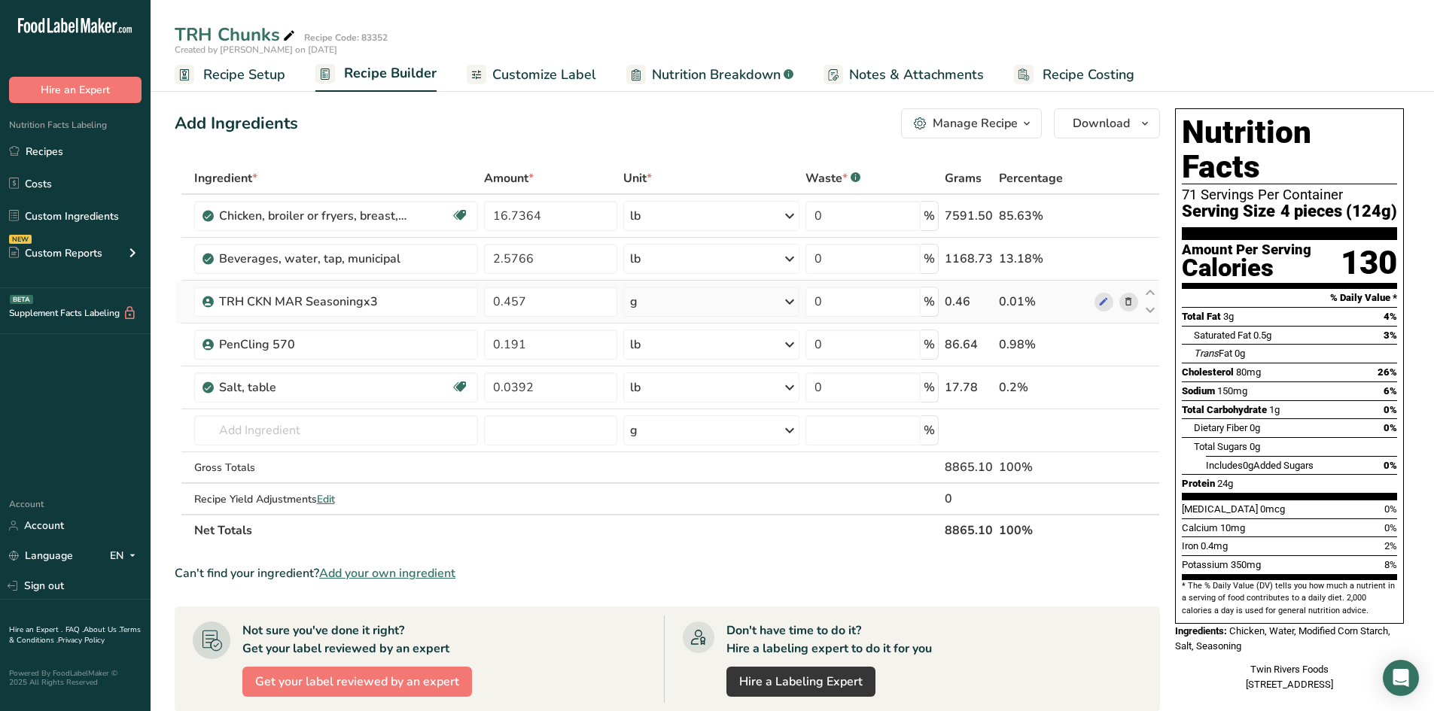
click at [794, 302] on icon at bounding box center [790, 301] width 18 height 27
click at [653, 530] on div "See more" at bounding box center [695, 532] width 126 height 16
click at [671, 417] on div "See more" at bounding box center [695, 421] width 126 height 16
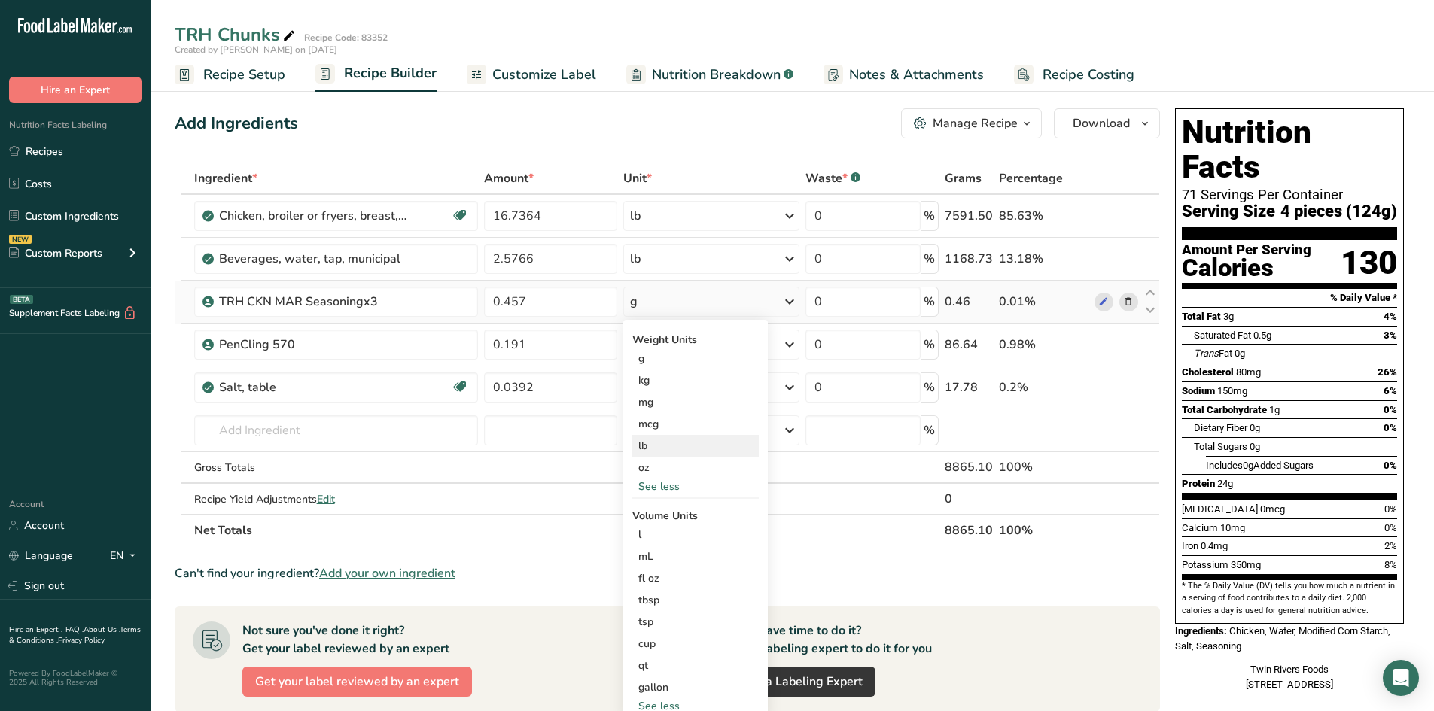
click at [659, 452] on div "lb" at bounding box center [695, 446] width 126 height 22
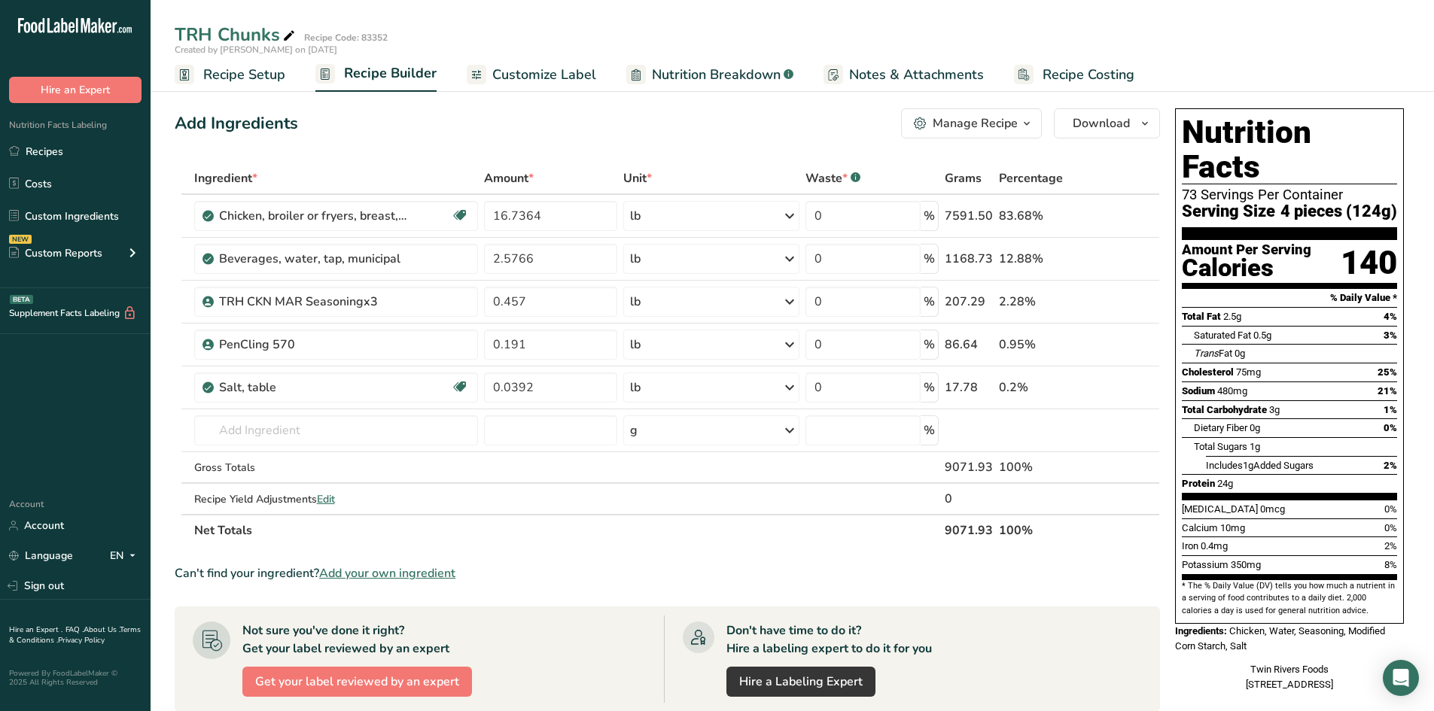
click at [238, 72] on span "Recipe Setup" at bounding box center [244, 75] width 82 height 20
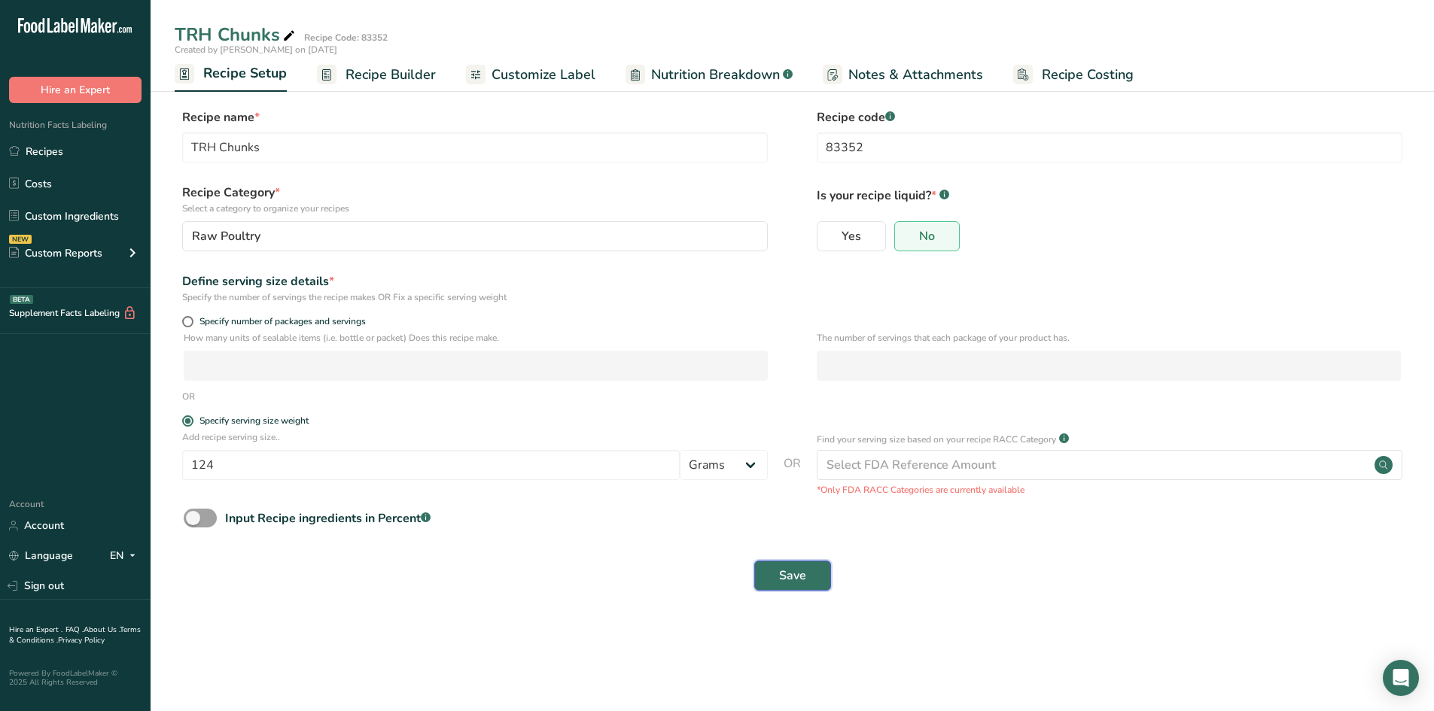
click at [789, 542] on span "Save" at bounding box center [792, 576] width 27 height 18
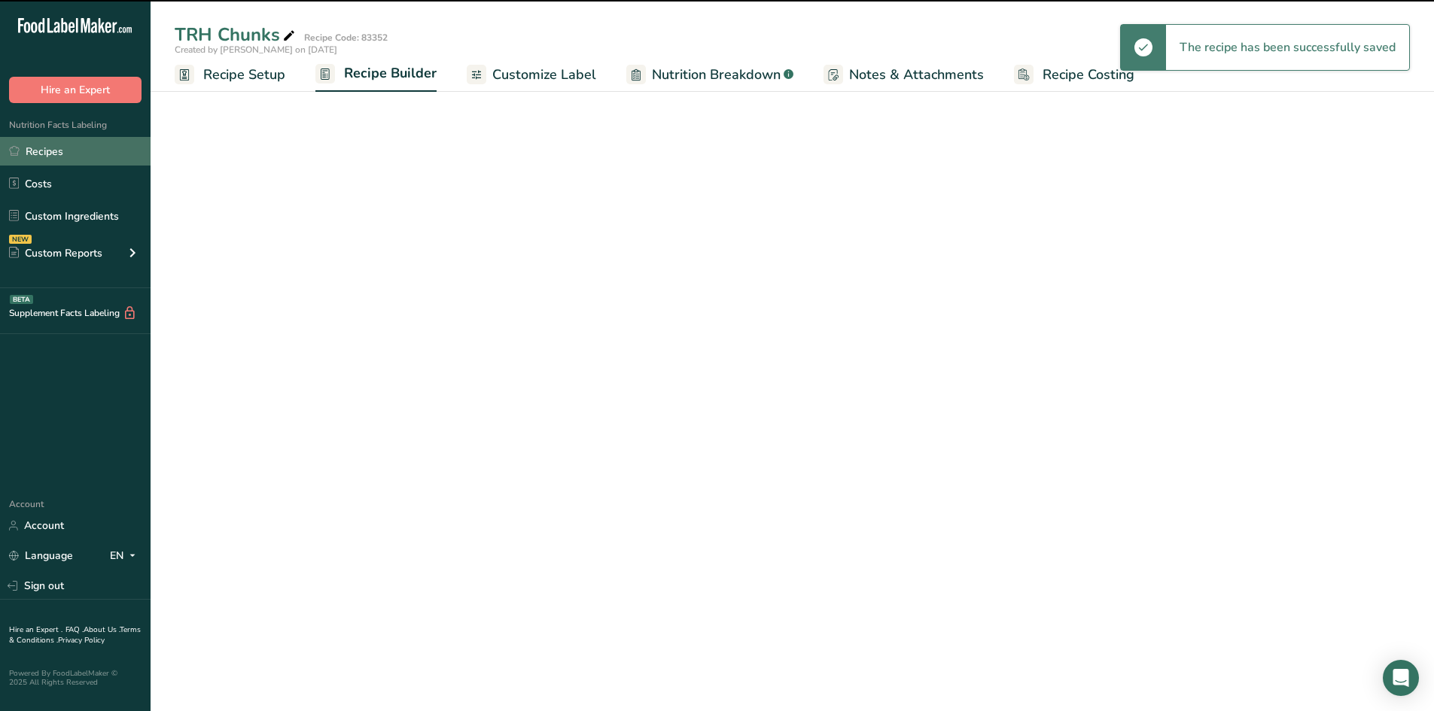
click at [55, 149] on link "Recipes" at bounding box center [75, 151] width 151 height 29
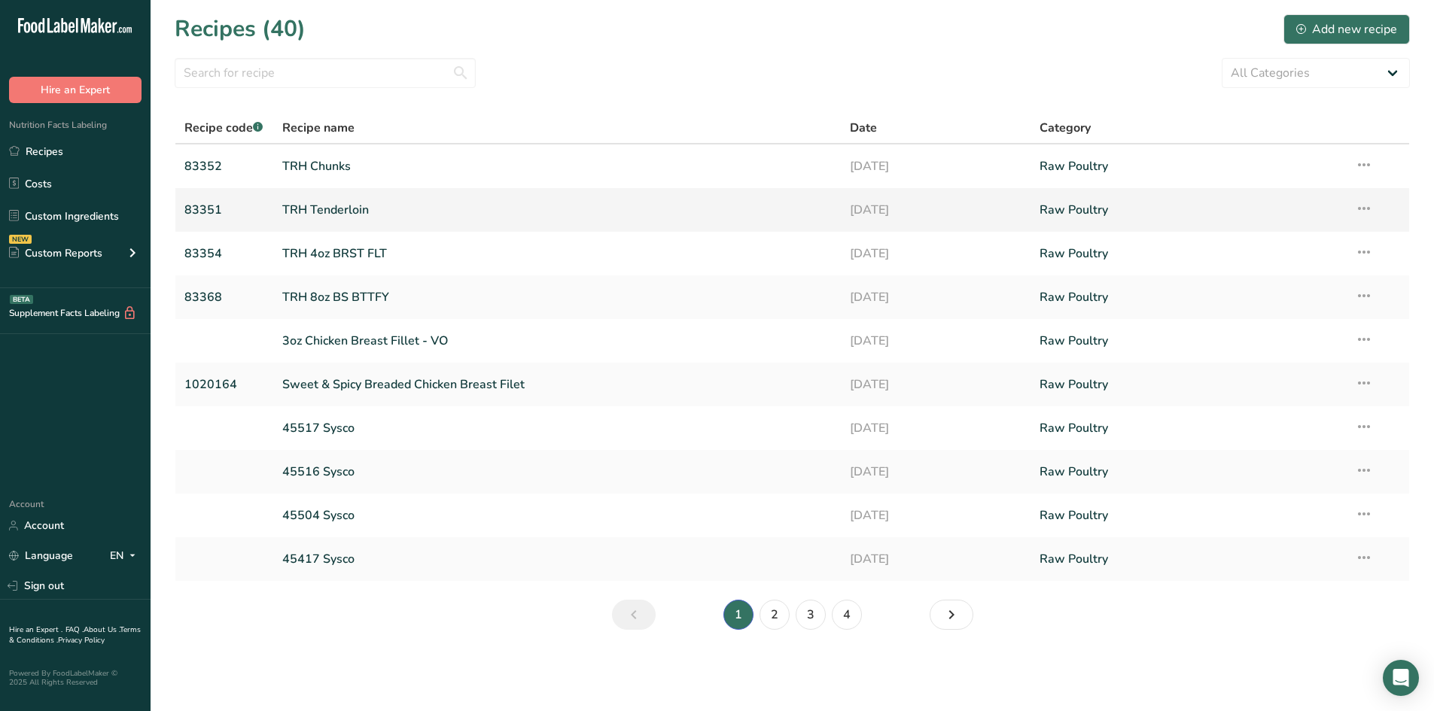
click at [335, 213] on link "TRH Tenderloin" at bounding box center [557, 210] width 550 height 32
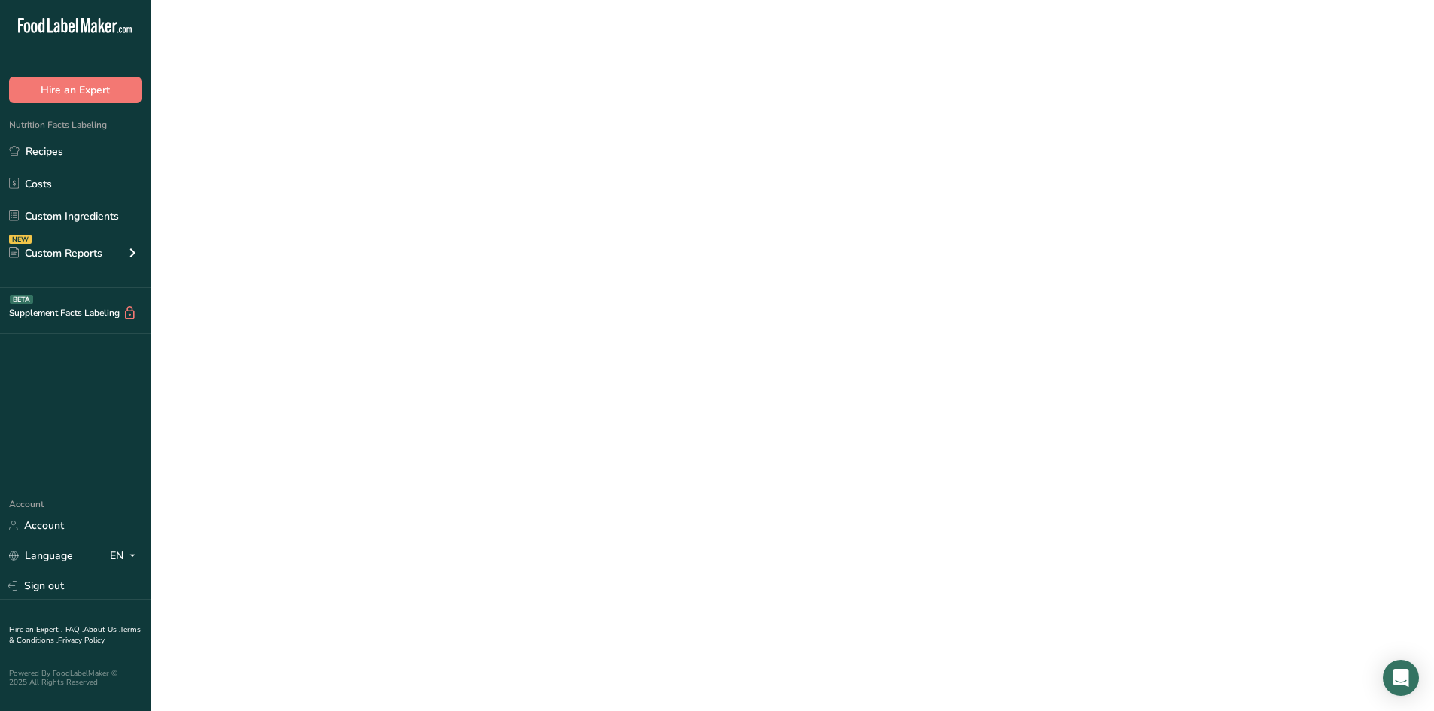
click at [335, 213] on link "TRH Tenderloin" at bounding box center [557, 210] width 550 height 32
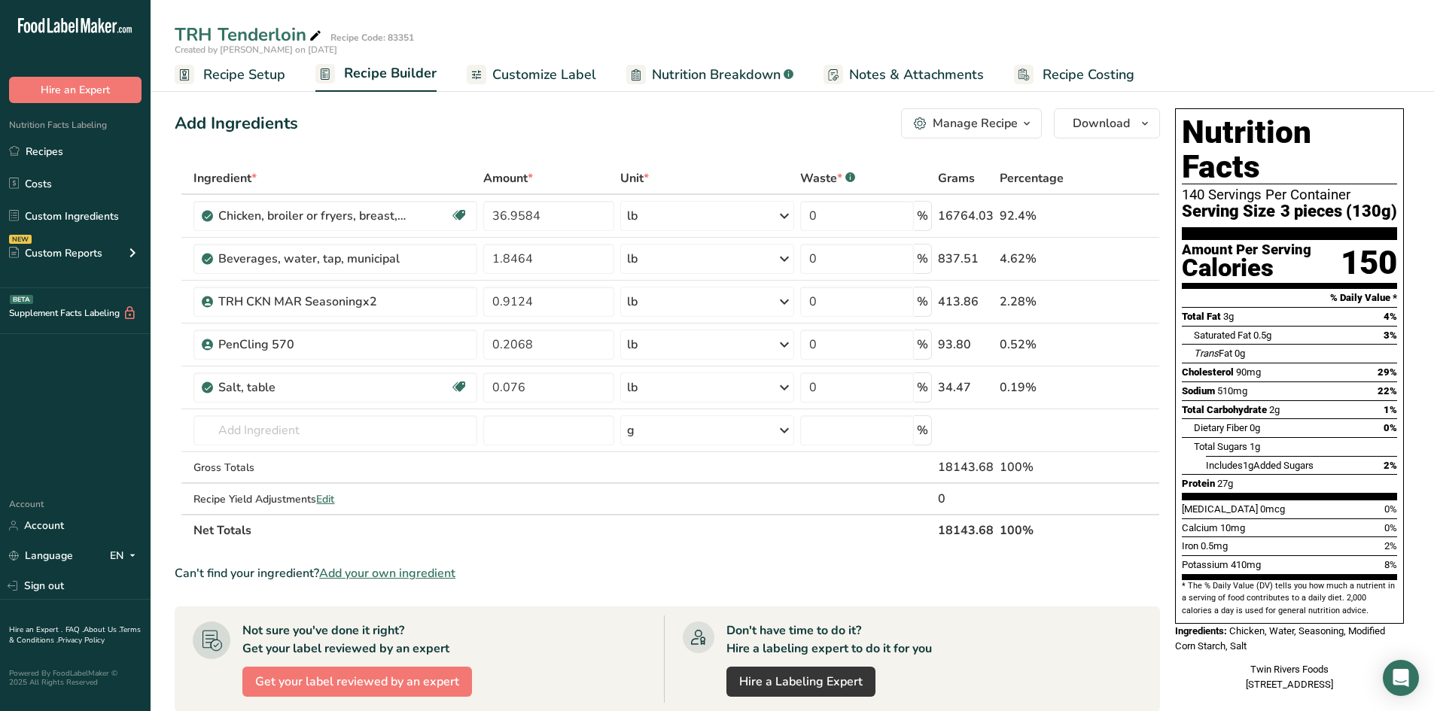
click at [606, 142] on div "Add Ingredients Manage Recipe Delete Recipe Duplicate Recipe Scale Recipe Save …" at bounding box center [672, 590] width 994 height 977
click at [497, 476] on td at bounding box center [548, 468] width 137 height 32
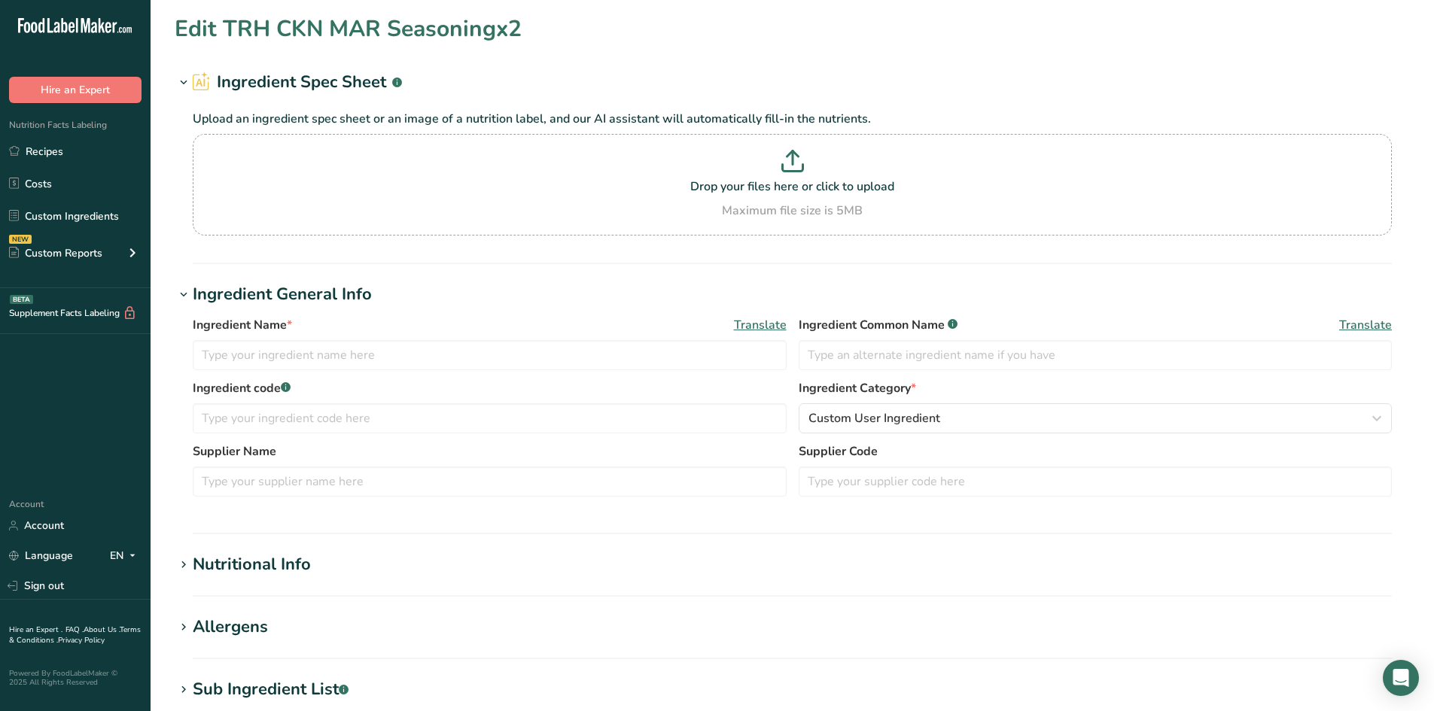
type input "TRH CKN MAR Seasoningx2"
type input "Seasoning"
type input "S05832"
type input "TRH Chicken Marinade Seasoning X2"
type input "S05832"
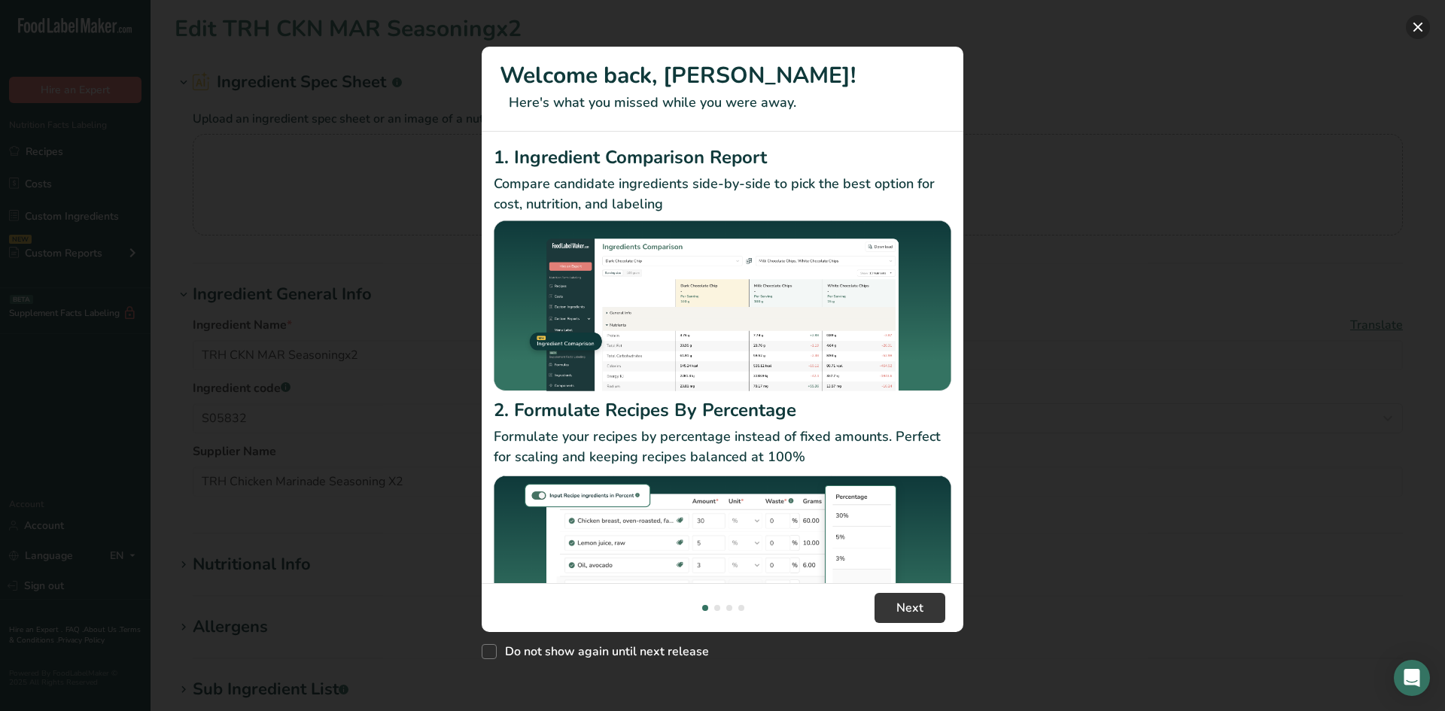
click at [1418, 23] on button "New Features" at bounding box center [1418, 27] width 24 height 24
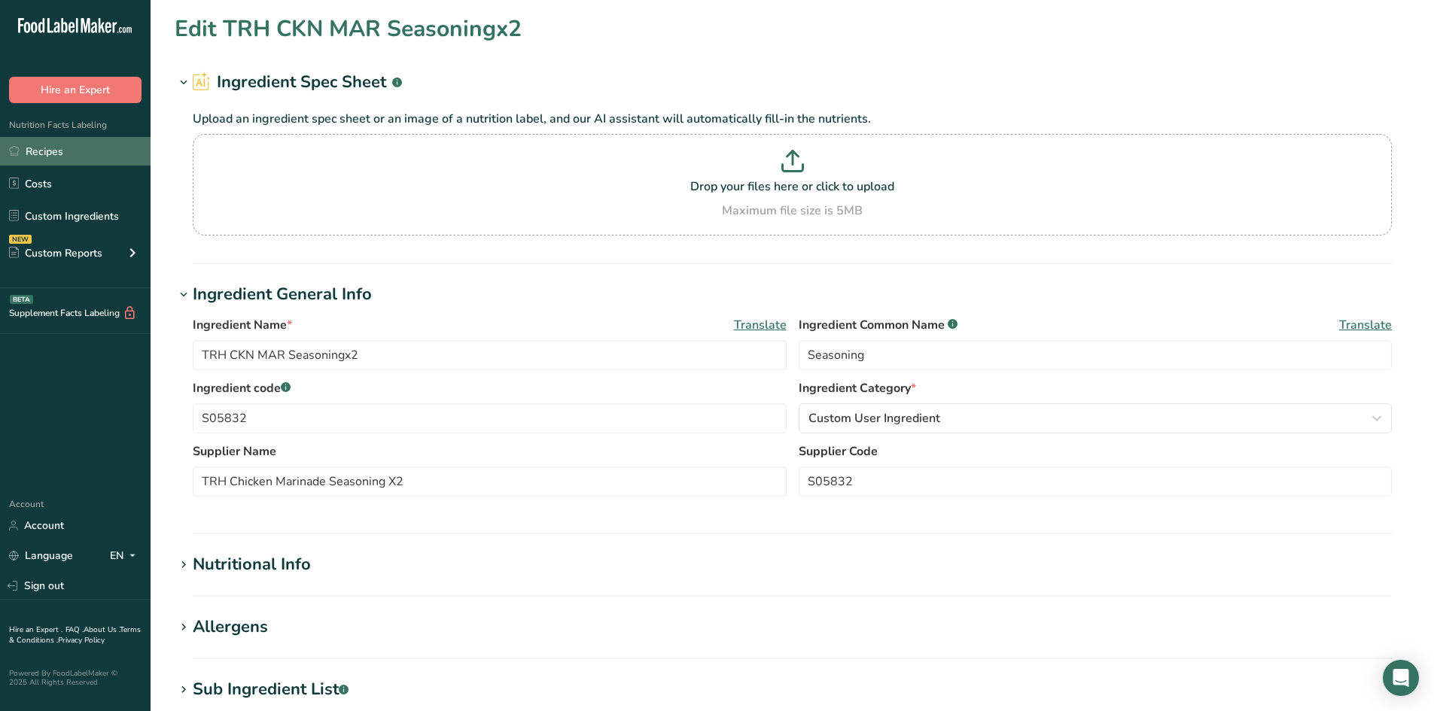
click at [60, 155] on link "Recipes" at bounding box center [75, 151] width 151 height 29
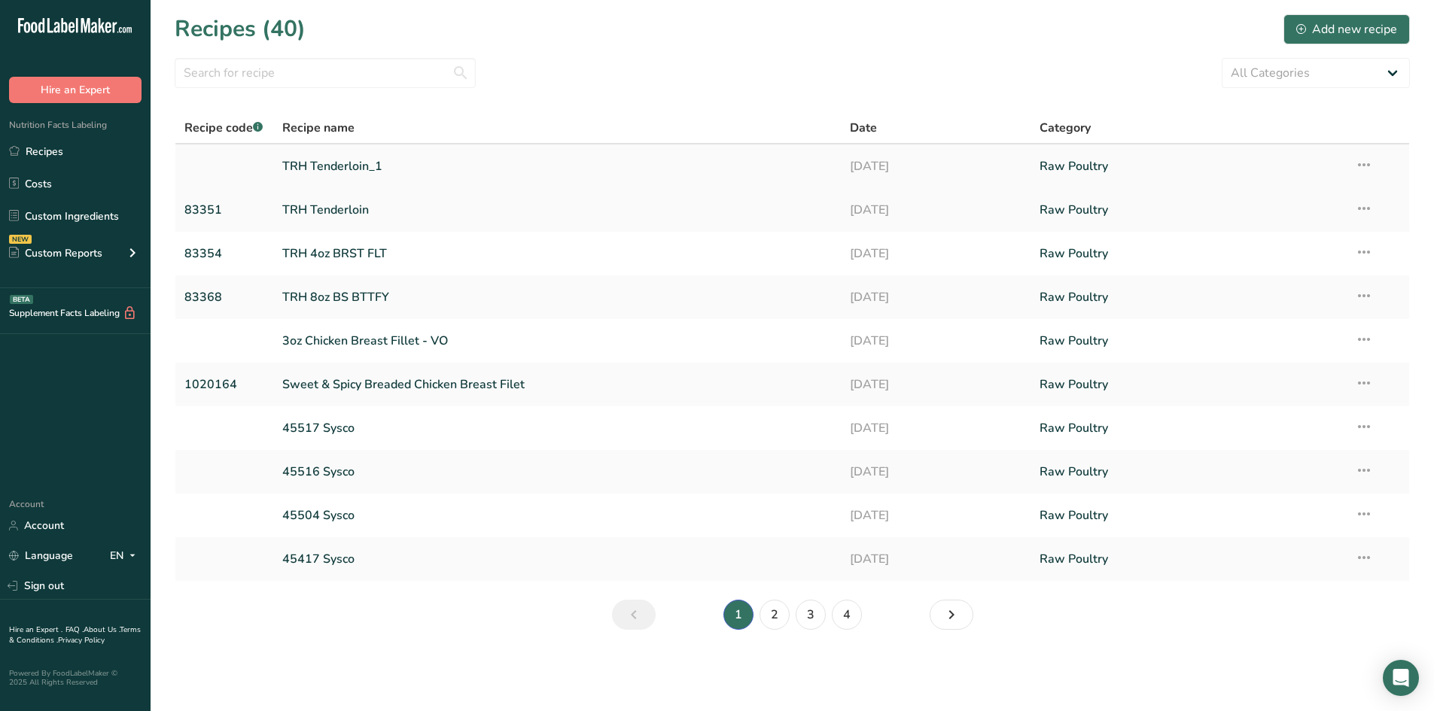
click at [359, 162] on link "TRH Tenderloin_1" at bounding box center [557, 167] width 550 height 32
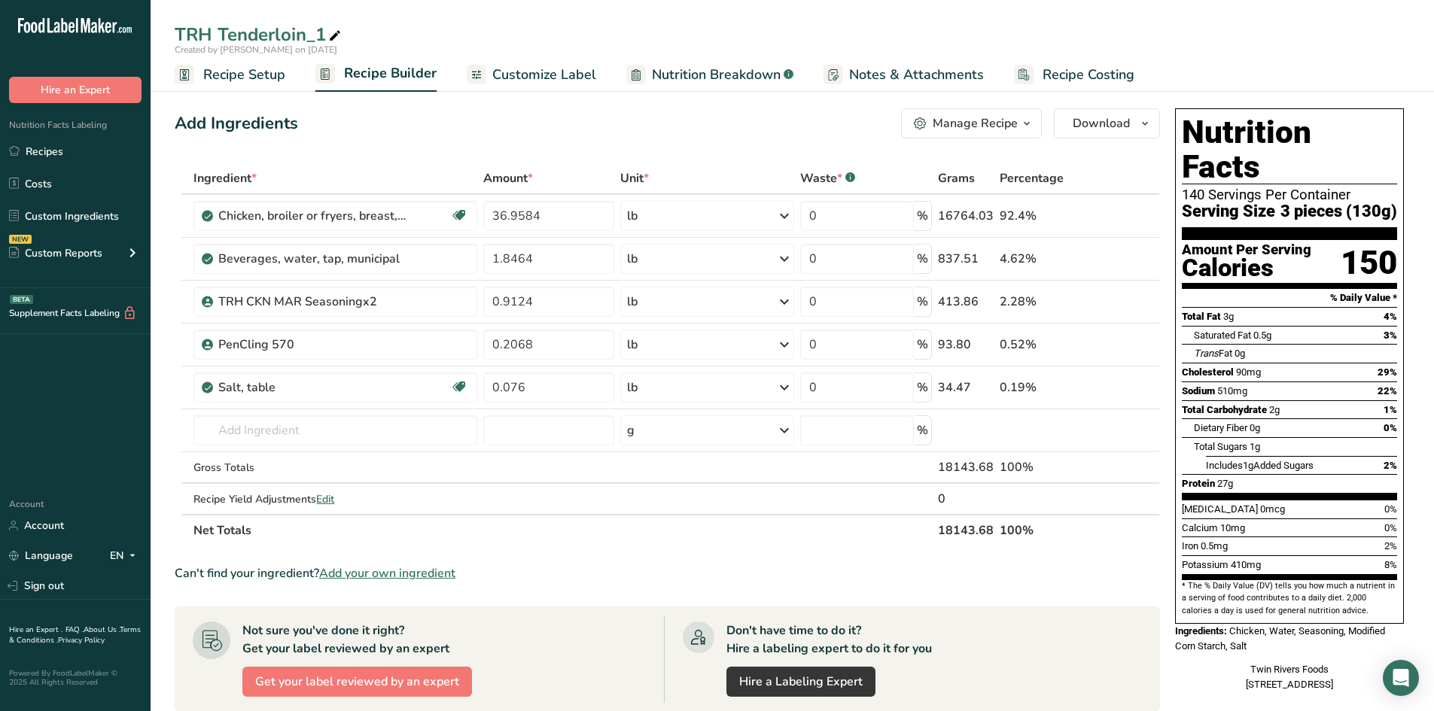
click at [254, 70] on span "Recipe Setup" at bounding box center [244, 75] width 82 height 20
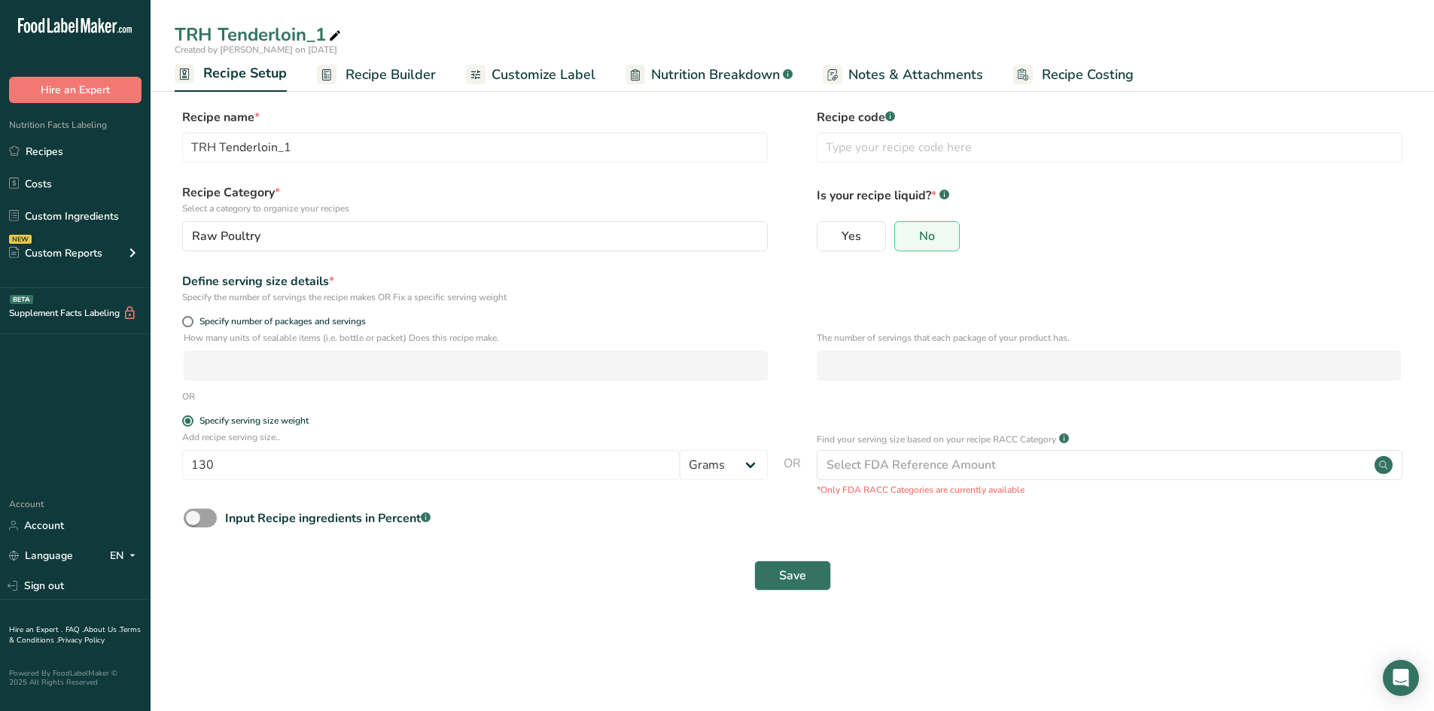
click at [336, 35] on icon at bounding box center [335, 36] width 14 height 21
type input "TRH Chunks"
click at [304, 151] on input "TRH Tenderloin_1" at bounding box center [475, 147] width 586 height 30
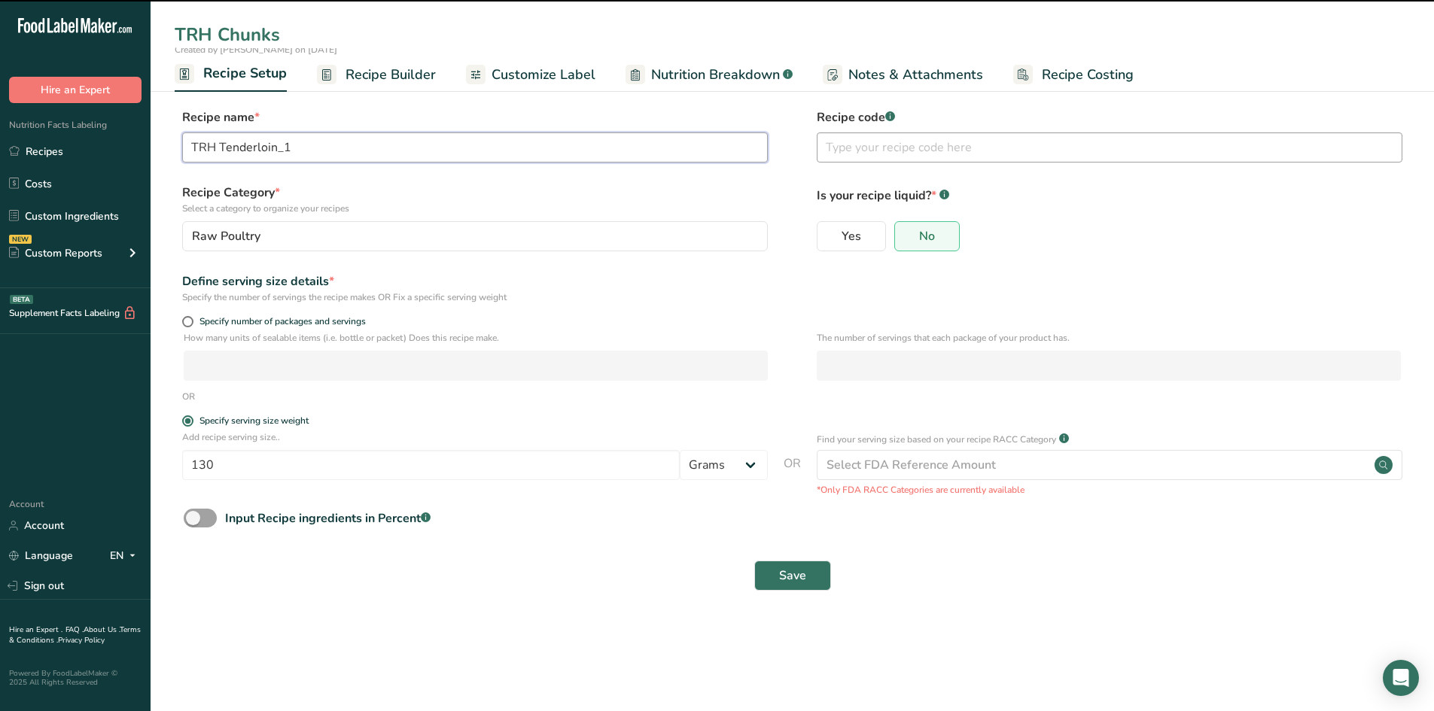
type input "TRH Chunks"
click at [848, 155] on input "text" at bounding box center [1110, 147] width 586 height 30
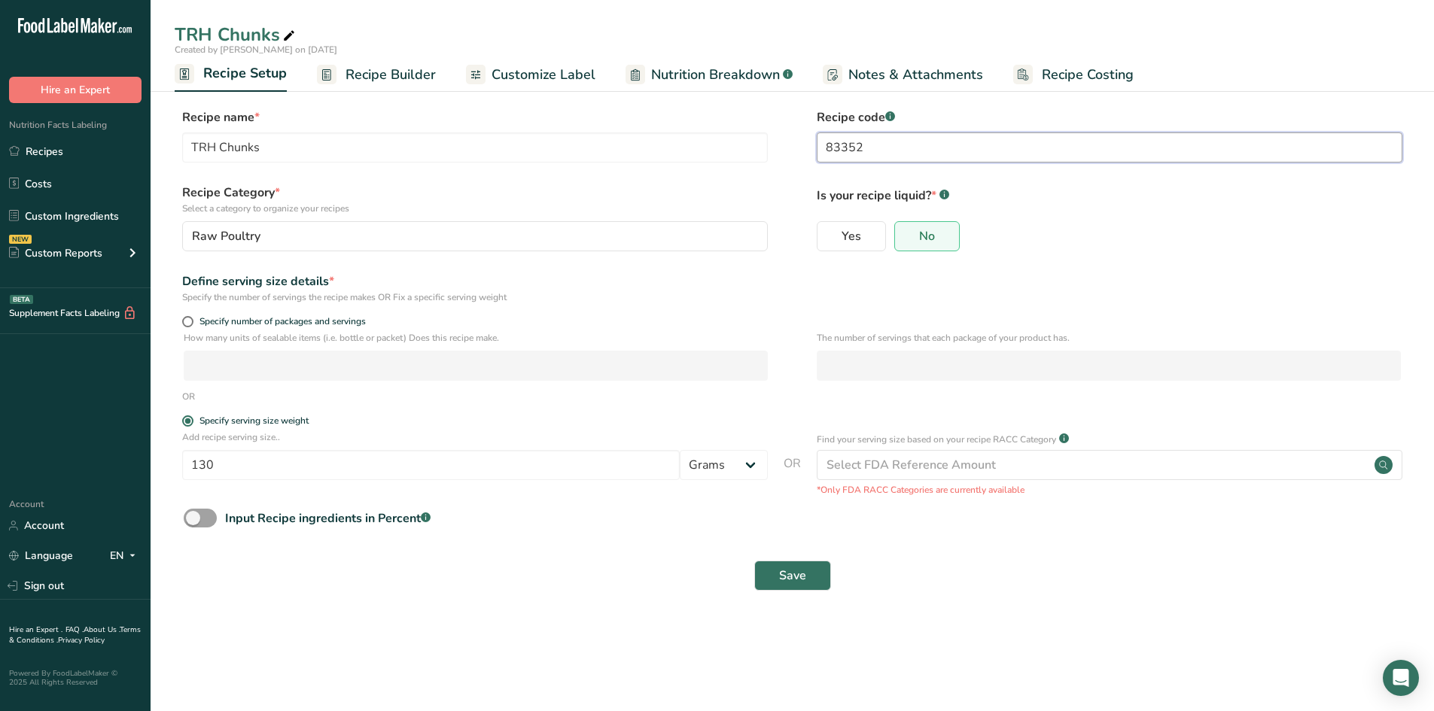
type input "83352"
drag, startPoint x: 228, startPoint y: 470, endPoint x: 132, endPoint y: 475, distance: 95.8
click at [135, 475] on div ".a-20{fill:#fff;} Hire an Expert Nutrition Facts Labeling Recipes Costs Custom …" at bounding box center [717, 355] width 1434 height 711
type input "124"
click at [806, 576] on button "Save" at bounding box center [792, 576] width 77 height 30
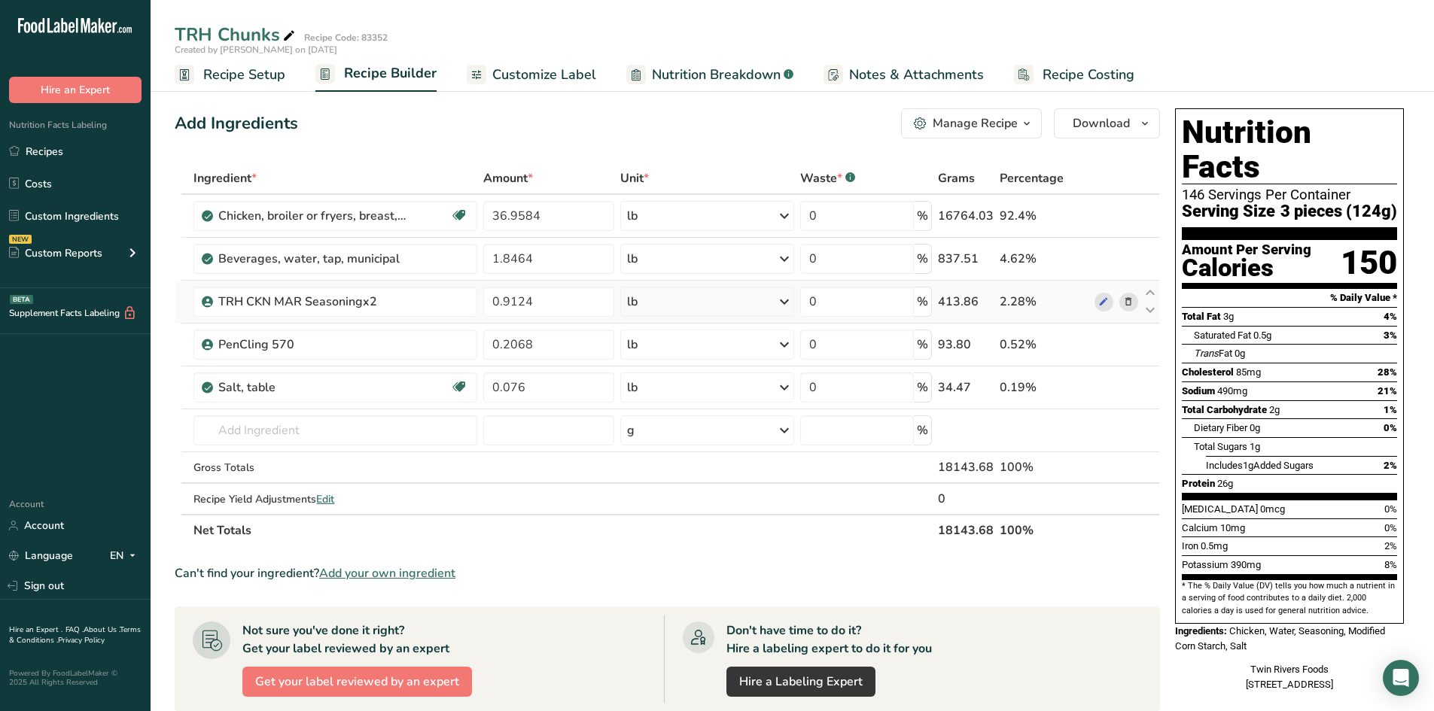
click at [1132, 304] on icon at bounding box center [1128, 302] width 11 height 16
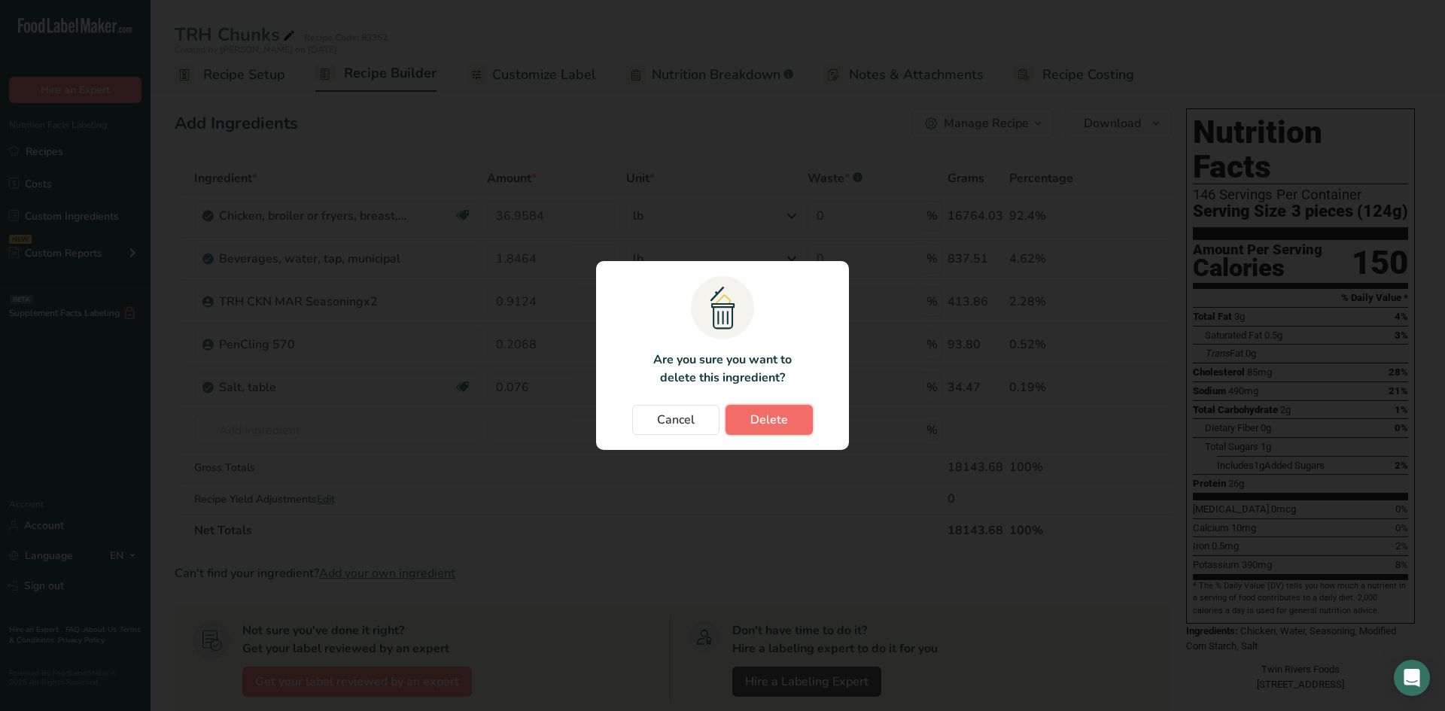
click at [763, 426] on span "Delete" at bounding box center [770, 420] width 38 height 18
type input "0.2068"
type input "0.076"
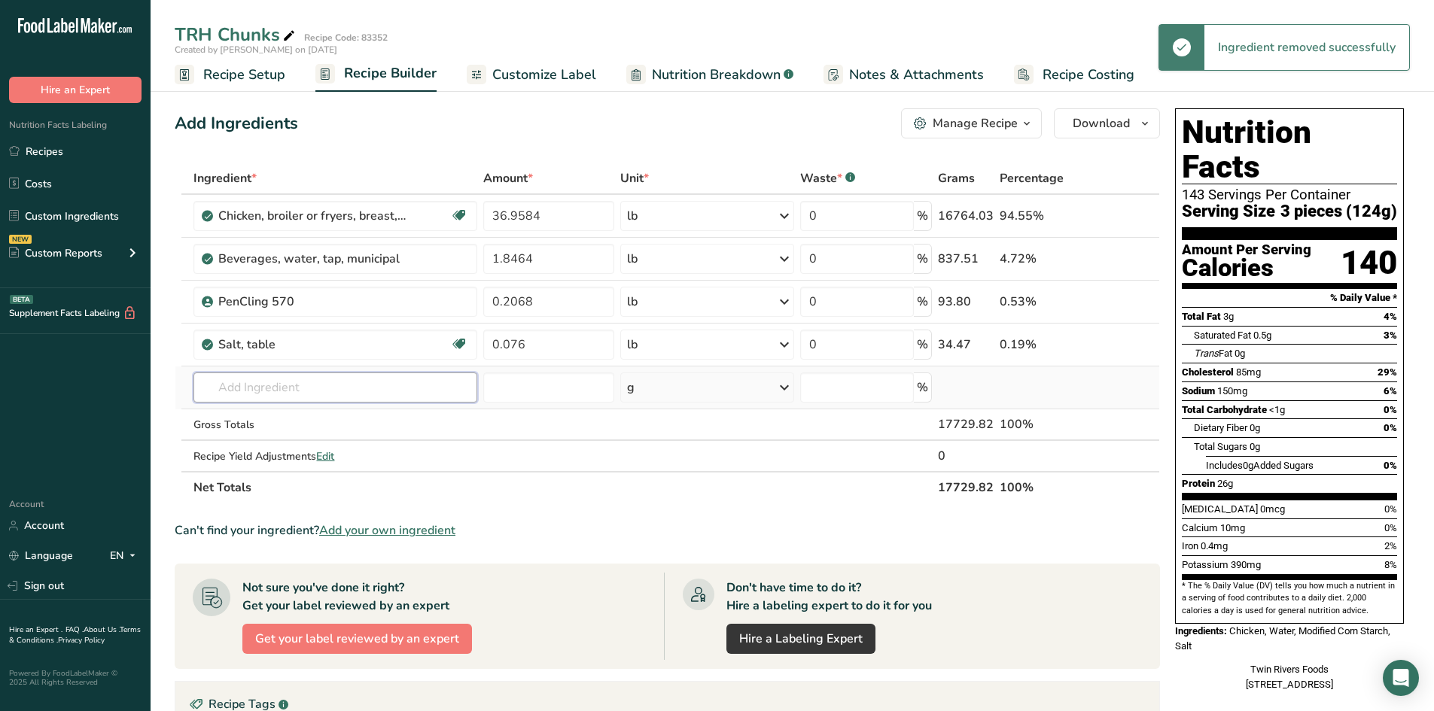
click at [325, 387] on input "text" at bounding box center [335, 388] width 284 height 30
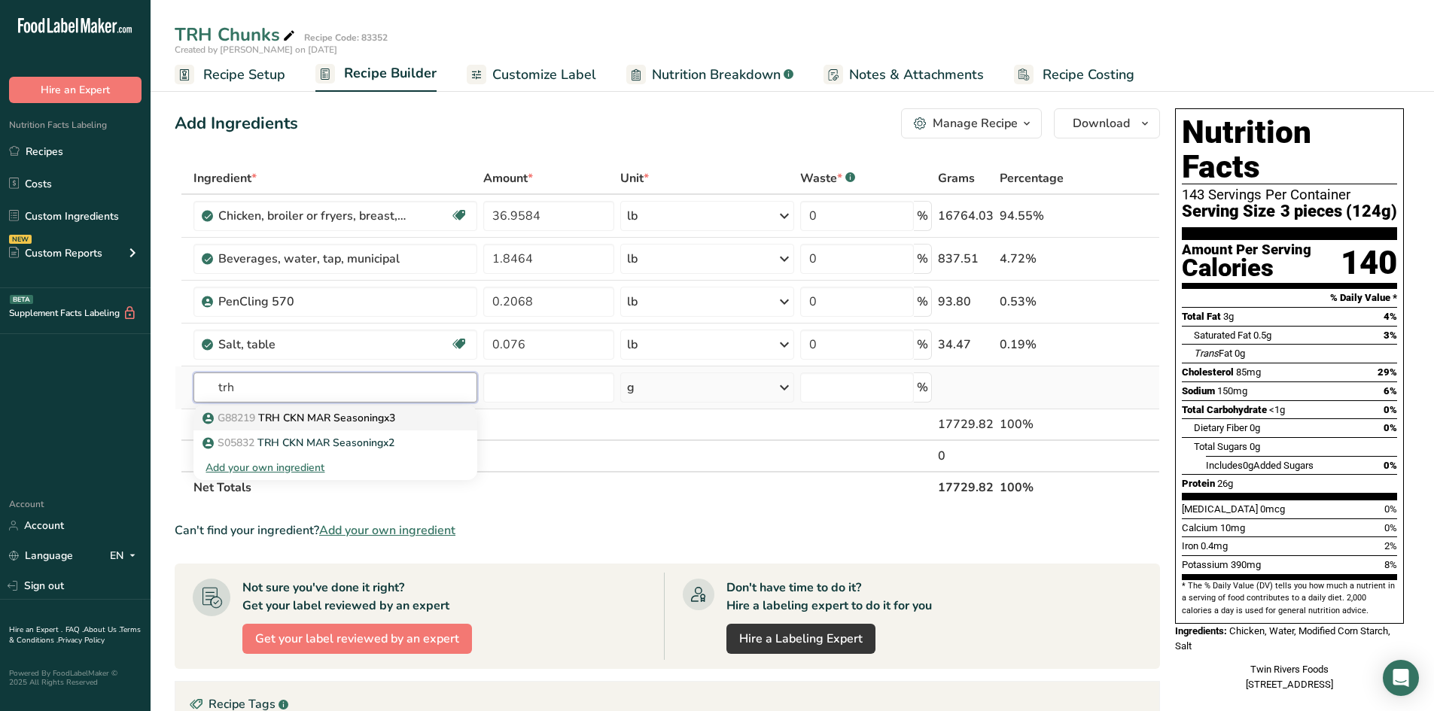
type input "trh"
click at [321, 417] on p "G88219 TRH CKN MAR Seasoningx3" at bounding box center [301, 418] width 190 height 16
type input "TRH CKN MAR Seasoningx3"
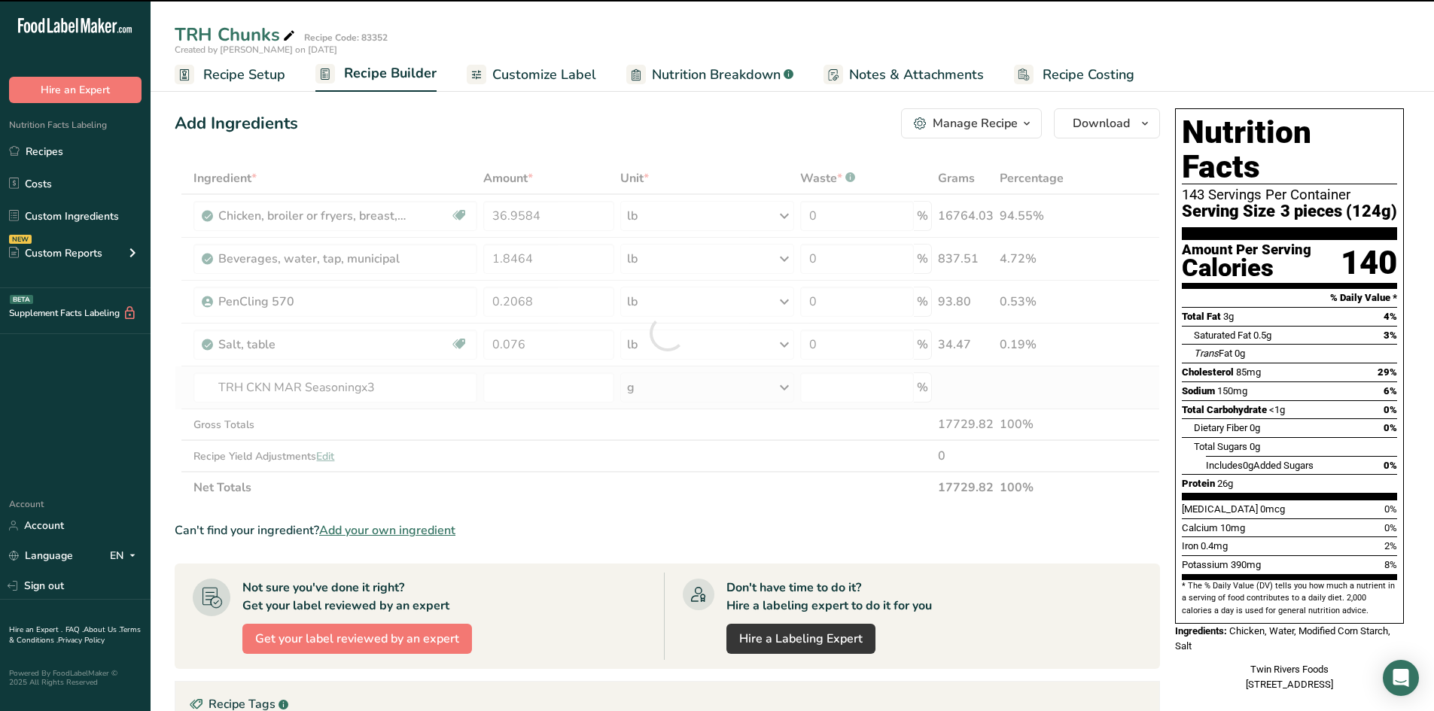
type input "0"
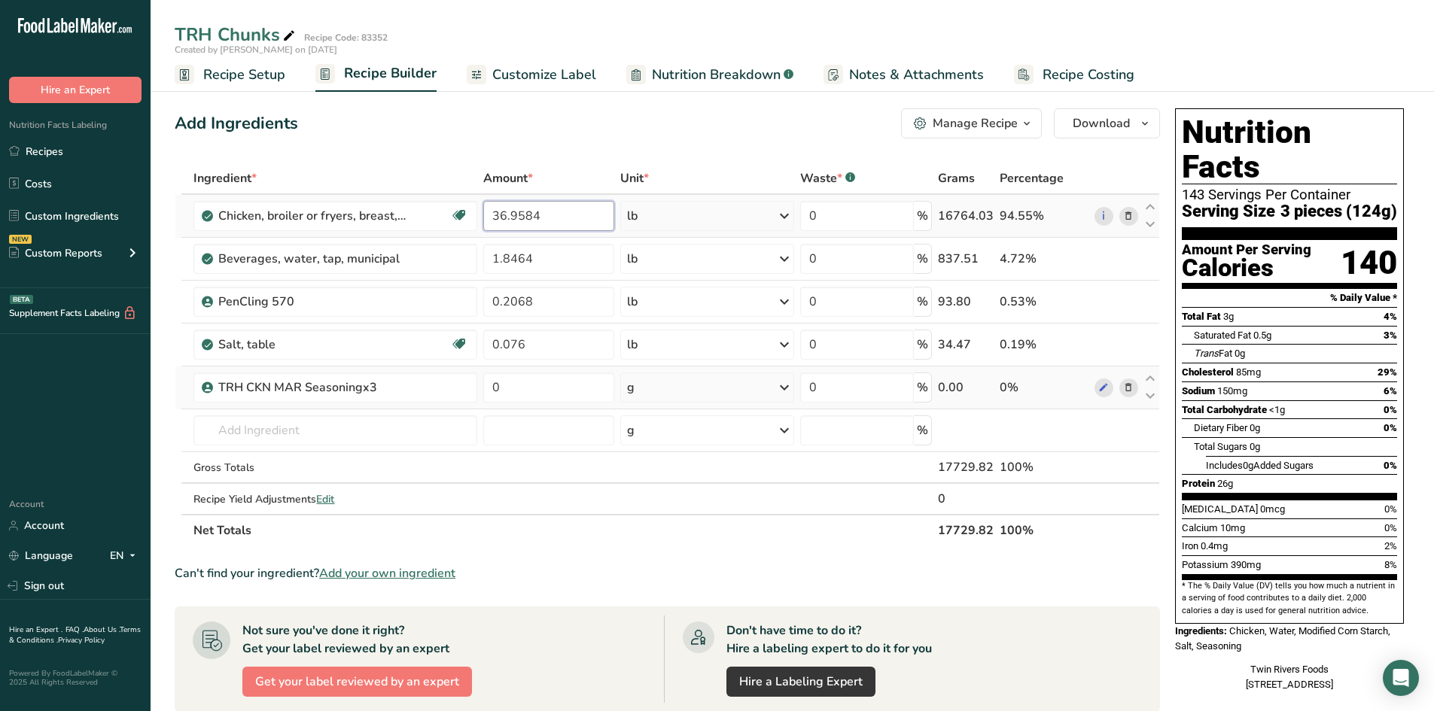
click at [550, 215] on input "36.9584" at bounding box center [548, 216] width 131 height 30
click at [543, 221] on input "33" at bounding box center [548, 216] width 131 height 30
type input "3"
type input "16.7364"
click at [544, 254] on div "Ingredient * Amount * Unit * Waste * .a-a{fill:#347362;}.b-a{fill:#fff;} Grams …" at bounding box center [667, 355] width 985 height 384
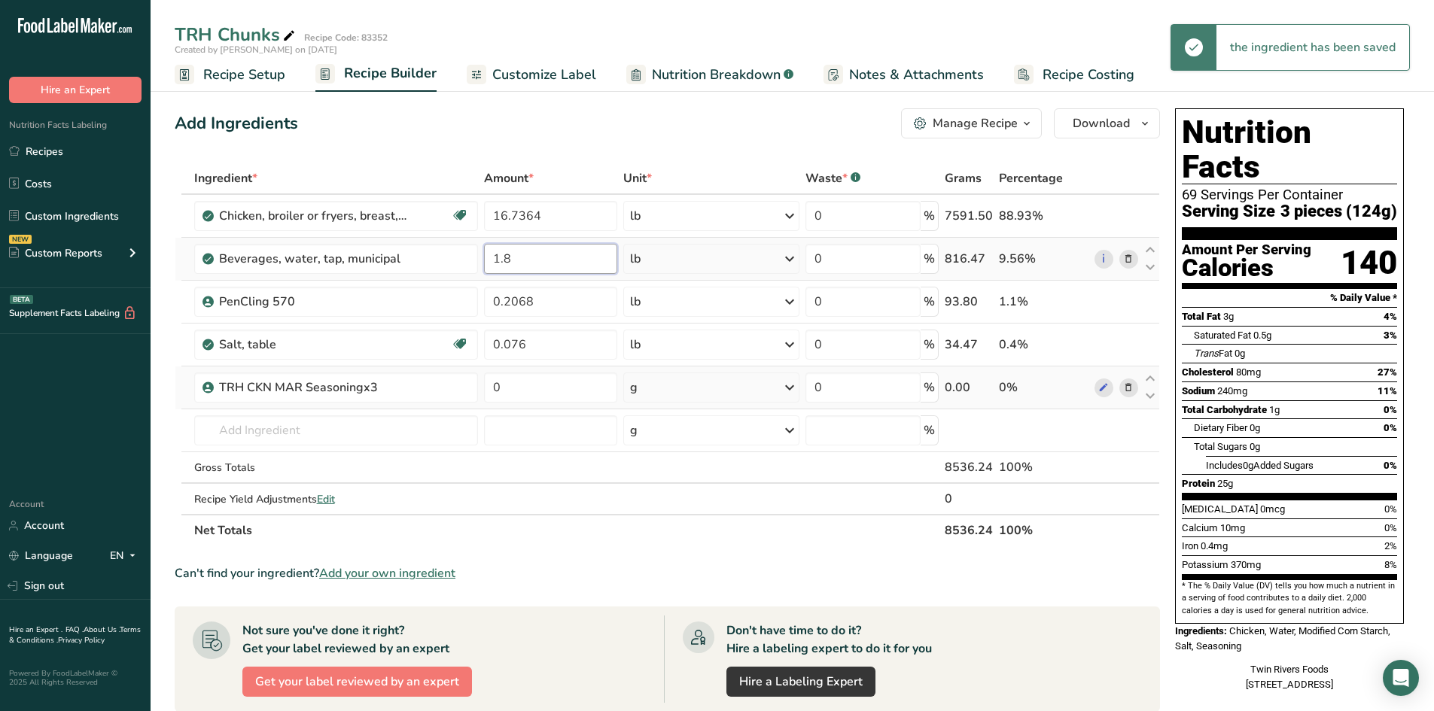
type input "1"
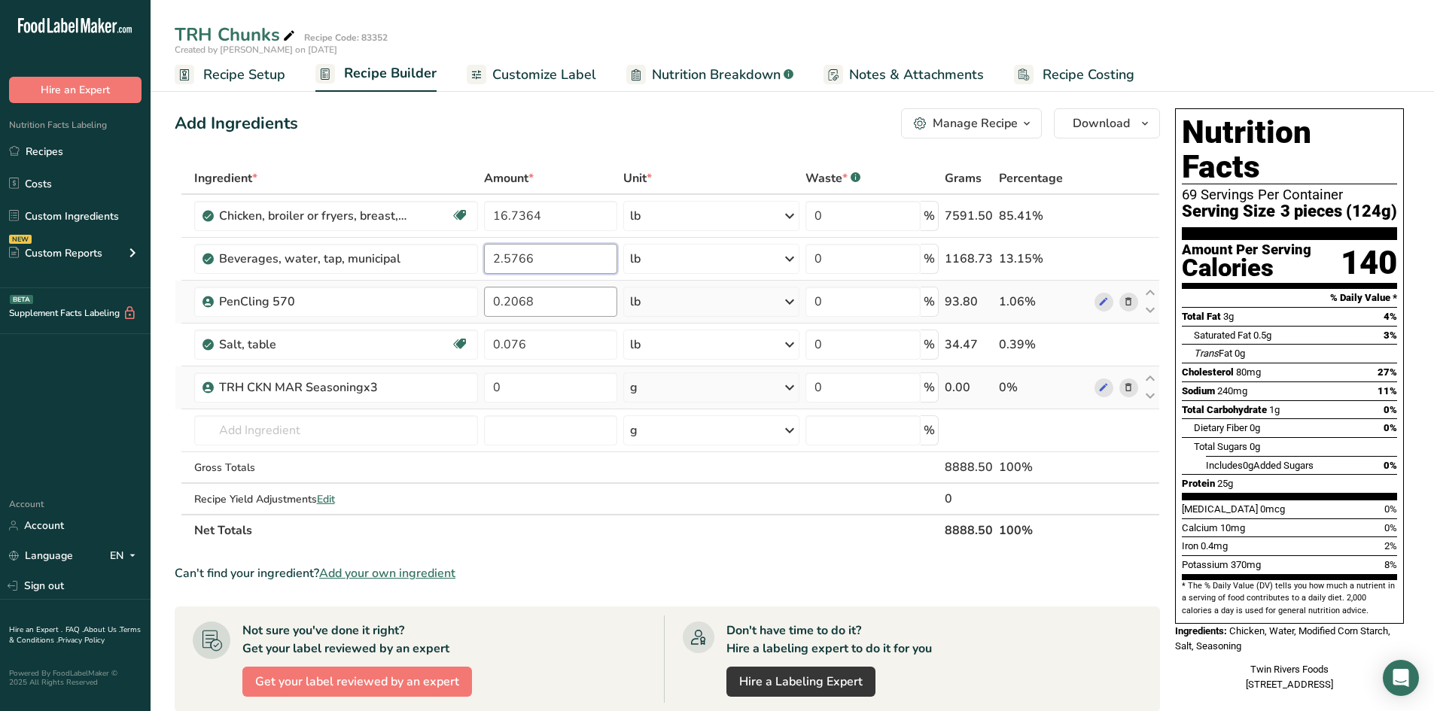
type input "2.5766"
click at [552, 300] on div "Ingredient * Amount * Unit * Waste * .a-a{fill:#347362;}.b-a{fill:#fff;} Grams …" at bounding box center [667, 355] width 985 height 384
type input "0.457"
click at [538, 352] on div "Ingredient * Amount * Unit * Waste * .a-a{fill:#347362;}.b-a{fill:#fff;} Grams …" at bounding box center [667, 355] width 985 height 384
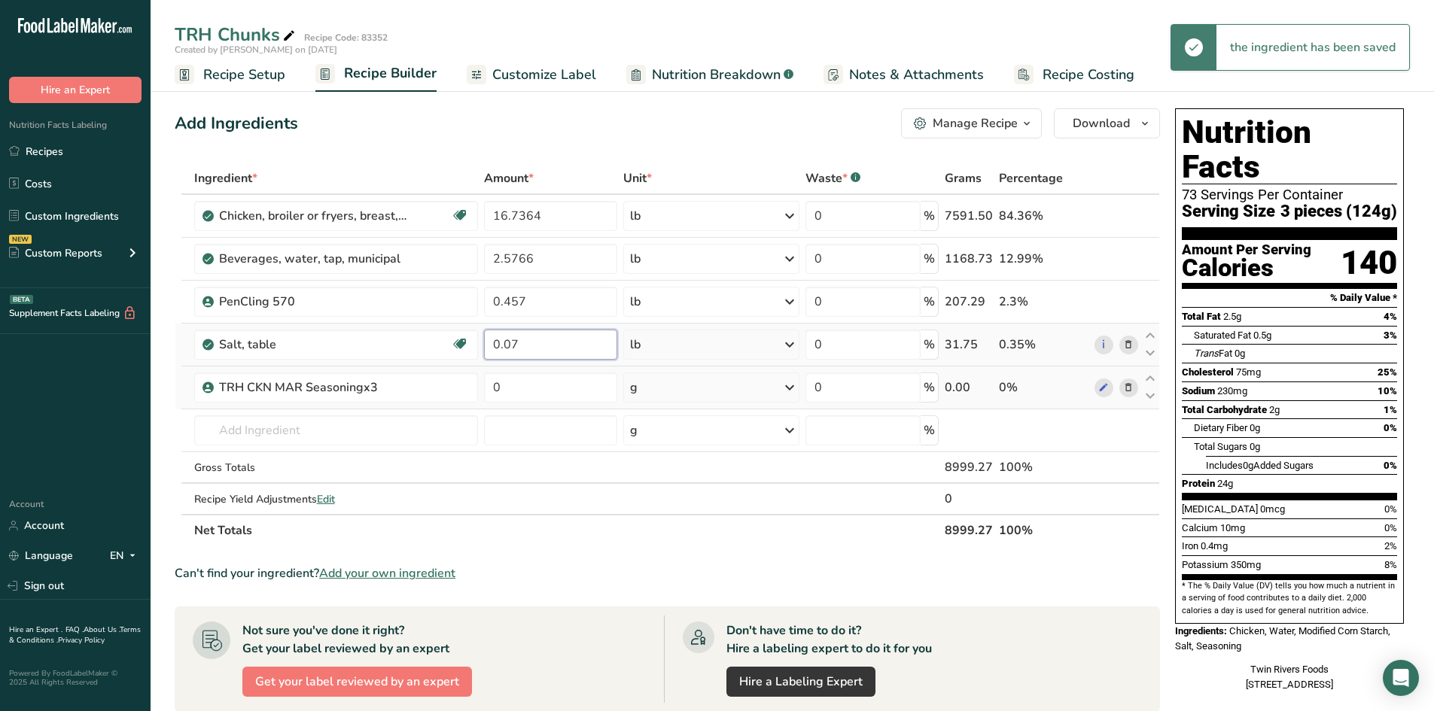
type input "0"
type input "0.191"
click at [525, 385] on div "Ingredient * Amount * Unit * Waste * .a-a{fill:#347362;}.b-a{fill:#fff;} Grams …" at bounding box center [667, 355] width 985 height 384
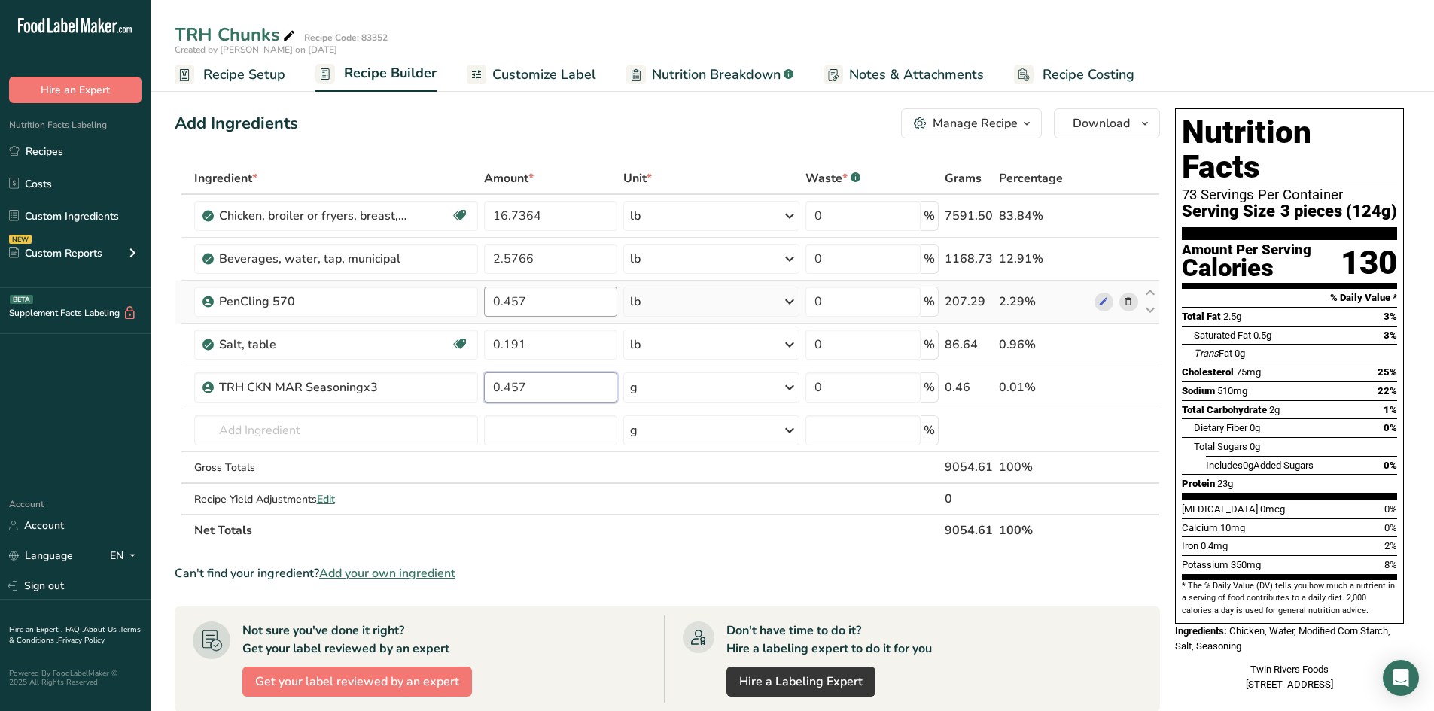
type input "0.457"
click at [528, 301] on div "Ingredient * Amount * Unit * Waste * .a-a{fill:#347362;}.b-a{fill:#fff;} Grams …" at bounding box center [667, 355] width 985 height 384
type input "0.191"
click at [559, 349] on div "Ingredient * Amount * Unit * Waste * .a-a{fill:#347362;}.b-a{fill:#fff;} Grams …" at bounding box center [667, 355] width 985 height 384
type input "0.0392"
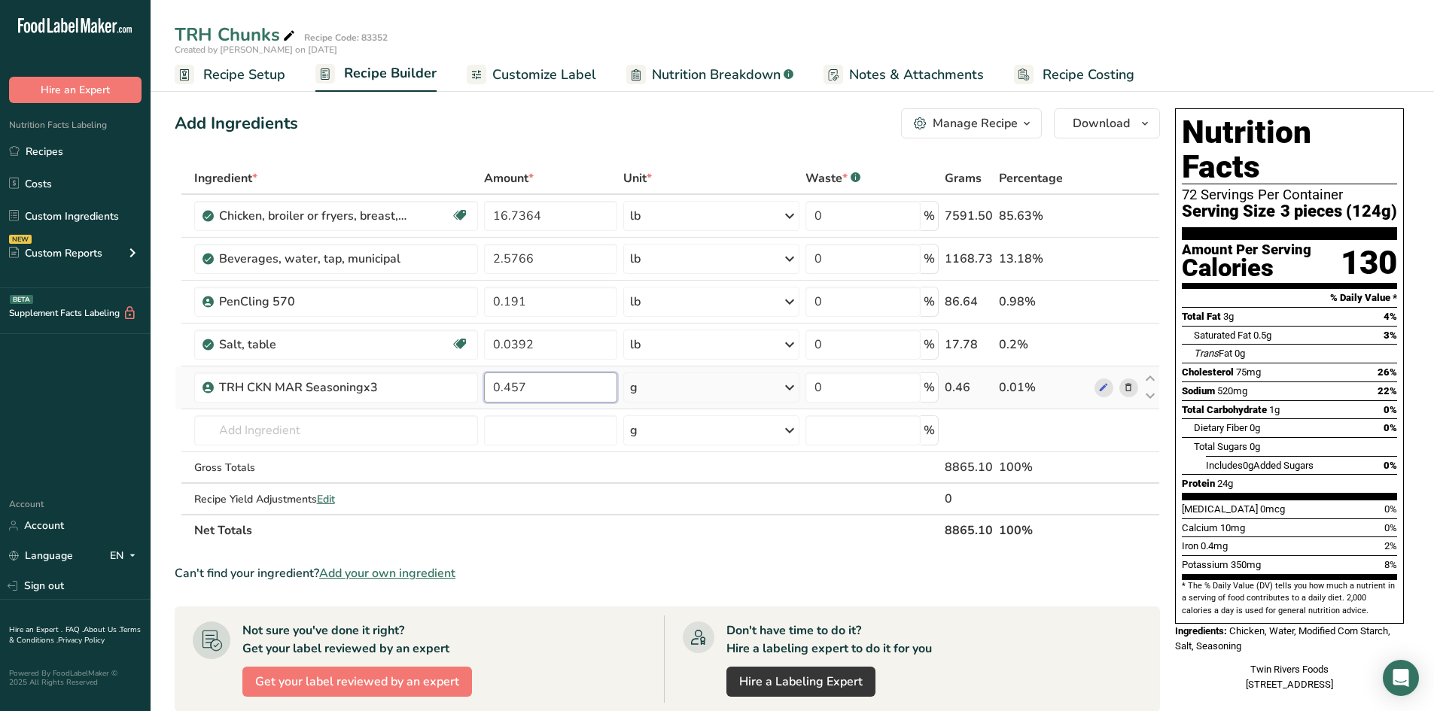
click at [560, 384] on div "Ingredient * Amount * Unit * Waste * .a-a{fill:#347362;}.b-a{fill:#fff;} Grams …" at bounding box center [667, 355] width 985 height 384
click at [521, 69] on span "Customize Label" at bounding box center [544, 75] width 104 height 20
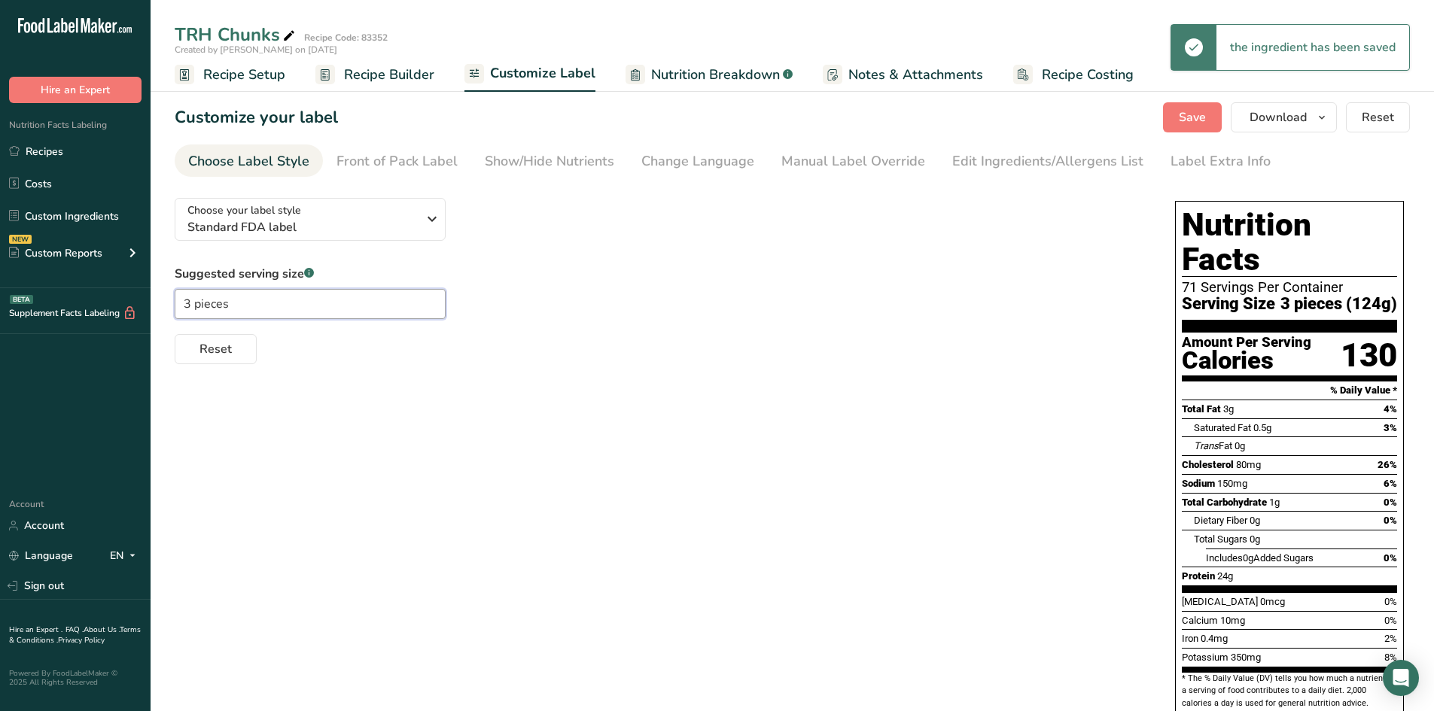
click at [193, 306] on input "3 pieces" at bounding box center [310, 304] width 271 height 30
type input "4 pieces"
click at [634, 294] on div "Suggested serving size .a-a{fill:#347362;}.b-a{fill:#fff;} 4 pieces Reset" at bounding box center [660, 314] width 970 height 99
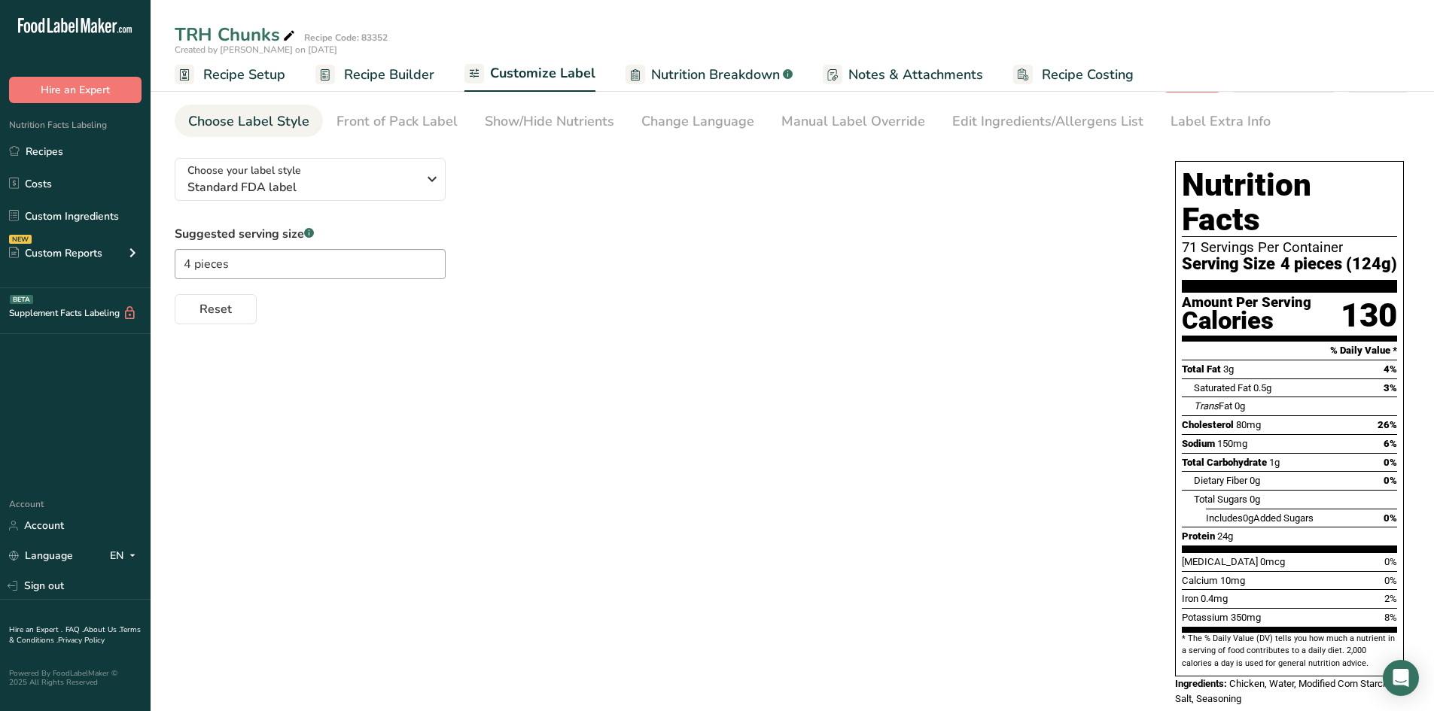
scroll to position [75, 0]
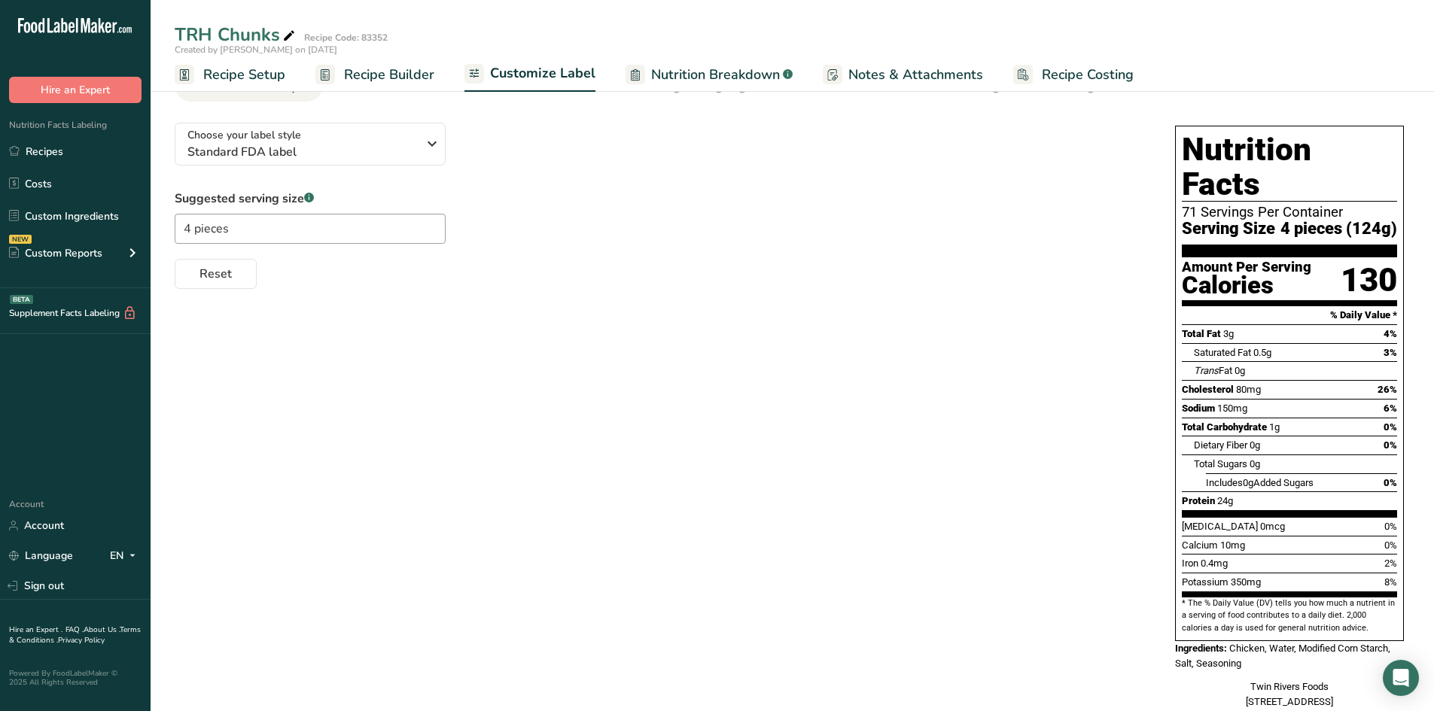
click at [270, 70] on span "Recipe Setup" at bounding box center [244, 75] width 82 height 20
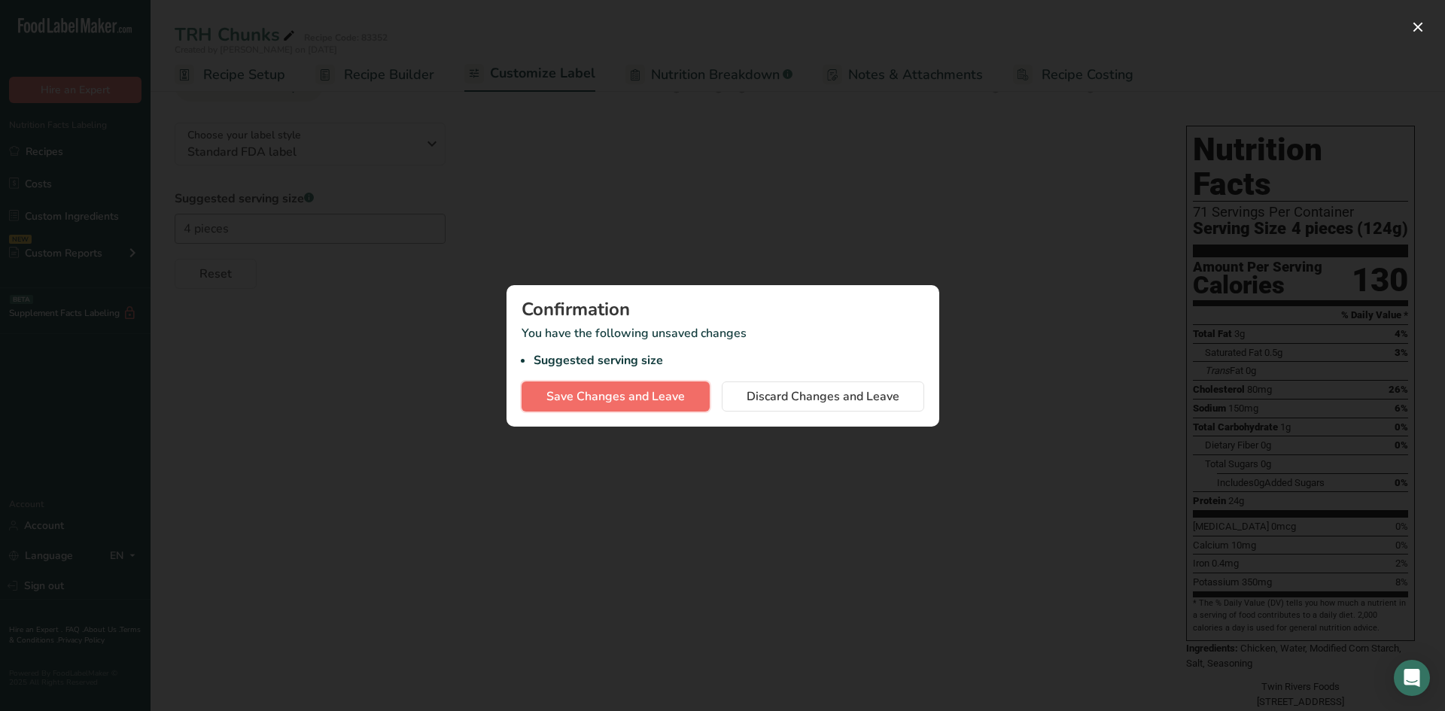
click at [617, 405] on span "Save Changes and Leave" at bounding box center [616, 397] width 139 height 18
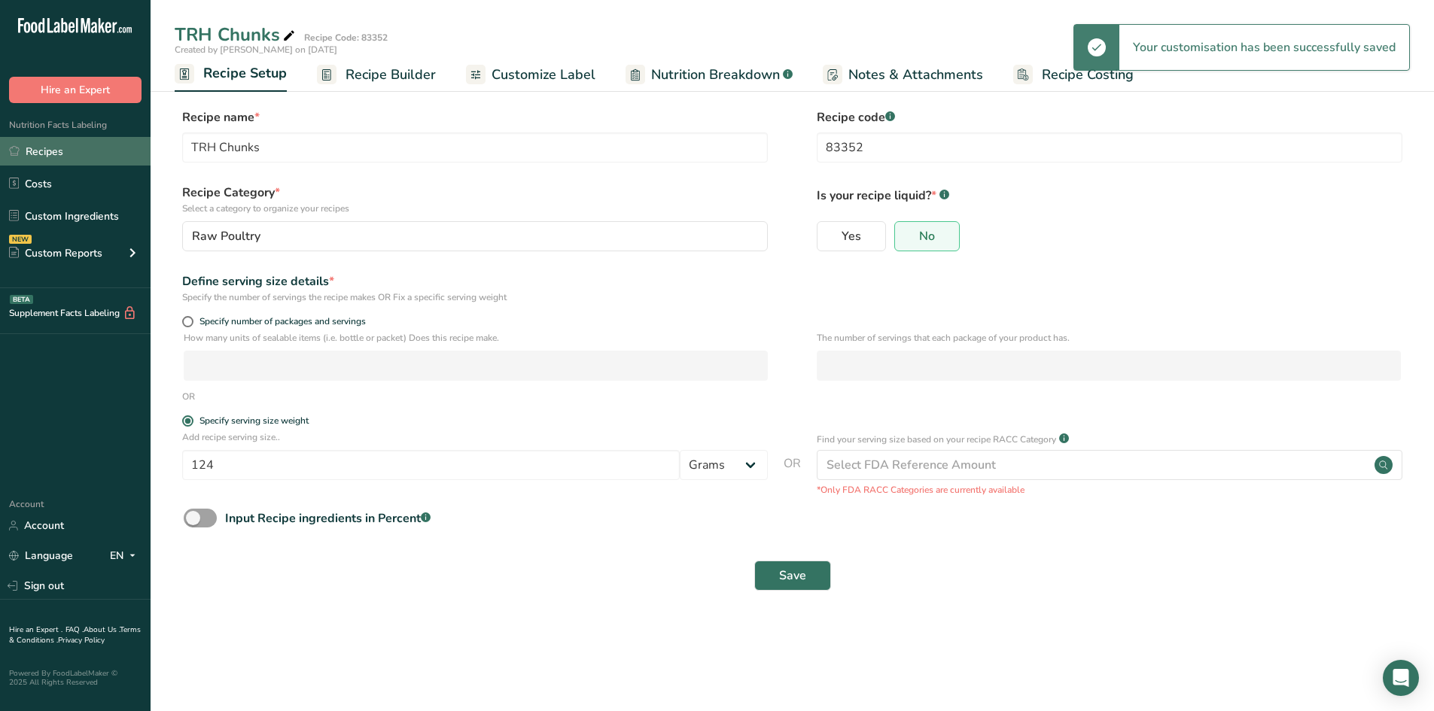
click at [44, 153] on link "Recipes" at bounding box center [75, 151] width 151 height 29
